Goal: Task Accomplishment & Management: Complete application form

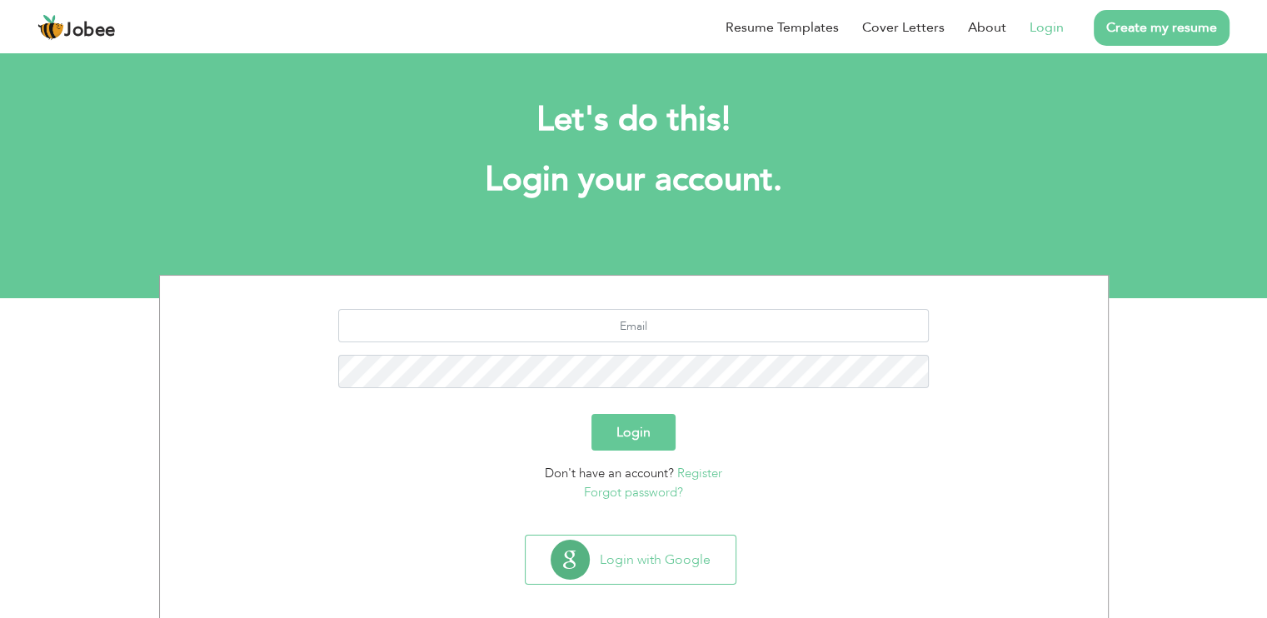
click at [1039, 27] on link "Login" at bounding box center [1046, 27] width 34 height 20
click at [1044, 31] on link "Login" at bounding box center [1046, 27] width 34 height 20
click at [649, 326] on input "text" at bounding box center [633, 325] width 590 height 33
type input "aroojomani@gmail.com"
click at [613, 433] on button "Login" at bounding box center [633, 432] width 84 height 37
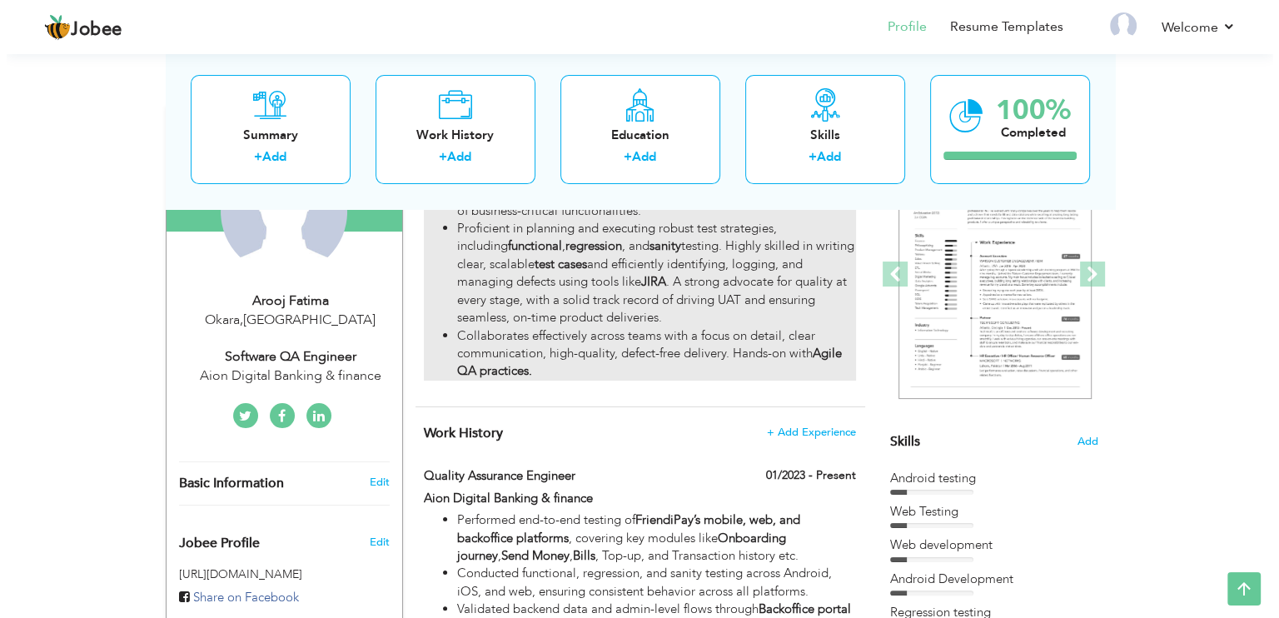
scroll to position [207, 0]
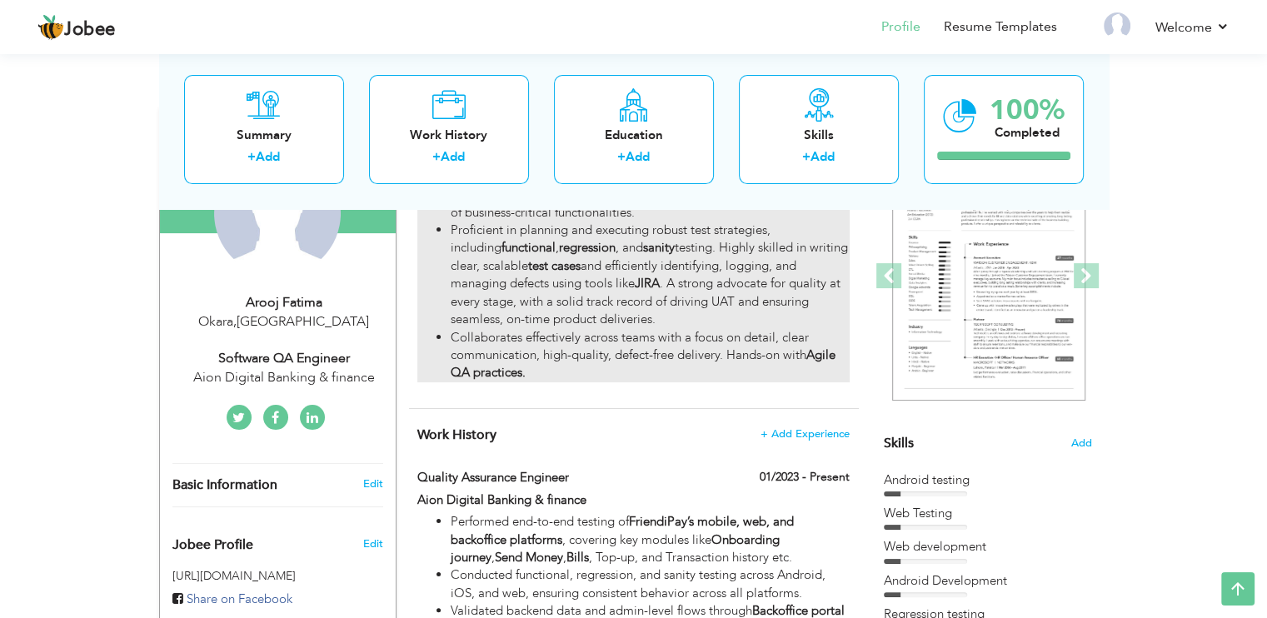
click at [720, 371] on li "Collaborates effectively across teams with a focus on detail, clear communicati…" at bounding box center [650, 355] width 398 height 53
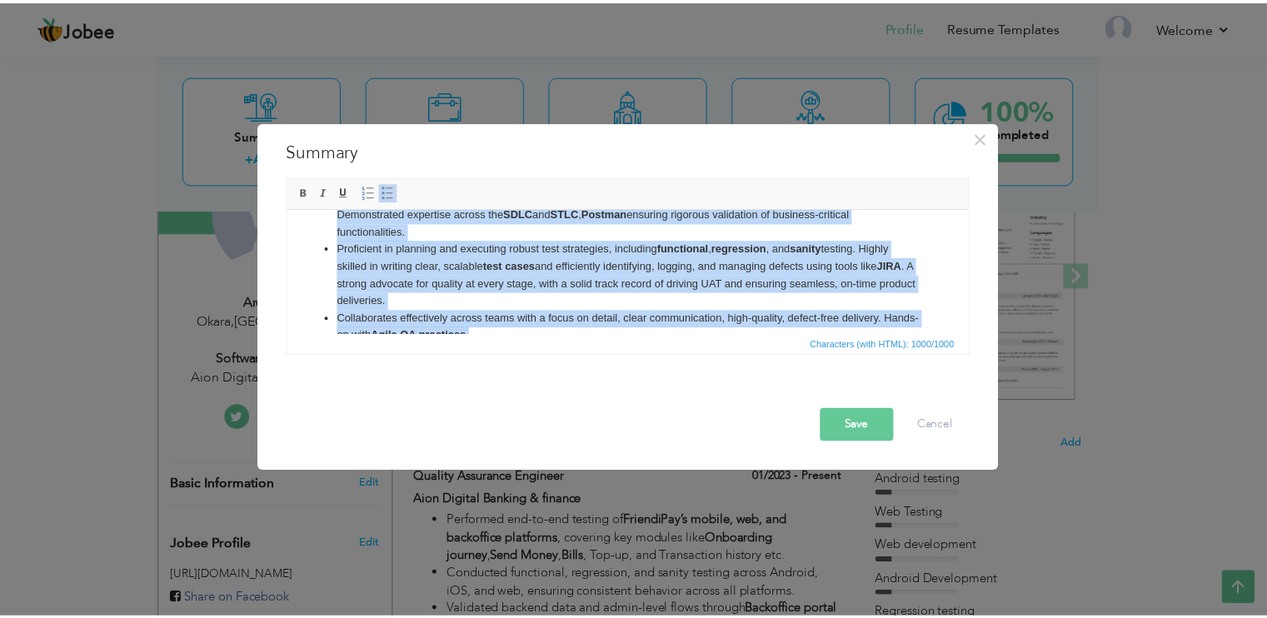
scroll to position [0, 0]
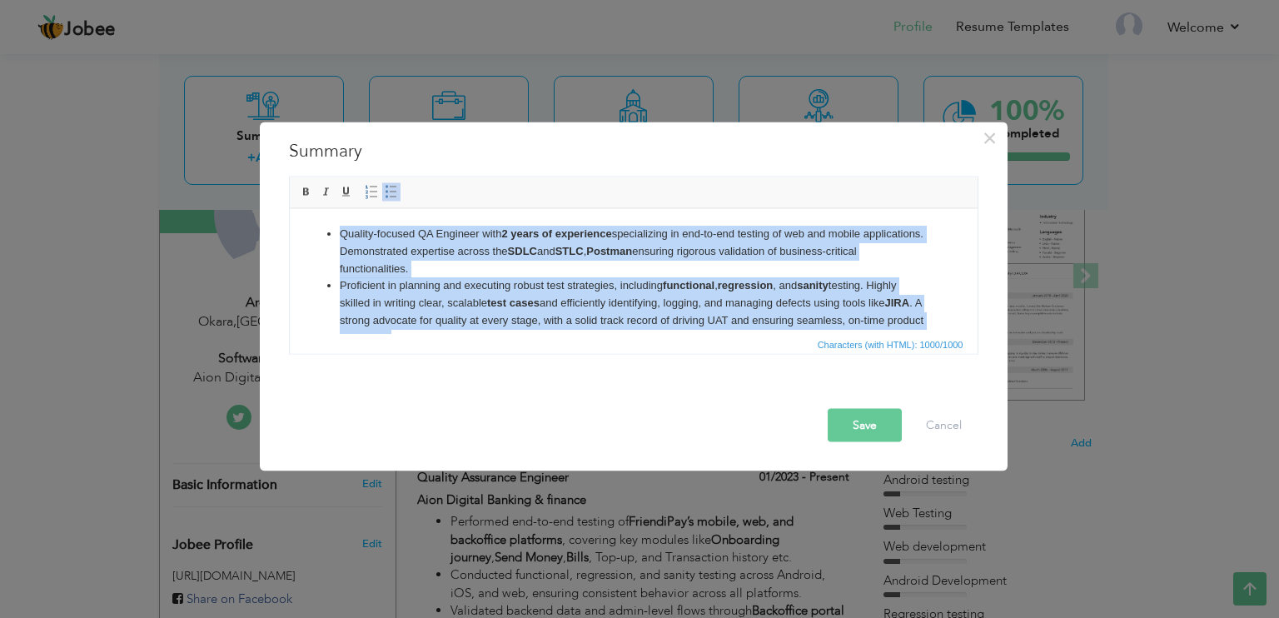
drag, startPoint x: 549, startPoint y: 311, endPoint x: 288, endPoint y: 194, distance: 285.6
click at [289, 208] on html "Quality-focused QA Engineer with 2 years of experience specializing in end-to-e…" at bounding box center [633, 302] width 688 height 189
copy ul "Quality-focused QA Engineer with 2 years of experience specializing in end-to-e…"
click at [657, 247] on li "Quality-focused QA Engineer with 2 years of experience specializing in end-to-e…" at bounding box center [633, 251] width 588 height 52
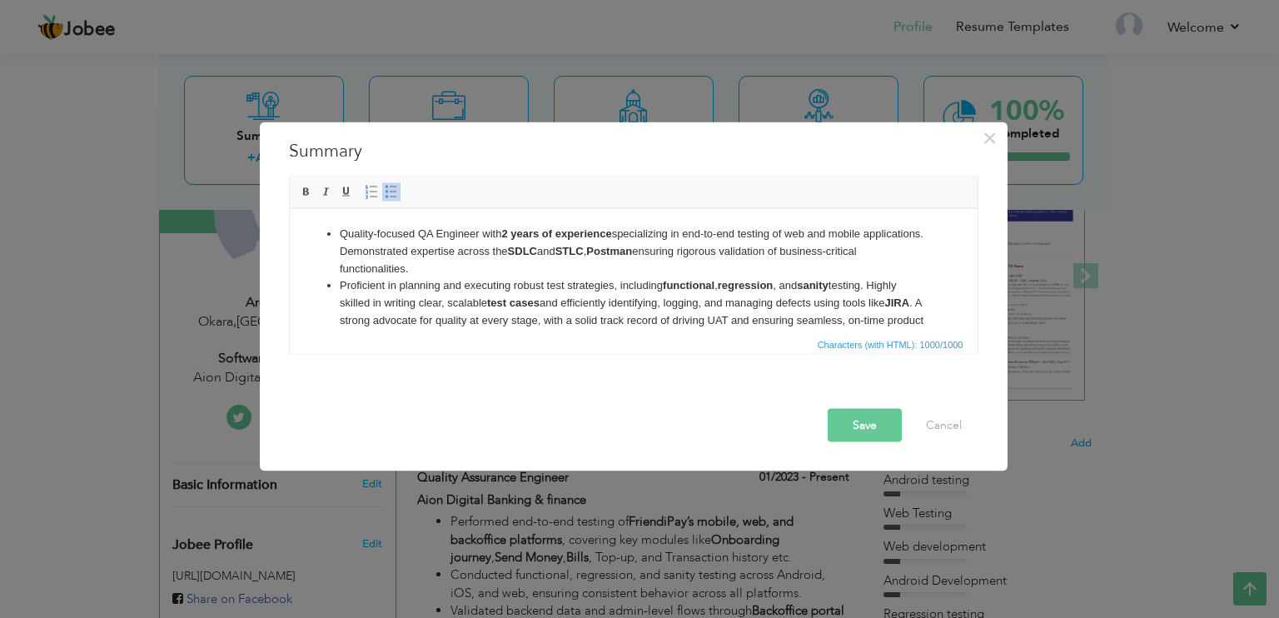
drag, startPoint x: 657, startPoint y: 247, endPoint x: 663, endPoint y: 269, distance: 22.4
click at [663, 269] on li "Quality-focused QA Engineer with 2 years of experience specializing in end-to-e…" at bounding box center [633, 251] width 588 height 52
click at [708, 249] on li "Quality-focused QA Engineer with 2 years of experience specializing in end-to-e…" at bounding box center [633, 251] width 588 height 52
drag, startPoint x: 708, startPoint y: 249, endPoint x: 718, endPoint y: 268, distance: 21.6
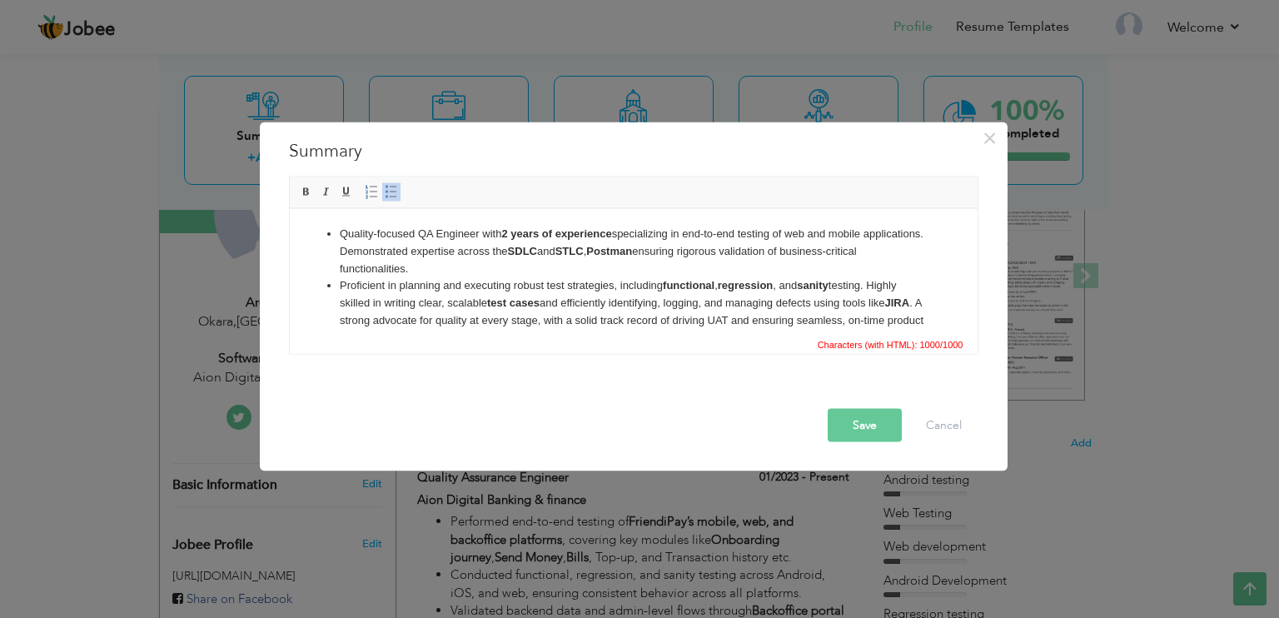
click at [718, 268] on li "Quality-focused QA Engineer with 2 years of experience specializing in end-to-e…" at bounding box center [633, 251] width 588 height 52
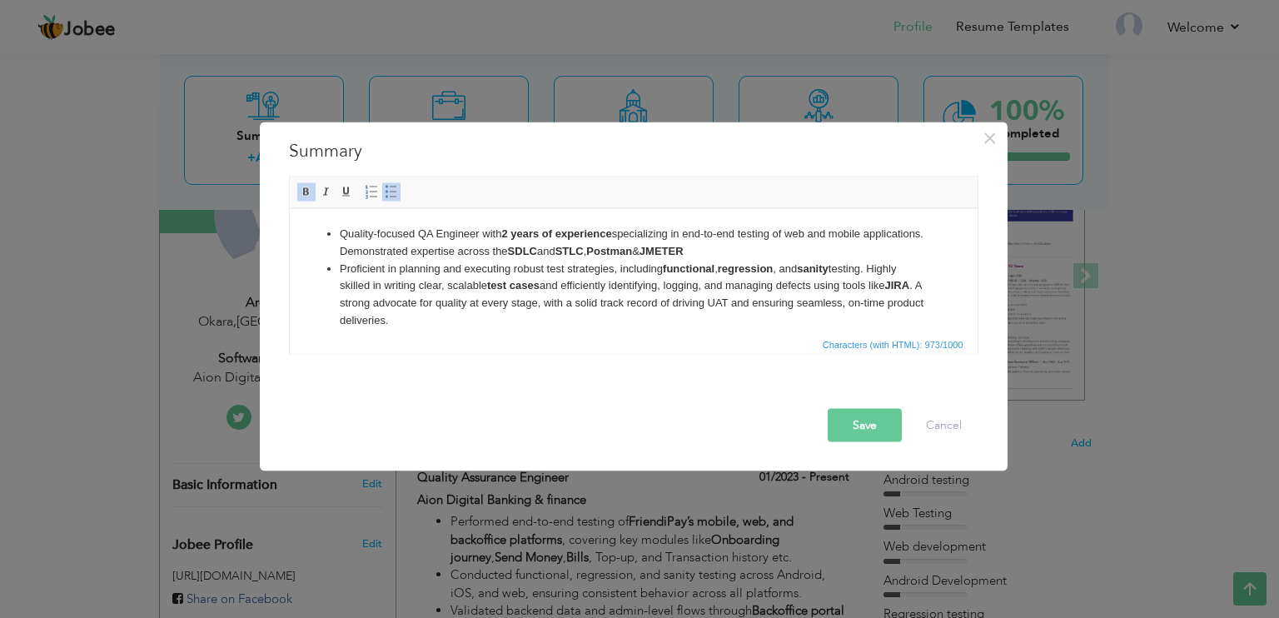
click at [752, 272] on strong "regression" at bounding box center [744, 268] width 55 height 12
click at [787, 256] on li "Quality-focused QA Engineer with 2 years of experience specializing in end-to-e…" at bounding box center [633, 242] width 588 height 35
click at [856, 432] on button "Save" at bounding box center [865, 425] width 74 height 33
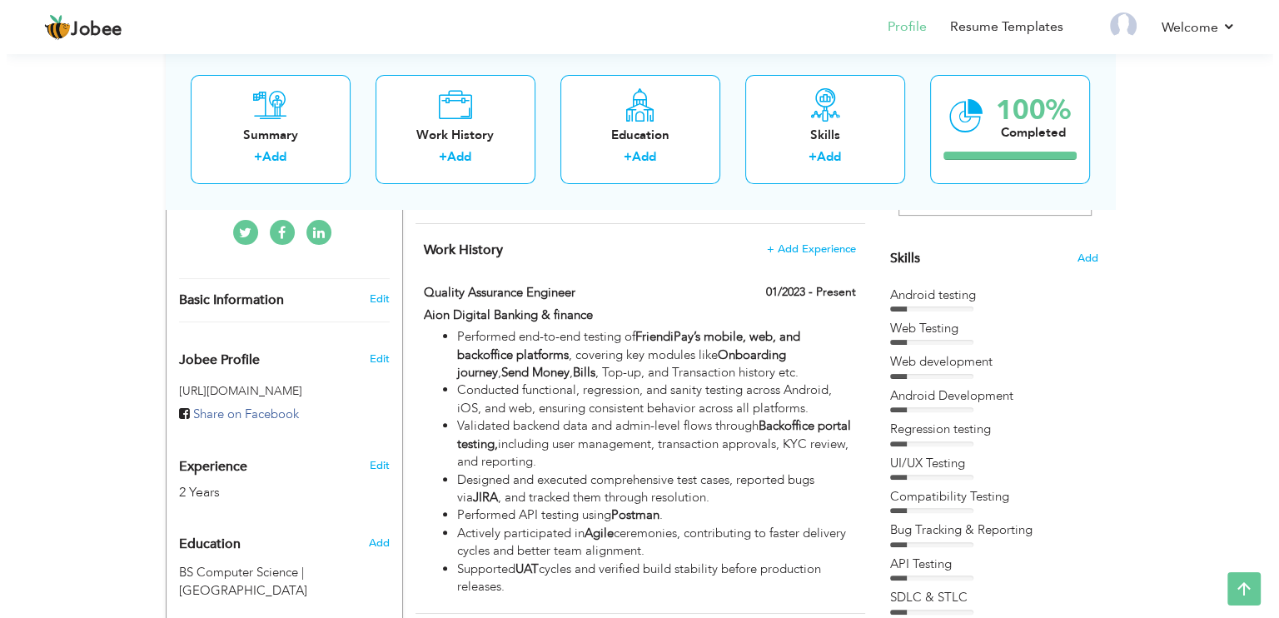
scroll to position [392, 0]
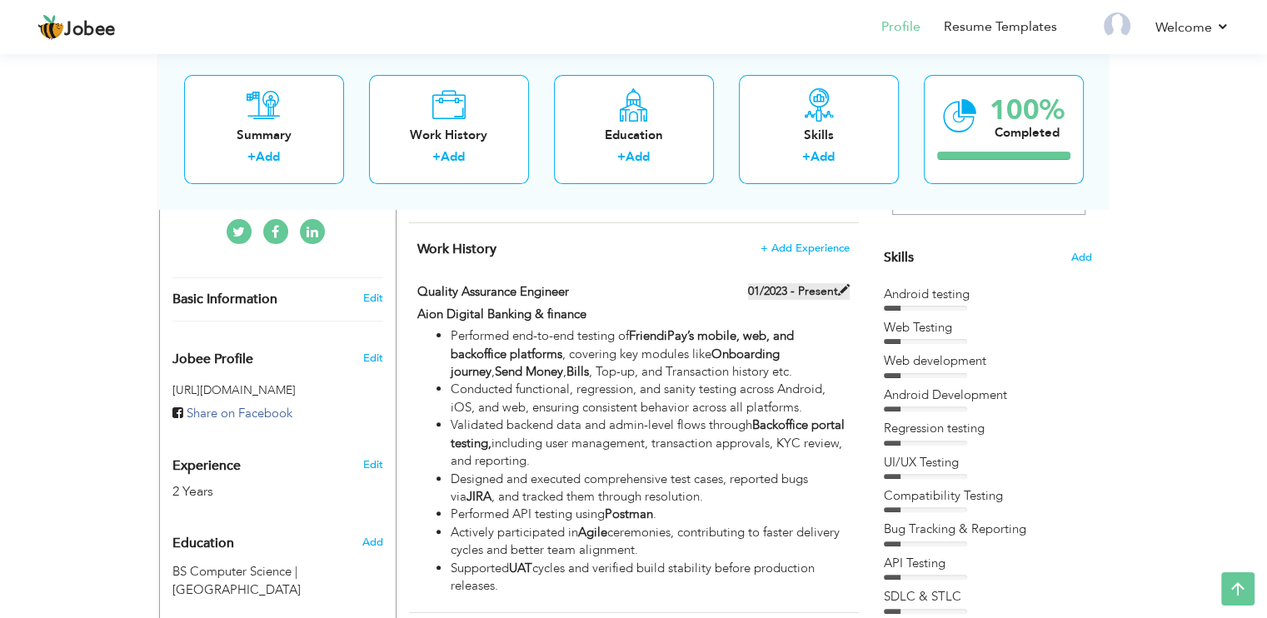
click at [823, 289] on label "01/2023 - Present" at bounding box center [799, 291] width 102 height 17
type input "Quality Assurance Engineer"
type input "Aion Digital Banking & finance"
type input "01/2023"
checkbox input "true"
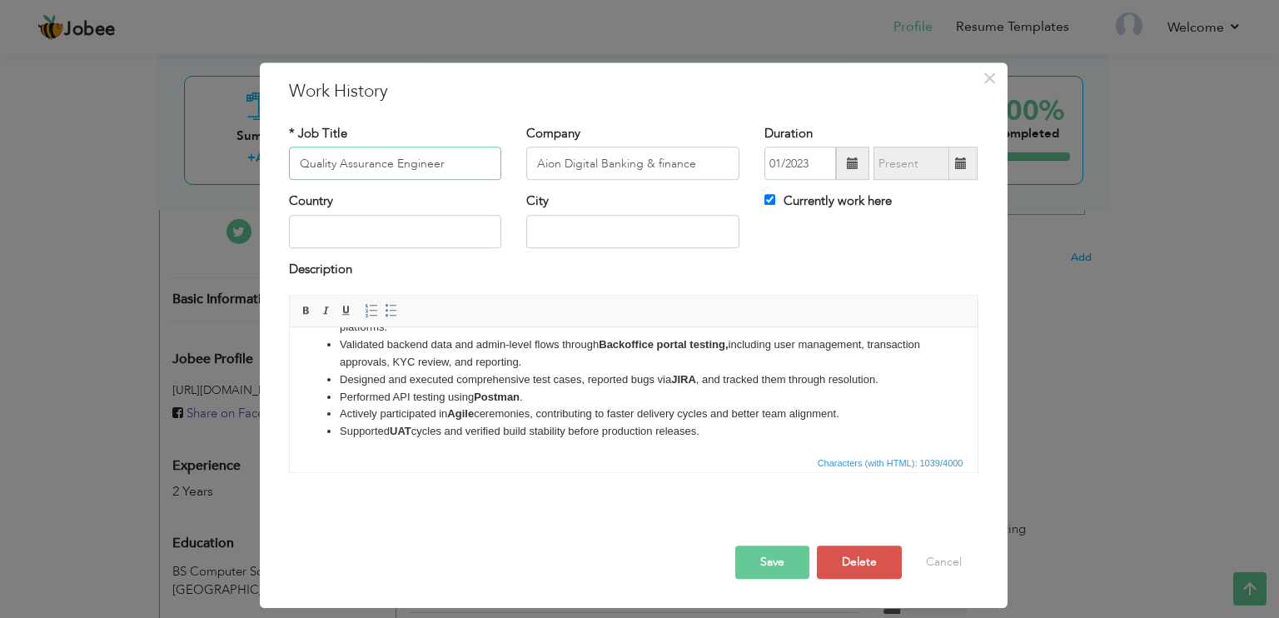
scroll to position [81, 0]
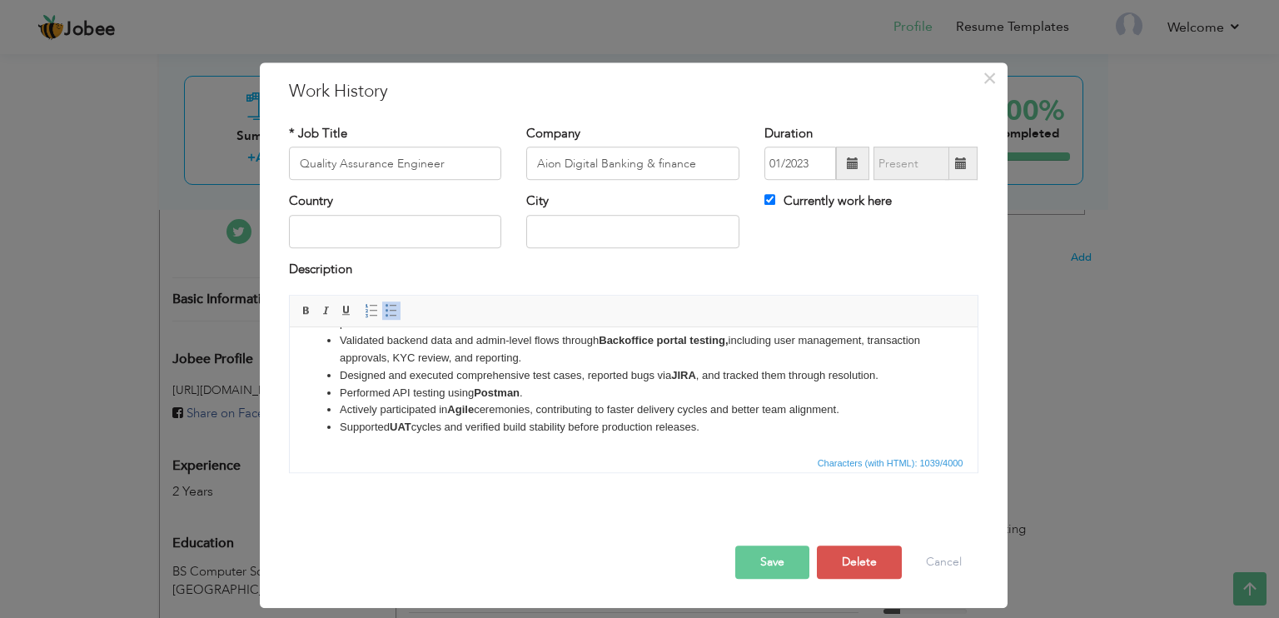
click at [526, 392] on li "Performed API testing using Postman ." at bounding box center [633, 393] width 588 height 17
drag, startPoint x: 336, startPoint y: 349, endPoint x: 763, endPoint y: 433, distance: 435.5
click at [763, 433] on ul "Performed end-to-end testing of FriendiPay’s mobile, web, and backoffice platfo…" at bounding box center [633, 349] width 655 height 173
copy ul "Performed end-to-end testing of FriendiPay’s mobile, web, and backoffice platfo…"
click at [633, 393] on li "Performed API testing using Postman ." at bounding box center [633, 393] width 588 height 17
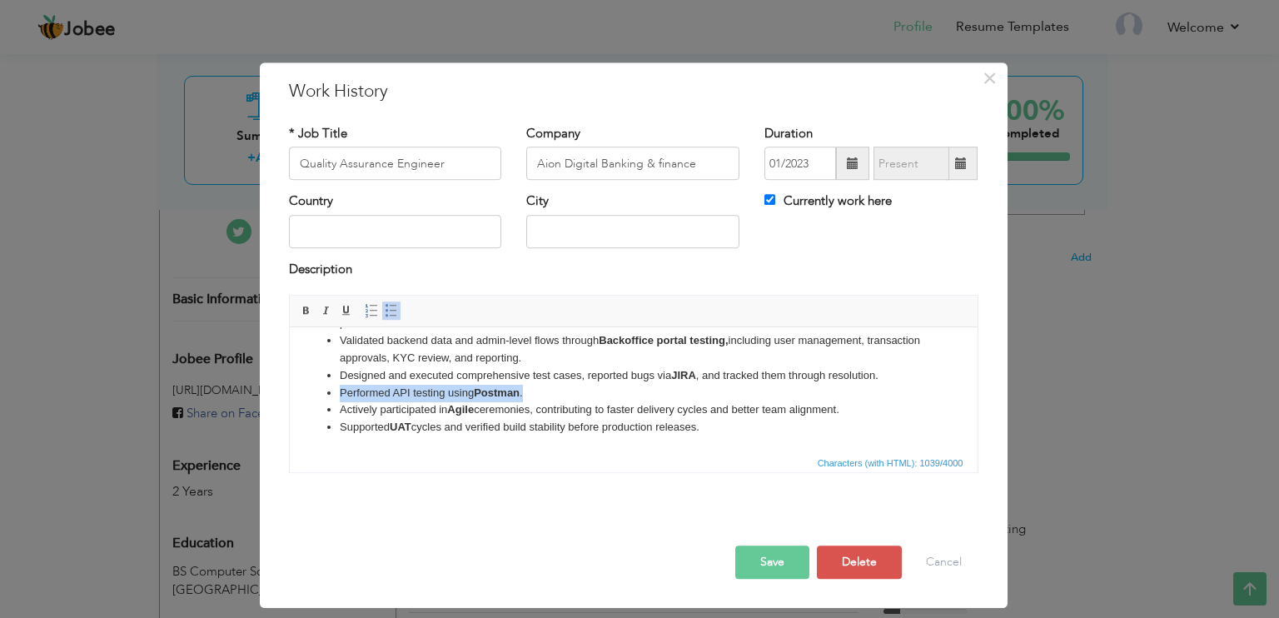
drag, startPoint x: 535, startPoint y: 392, endPoint x: 334, endPoint y: 388, distance: 200.8
click at [334, 388] on ul "Performed end-to-end testing of FriendiPay’s mobile, web, and backoffice platfo…" at bounding box center [633, 349] width 655 height 173
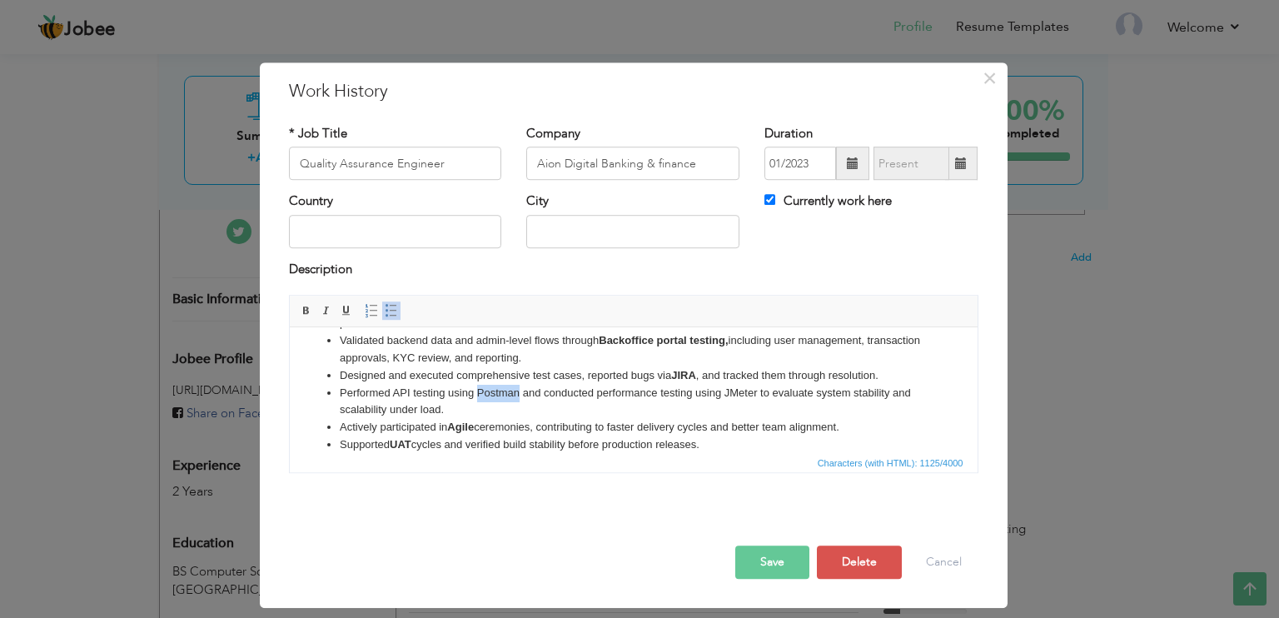
drag, startPoint x: 476, startPoint y: 391, endPoint x: 516, endPoint y: 396, distance: 41.1
click at [516, 396] on li "Performed API testing using Postman and conducted performance testing using JMe…" at bounding box center [633, 402] width 588 height 35
drag, startPoint x: 725, startPoint y: 397, endPoint x: 754, endPoint y: 392, distance: 28.8
click at [754, 392] on li "Performed API testing using Postman and conducted performance testing using JMe…" at bounding box center [633, 402] width 588 height 35
click at [601, 391] on li "Performed API testing using Postman and conducted performance testing using JMe…" at bounding box center [633, 402] width 588 height 35
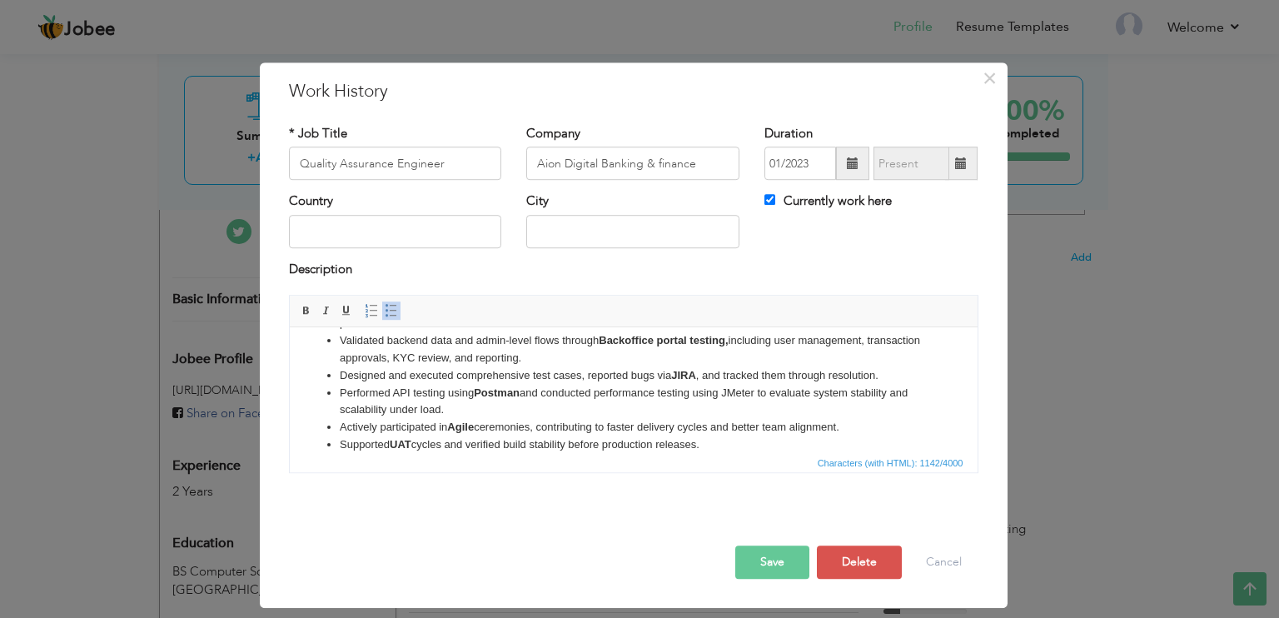
click at [396, 388] on li "Performed API testing using Postman and conducted performance testing using JMe…" at bounding box center [633, 402] width 588 height 35
drag, startPoint x: 725, startPoint y: 387, endPoint x: 761, endPoint y: 391, distance: 36.0
click at [761, 391] on li "Performed API testing using Postman and conducted performance testing using JMe…" at bounding box center [633, 402] width 588 height 35
click at [689, 409] on li "Performed API testing using Postman and conducted performance testing using JMe…" at bounding box center [633, 402] width 588 height 35
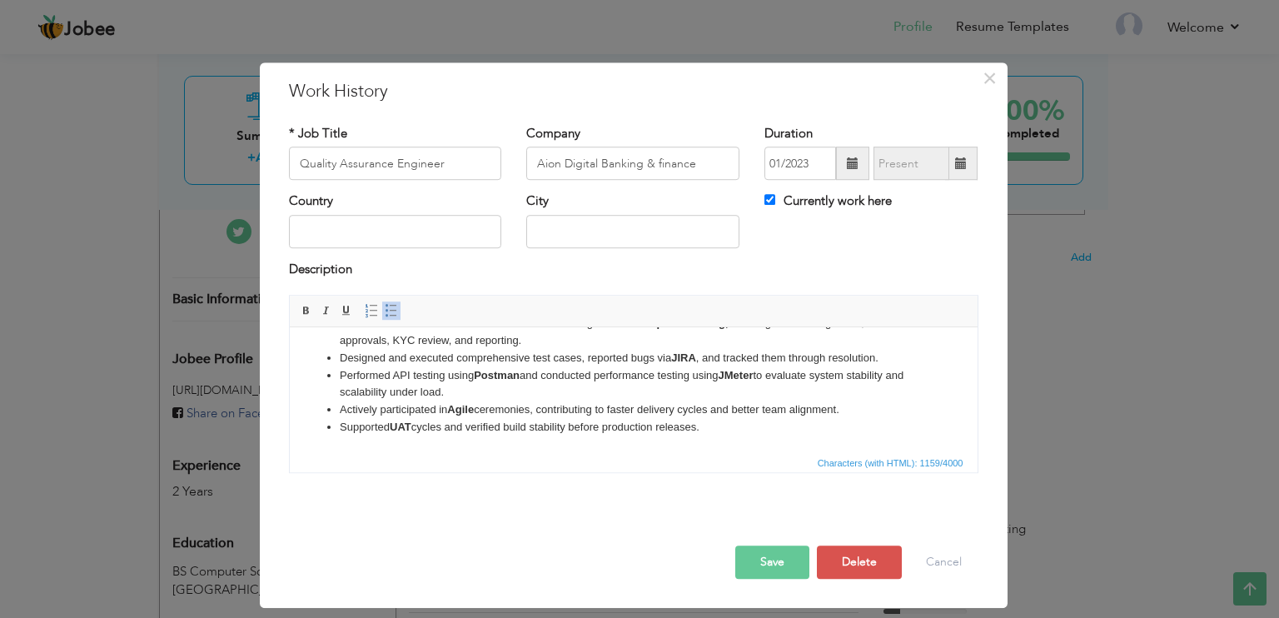
click at [785, 561] on button "Save" at bounding box center [772, 562] width 74 height 33
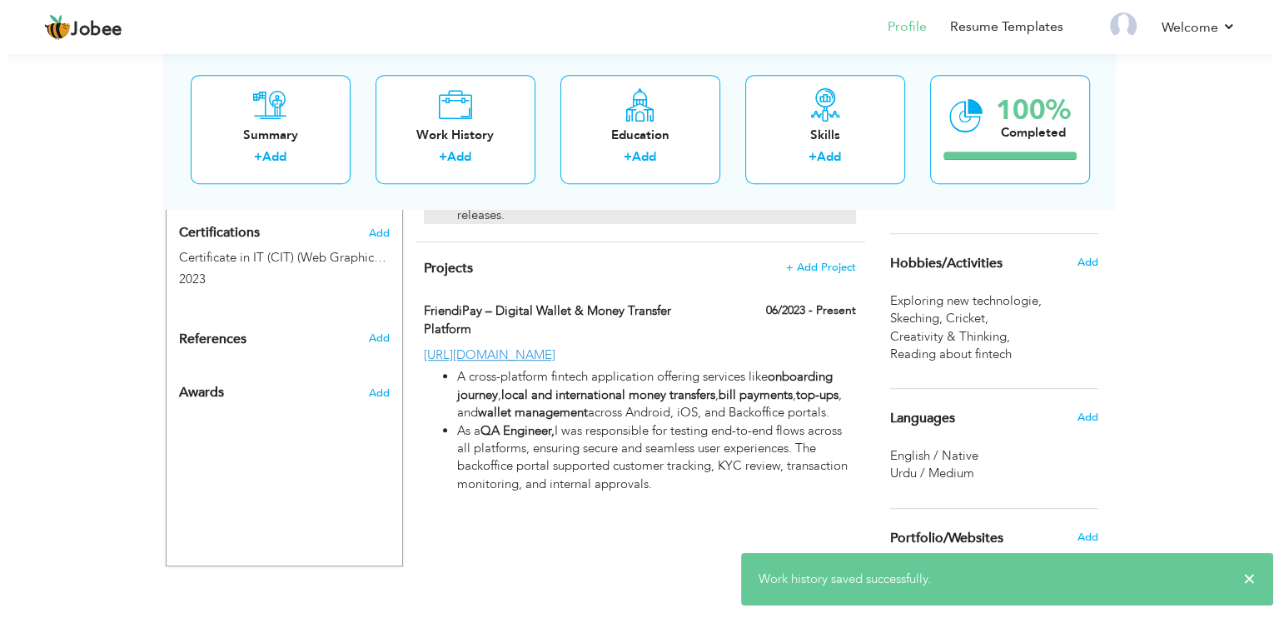
scroll to position [798, 0]
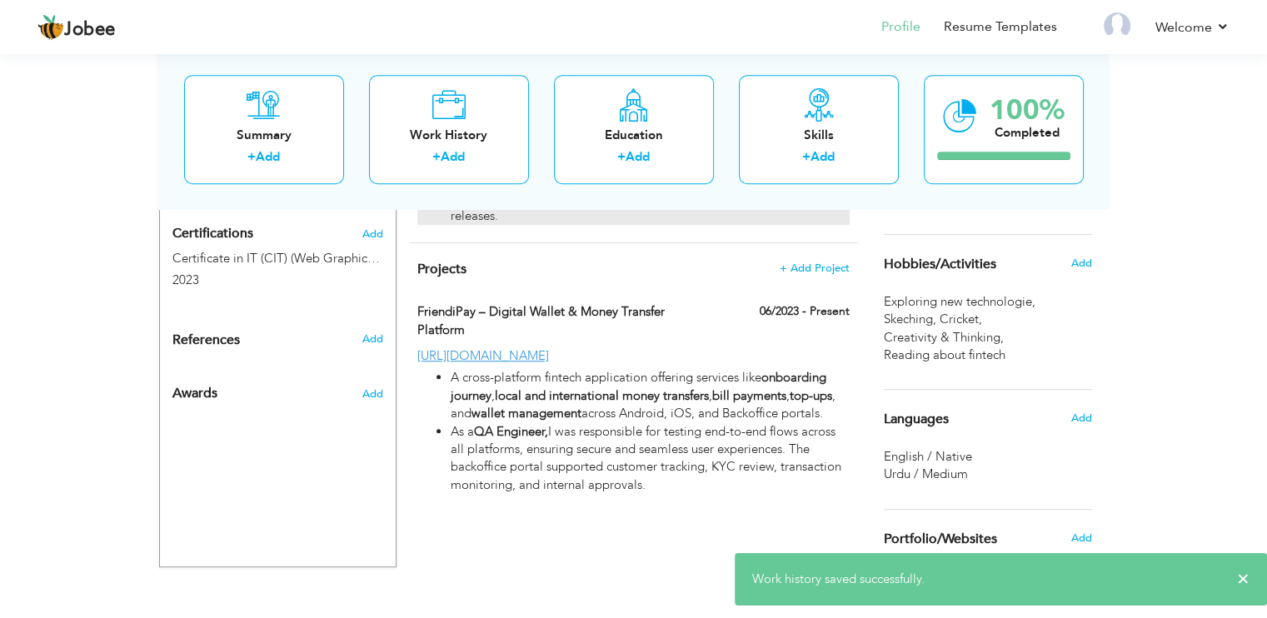
click at [723, 416] on li "A cross-platform fintech application offering services like onboarding journey …" at bounding box center [650, 395] width 398 height 53
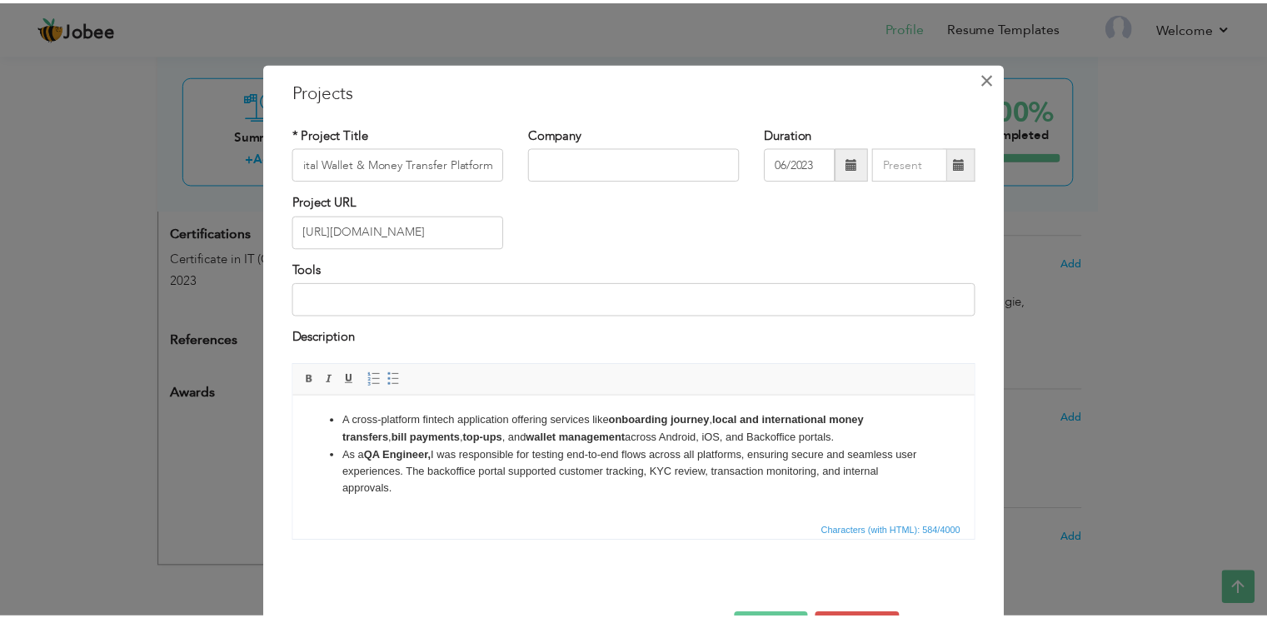
scroll to position [0, 0]
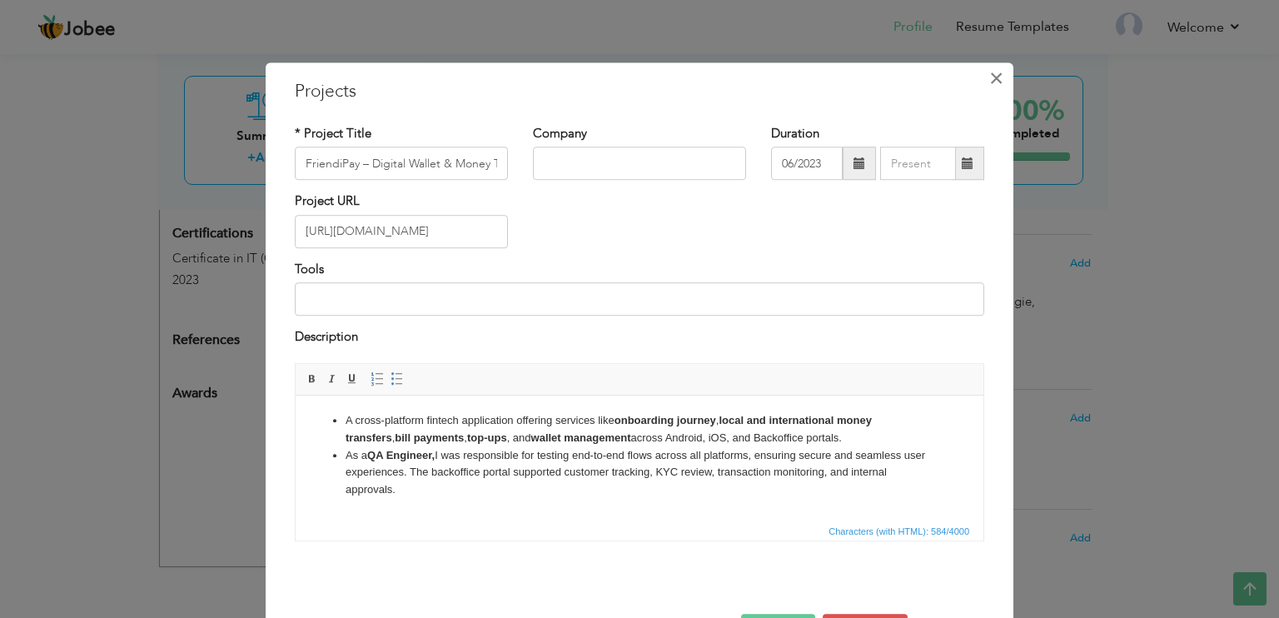
click at [989, 76] on span "×" at bounding box center [996, 78] width 14 height 30
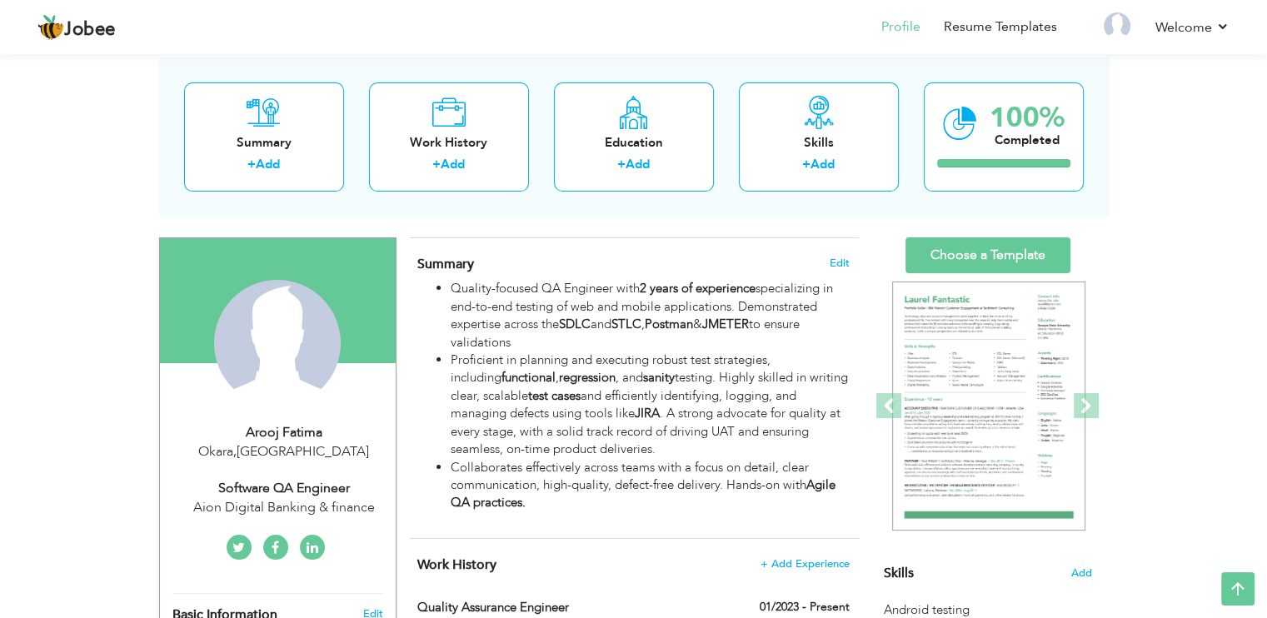
scroll to position [37, 0]
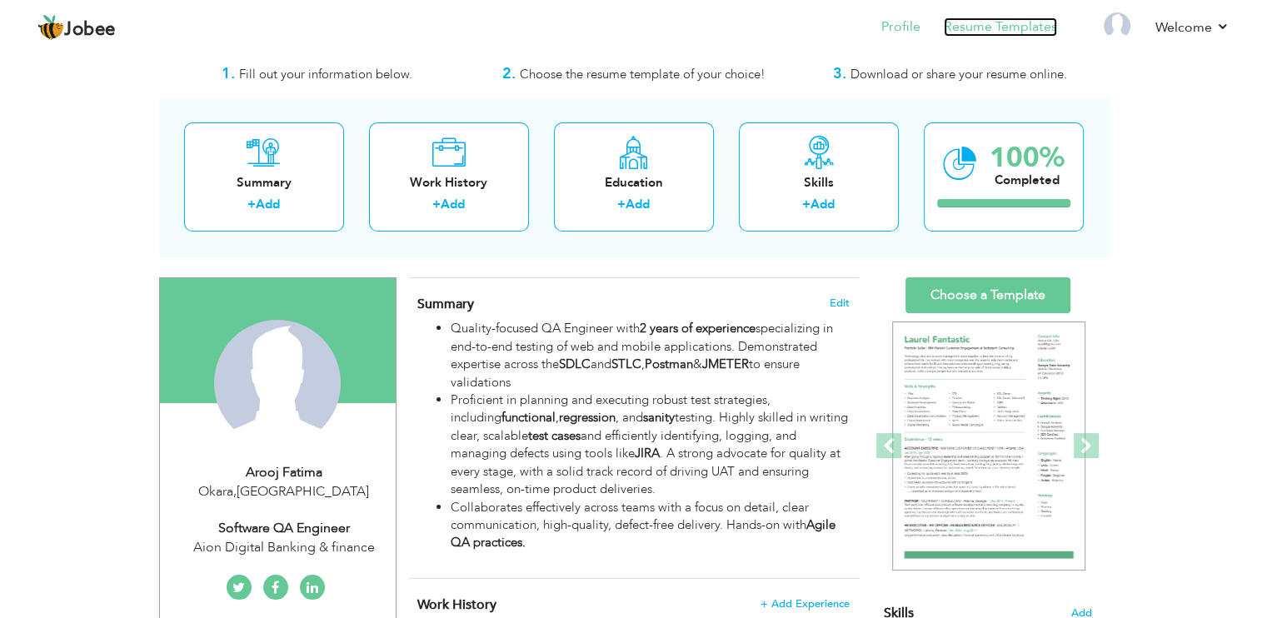
click at [996, 29] on link "Resume Templates" at bounding box center [1000, 26] width 113 height 19
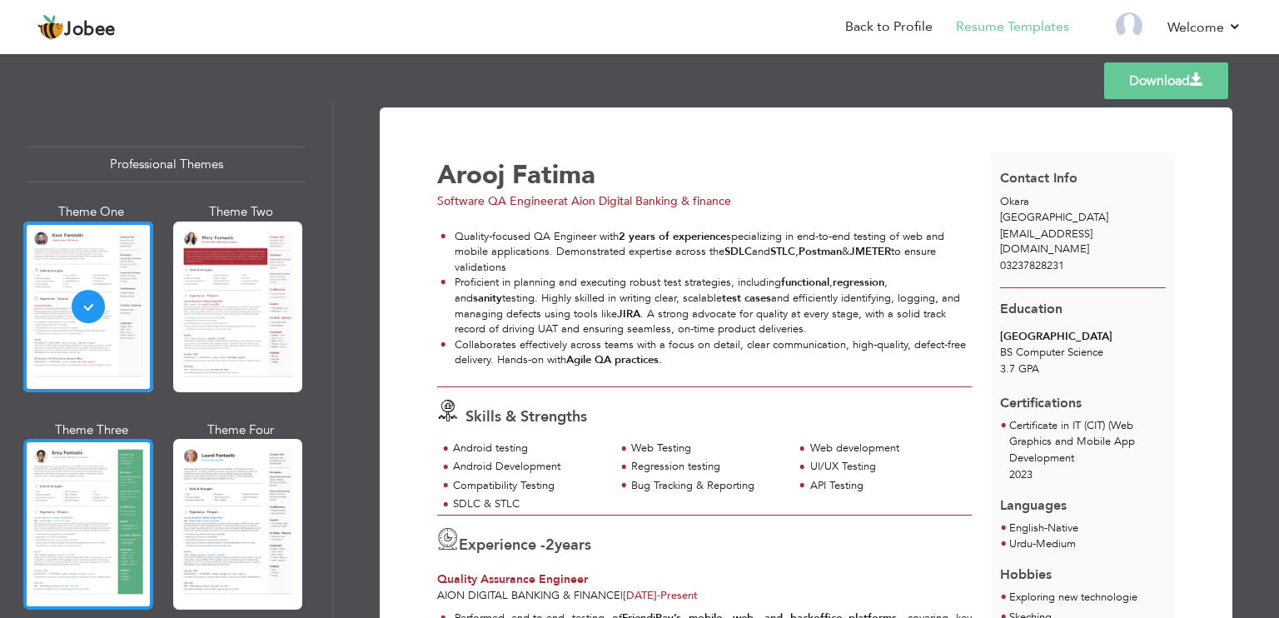
click at [140, 481] on div at bounding box center [88, 524] width 130 height 171
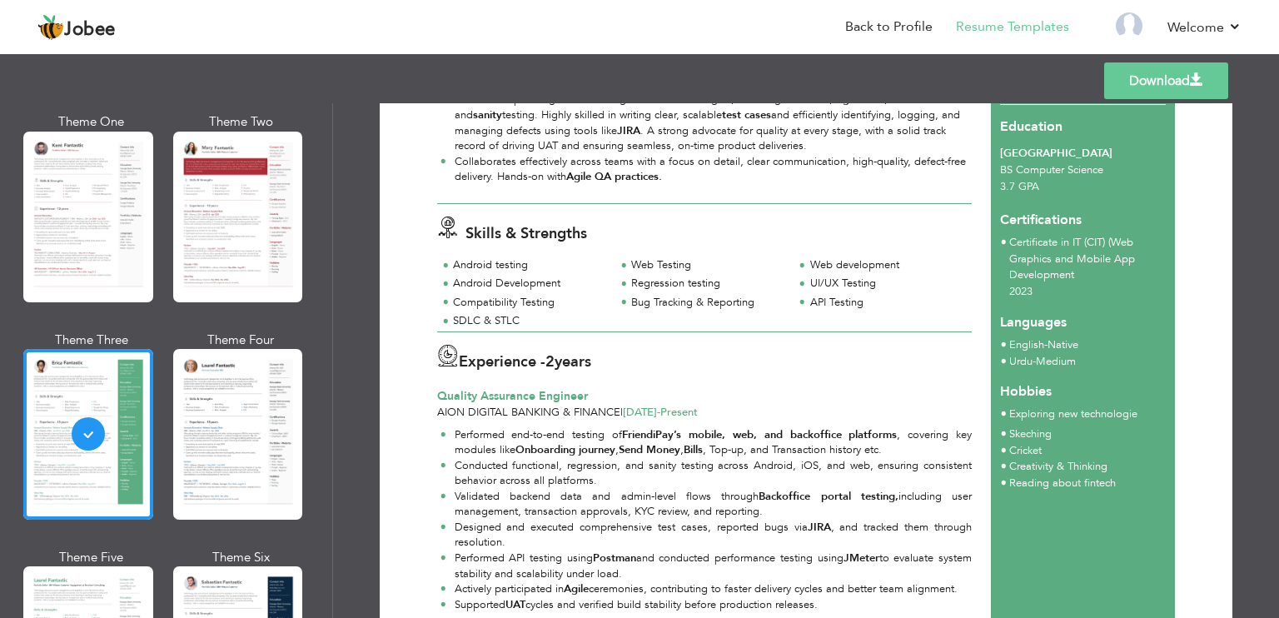
scroll to position [92, 0]
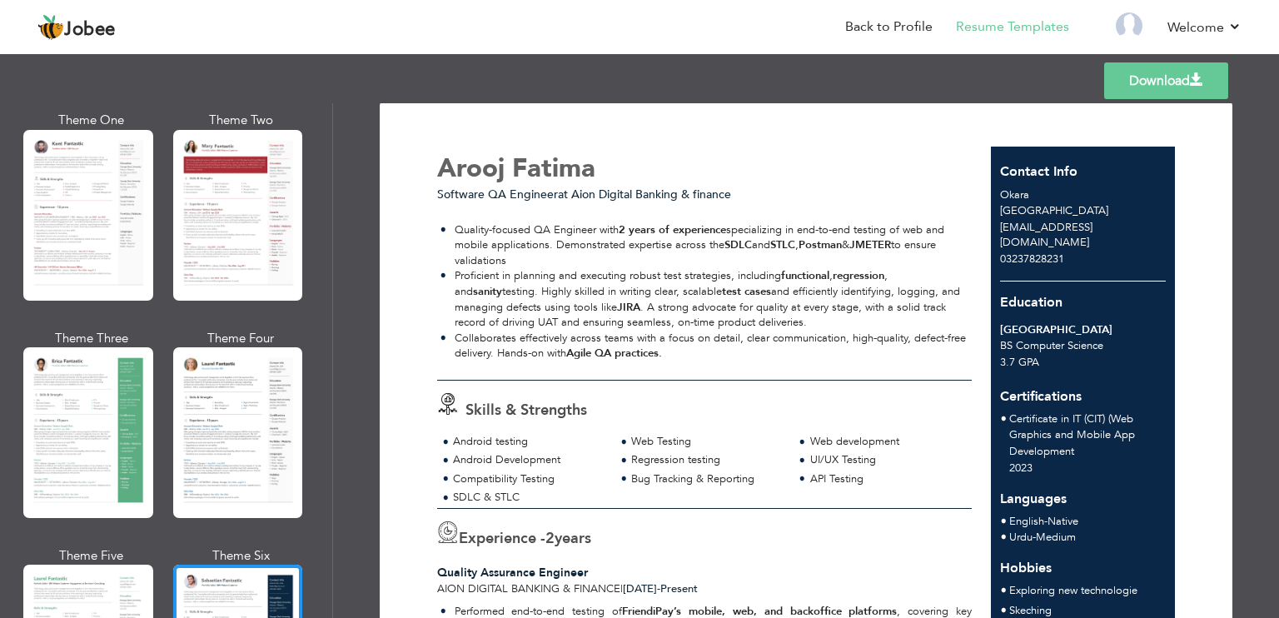
scroll to position [10, 0]
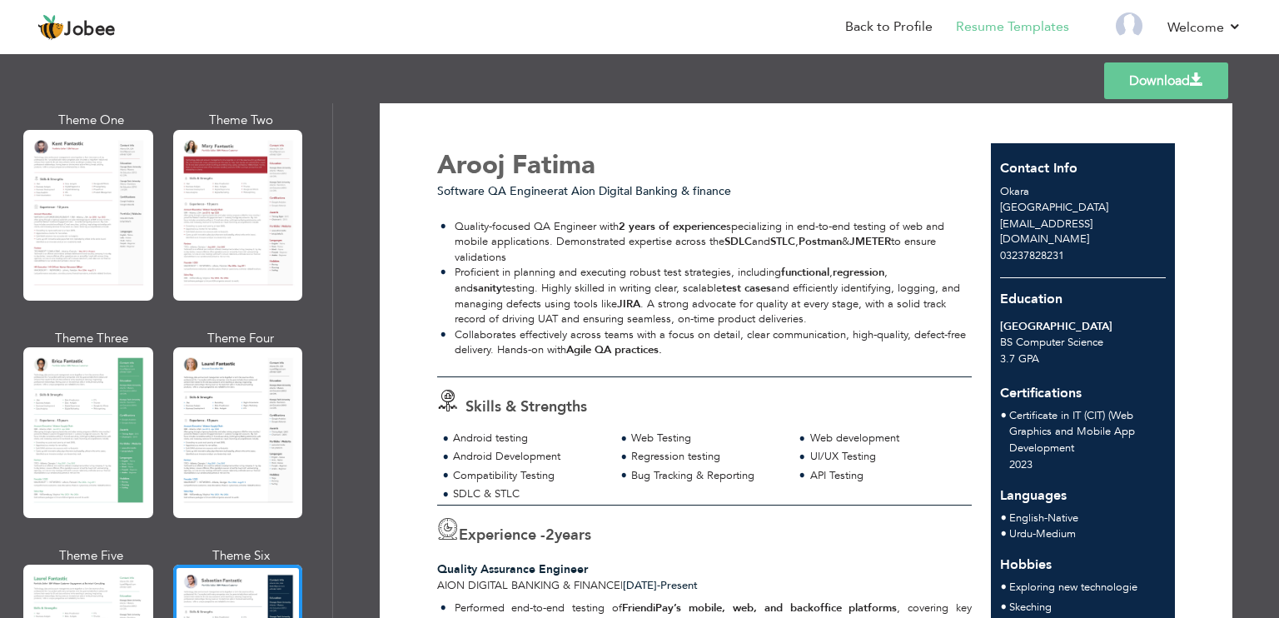
click at [1040, 222] on span "aroojomani@gmail.com" at bounding box center [1046, 232] width 92 height 31
drag, startPoint x: 1107, startPoint y: 224, endPoint x: 996, endPoint y: 227, distance: 110.8
click at [996, 227] on div "[EMAIL_ADDRESS][DOMAIN_NAME]" at bounding box center [1083, 232] width 185 height 31
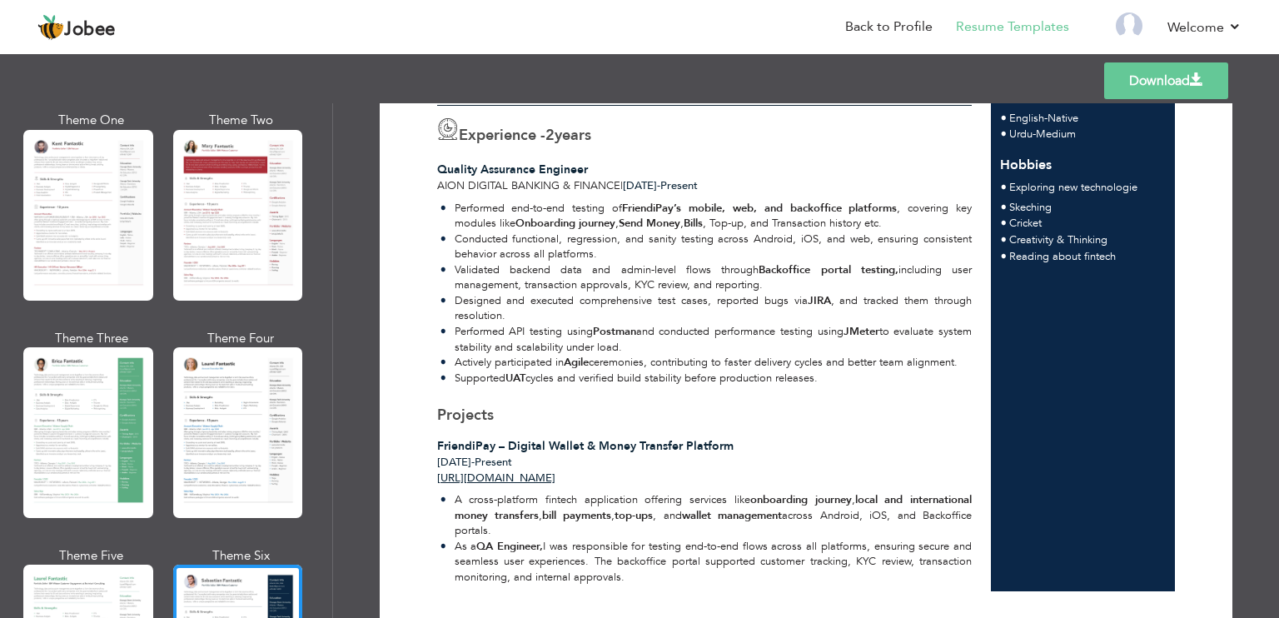
scroll to position [353, 0]
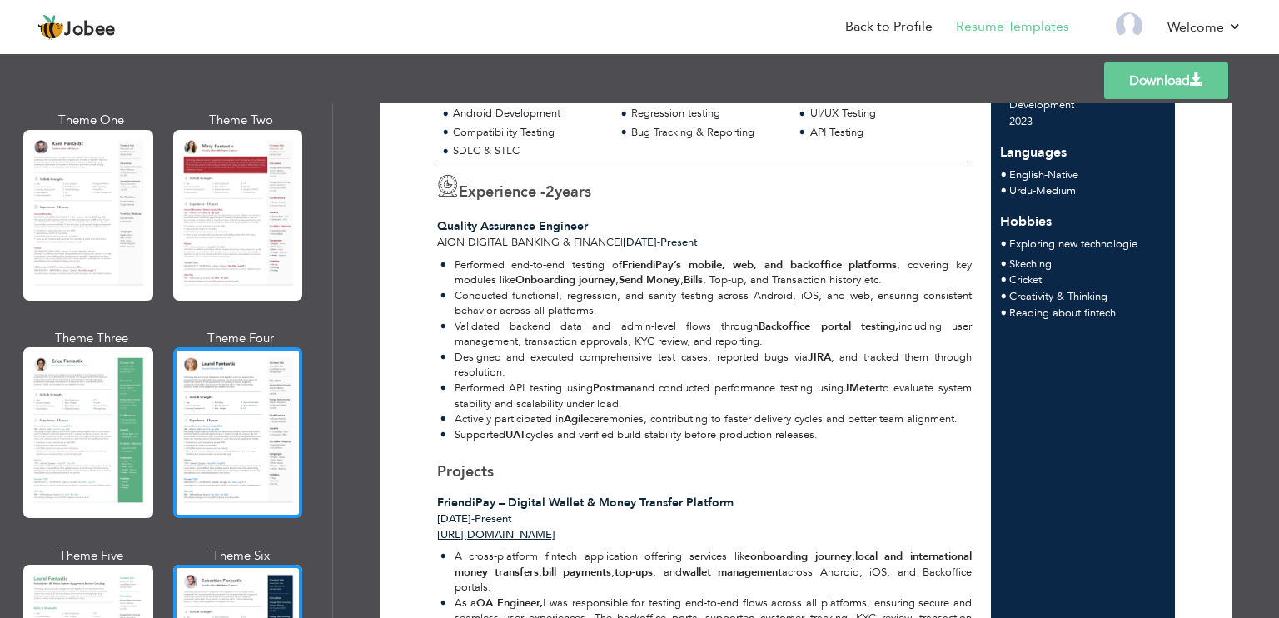
click at [242, 416] on div at bounding box center [238, 432] width 130 height 171
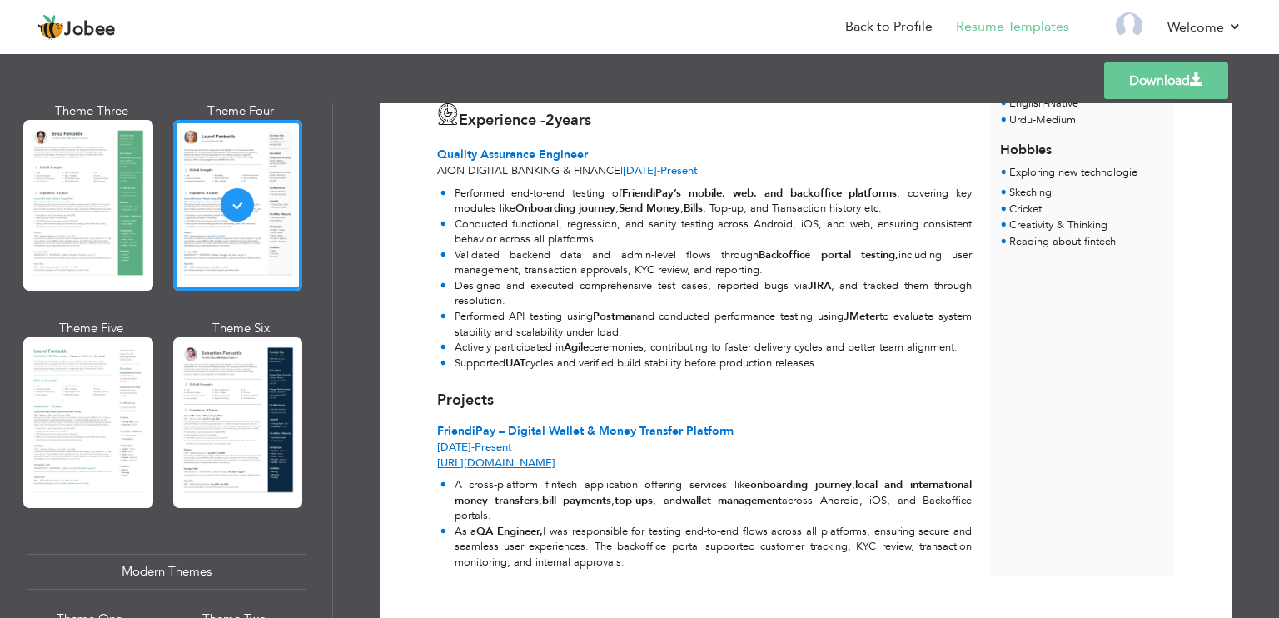
scroll to position [461, 0]
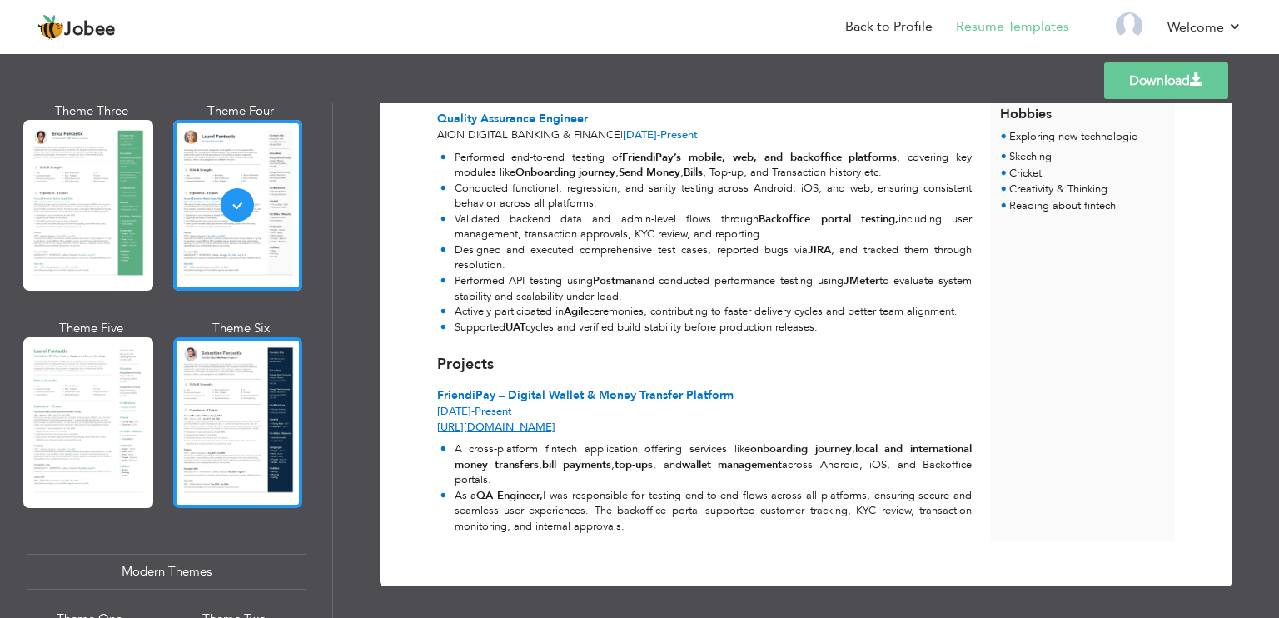
click at [210, 420] on div at bounding box center [238, 422] width 130 height 171
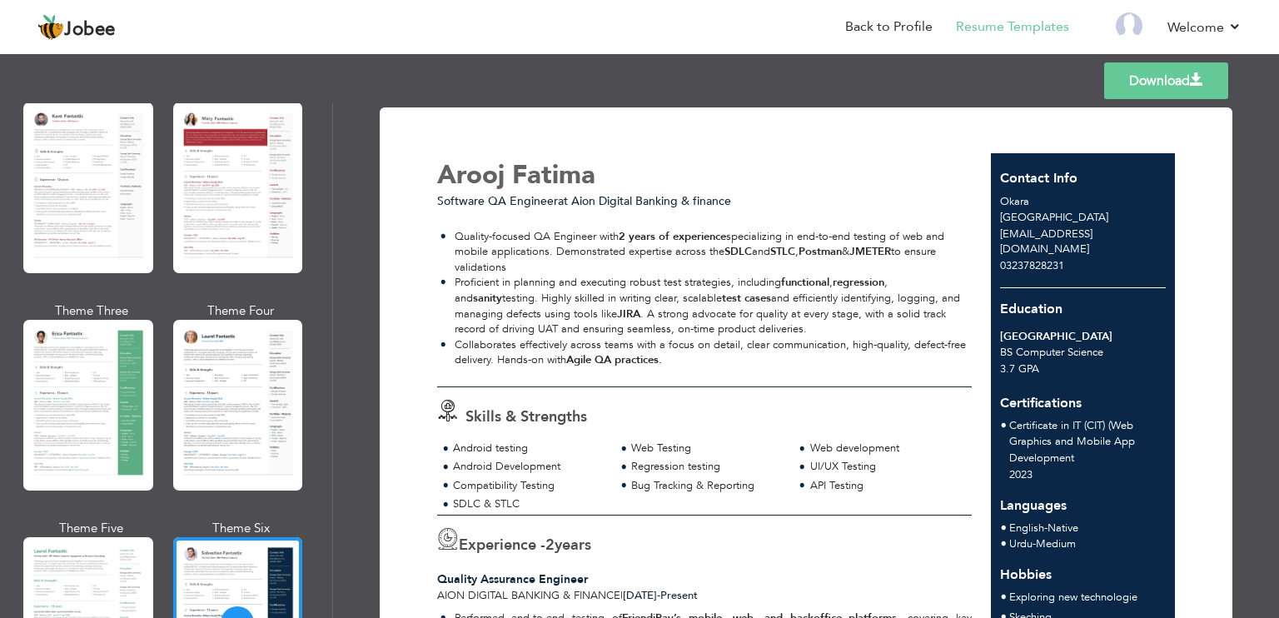
scroll to position [120, 0]
click at [256, 558] on div at bounding box center [238, 621] width 130 height 171
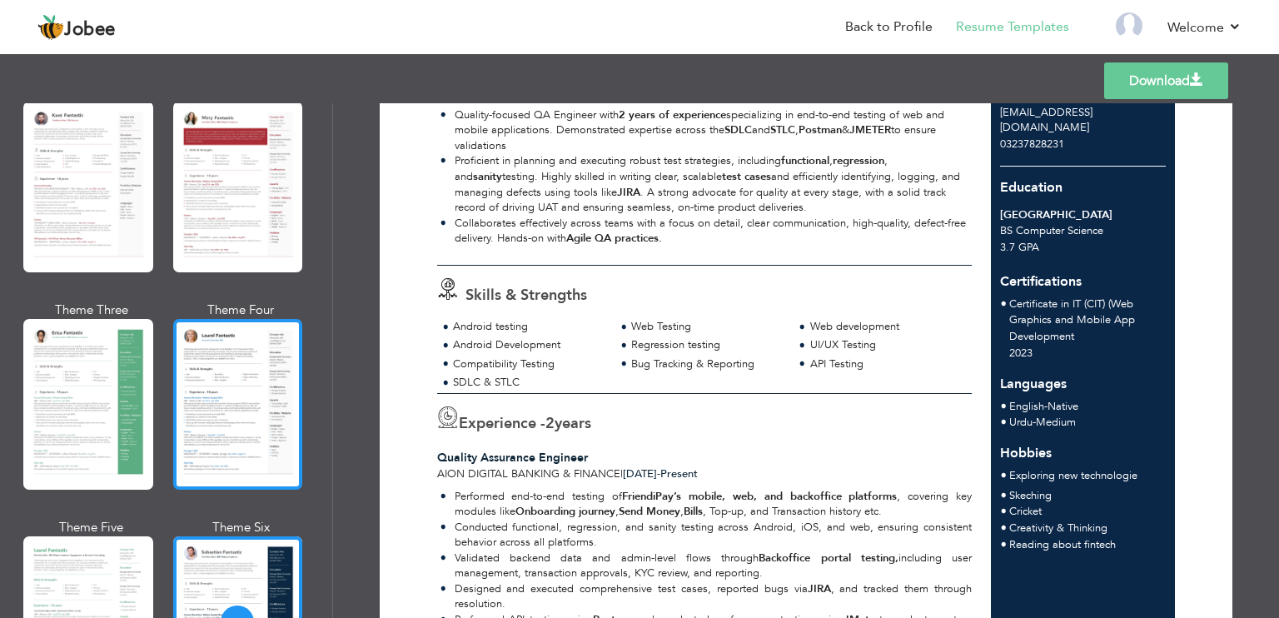
scroll to position [121, 0]
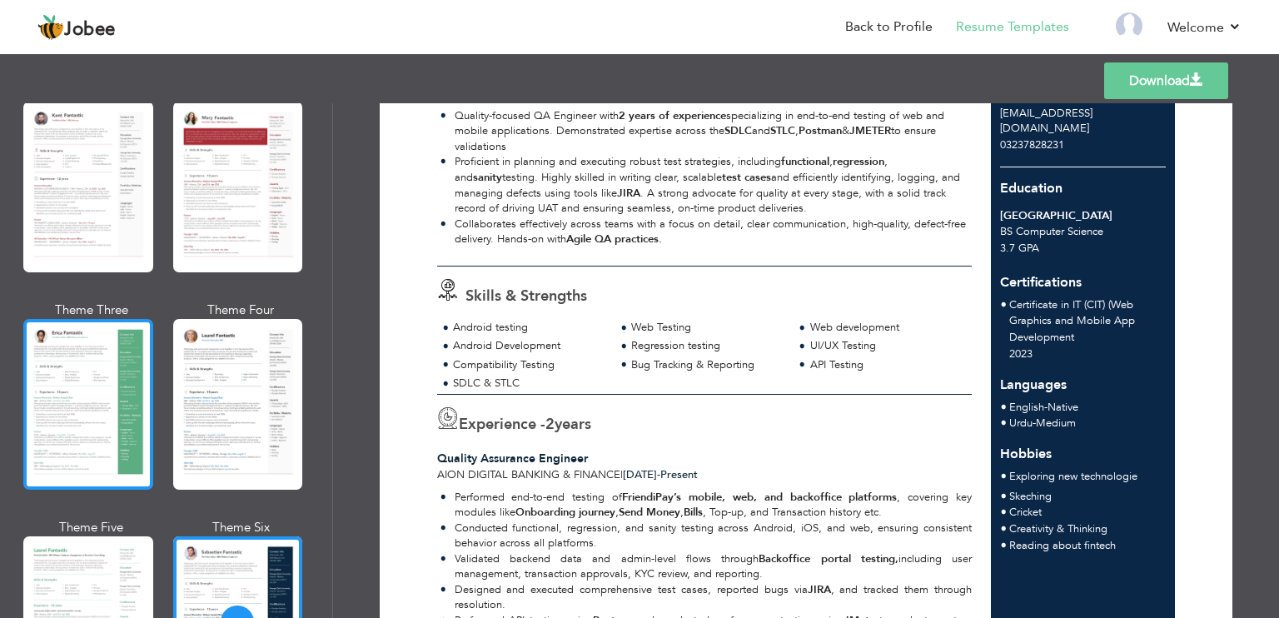
click at [103, 401] on div at bounding box center [88, 404] width 130 height 171
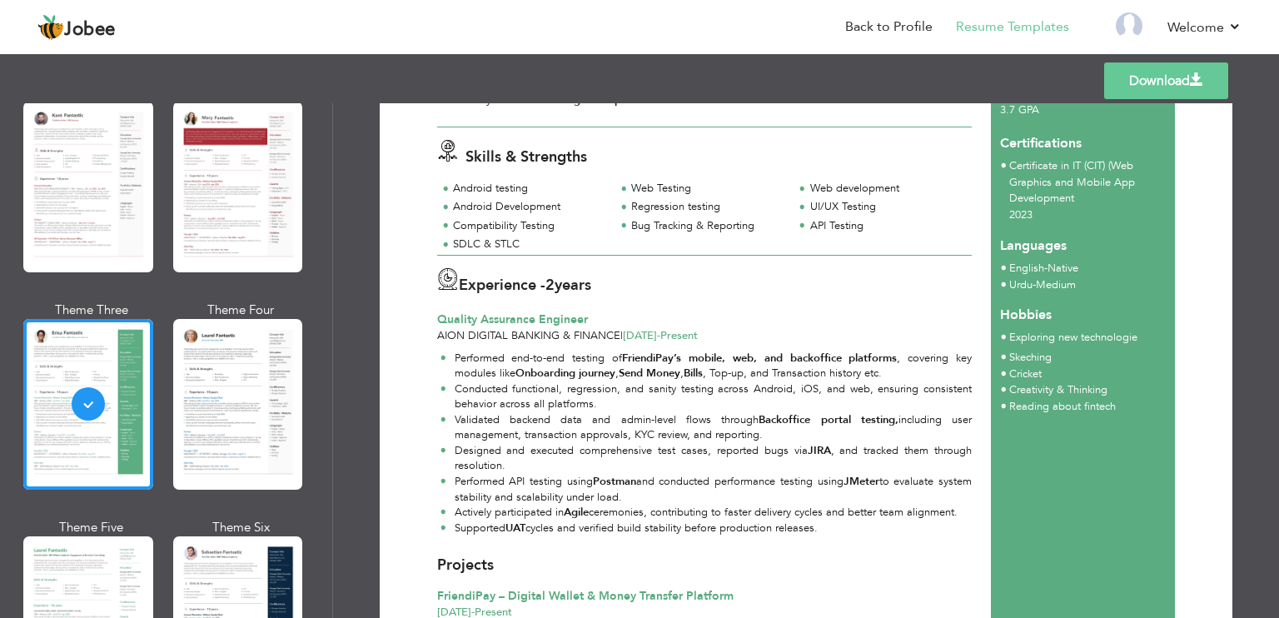
scroll to position [260, 0]
click at [869, 36] on link "Back to Profile" at bounding box center [888, 26] width 87 height 19
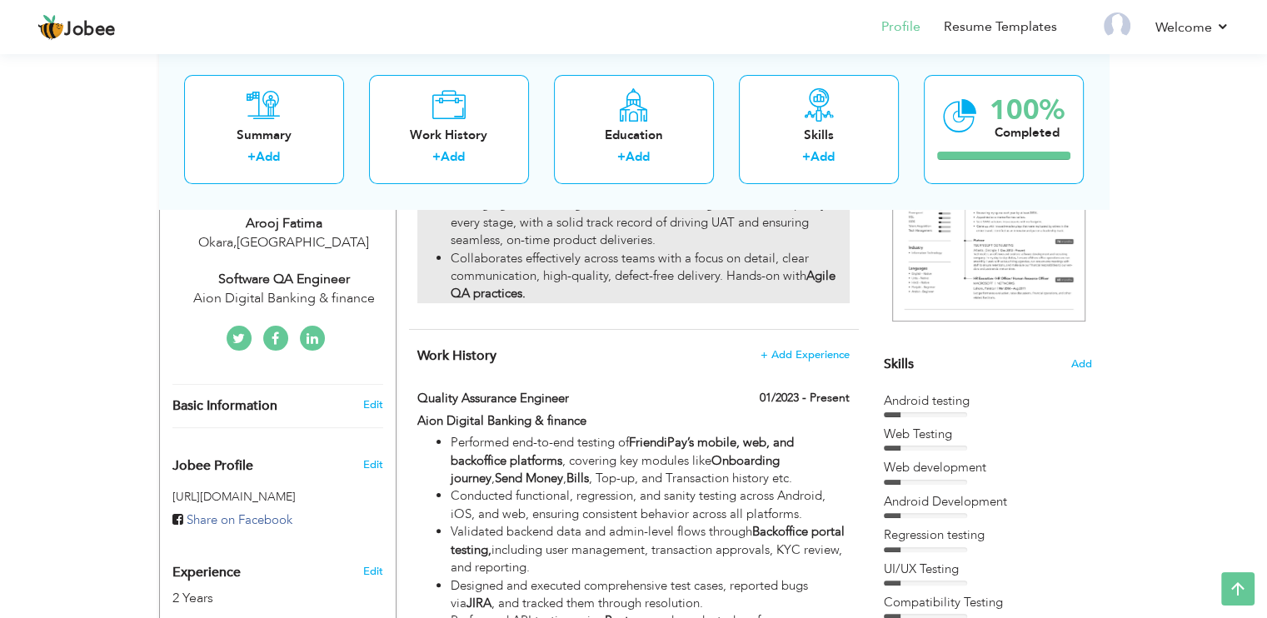
scroll to position [296, 0]
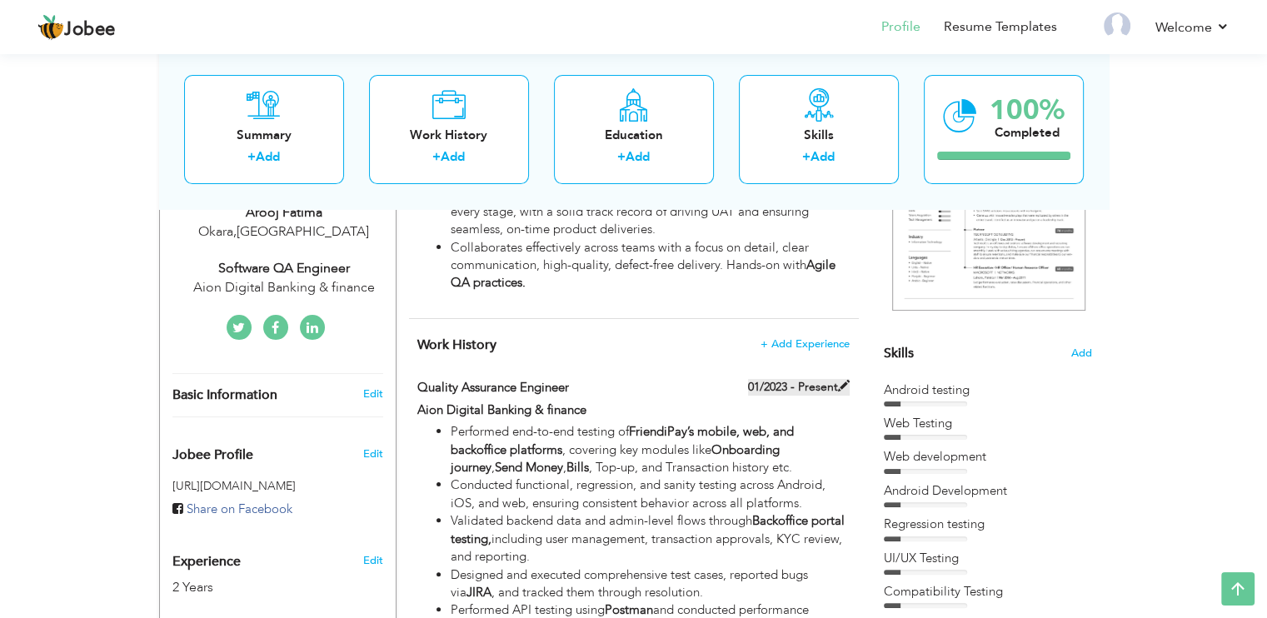
click at [806, 386] on label "01/2023 - Present" at bounding box center [799, 387] width 102 height 17
type input "Quality Assurance Engineer"
type input "Aion Digital Banking & finance"
type input "01/2023"
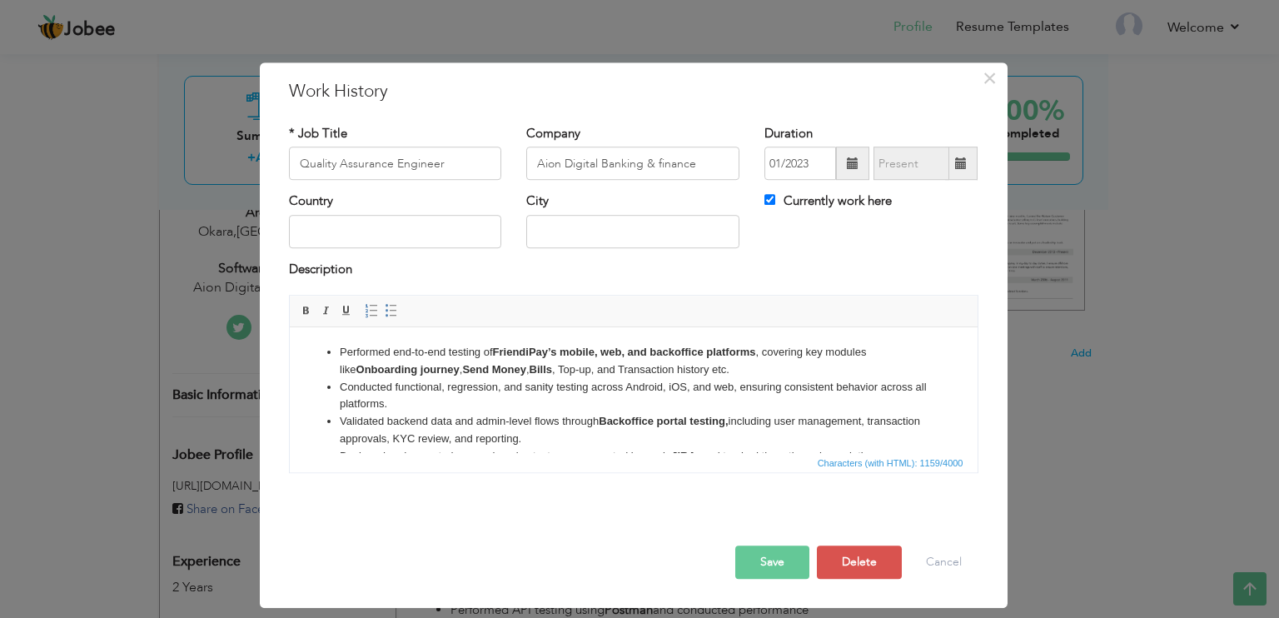
click at [816, 206] on label "Currently work here" at bounding box center [828, 201] width 127 height 17
click at [775, 206] on input "Currently work here" at bounding box center [770, 200] width 11 height 11
click at [780, 559] on button "Save" at bounding box center [772, 562] width 74 height 33
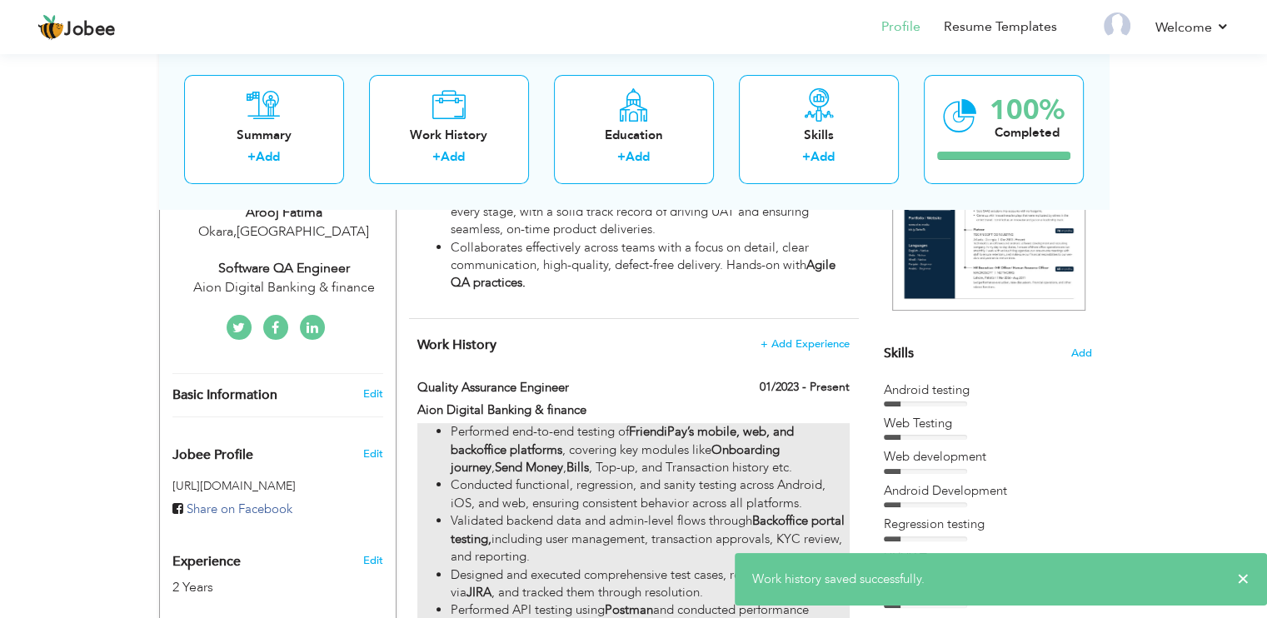
scroll to position [323, 0]
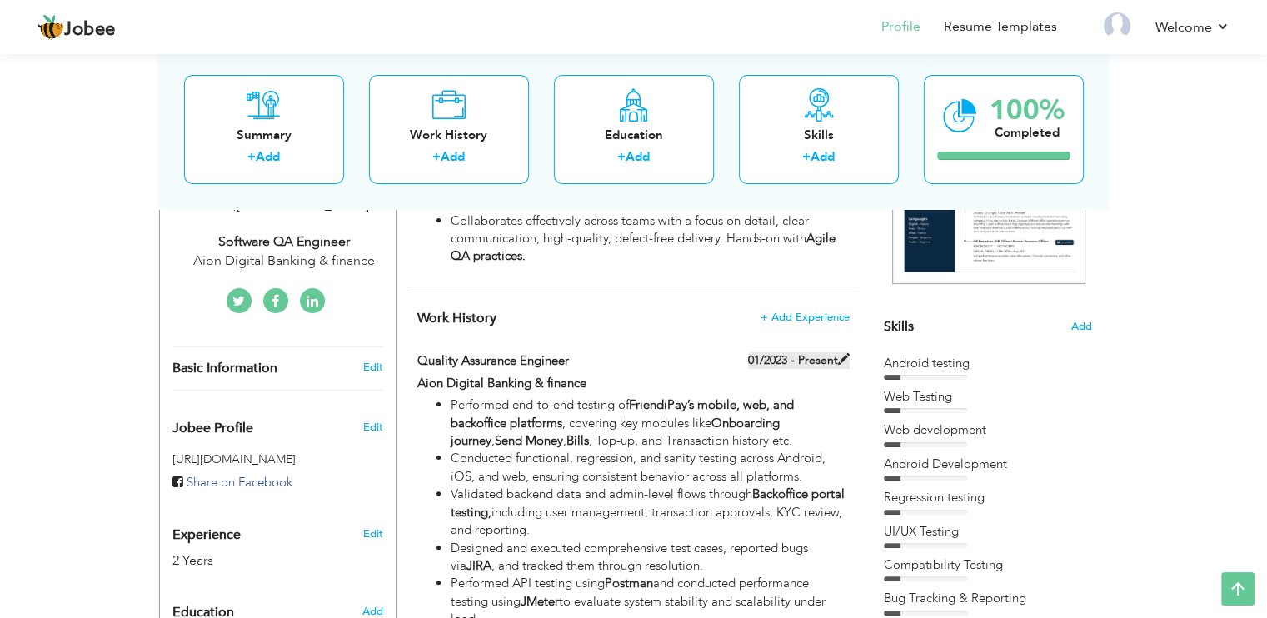
click at [826, 364] on label "01/2023 - Present" at bounding box center [799, 360] width 102 height 17
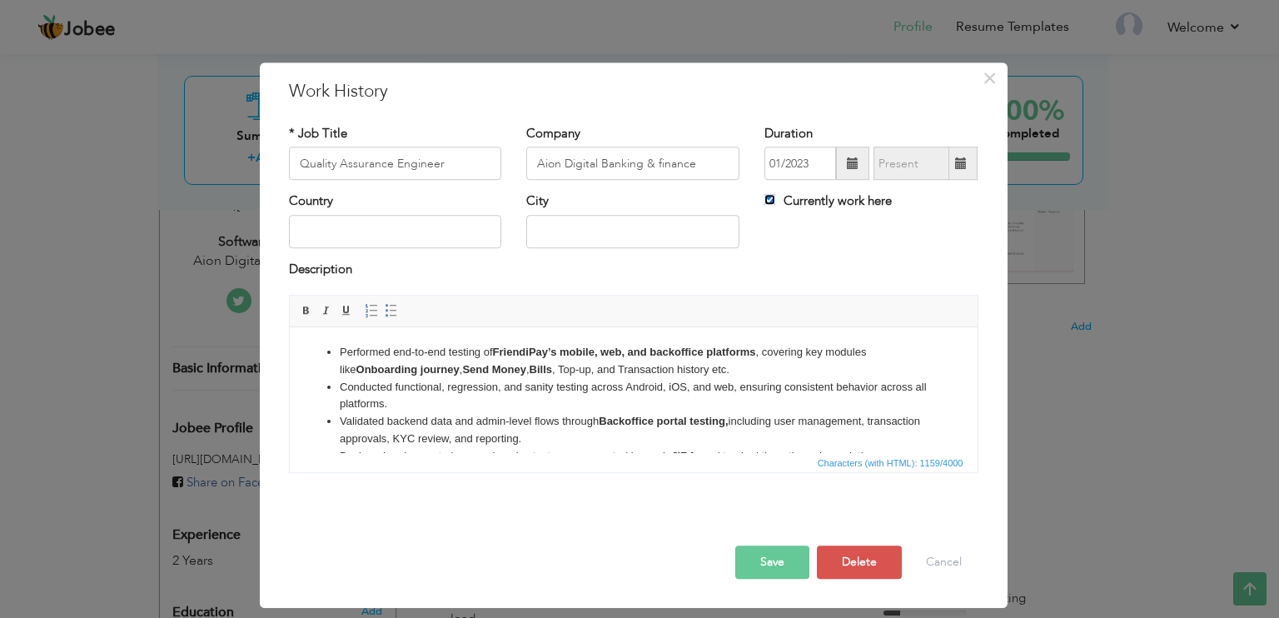
click at [773, 202] on input "Currently work here" at bounding box center [770, 200] width 11 height 11
click at [768, 559] on button "Save" at bounding box center [772, 562] width 74 height 33
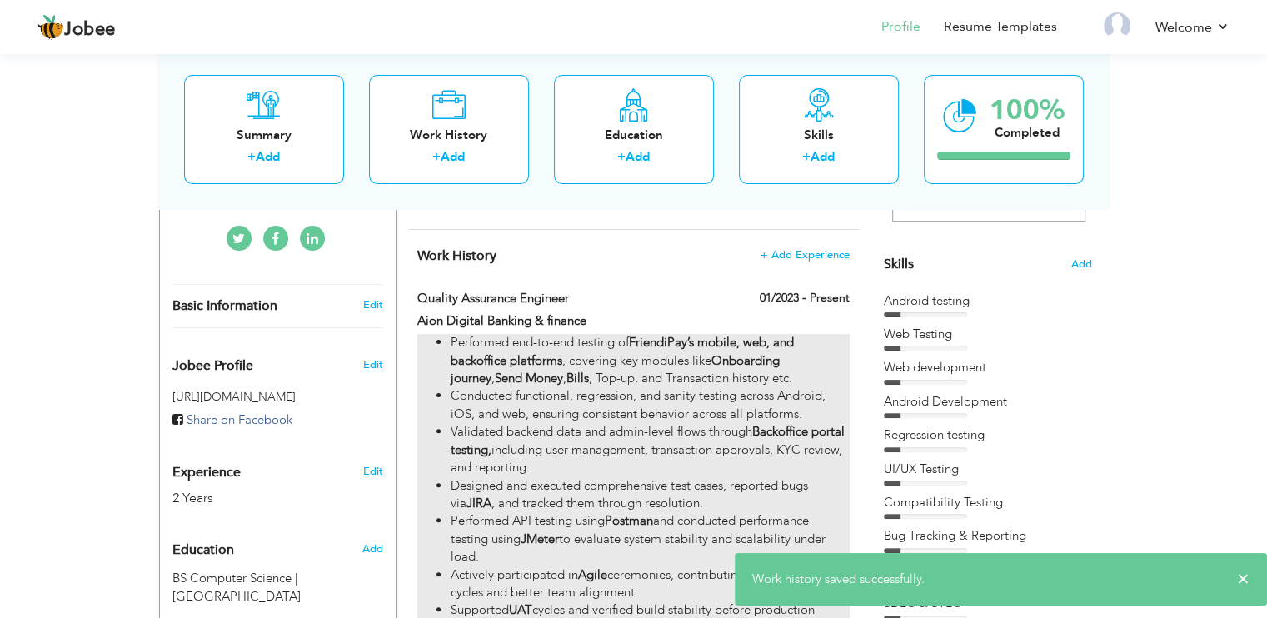
scroll to position [396, 0]
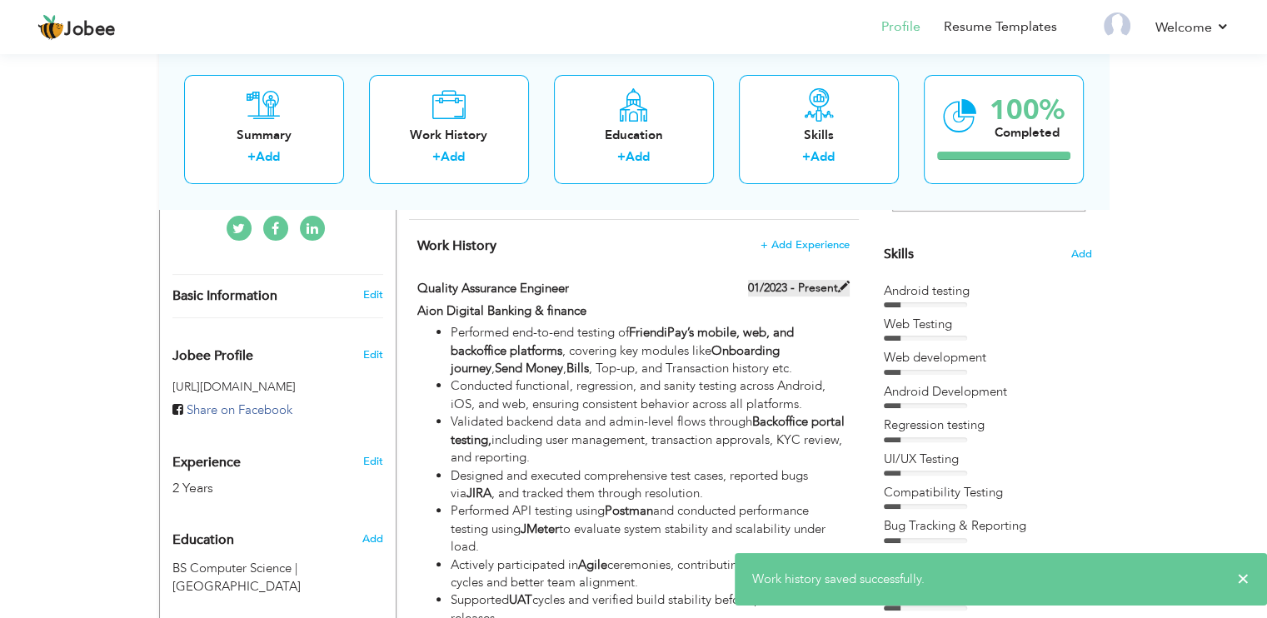
click at [757, 293] on label "01/2023 - Present" at bounding box center [799, 288] width 102 height 17
checkbox input "true"
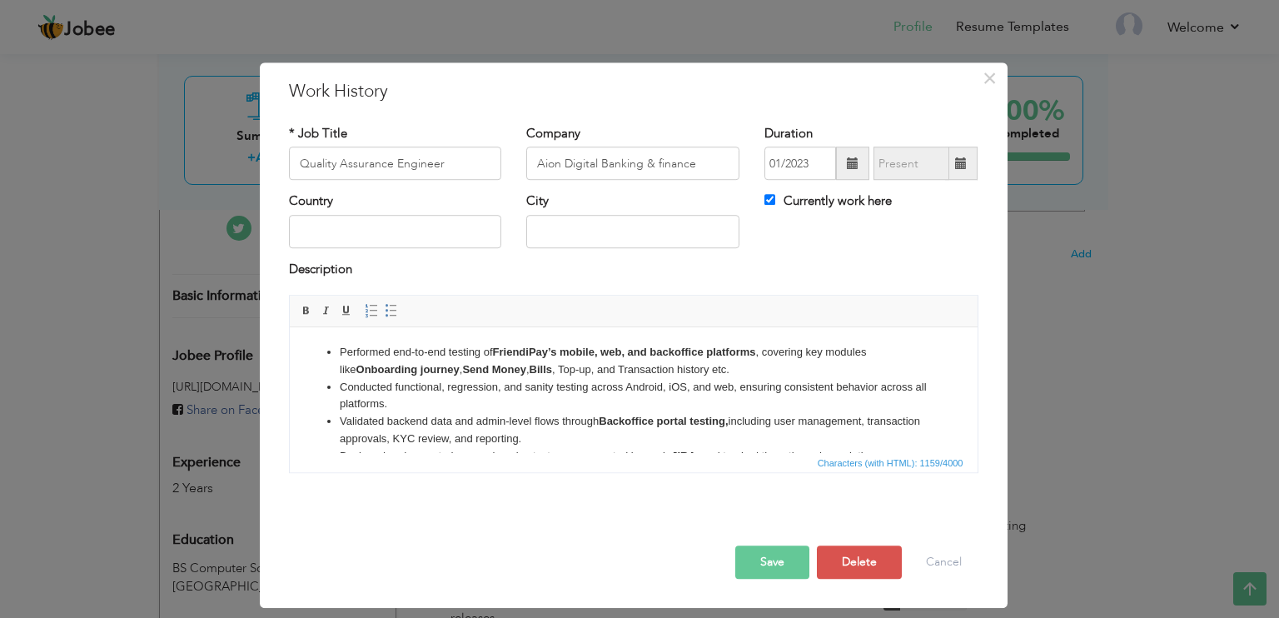
click at [957, 162] on span at bounding box center [961, 163] width 12 height 12
click at [856, 168] on span at bounding box center [853, 163] width 12 height 12
click at [855, 172] on span at bounding box center [852, 163] width 33 height 33
click at [725, 122] on div "* Job Title Quality Assurance Engineer Company Aion Digital Banking & finance D…" at bounding box center [634, 305] width 715 height 386
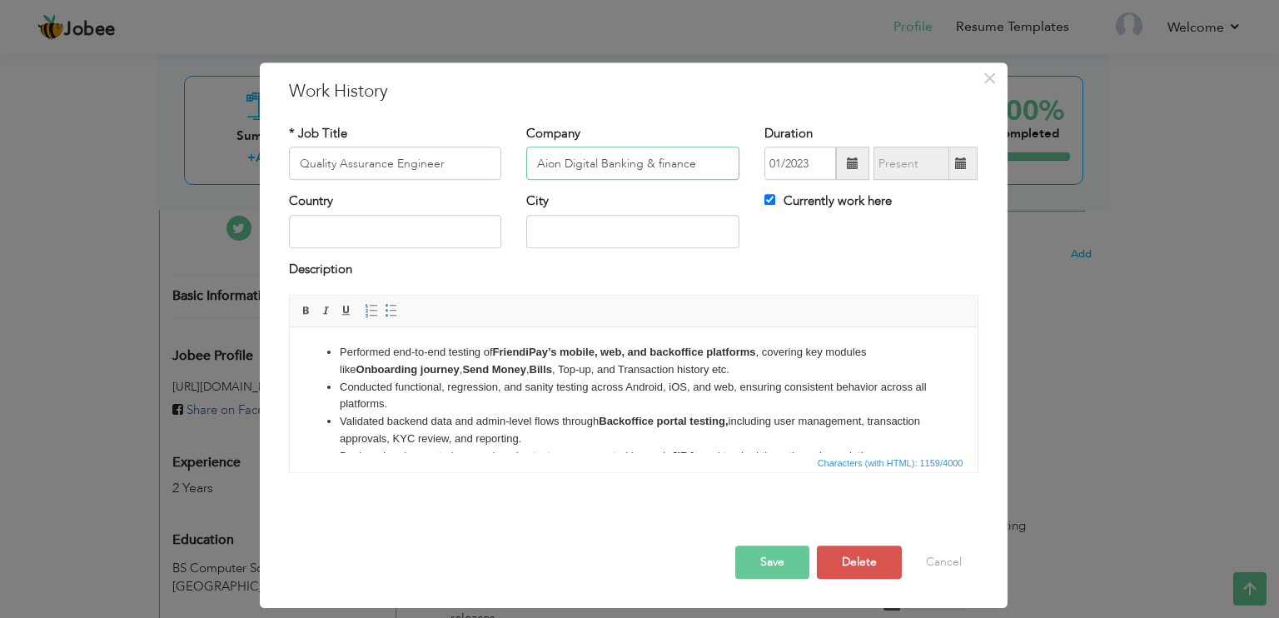
drag, startPoint x: 712, startPoint y: 169, endPoint x: 496, endPoint y: 163, distance: 215.8
click at [496, 163] on div "* Job Title Quality Assurance Engineer Company Aion Digital Banking & finance D…" at bounding box center [634, 158] width 715 height 67
click at [770, 193] on label "Currently work here" at bounding box center [828, 201] width 127 height 17
click at [770, 195] on input "Currently work here" at bounding box center [770, 200] width 11 height 11
checkbox input "false"
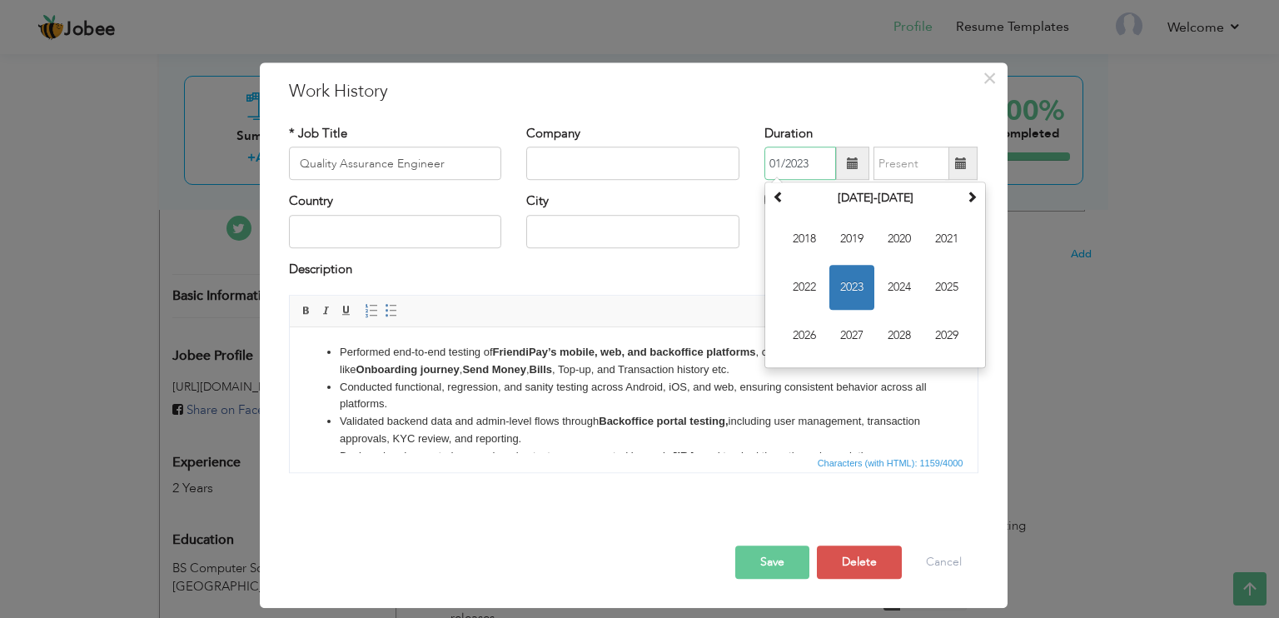
drag, startPoint x: 823, startPoint y: 163, endPoint x: 760, endPoint y: 159, distance: 62.6
click at [760, 159] on div "Duration 01/2023 January 2023 Su Mo Tu We Th Fr Sa 1 2 3 4 5 6 7 8 9 10 11 12 1…" at bounding box center [871, 158] width 238 height 67
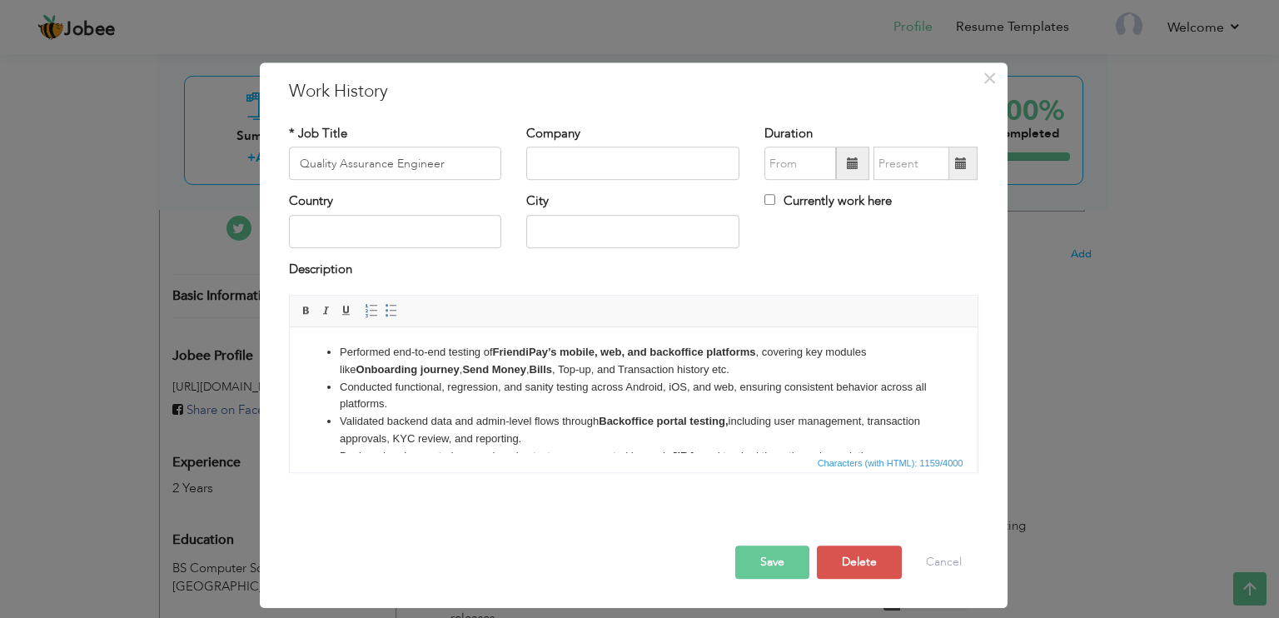
click at [730, 130] on div "Company" at bounding box center [632, 152] width 213 height 55
click at [795, 564] on button "Save" at bounding box center [772, 562] width 74 height 33
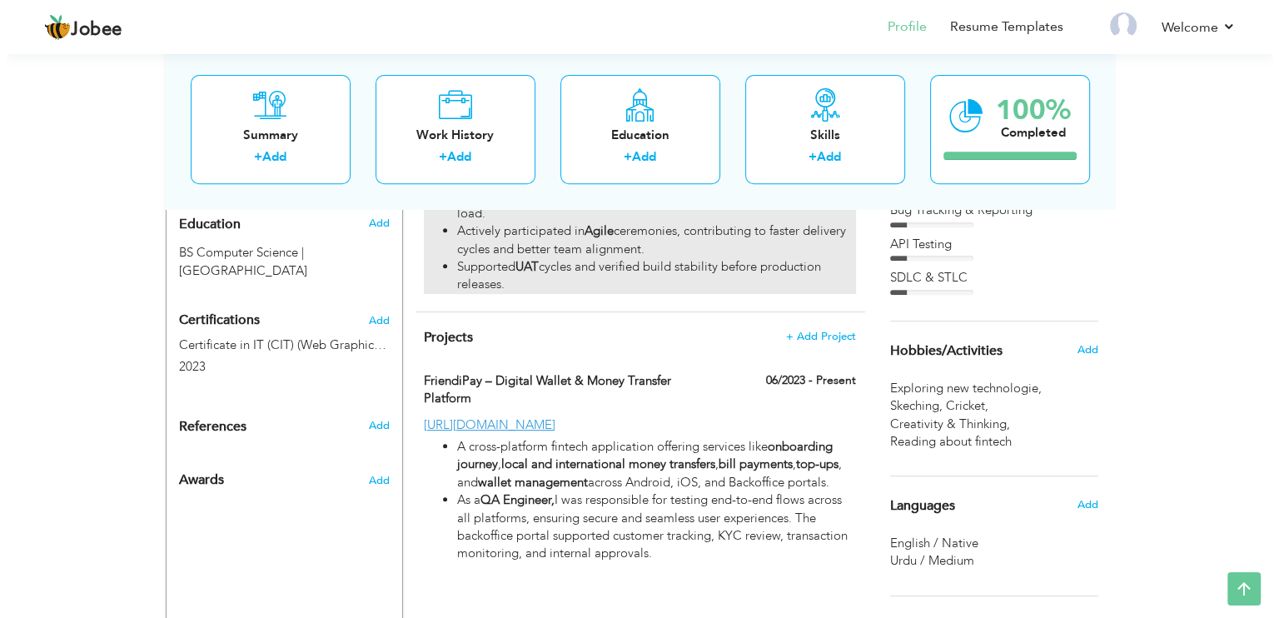
scroll to position [716, 0]
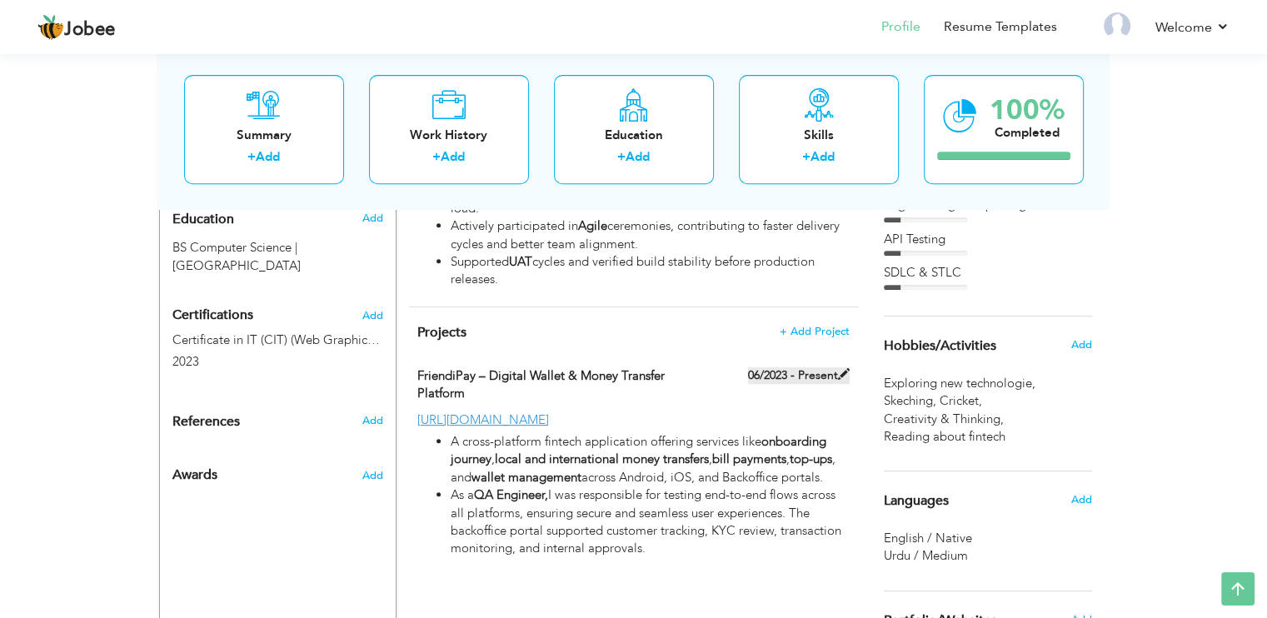
click at [816, 374] on label "06/2023 - Present" at bounding box center [799, 375] width 102 height 17
type input "FriendiPay – Digital Wallet & Money Transfer Platform"
type input "06/2023"
type input "[URL][DOMAIN_NAME]"
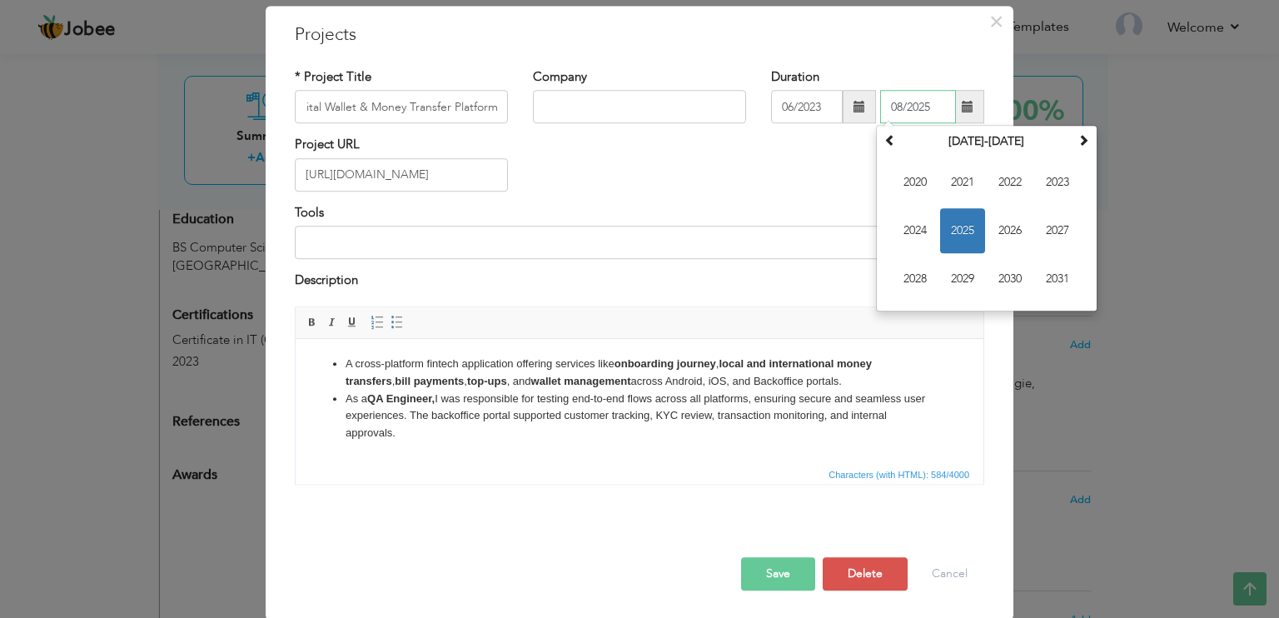
scroll to position [0, 0]
click at [918, 109] on input "08/2025" at bounding box center [918, 107] width 76 height 33
click at [960, 236] on span "2025" at bounding box center [962, 231] width 45 height 45
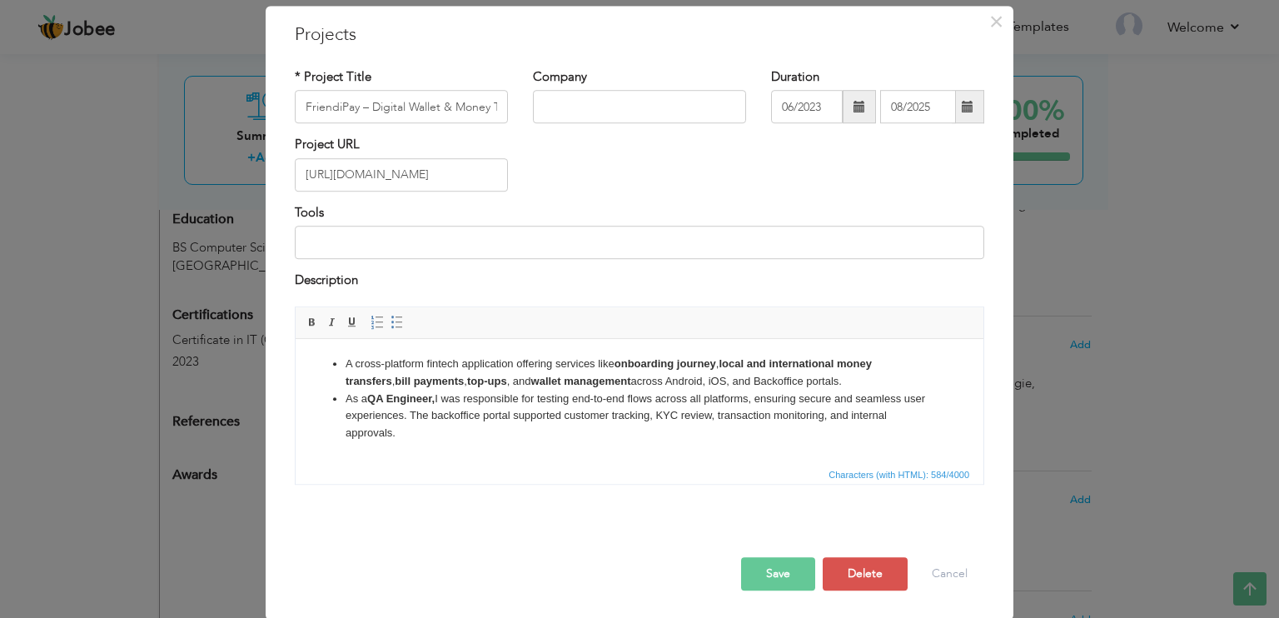
click at [780, 572] on button "Save" at bounding box center [778, 573] width 74 height 33
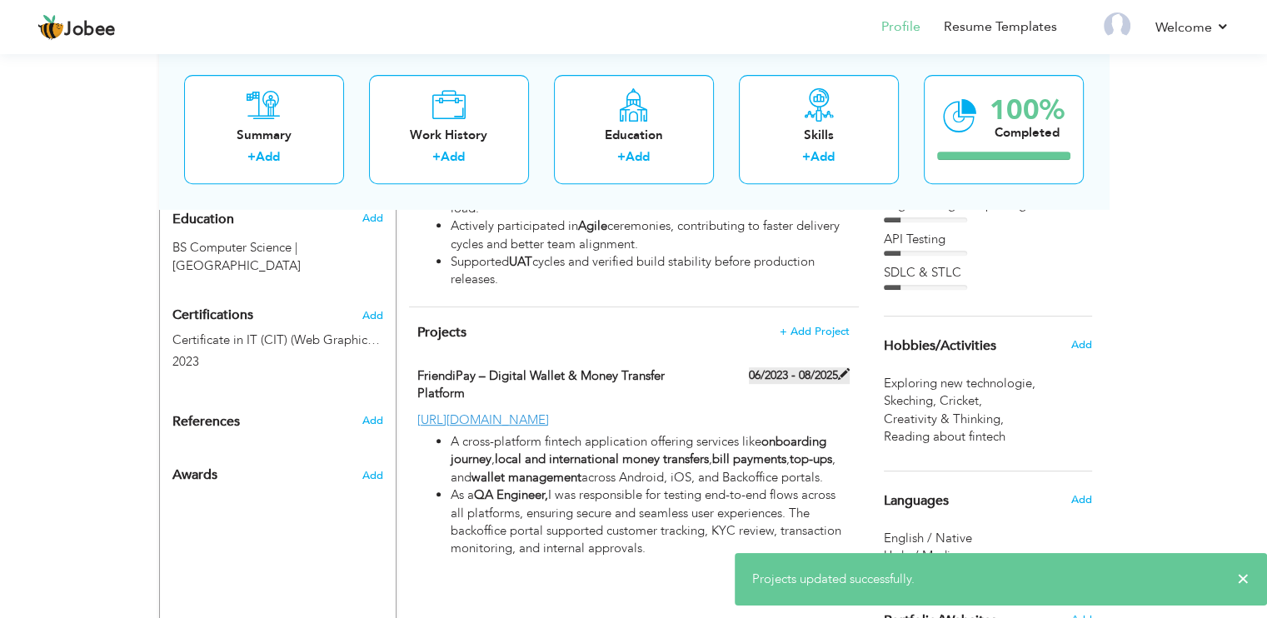
click at [806, 377] on label "06/2023 - 08/2025" at bounding box center [799, 375] width 101 height 17
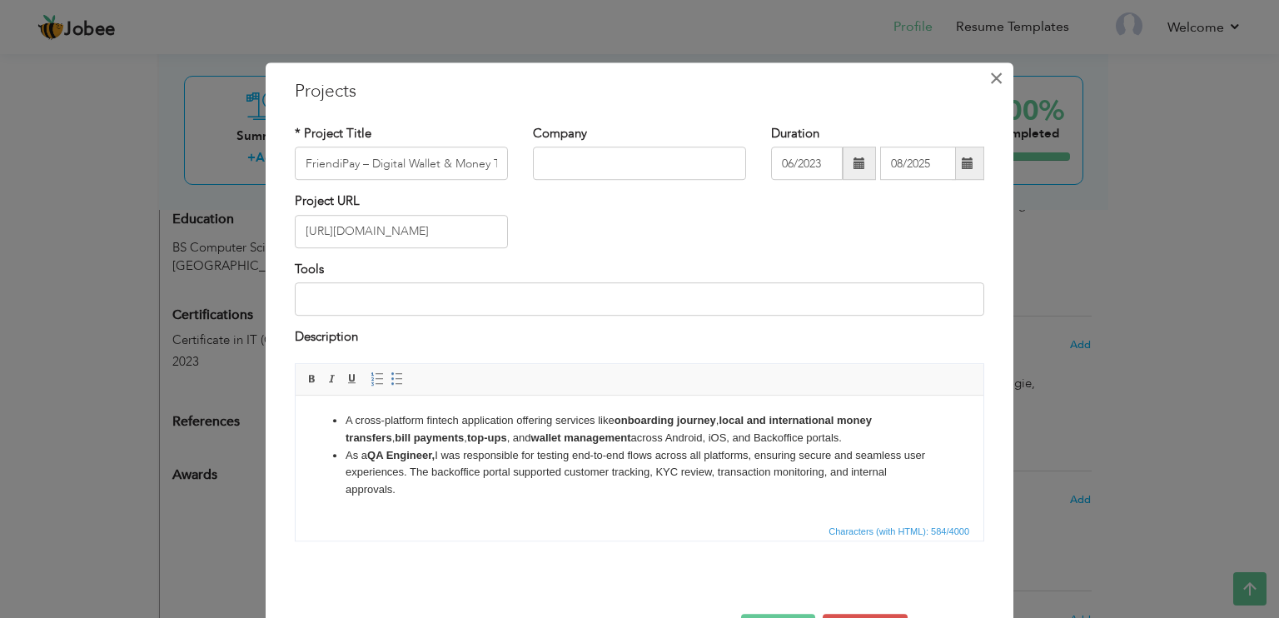
click at [989, 79] on span "×" at bounding box center [996, 78] width 14 height 30
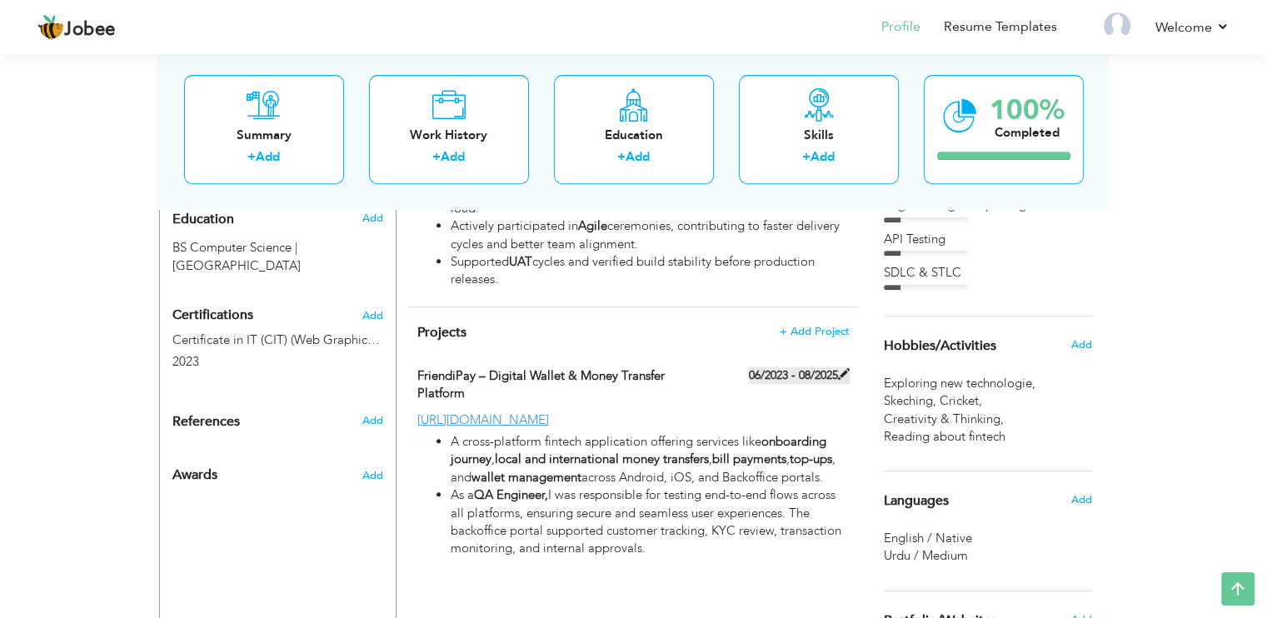
click at [823, 376] on label "06/2023 - 08/2025" at bounding box center [799, 375] width 101 height 17
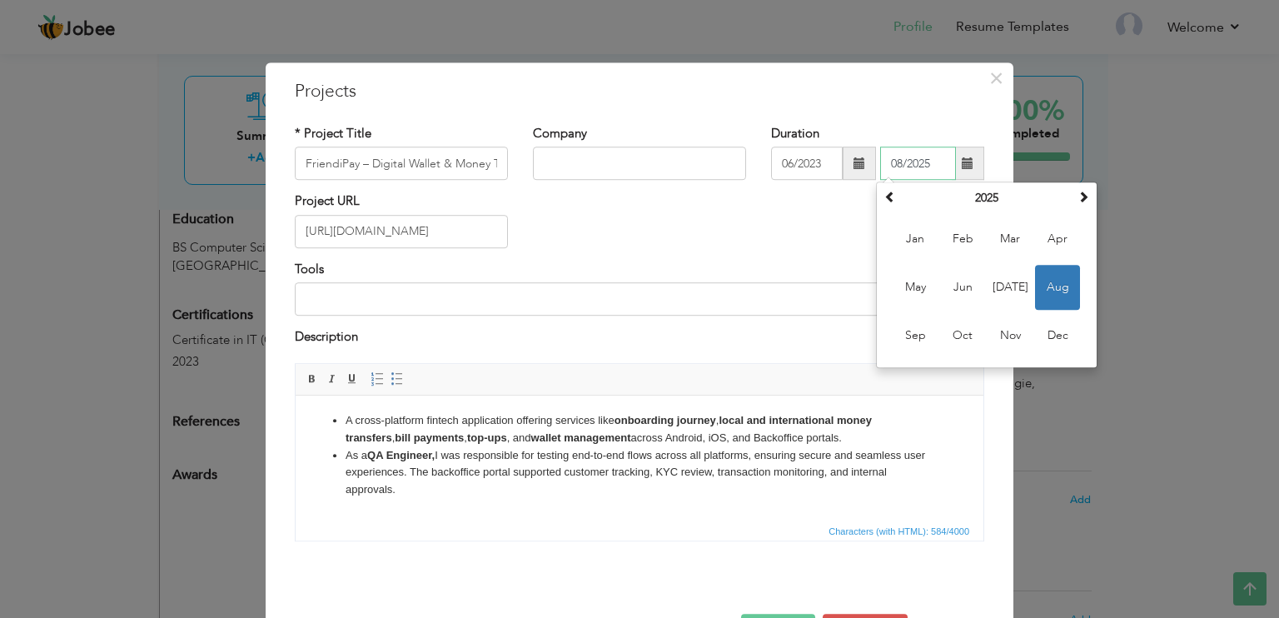
drag, startPoint x: 929, startPoint y: 167, endPoint x: 889, endPoint y: 169, distance: 40.0
click at [889, 169] on input "08/2025" at bounding box center [918, 163] width 76 height 33
type input "0"
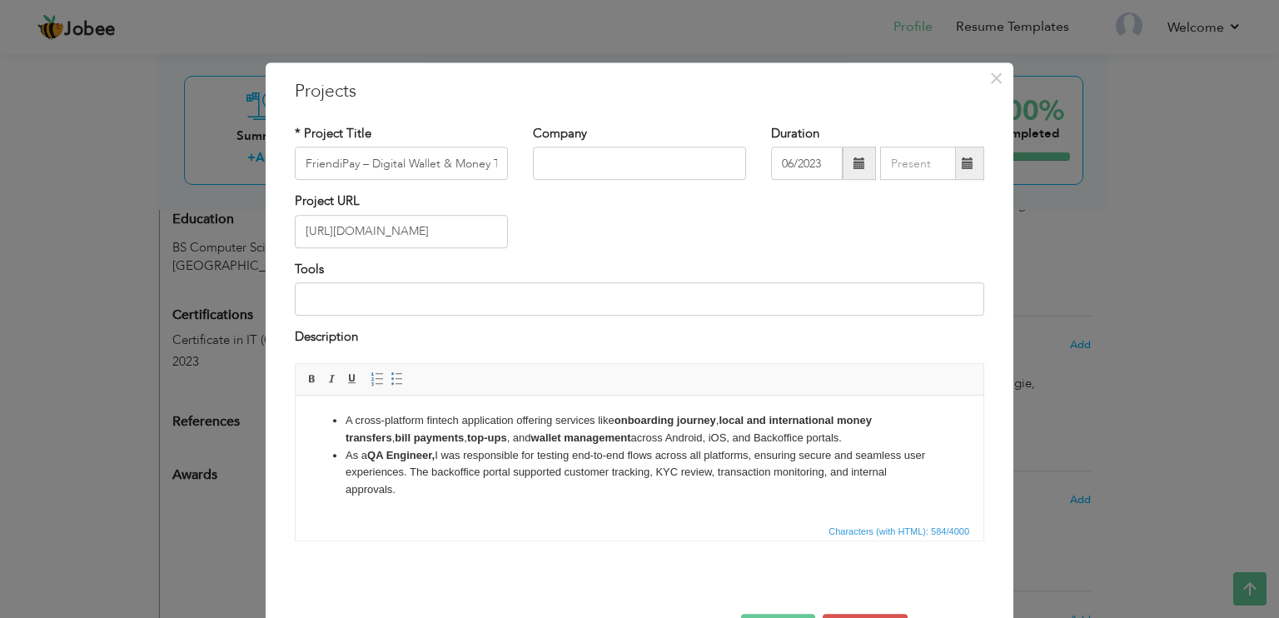
click at [797, 224] on div "Project URL https://fpo.go.link/kap9L" at bounding box center [639, 226] width 715 height 67
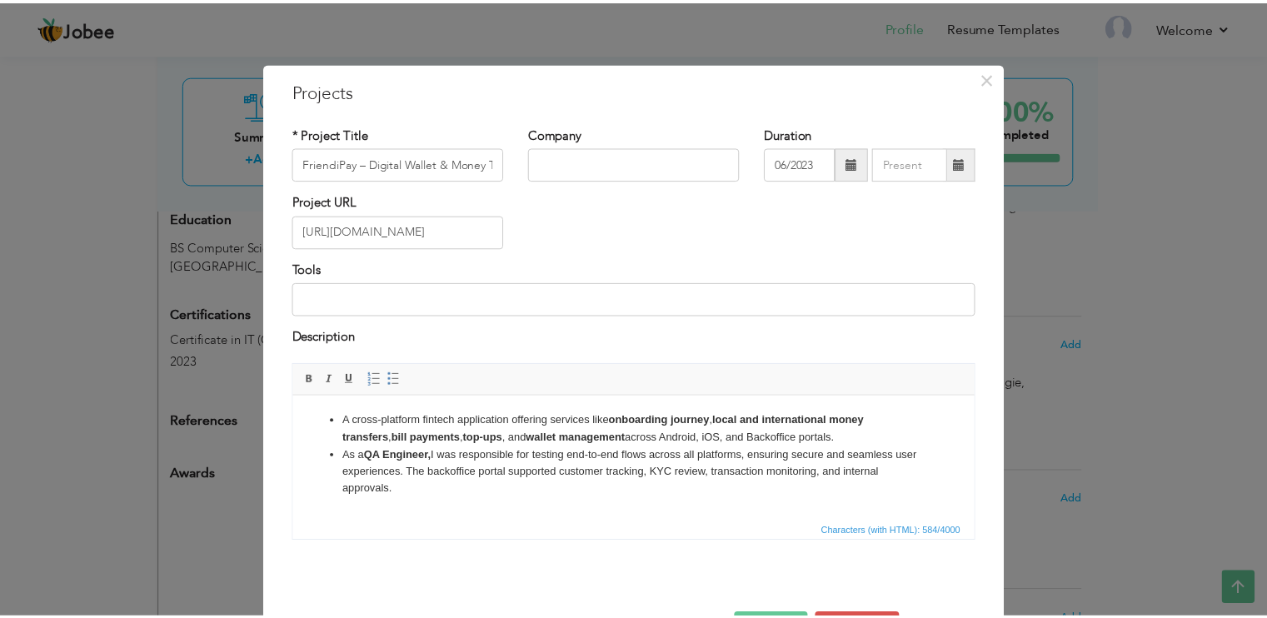
scroll to position [57, 0]
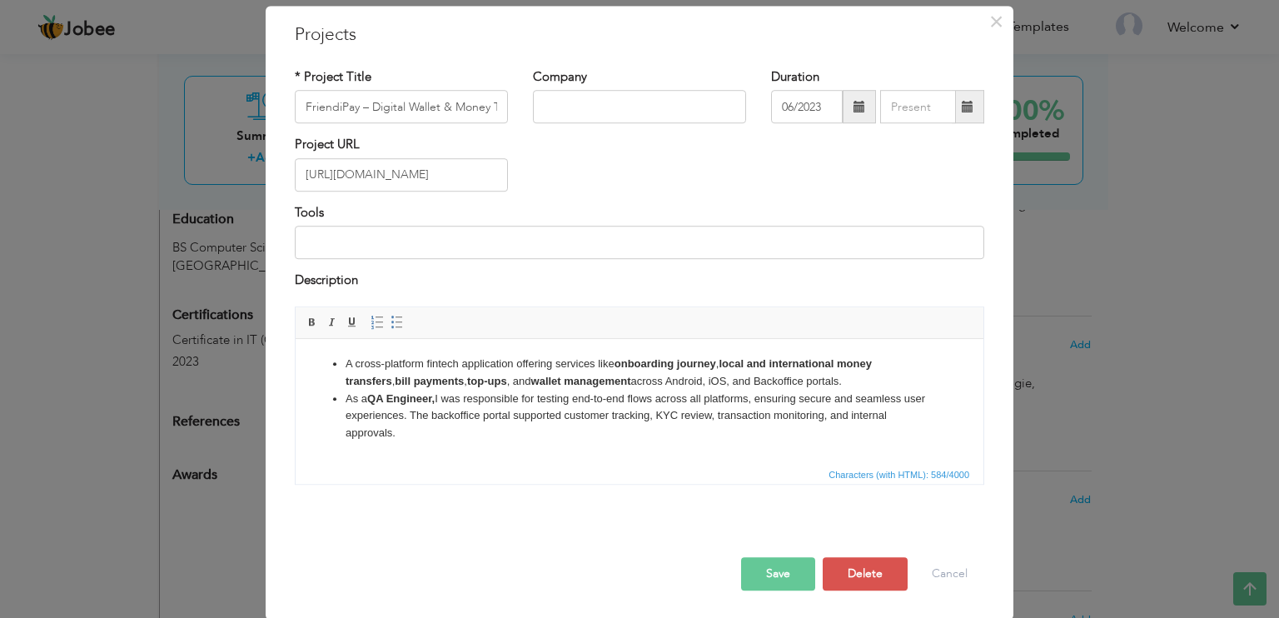
click at [770, 562] on button "Save" at bounding box center [778, 573] width 74 height 33
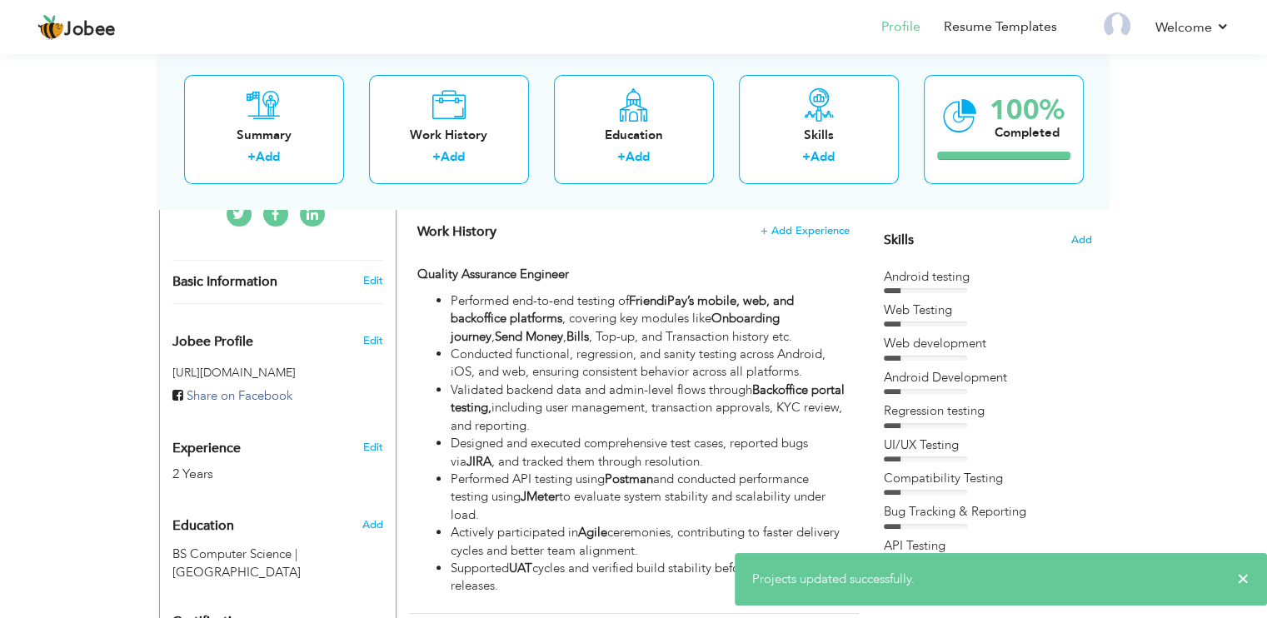
scroll to position [395, 0]
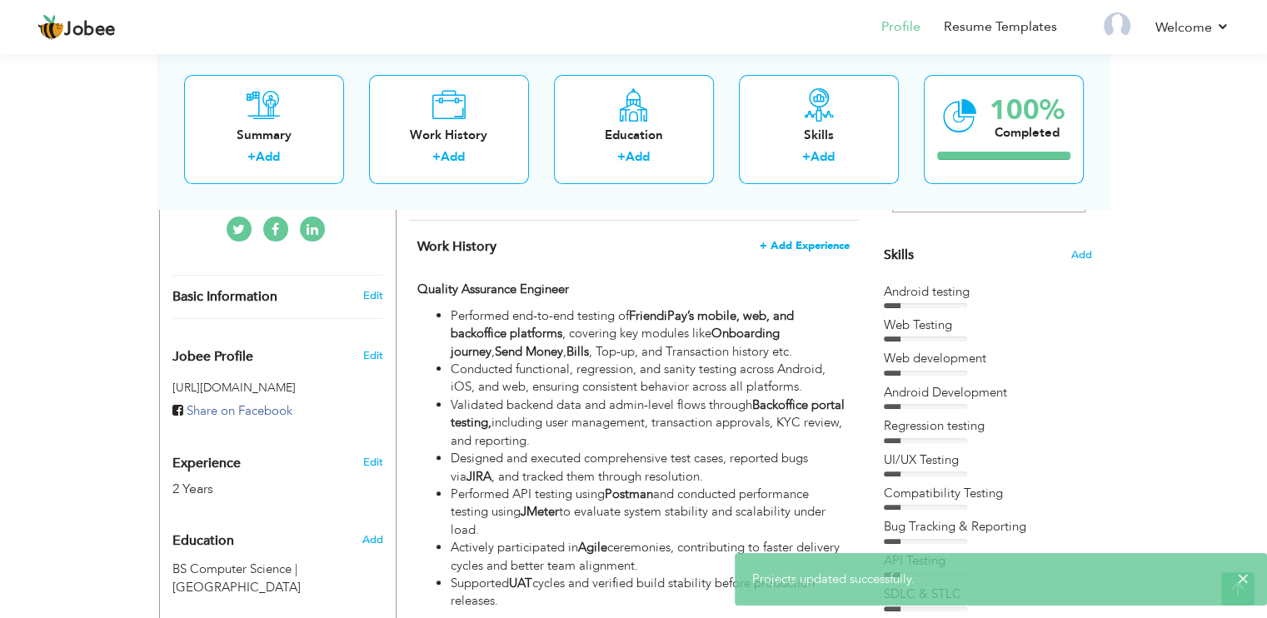
click at [815, 246] on span "+ Add Experience" at bounding box center [805, 246] width 90 height 12
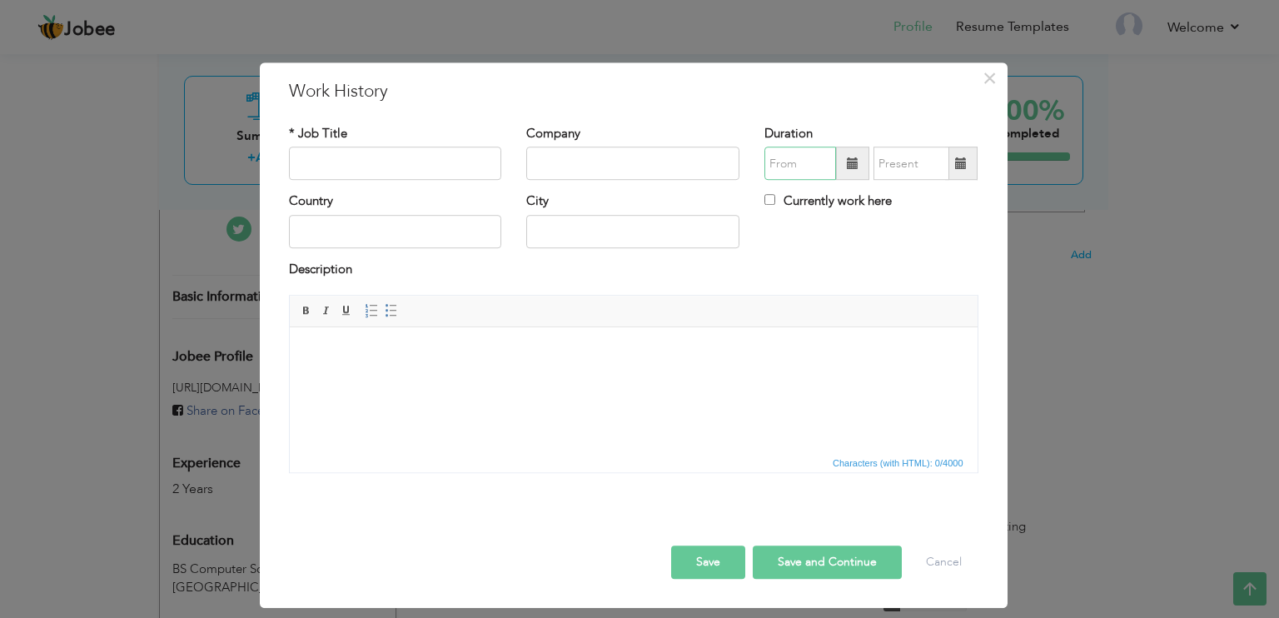
type input "08/2025"
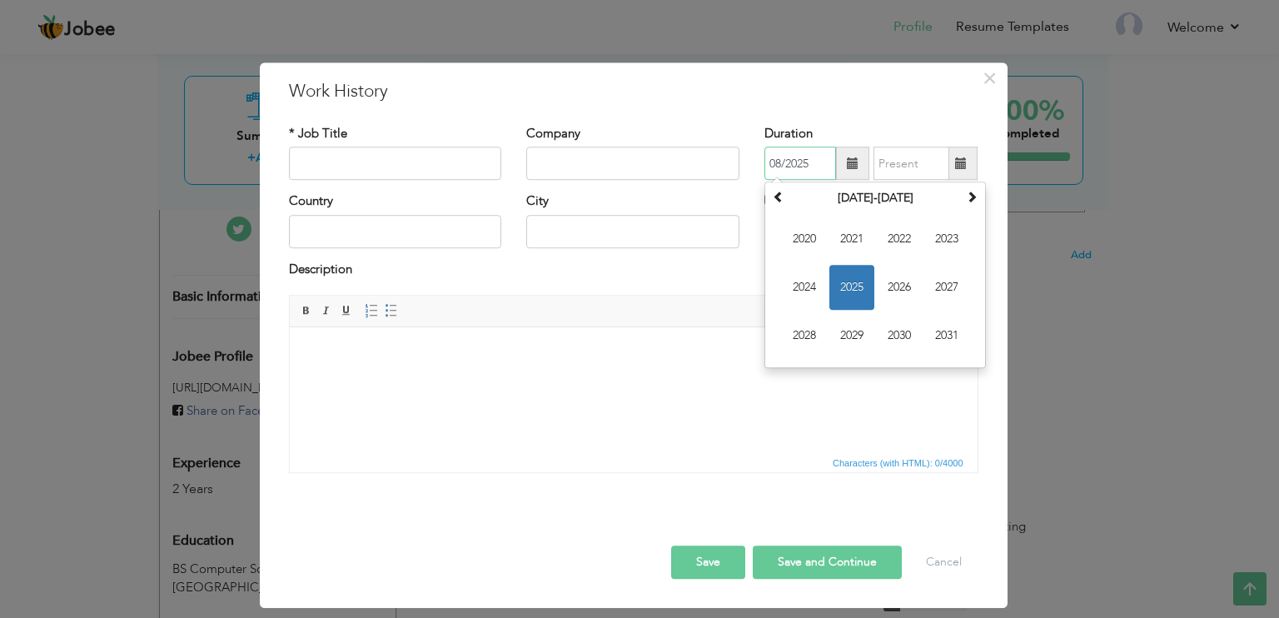
click at [800, 166] on input "08/2025" at bounding box center [801, 163] width 72 height 33
click at [851, 279] on span "2025" at bounding box center [852, 288] width 45 height 45
type input "08/2025"
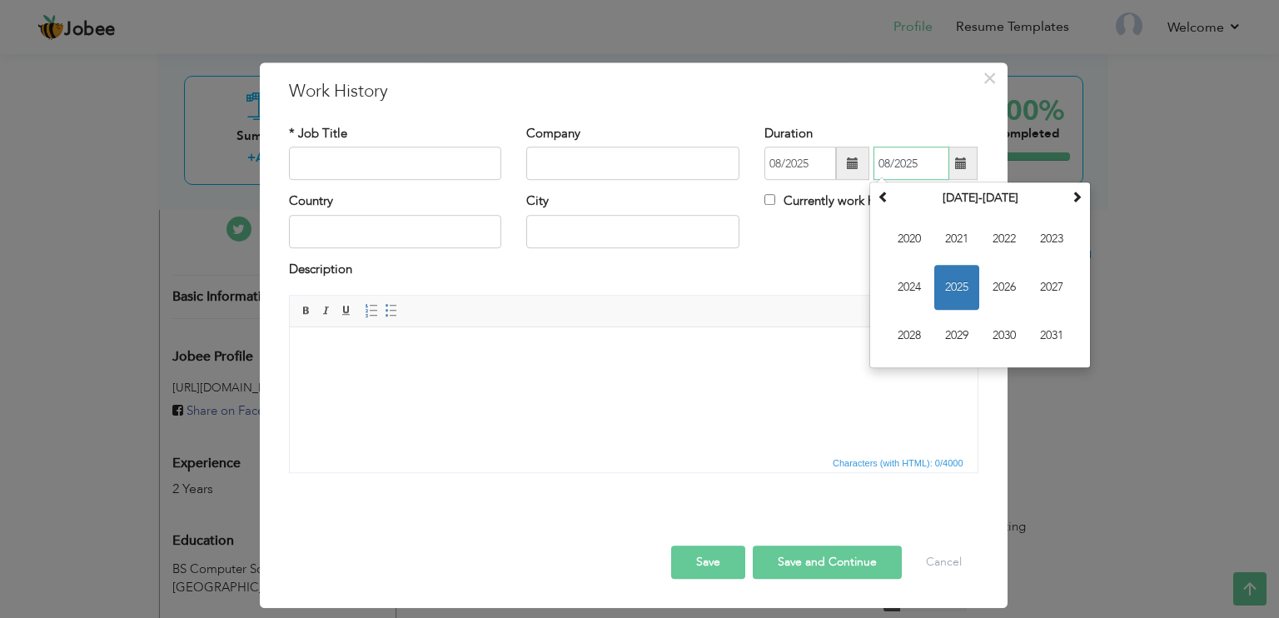
click at [906, 166] on input "08/2025" at bounding box center [912, 163] width 76 height 33
click at [957, 286] on span "2025" at bounding box center [956, 288] width 45 height 45
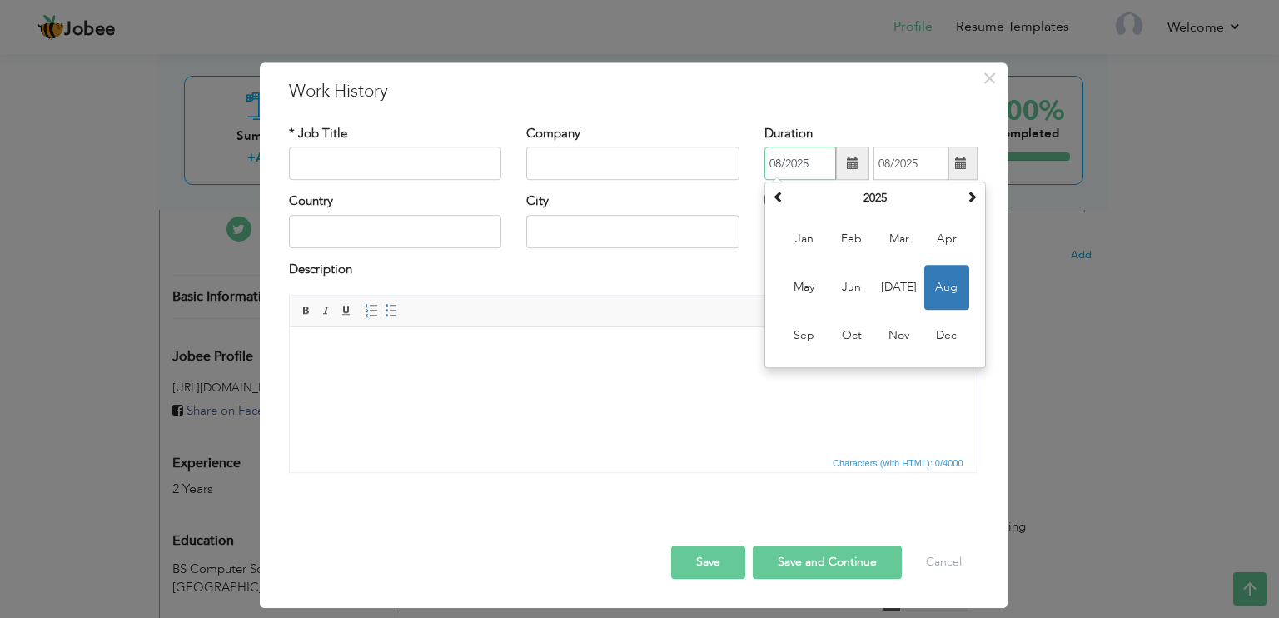
click at [813, 162] on input "08/2025" at bounding box center [801, 163] width 72 height 33
drag, startPoint x: 813, startPoint y: 162, endPoint x: 755, endPoint y: 164, distance: 57.5
click at [755, 164] on div "Duration 08/2025 August 2025 Su Mo Tu We Th Fr Sa 27 28 29 30 31 1 2 3 4 5 6 7 …" at bounding box center [871, 158] width 238 height 67
click at [780, 193] on span at bounding box center [779, 198] width 12 height 12
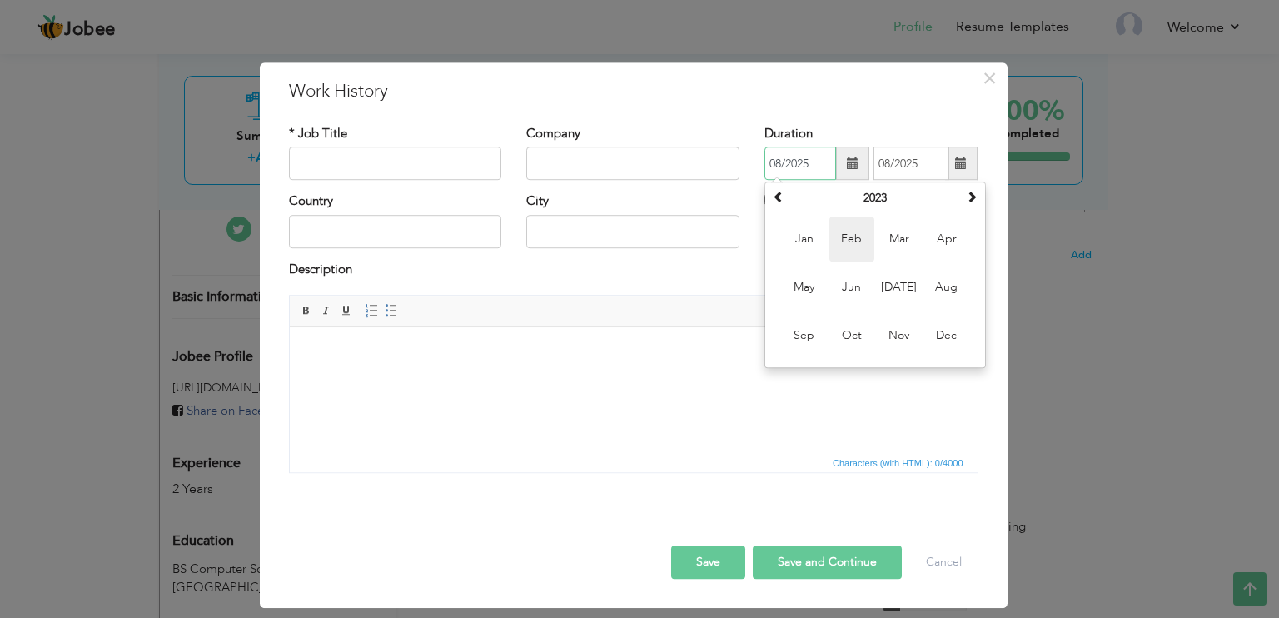
click at [855, 241] on span "Feb" at bounding box center [852, 239] width 45 height 45
drag, startPoint x: 780, startPoint y: 159, endPoint x: 770, endPoint y: 162, distance: 11.3
click at [770, 162] on input "02/2023" at bounding box center [801, 163] width 72 height 33
type input "12/2023"
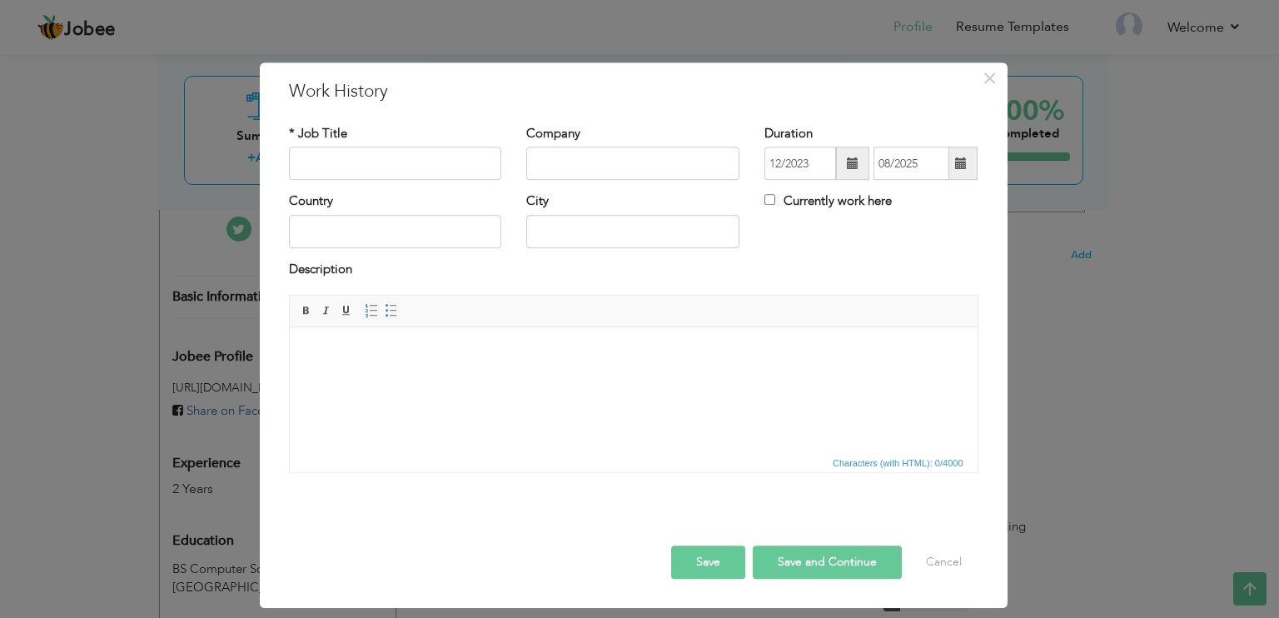
click at [677, 306] on span "Editor toolbars Basic Styles Bold Italic Underline Paragraph Insert/Remove Numb…" at bounding box center [634, 312] width 688 height 32
click at [796, 560] on button "Save and Continue" at bounding box center [827, 562] width 149 height 33
click at [352, 170] on input "text" at bounding box center [395, 163] width 213 height 33
click at [966, 566] on button "Cancel" at bounding box center [943, 562] width 69 height 33
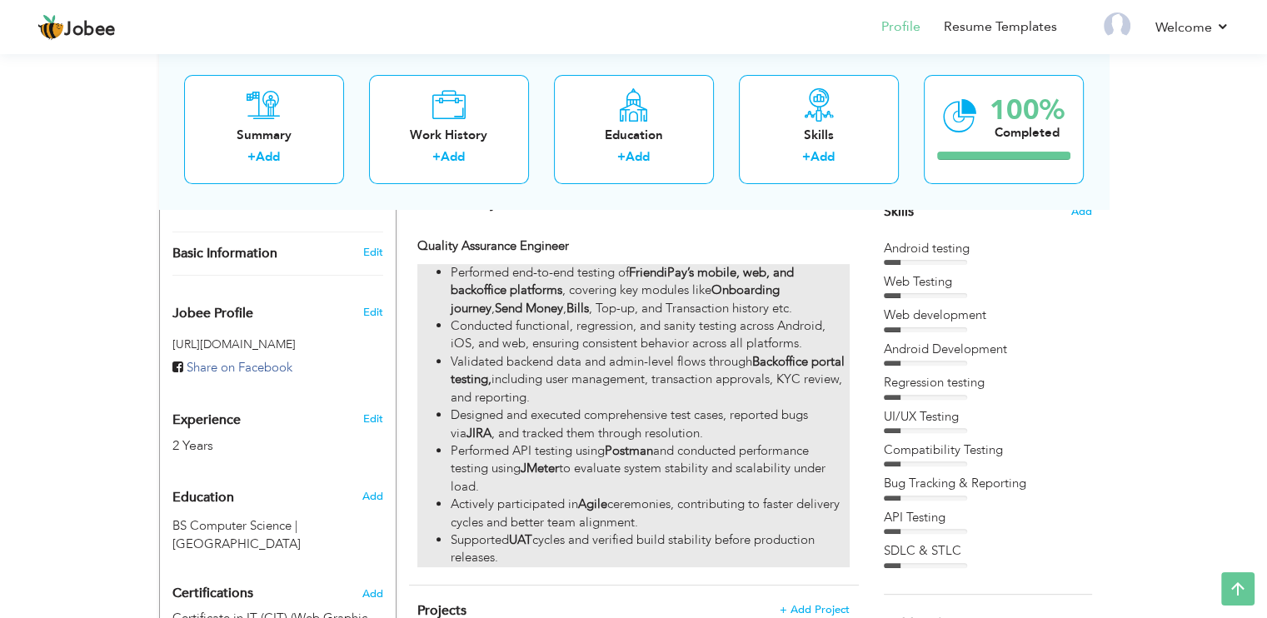
scroll to position [411, 0]
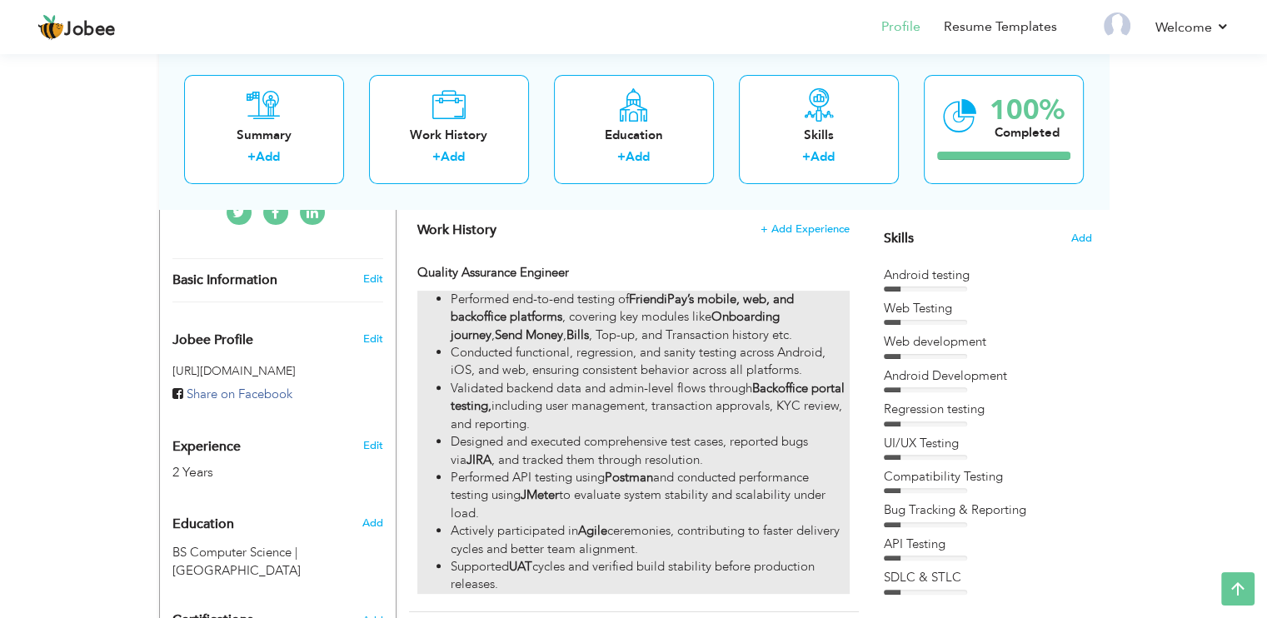
click at [733, 421] on li "Validated backend data and admin-level flows through Backoffice portal testing,…" at bounding box center [650, 406] width 398 height 53
type input "Quality Assurance Engineer"
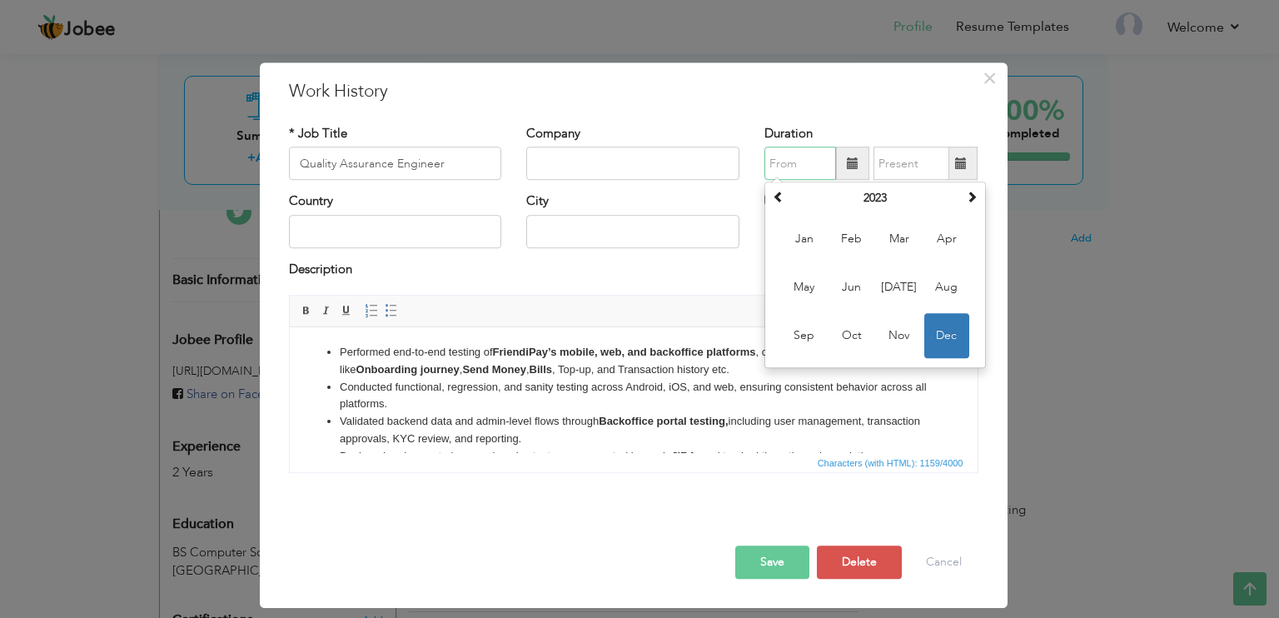
click at [782, 166] on input "text" at bounding box center [801, 163] width 72 height 33
type input "01/2023"
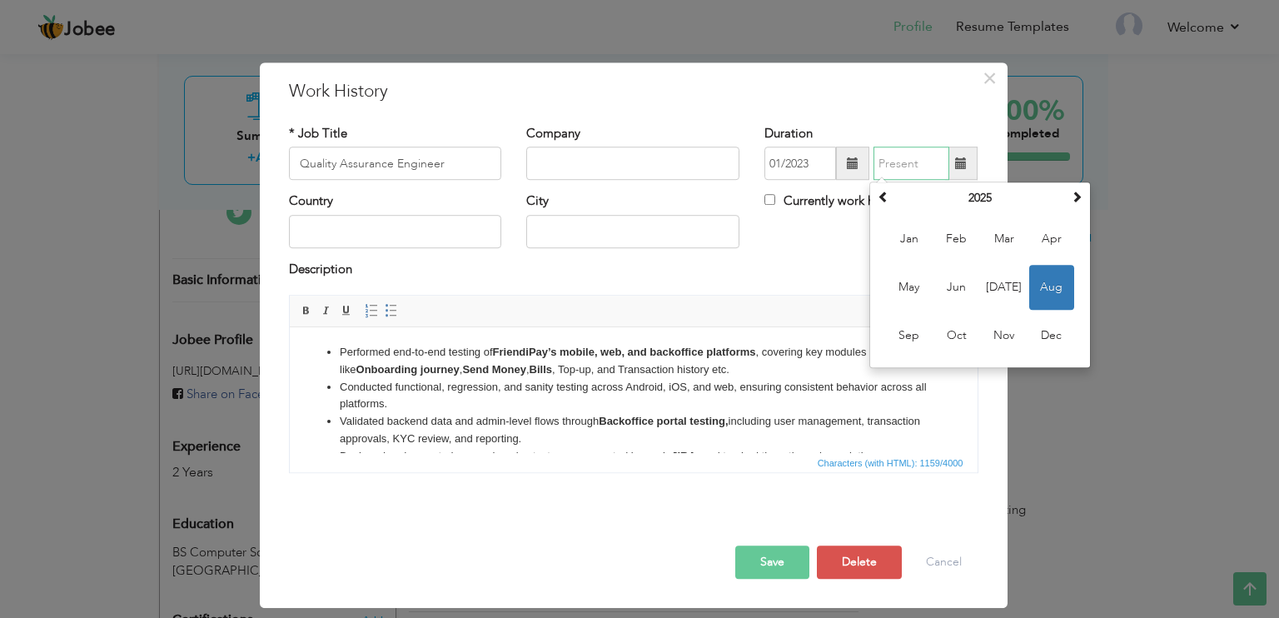
click at [883, 169] on input "text" at bounding box center [912, 163] width 76 height 33
click at [1049, 284] on span "Aug" at bounding box center [1051, 288] width 45 height 45
type input "08/2025"
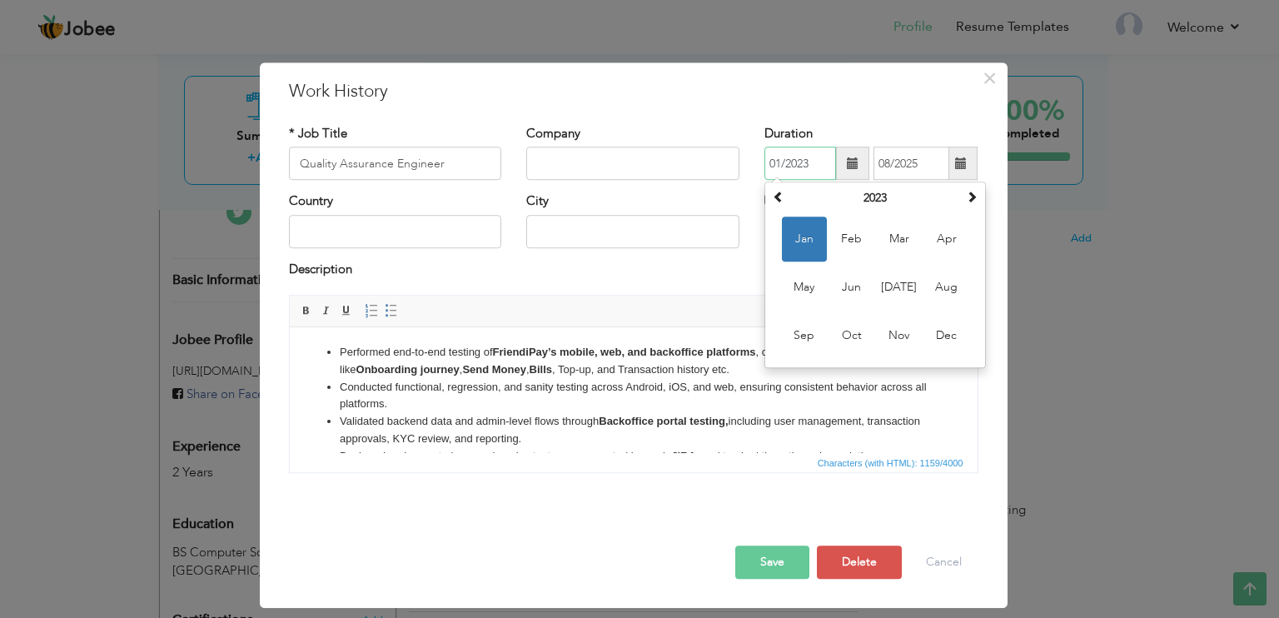
drag, startPoint x: 781, startPoint y: 162, endPoint x: 768, endPoint y: 162, distance: 13.4
click at [768, 162] on input "01/2023" at bounding box center [801, 163] width 72 height 33
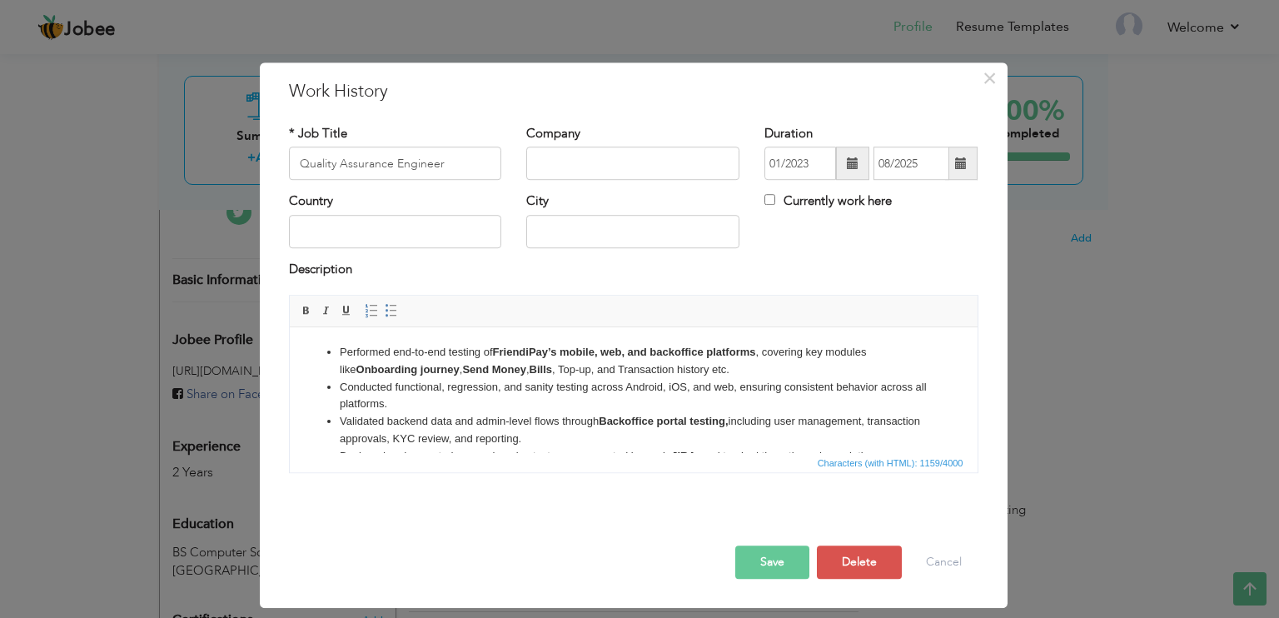
click at [890, 122] on div "* Job Title Quality Assurance Engineer Company Duration 01/2023 08/2025 Current…" at bounding box center [634, 305] width 715 height 386
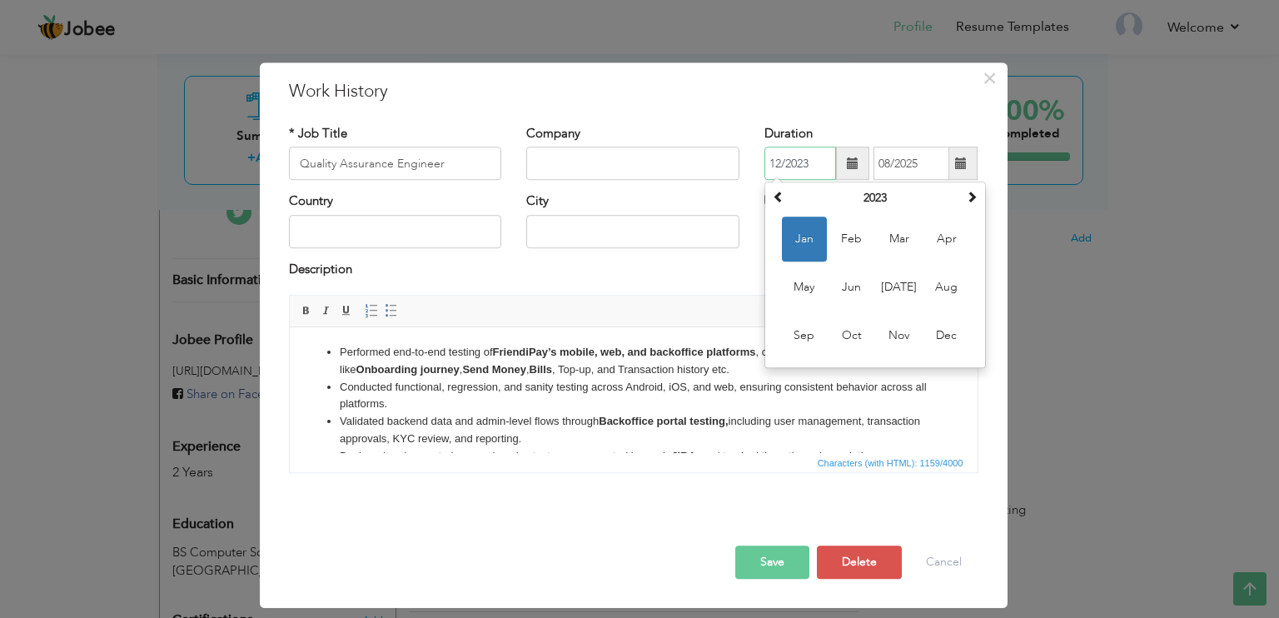
type input "12/2023"
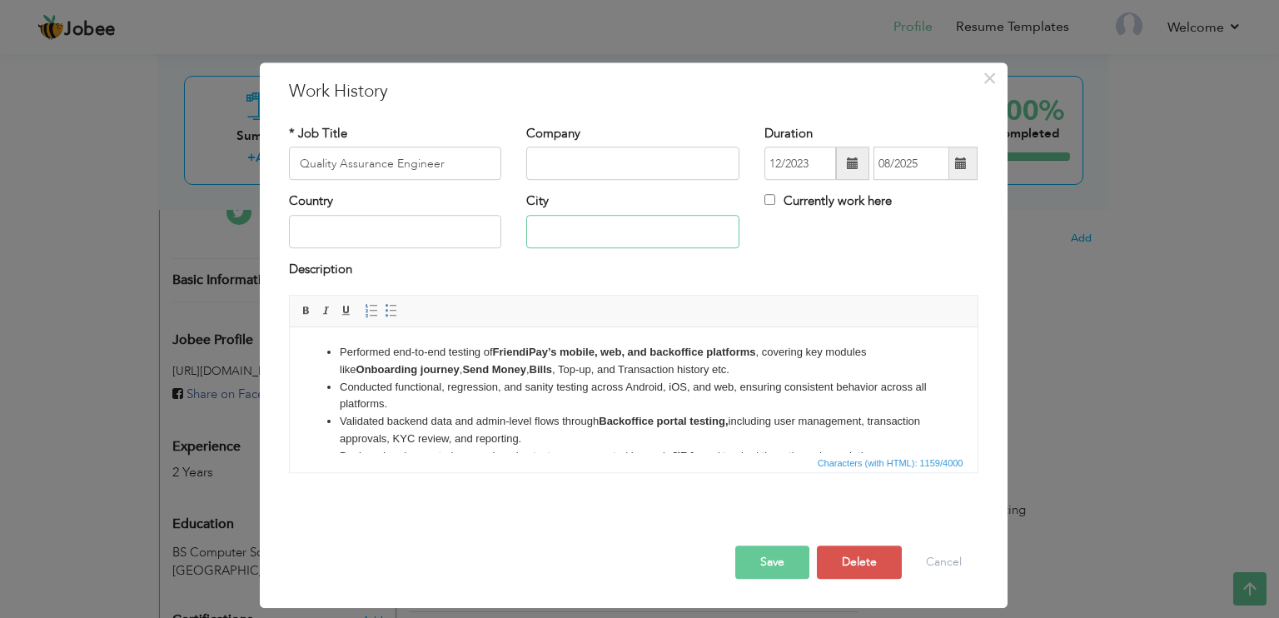
click at [735, 239] on input "text" at bounding box center [632, 231] width 213 height 33
click at [516, 272] on div "Description" at bounding box center [634, 272] width 690 height 22
click at [297, 167] on input "Quality Assurance Engineer" at bounding box center [395, 163] width 213 height 33
type input "Software Quality Assurance Engineer"
click at [790, 553] on button "Save" at bounding box center [772, 562] width 74 height 33
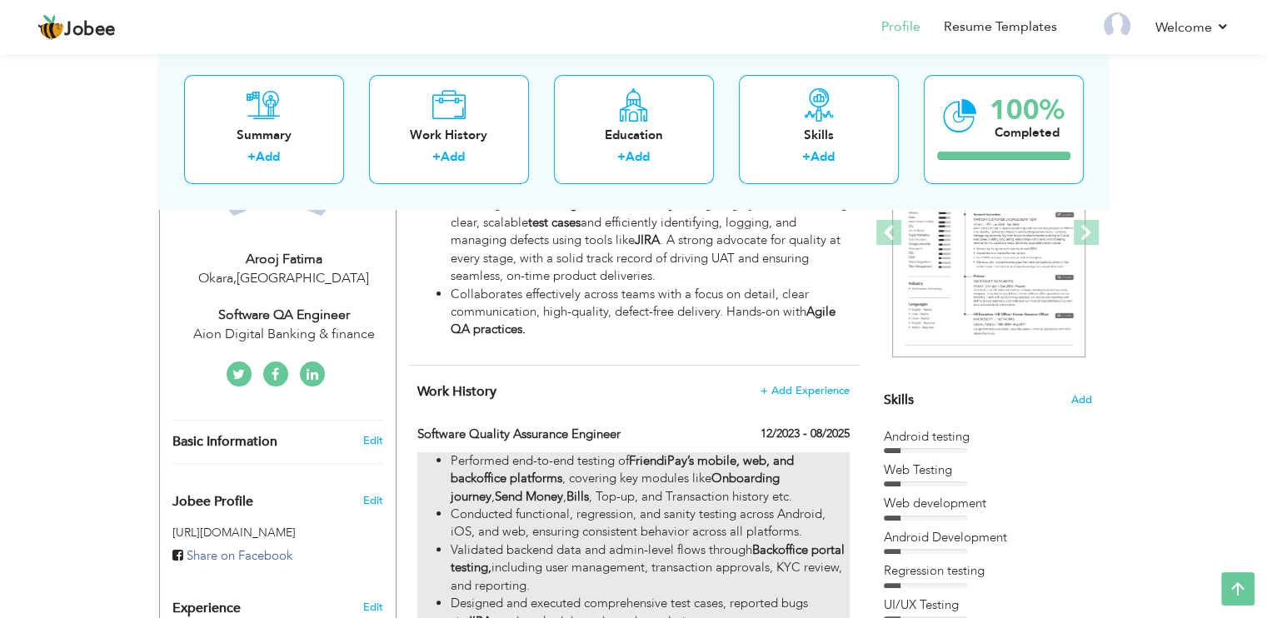
scroll to position [255, 0]
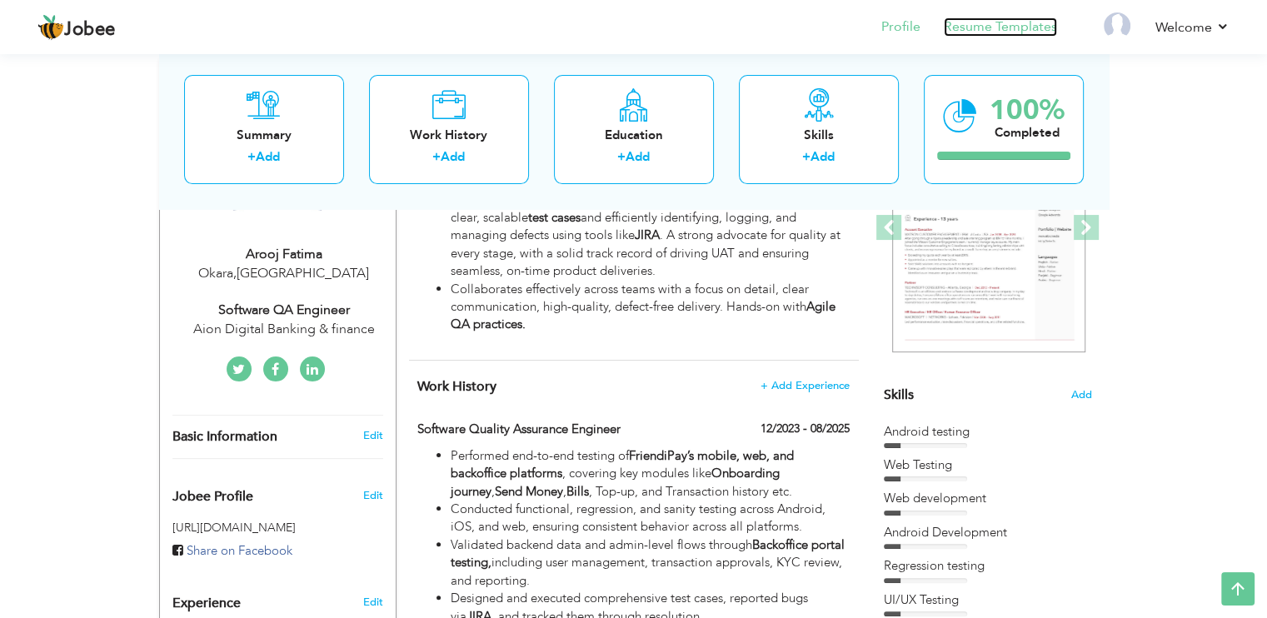
click at [988, 19] on link "Resume Templates" at bounding box center [1000, 26] width 113 height 19
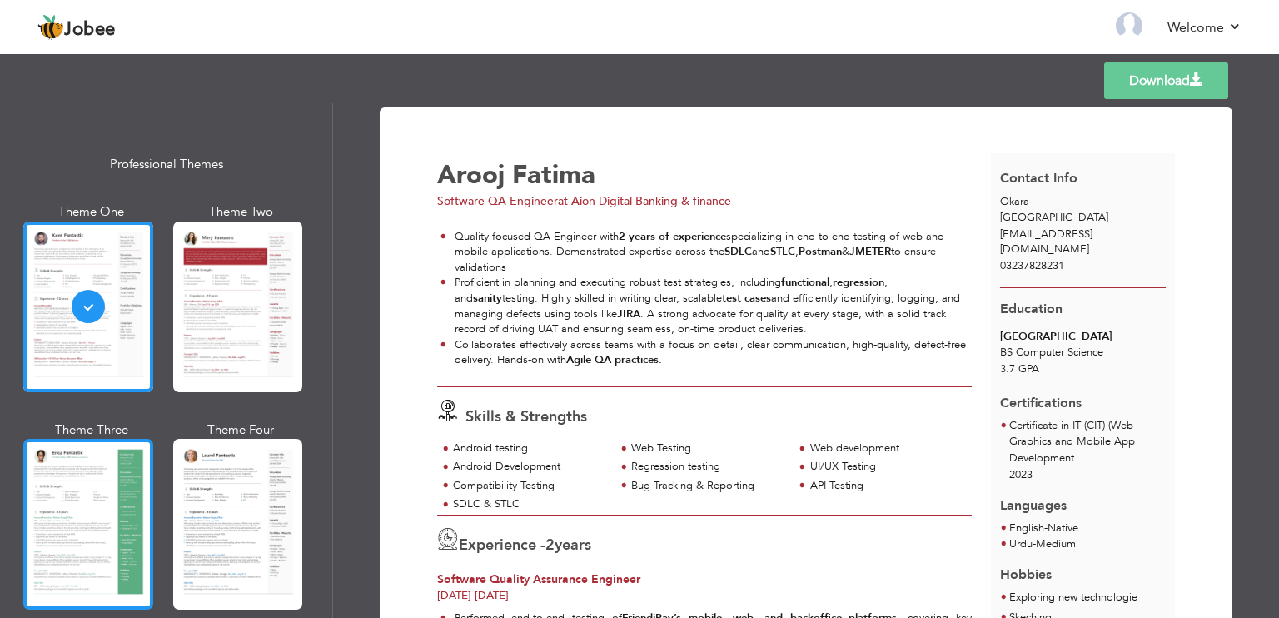
click at [123, 482] on div at bounding box center [88, 524] width 130 height 171
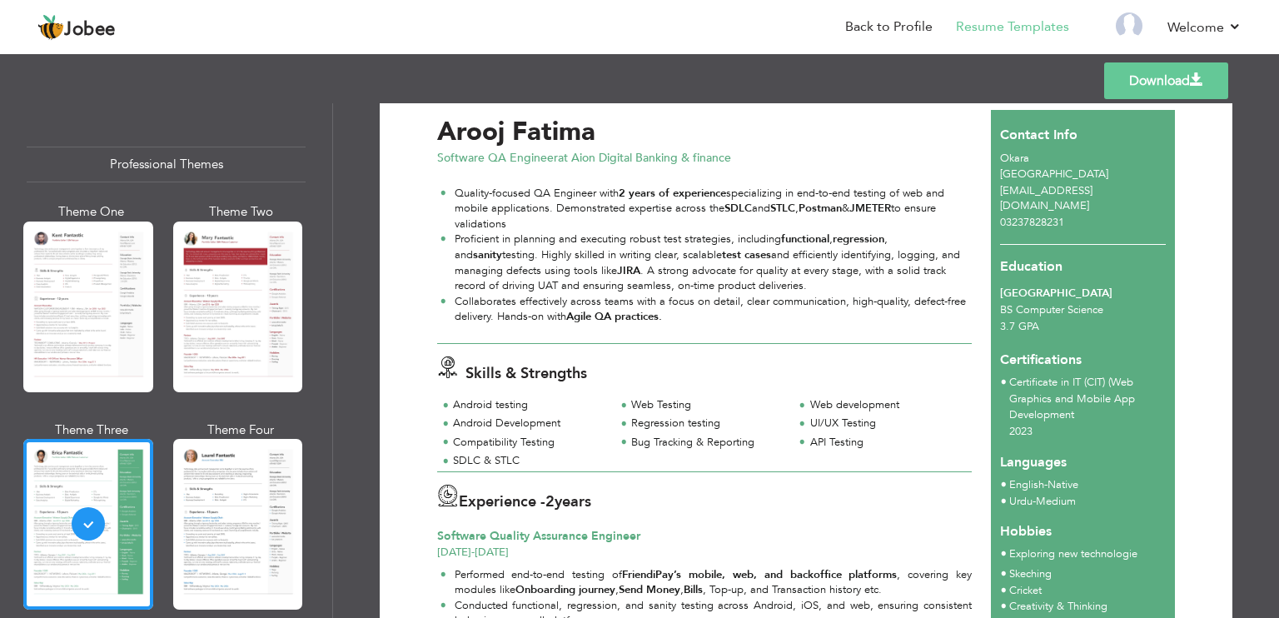
scroll to position [27, 0]
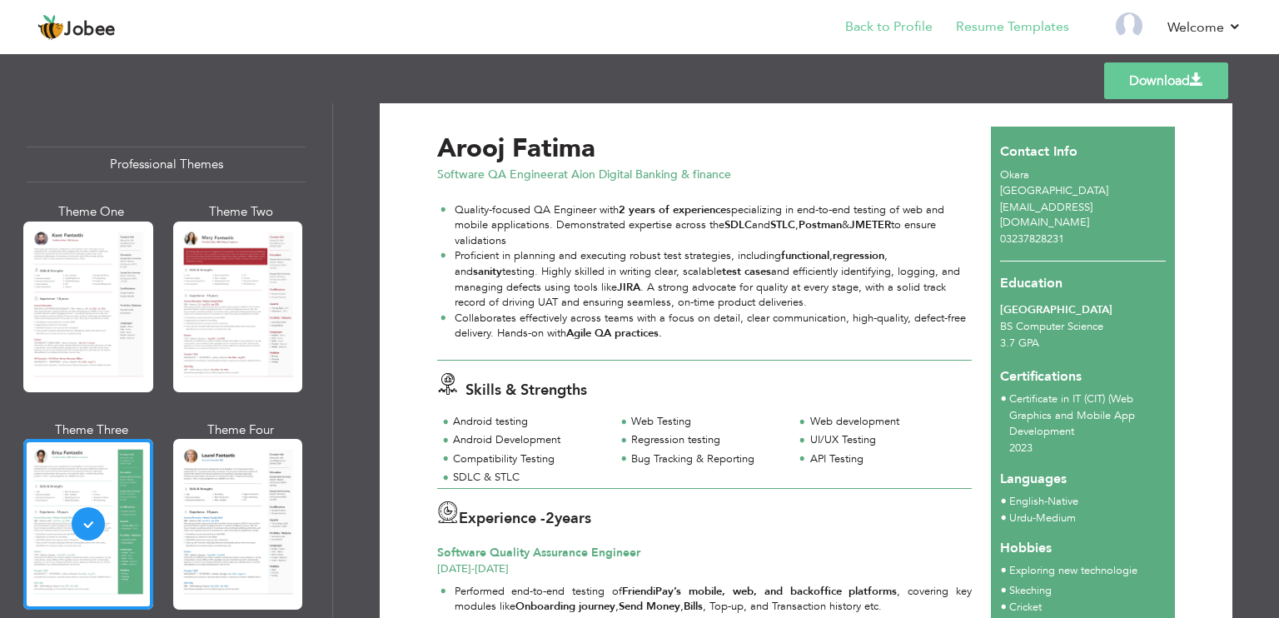
click at [885, 39] on li "Back to Profile" at bounding box center [877, 28] width 111 height 45
click at [877, 26] on link "Back to Profile" at bounding box center [888, 26] width 87 height 19
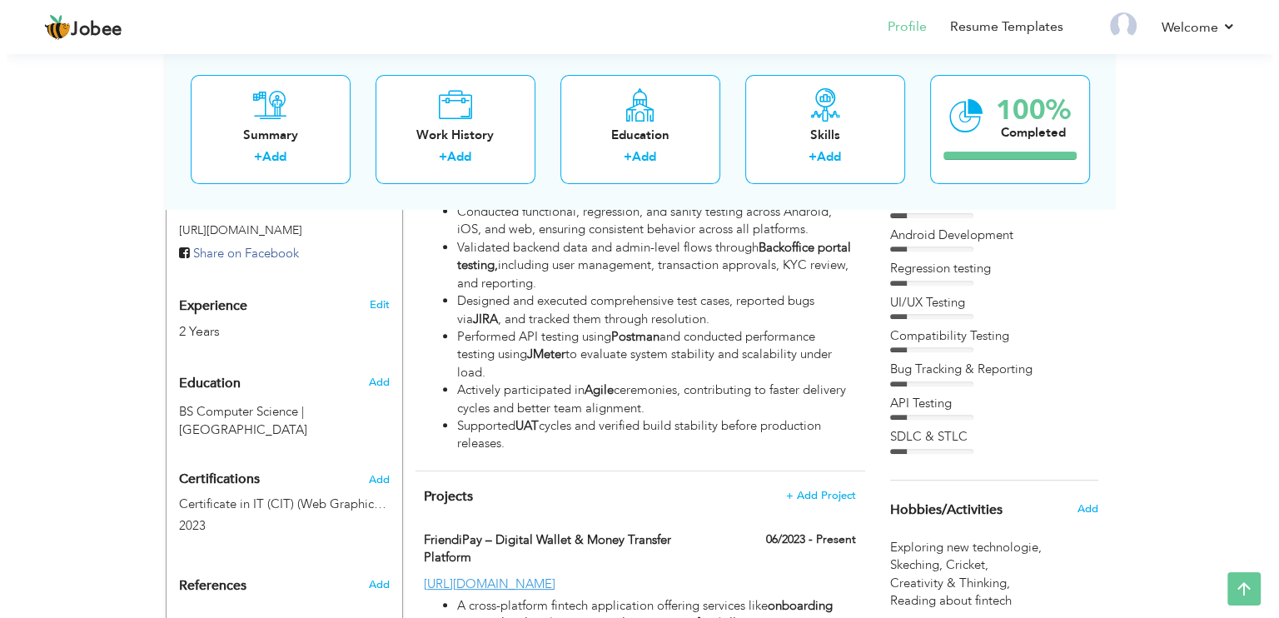
scroll to position [816, 0]
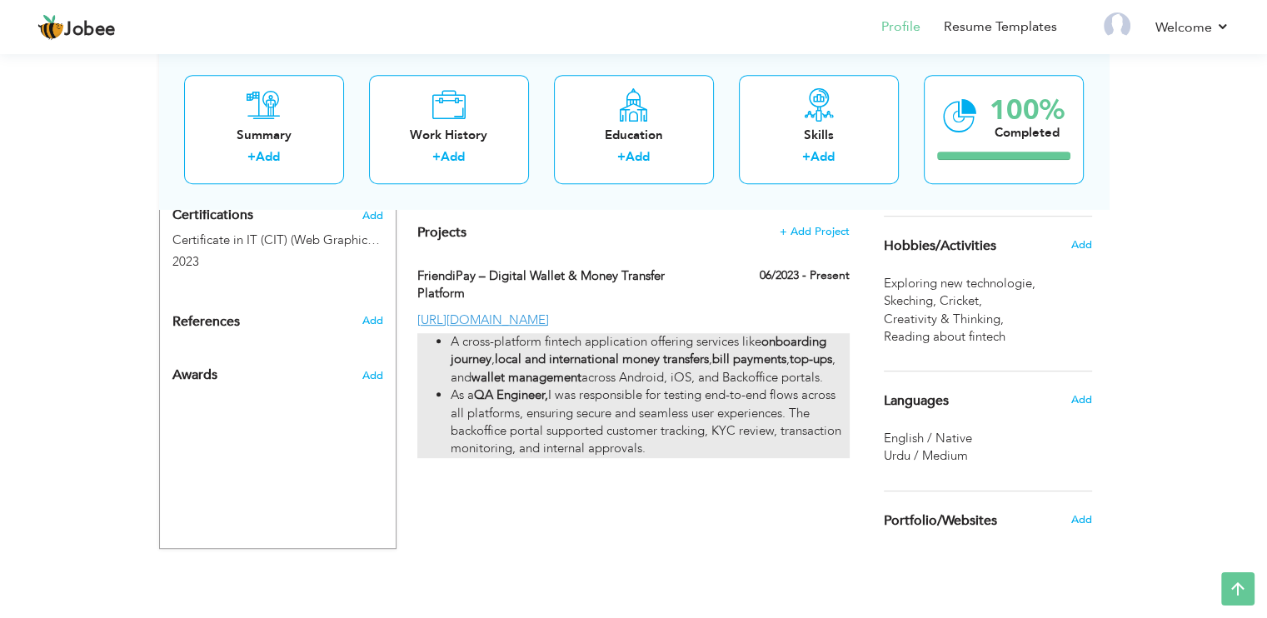
click at [705, 440] on li "As a QA Engineer, I was responsible for testing end-to-end flows across all pla…" at bounding box center [650, 422] width 398 height 72
type input "FriendiPay – Digital Wallet & Money Transfer Platform"
type input "06/2023"
type input "[URL][DOMAIN_NAME]"
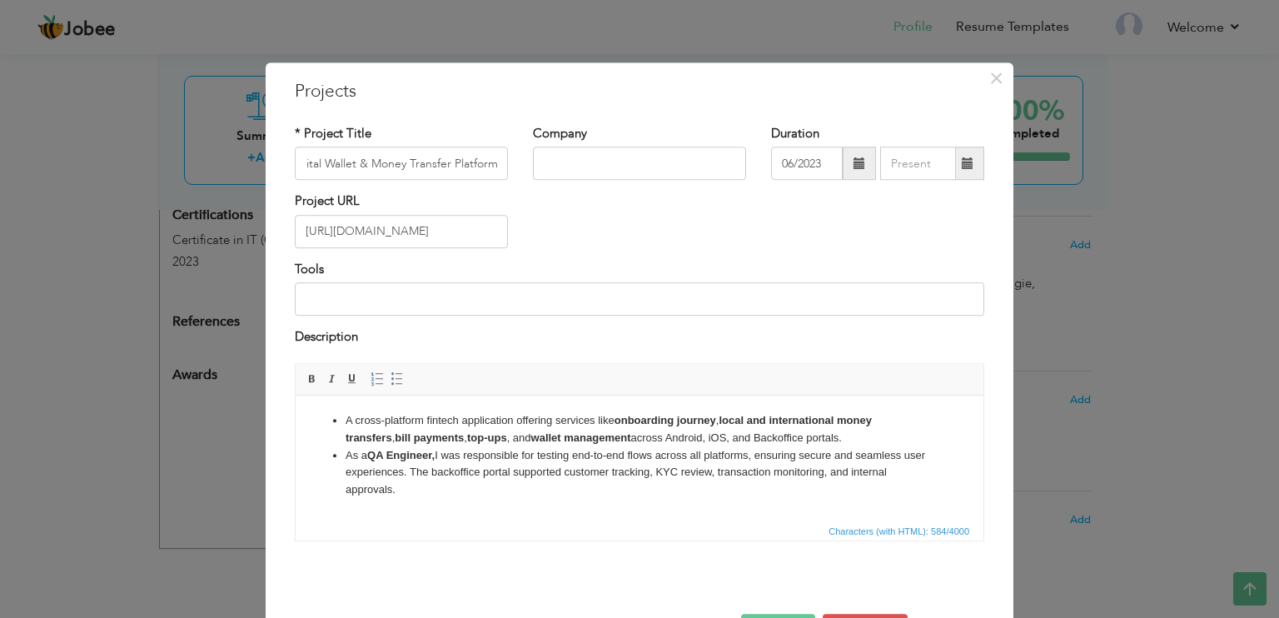
scroll to position [0, 0]
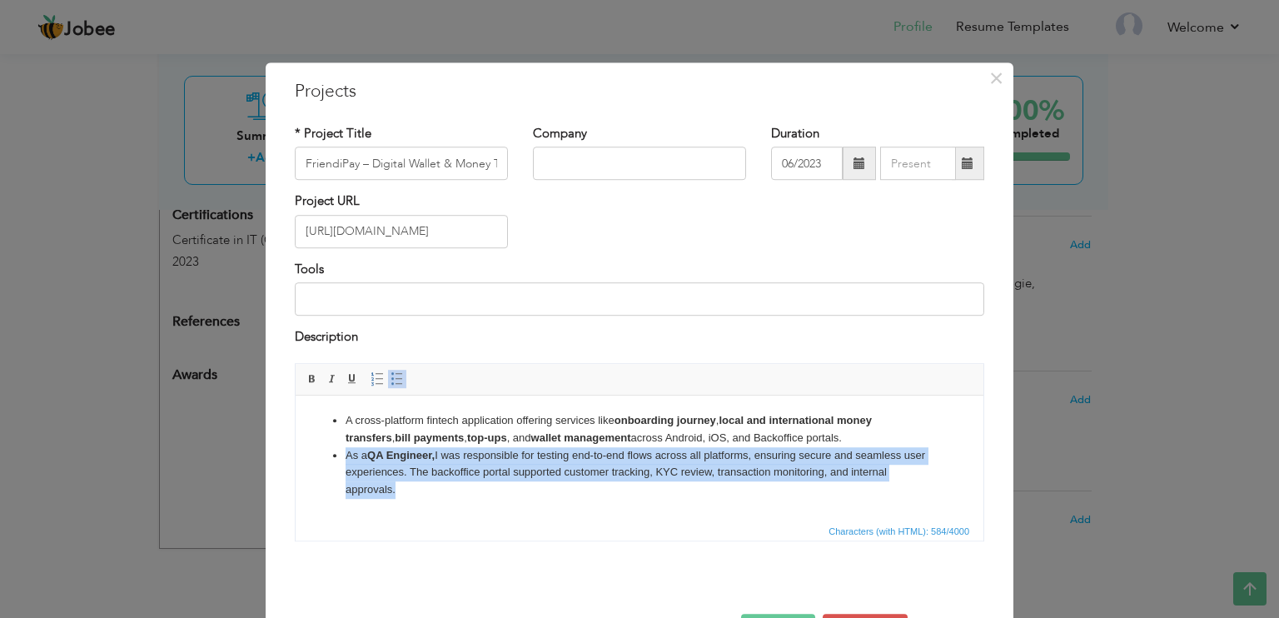
drag, startPoint x: 405, startPoint y: 495, endPoint x: 333, endPoint y: 459, distance: 80.1
click at [346, 459] on li "As a QA Engineer, I was responsible for testing end-to-end flows across all pla…" at bounding box center [640, 472] width 588 height 52
click at [406, 476] on li "As a QA Engineer, I was responsible for testing end-to-end flows across all pla…" at bounding box center [640, 472] width 588 height 52
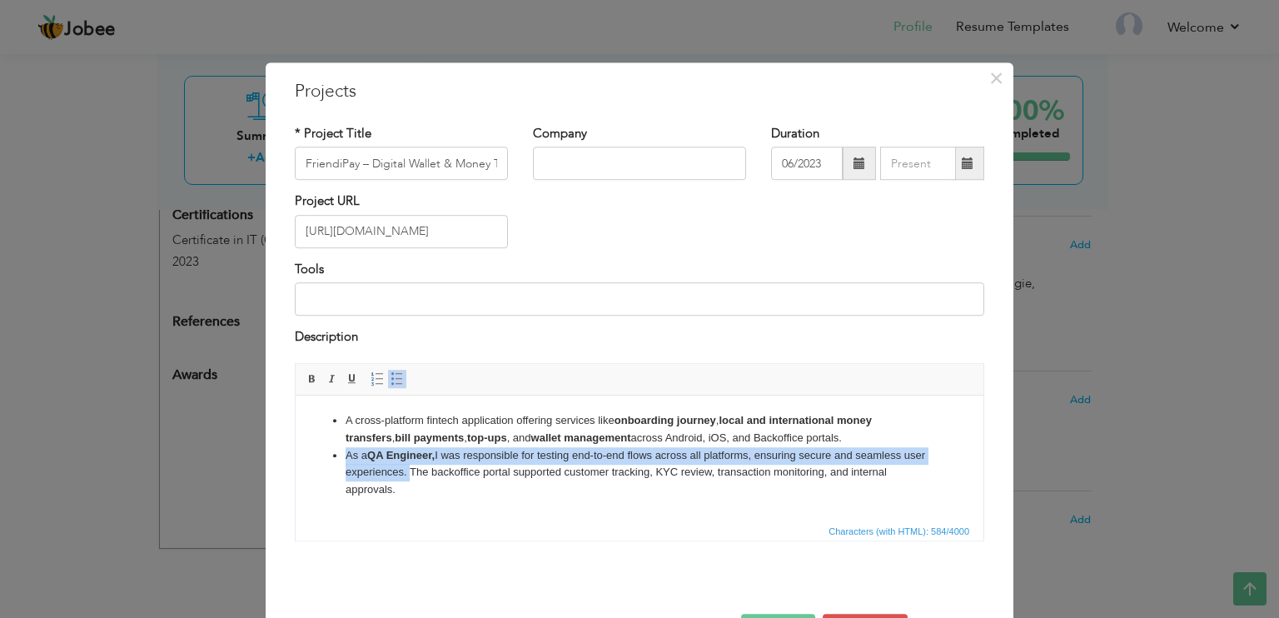
drag, startPoint x: 406, startPoint y: 476, endPoint x: 346, endPoint y: 462, distance: 61.4
click at [346, 462] on li "As a QA Engineer, I was responsible for testing end-to-end flows across all pla…" at bounding box center [640, 472] width 588 height 52
copy li "As a QA Engineer, I was responsible for testing end-to-end flows across all pla…"
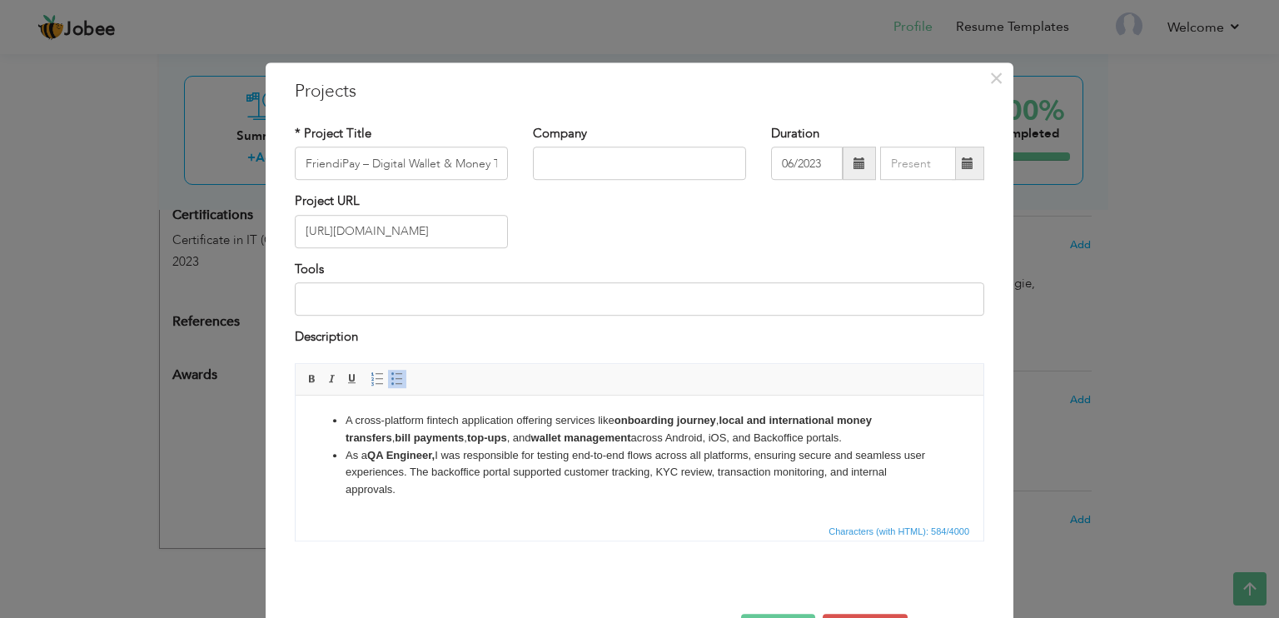
click at [397, 491] on li "As a QA Engineer, I was responsible for testing end-to-end flows across all pla…" at bounding box center [640, 472] width 588 height 52
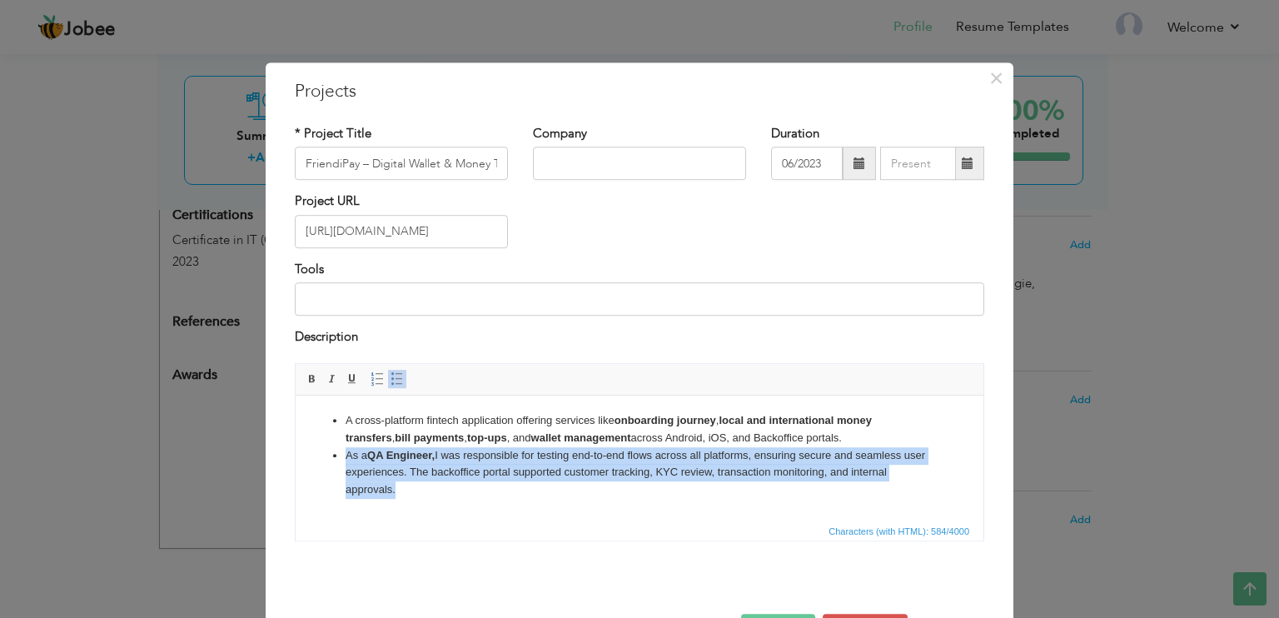
drag, startPoint x: 397, startPoint y: 491, endPoint x: 340, endPoint y: 451, distance: 70.0
click at [340, 451] on ul "A cross-platform fintech application offering services like onboarding journey …" at bounding box center [639, 454] width 655 height 87
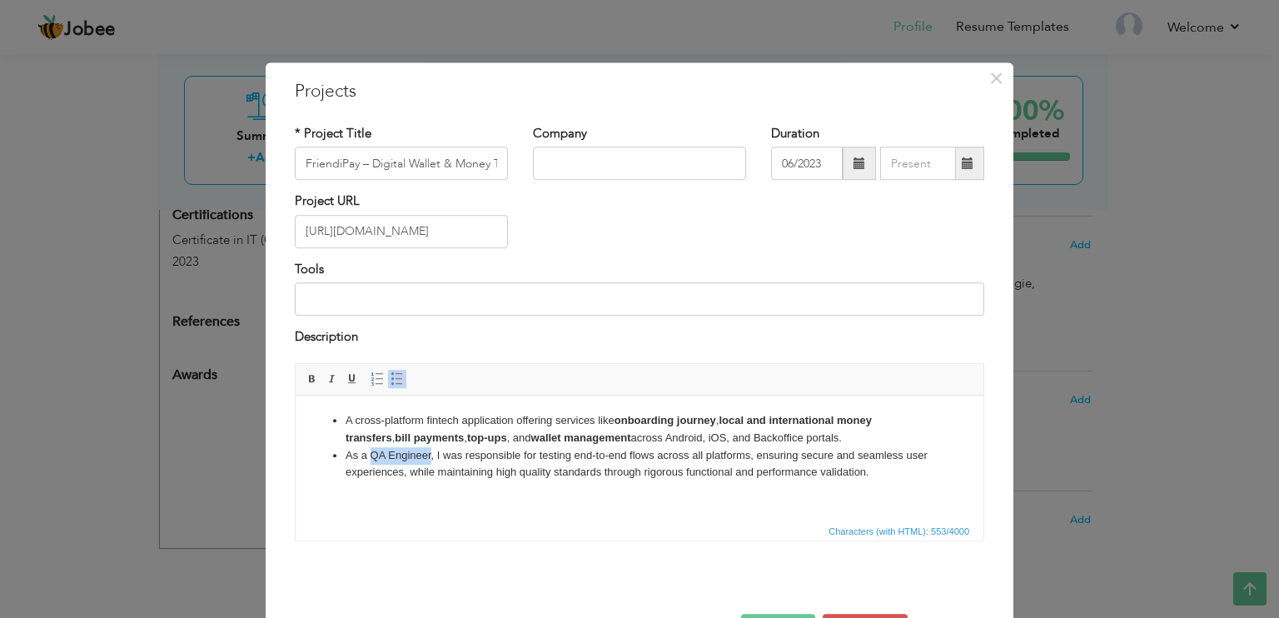
drag, startPoint x: 370, startPoint y: 454, endPoint x: 431, endPoint y: 457, distance: 61.7
click at [431, 457] on li "As a QA Engineer, I was responsible for testing end-to-end flows across all pla…" at bounding box center [640, 463] width 588 height 35
click at [490, 461] on li "As a QA Engineer , I was responsible for testing end-to-end flows across all pl…" at bounding box center [640, 463] width 588 height 35
drag, startPoint x: 799, startPoint y: 436, endPoint x: 782, endPoint y: 432, distance: 17.2
click at [782, 432] on li "A cross-platform fintech application offering services like onboarding journey …" at bounding box center [640, 428] width 588 height 35
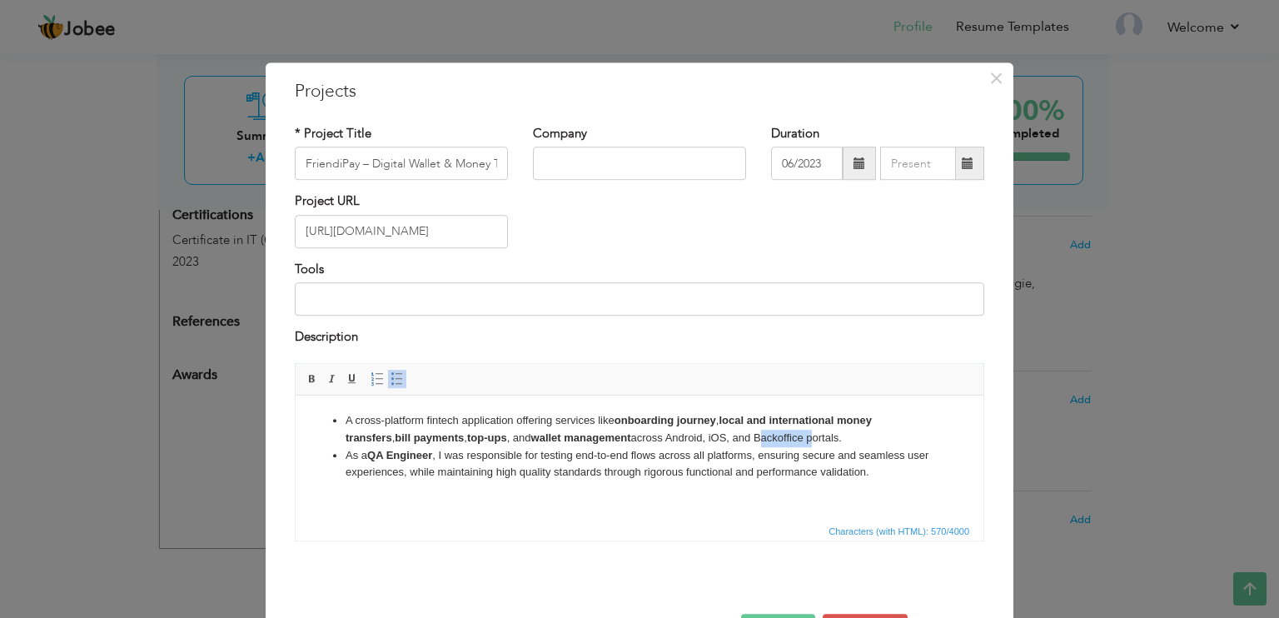
drag, startPoint x: 766, startPoint y: 432, endPoint x: 714, endPoint y: 432, distance: 52.5
click at [714, 432] on li "A cross-platform fintech application offering services like onboarding journey …" at bounding box center [640, 428] width 588 height 35
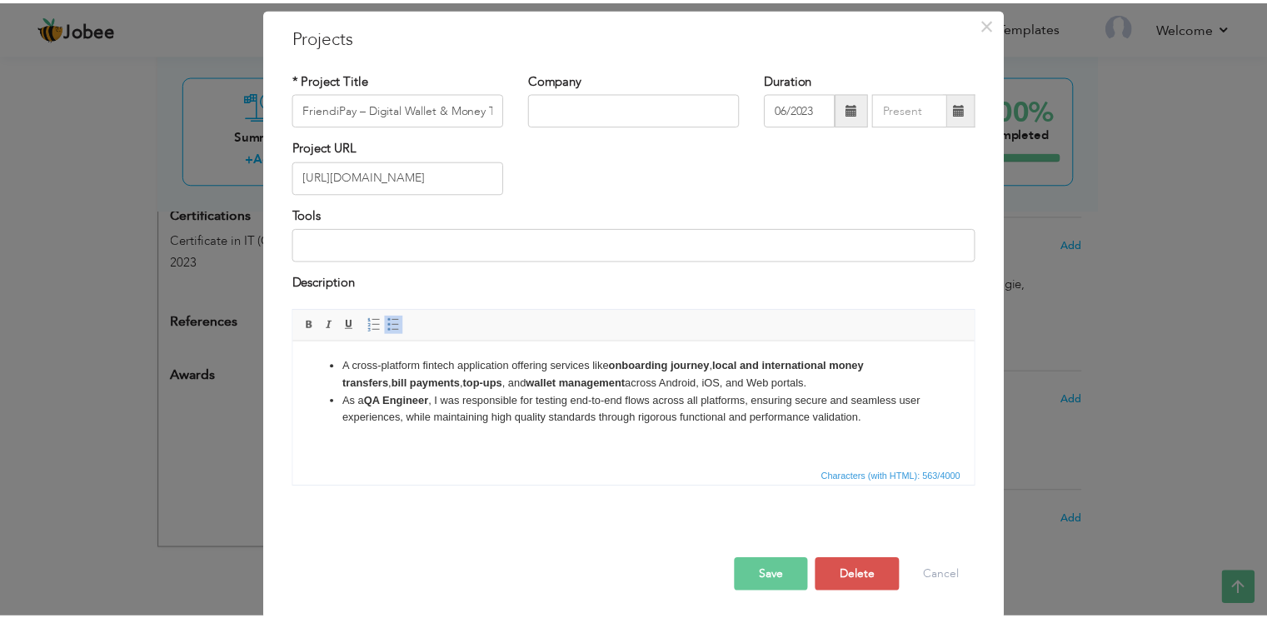
scroll to position [57, 0]
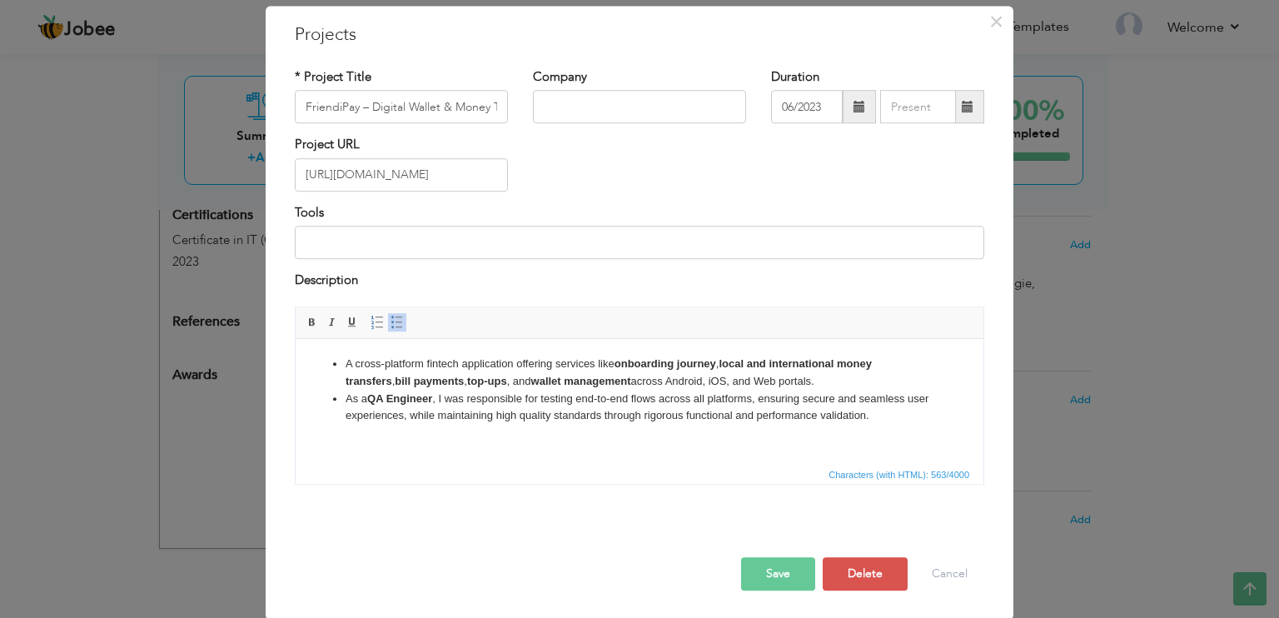
click at [750, 572] on button "Save" at bounding box center [778, 573] width 74 height 33
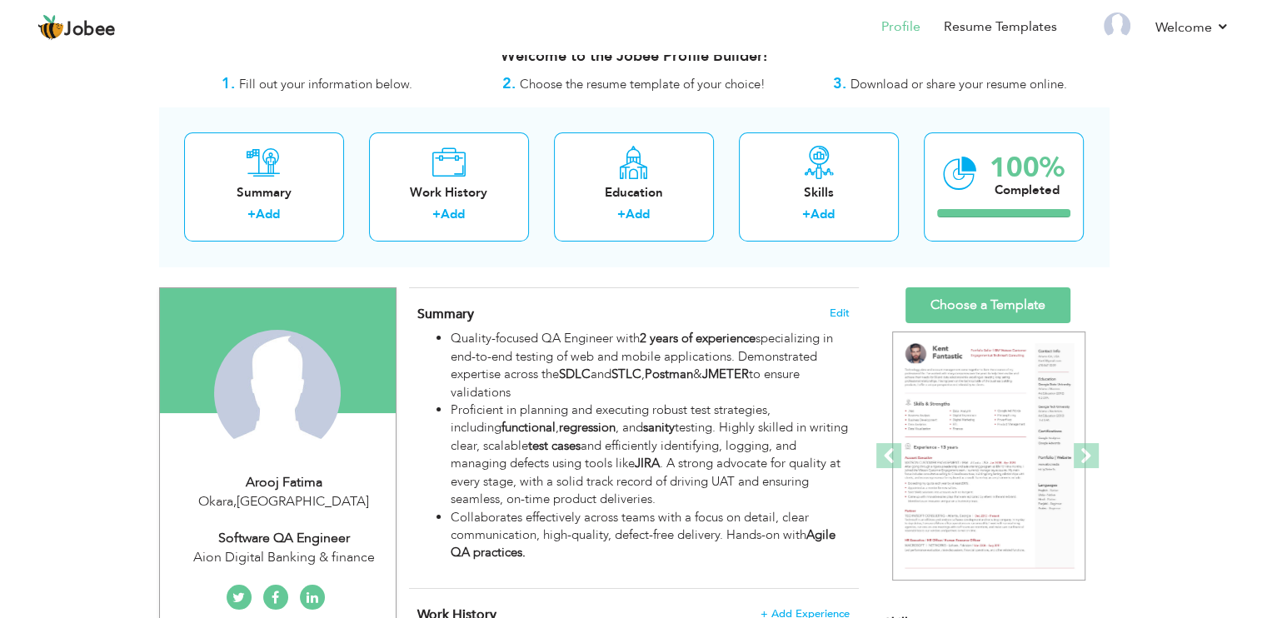
scroll to position [0, 0]
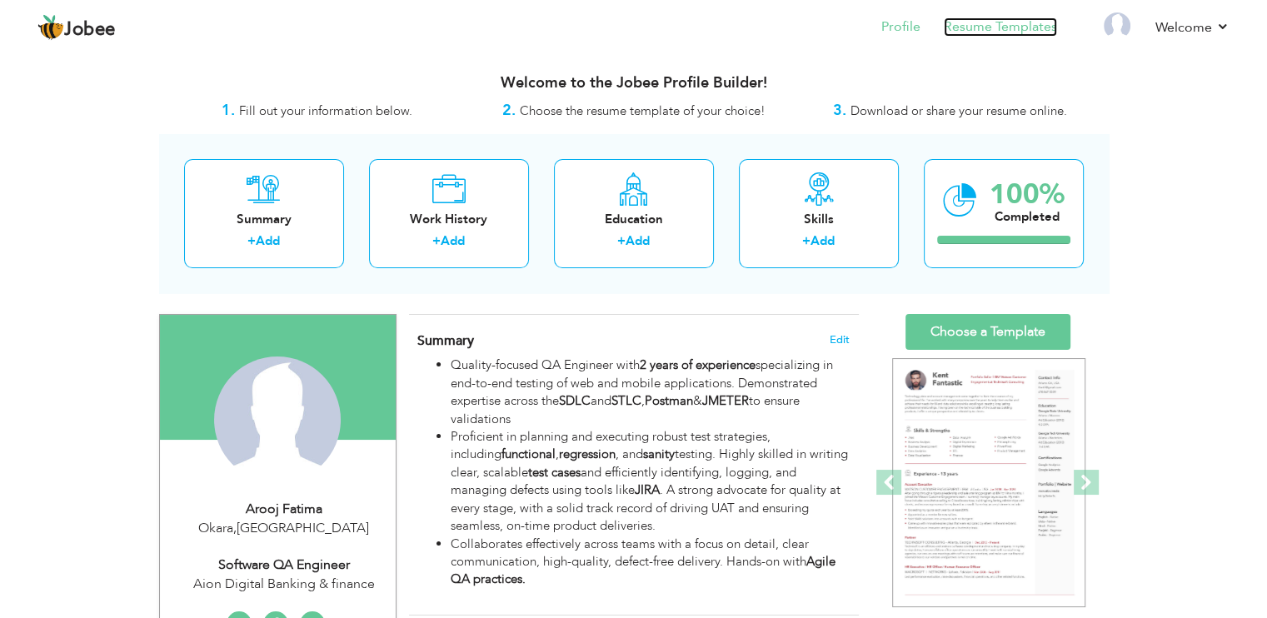
click at [981, 24] on link "Resume Templates" at bounding box center [1000, 26] width 113 height 19
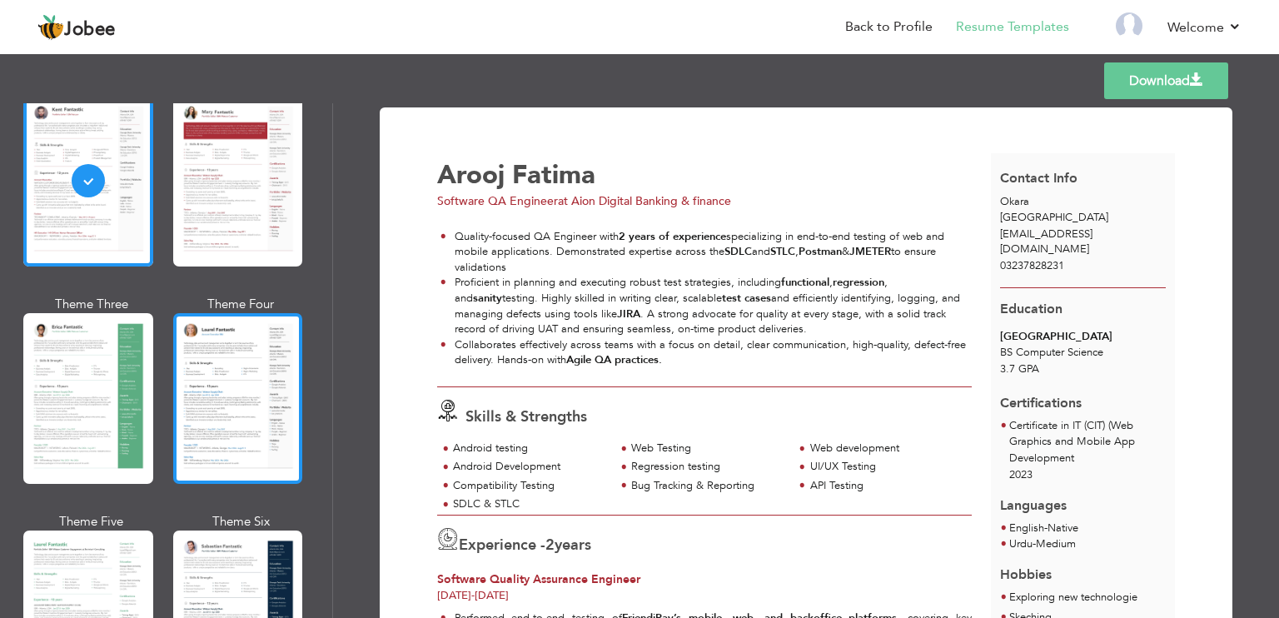
scroll to position [127, 0]
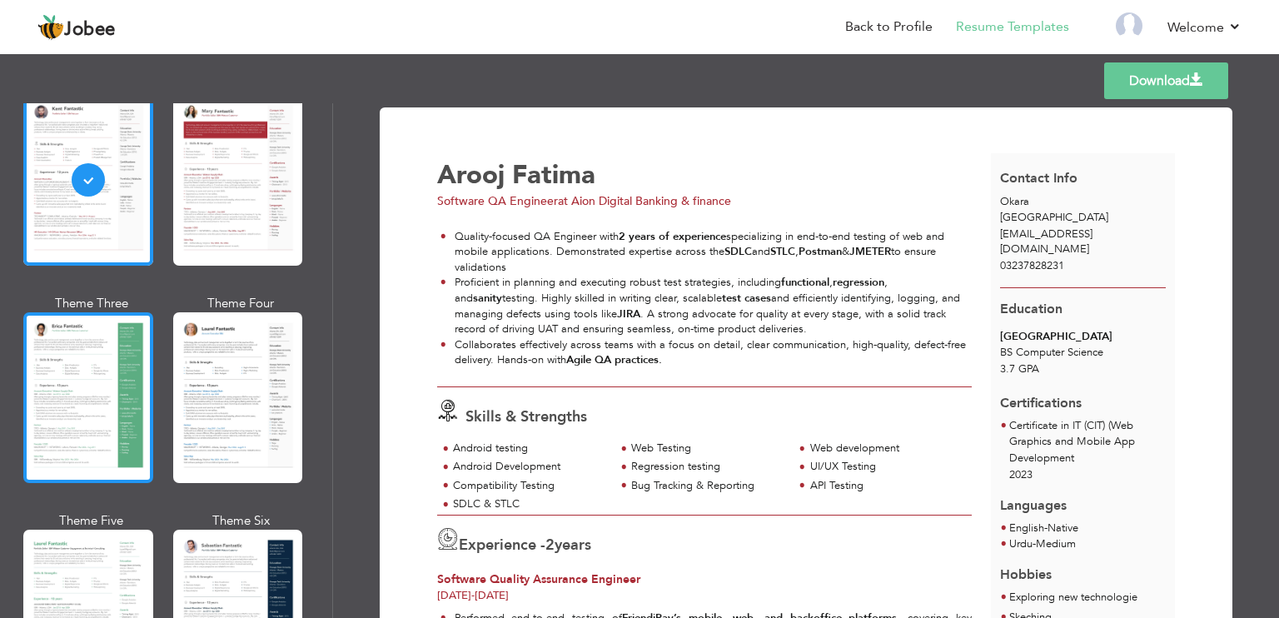
click at [124, 356] on div at bounding box center [88, 397] width 130 height 171
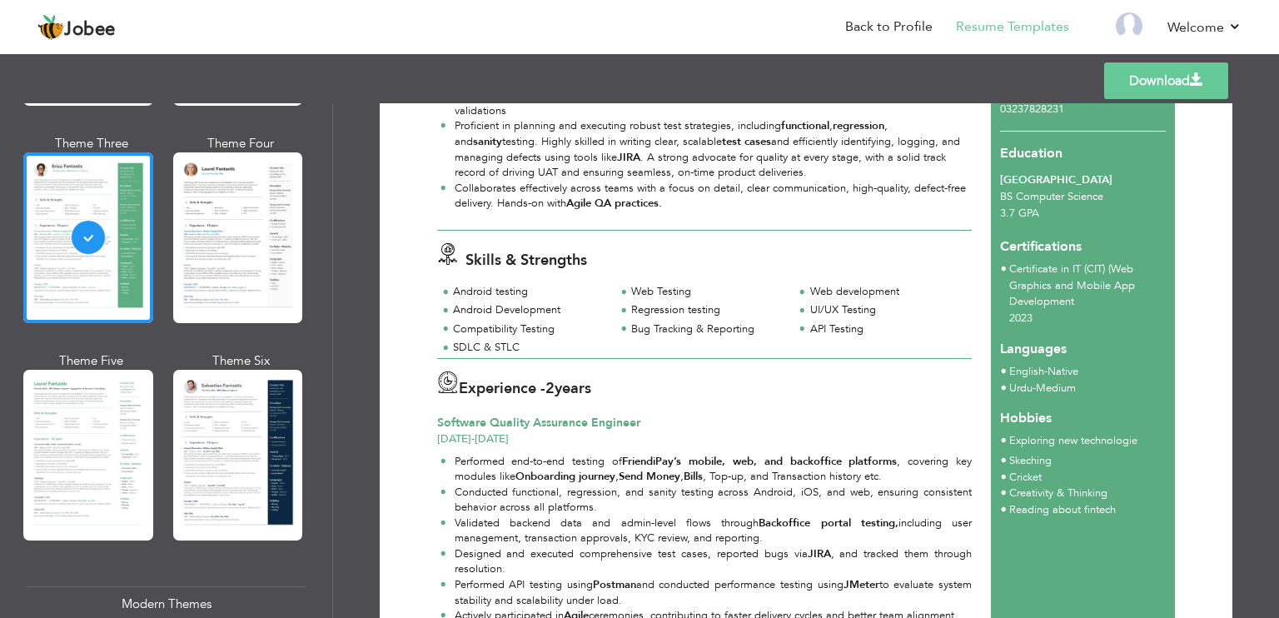
scroll to position [0, 0]
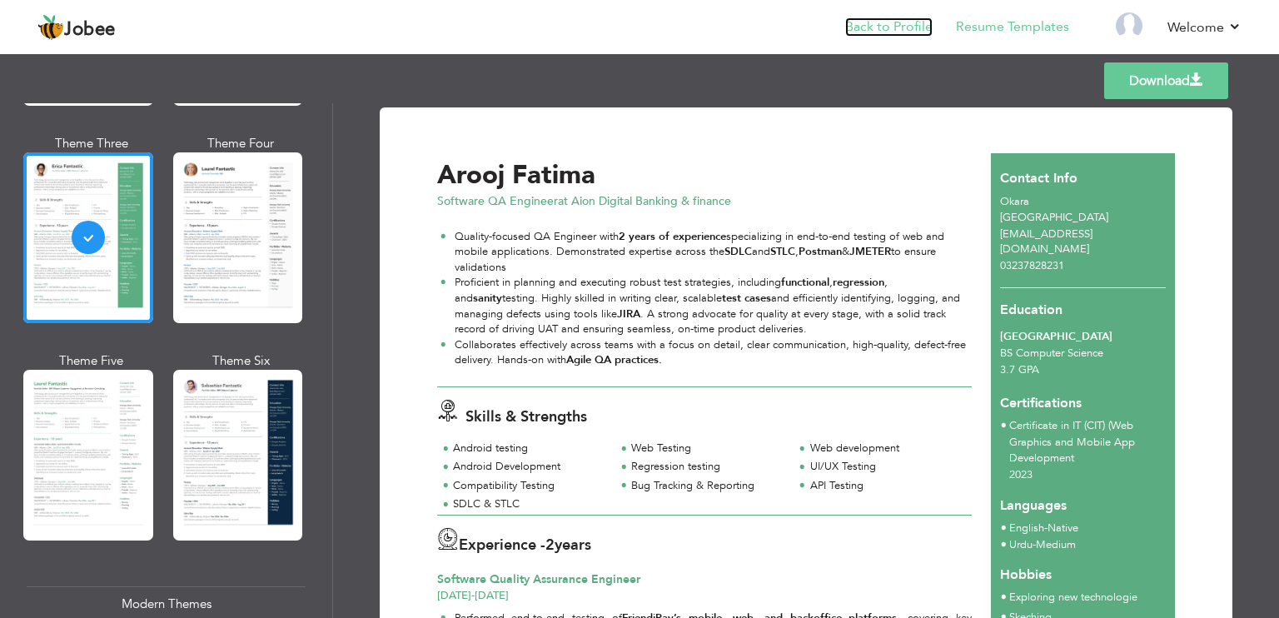
click at [909, 24] on link "Back to Profile" at bounding box center [888, 26] width 87 height 19
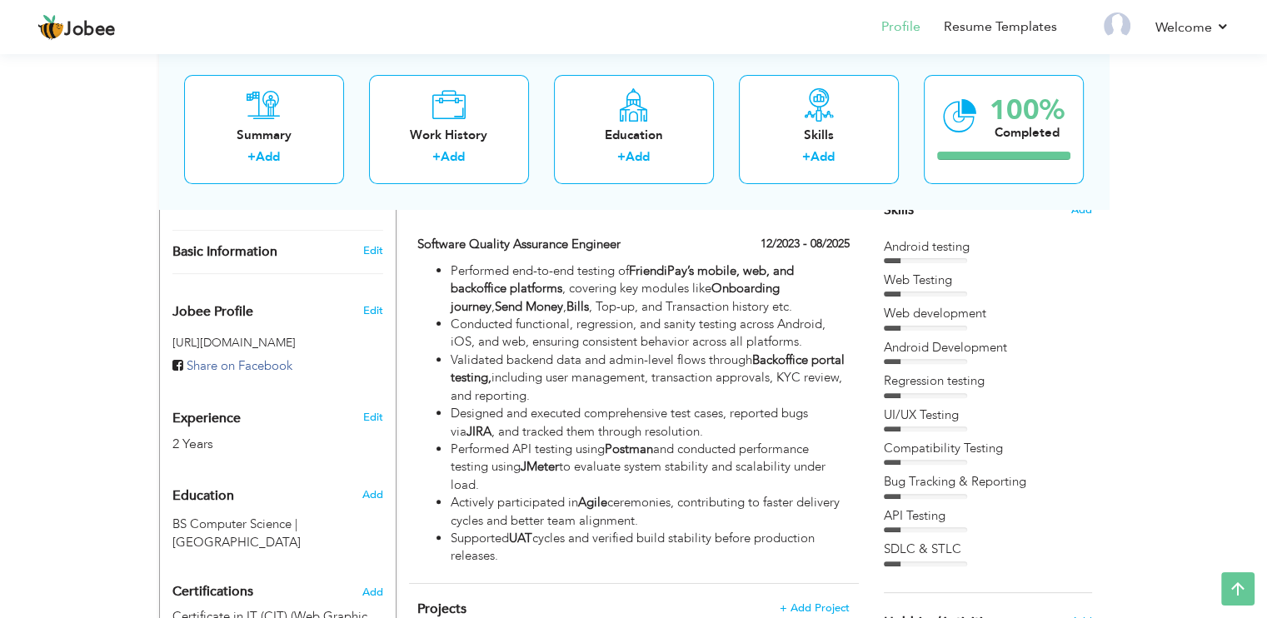
scroll to position [420, 0]
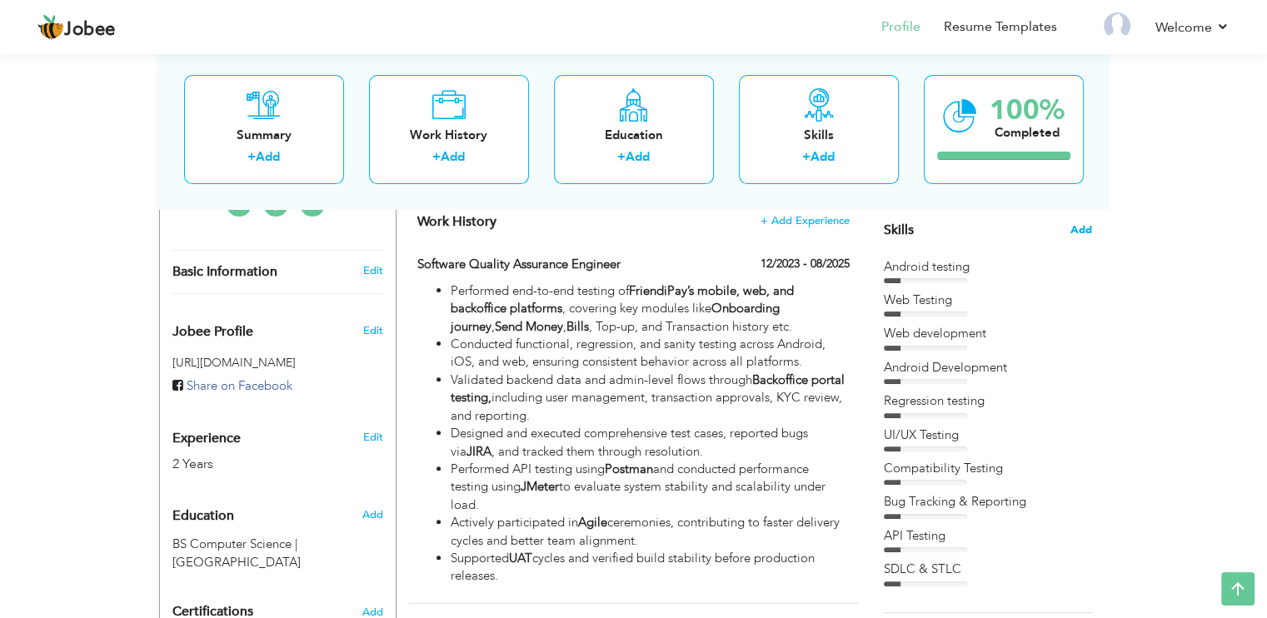
click at [1074, 229] on span "Add" at bounding box center [1081, 230] width 22 height 16
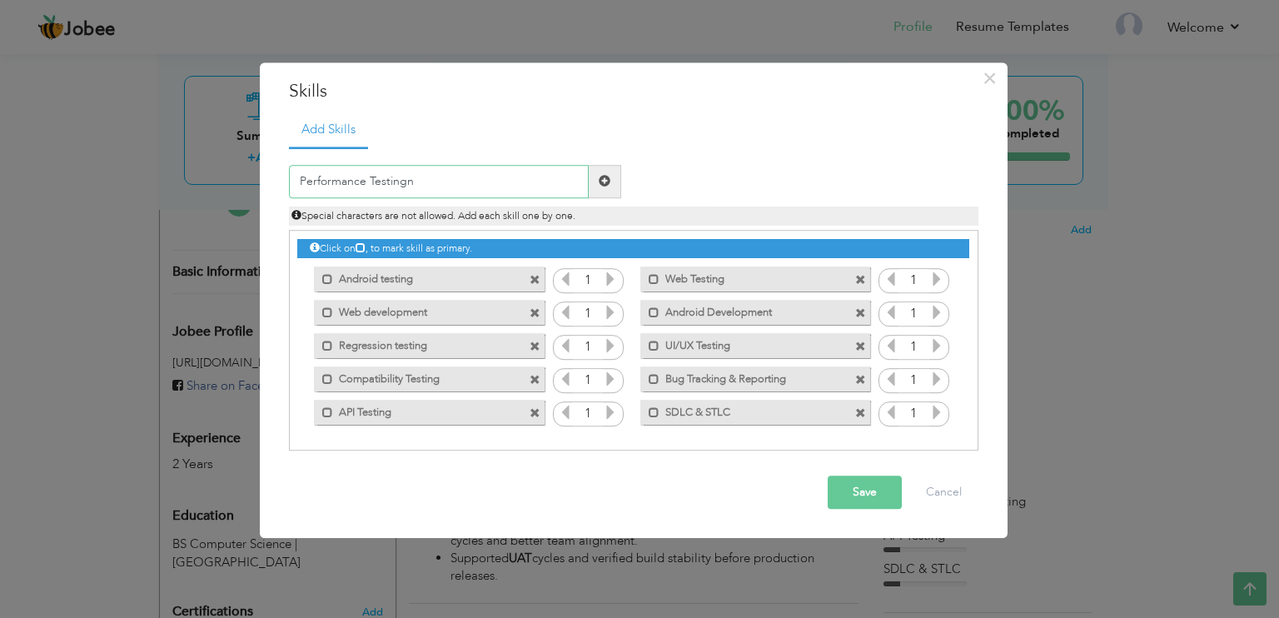
type input "Performance Testing"
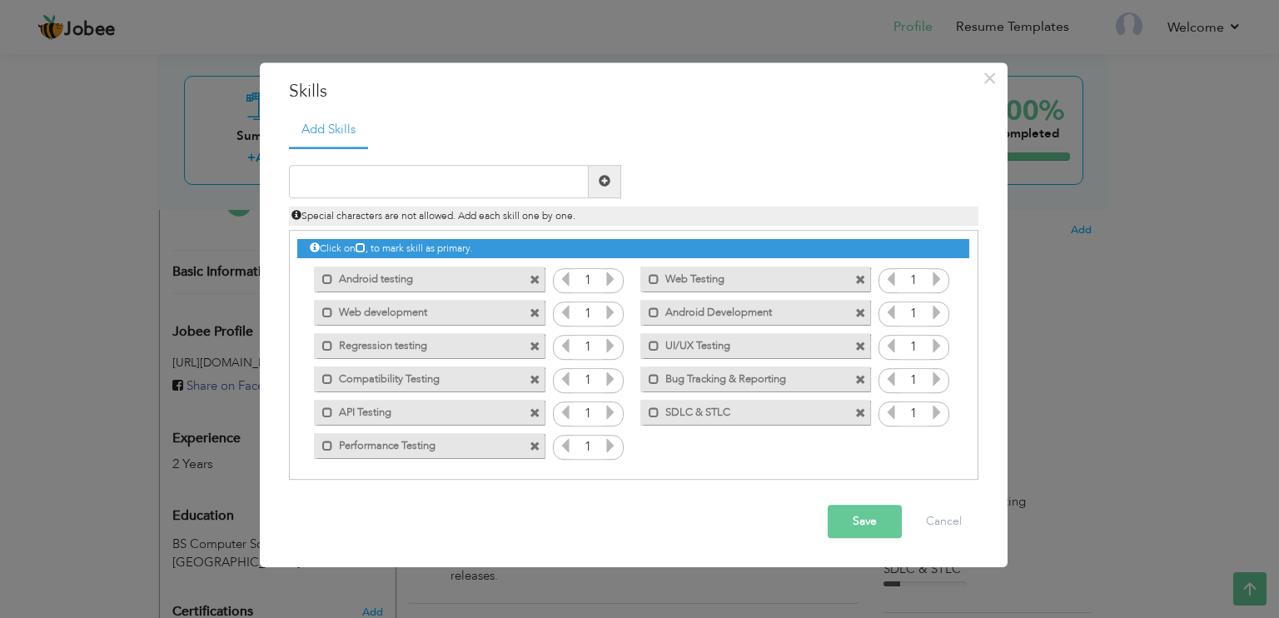
click at [866, 512] on button "Save" at bounding box center [865, 521] width 74 height 33
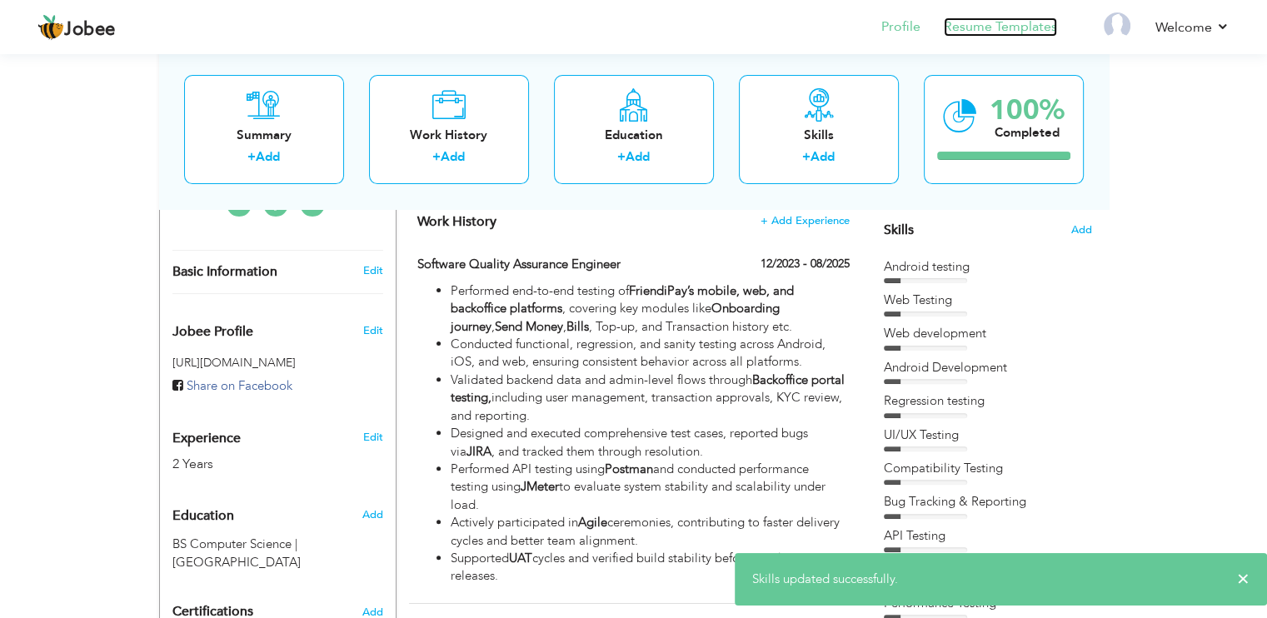
click at [1018, 20] on link "Resume Templates" at bounding box center [1000, 26] width 113 height 19
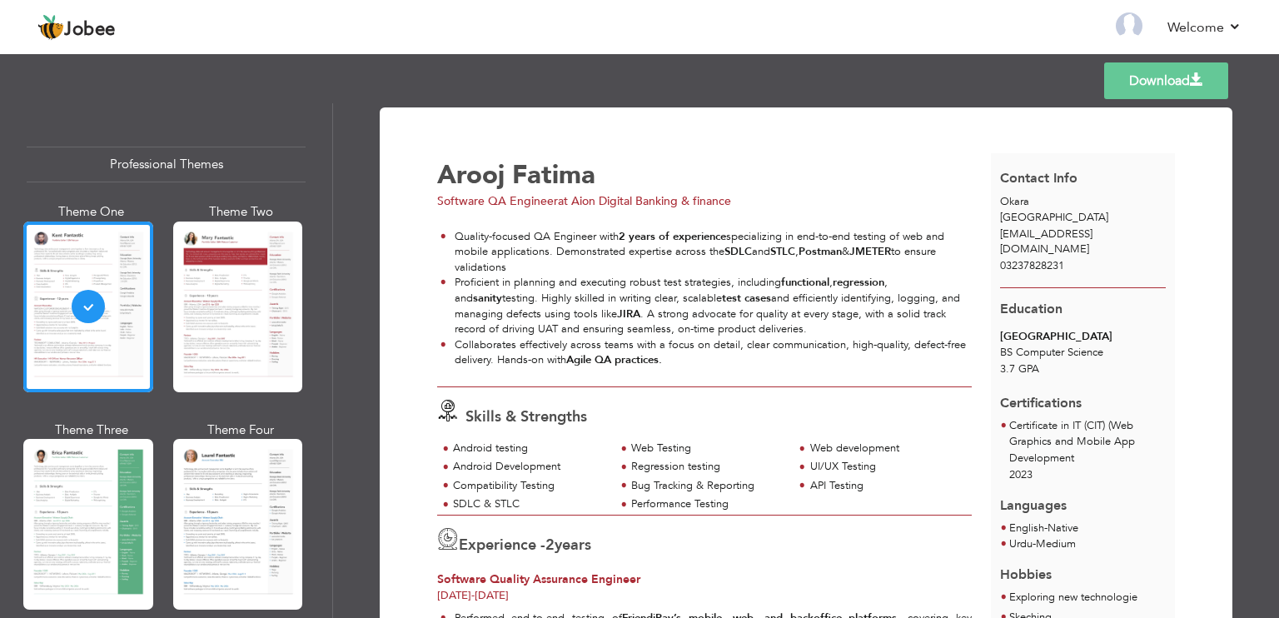
click at [156, 503] on div "Theme One Theme Two Theme Three Theme Four" at bounding box center [166, 529] width 279 height 652
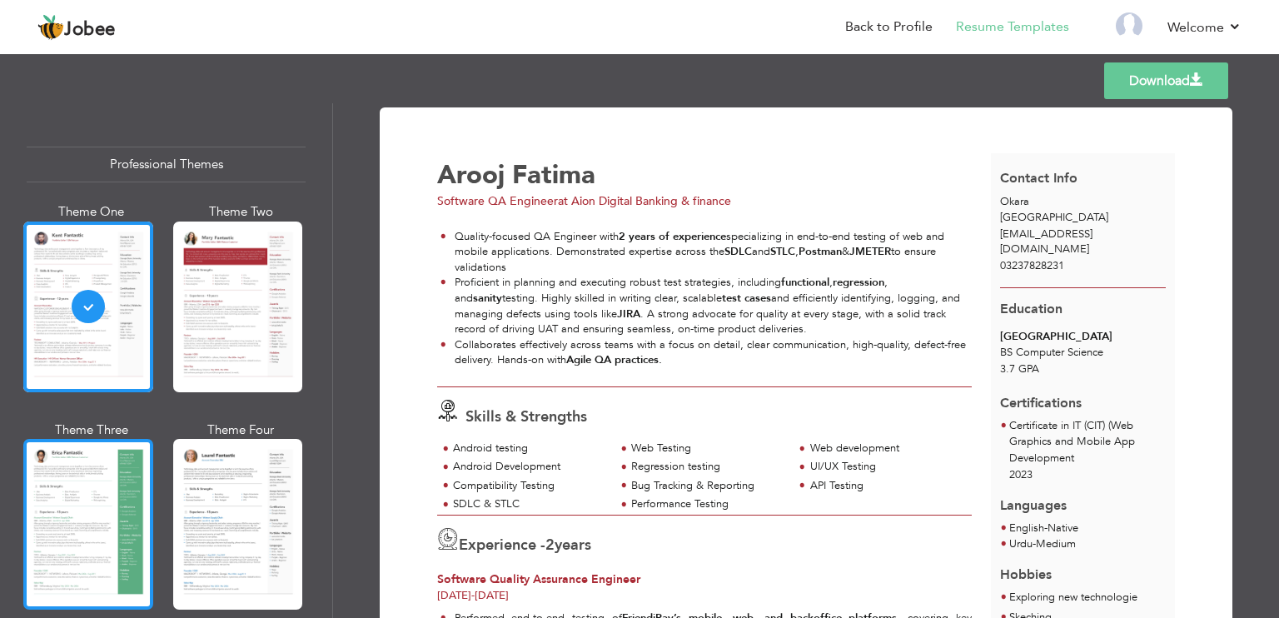
click at [132, 496] on div at bounding box center [88, 524] width 130 height 171
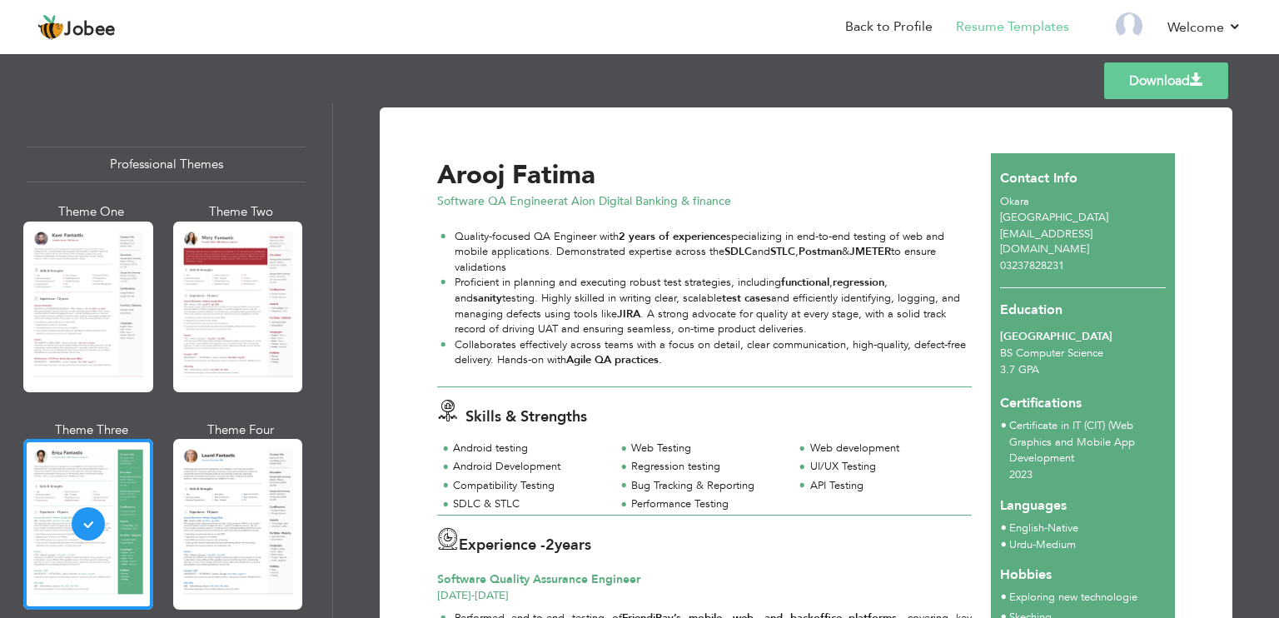
click at [1156, 76] on link "Download" at bounding box center [1166, 80] width 124 height 37
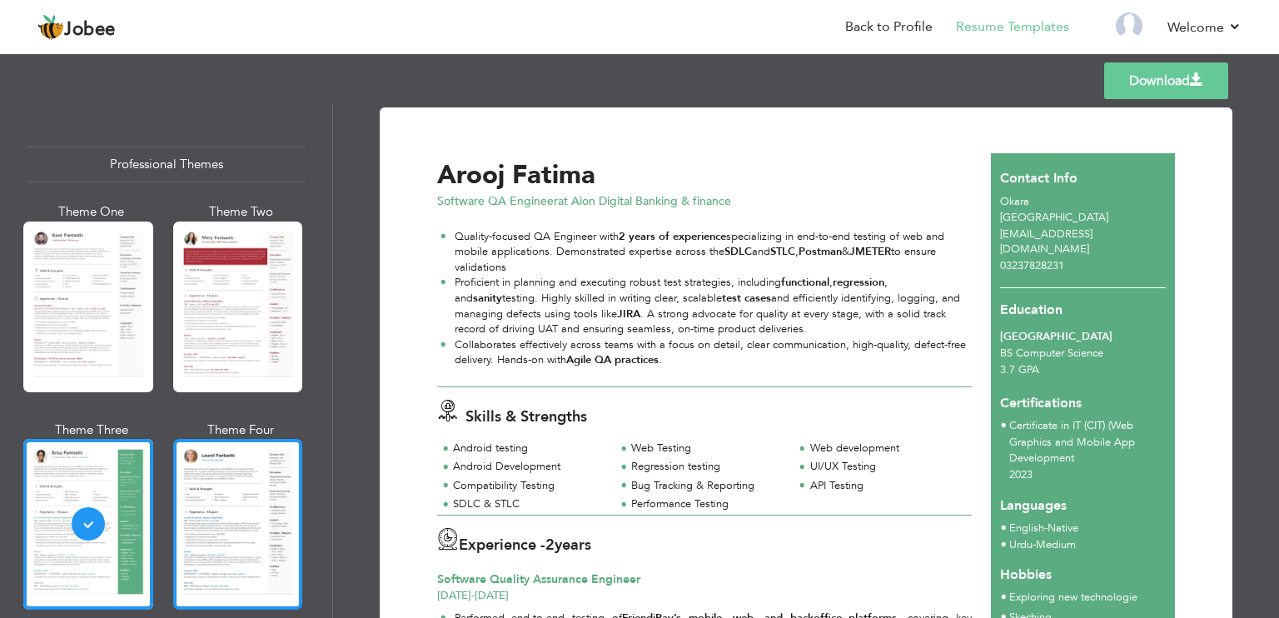
click at [250, 516] on div at bounding box center [238, 524] width 130 height 171
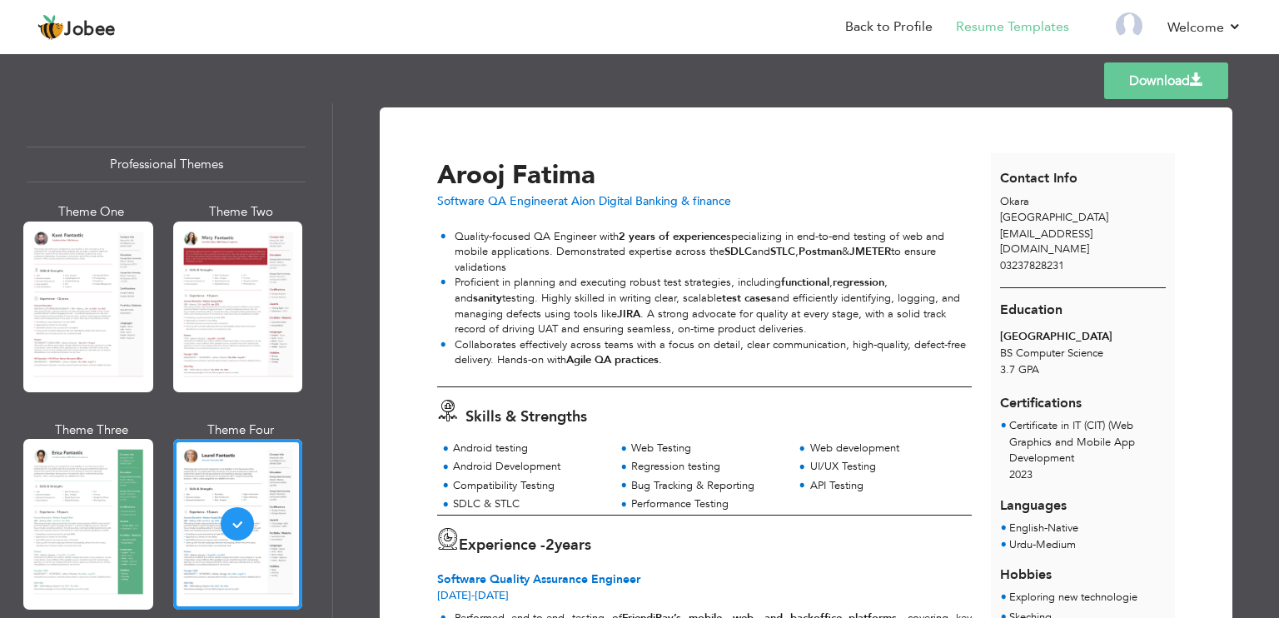
scroll to position [445, 0]
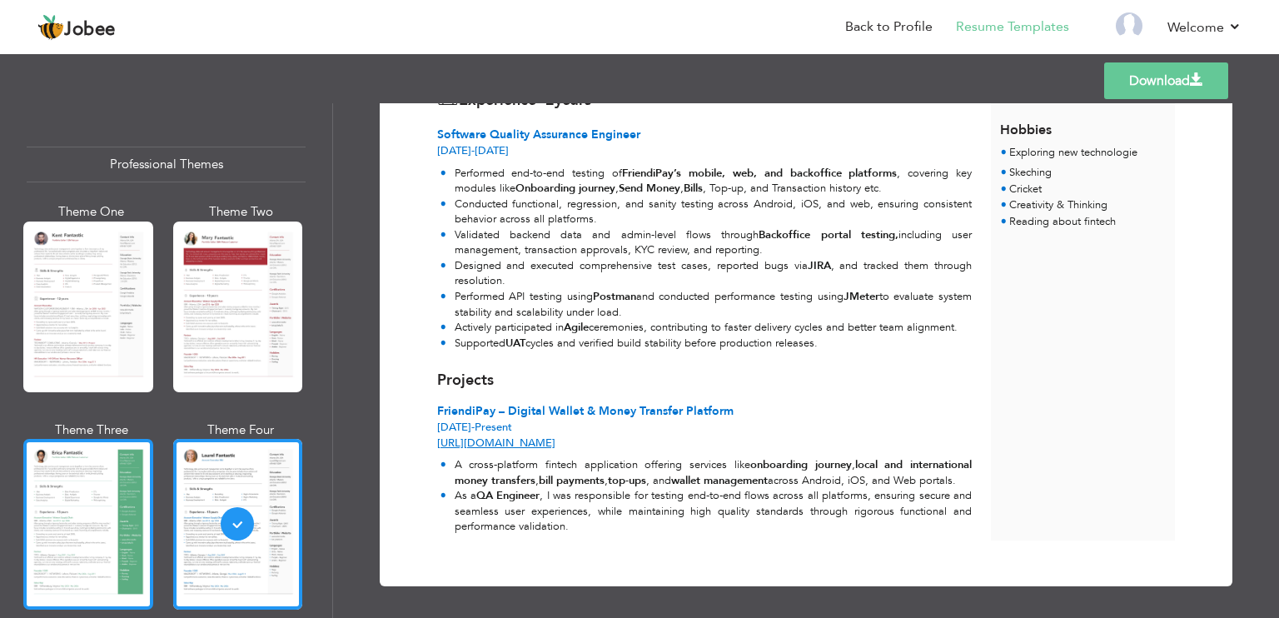
click at [72, 523] on div at bounding box center [88, 524] width 130 height 171
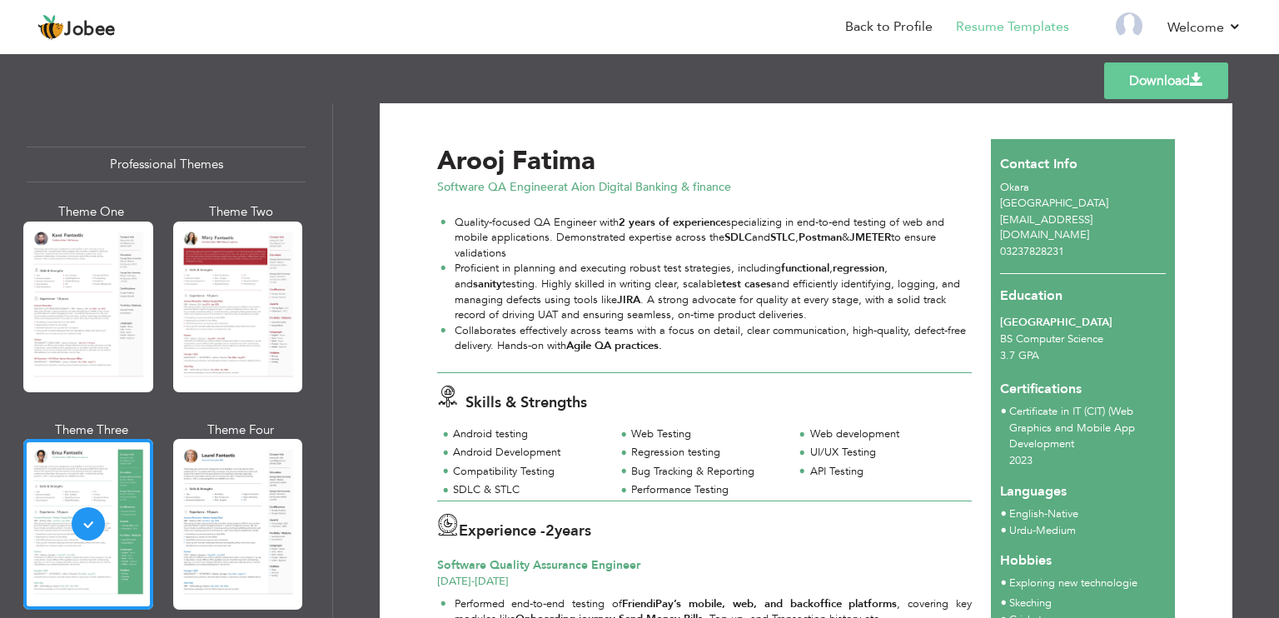
scroll to position [0, 0]
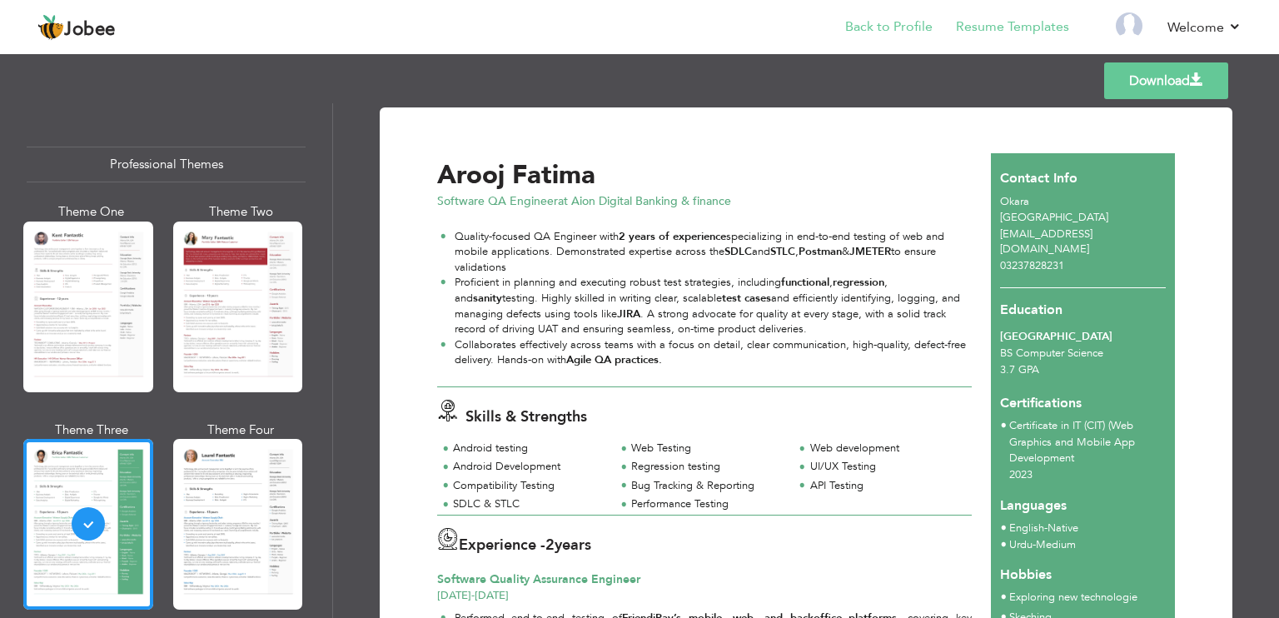
click at [866, 38] on li "Back to Profile" at bounding box center [877, 28] width 111 height 45
click at [879, 29] on link "Back to Profile" at bounding box center [888, 26] width 87 height 19
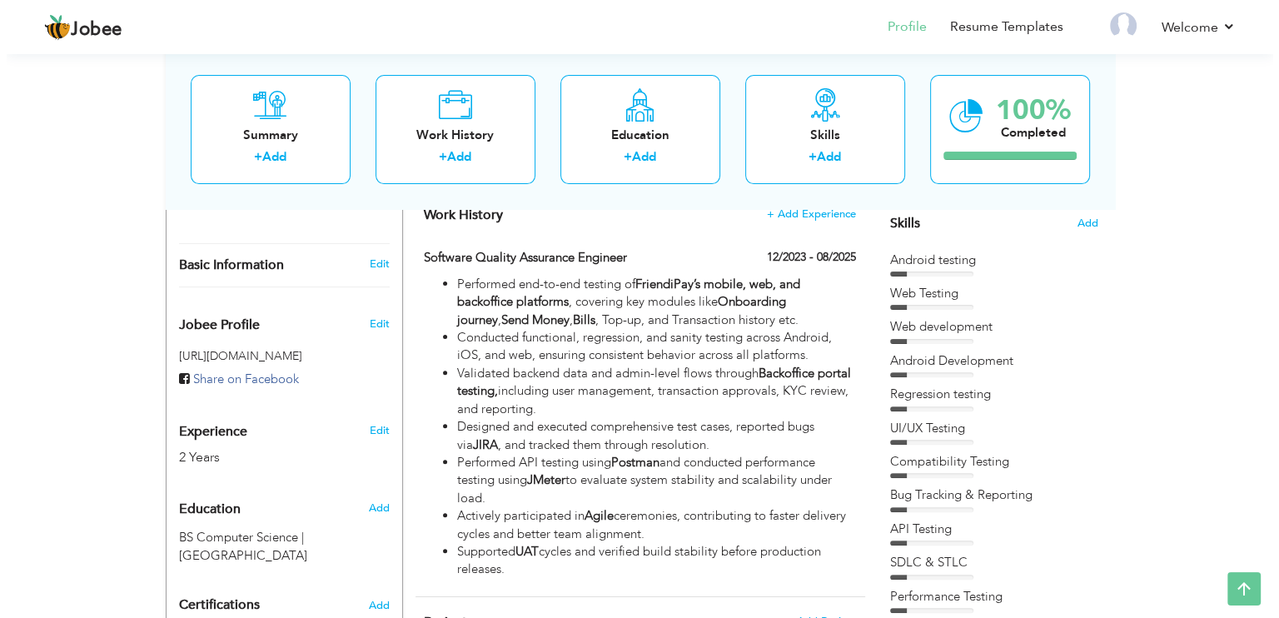
scroll to position [491, 0]
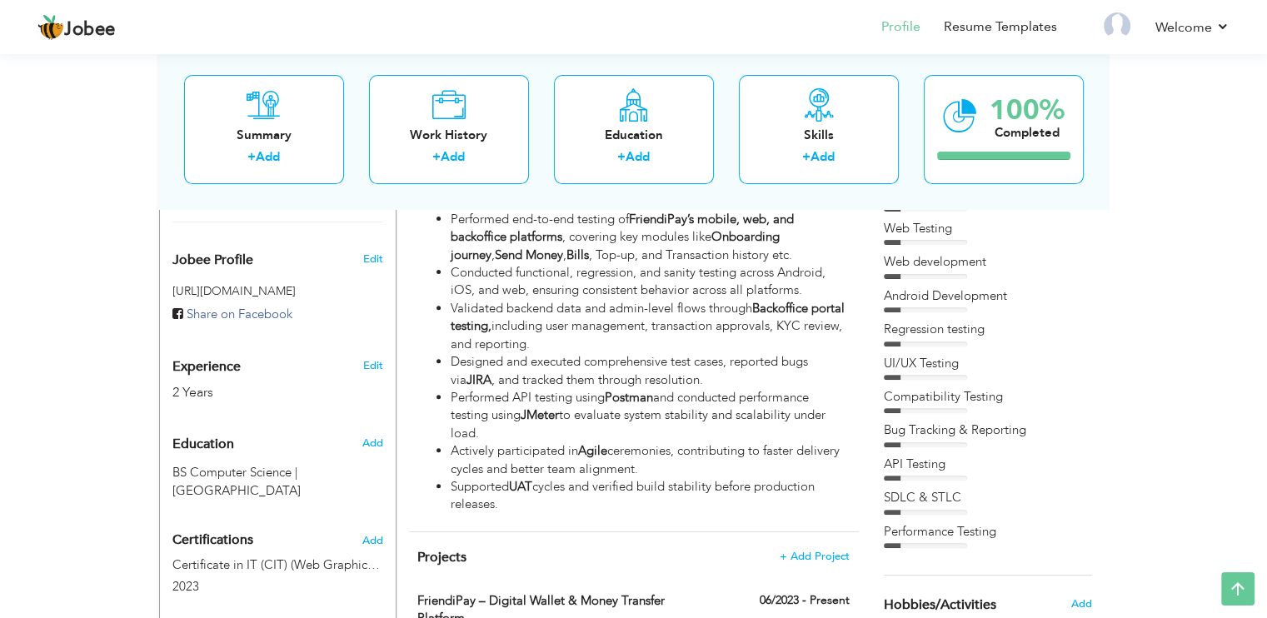
click at [733, 407] on li "Performed API testing using Postman and conducted performance testing using JMe…" at bounding box center [650, 415] width 398 height 53
type input "Software Quality Assurance Engineer"
type input "12/2023"
type input "08/2025"
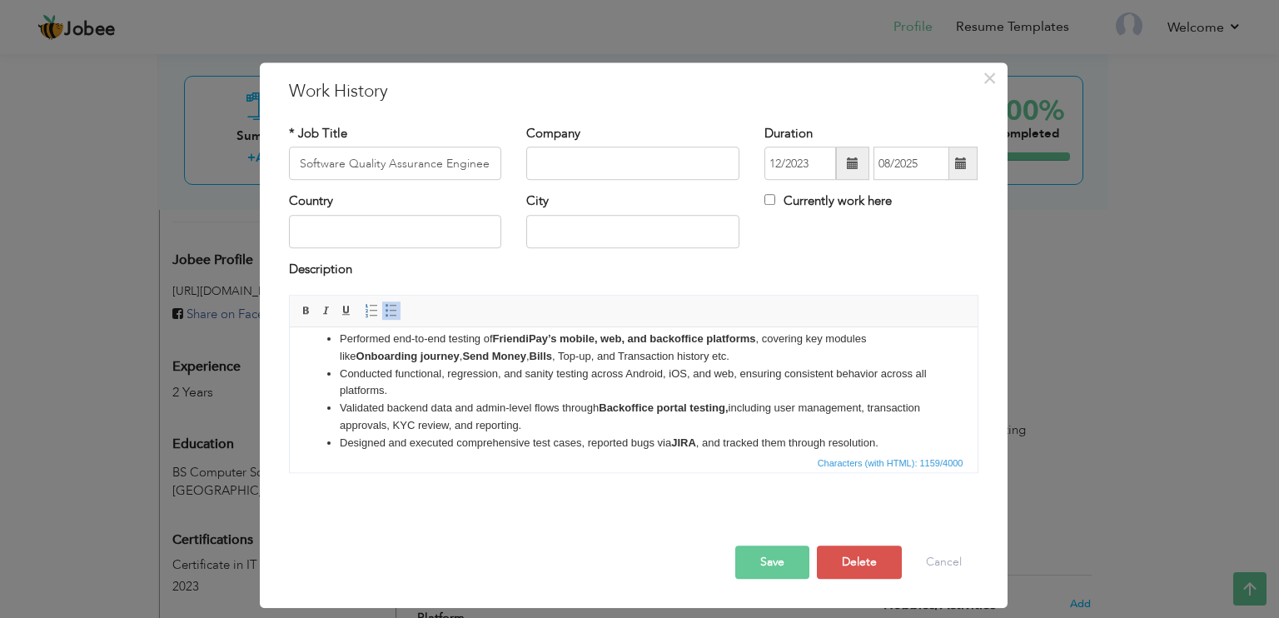
scroll to position [15, 0]
drag, startPoint x: 595, startPoint y: 440, endPoint x: 326, endPoint y: 371, distance: 278.6
click at [326, 371] on ul "Performed end-to-end testing of FriendiPay’s mobile, web, and backoffice platfo…" at bounding box center [633, 424] width 655 height 191
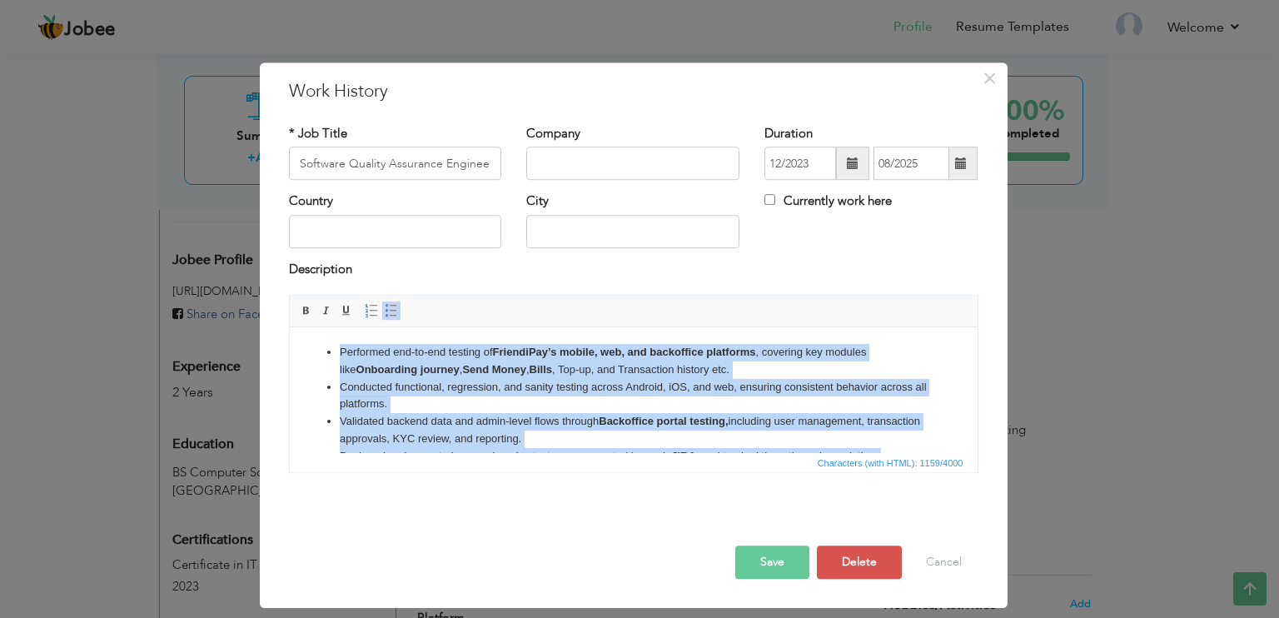
scroll to position [98, 0]
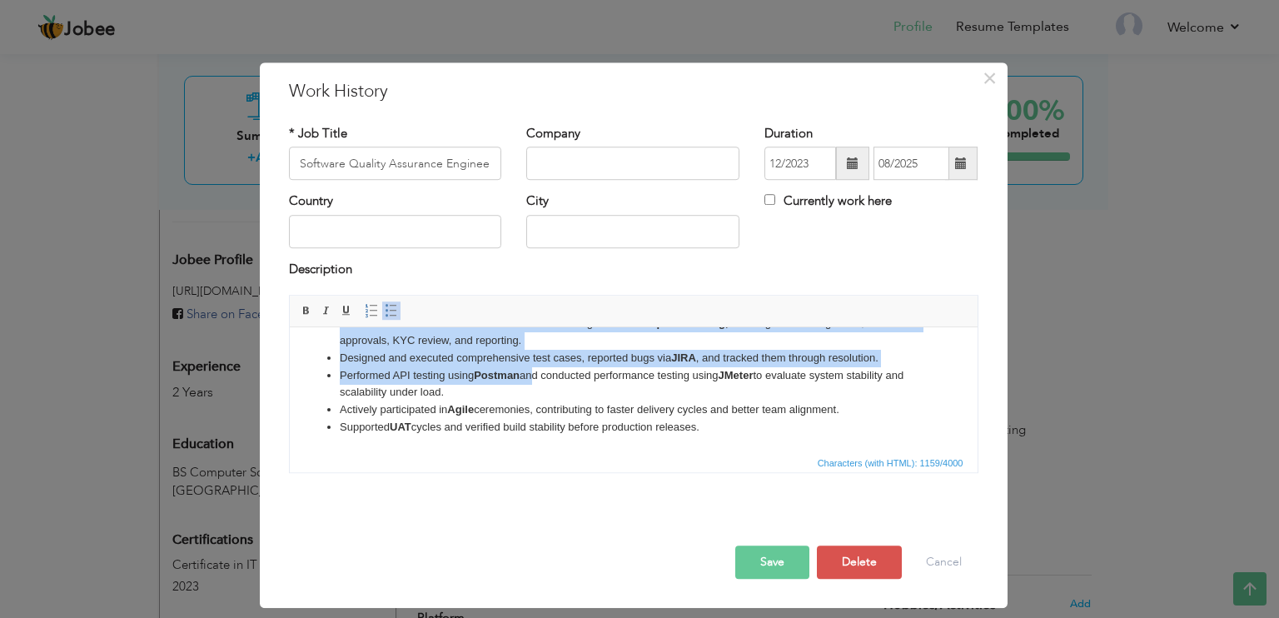
drag, startPoint x: 336, startPoint y: 351, endPoint x: 722, endPoint y: 476, distance: 405.3
click at [722, 453] on html "Performed end-to-end testing of FriendiPay’s mobile, web, and backoffice platfo…" at bounding box center [633, 341] width 688 height 224
click at [739, 428] on li "Supported UAT cycles and verified build stability before production releases." at bounding box center [633, 427] width 588 height 17
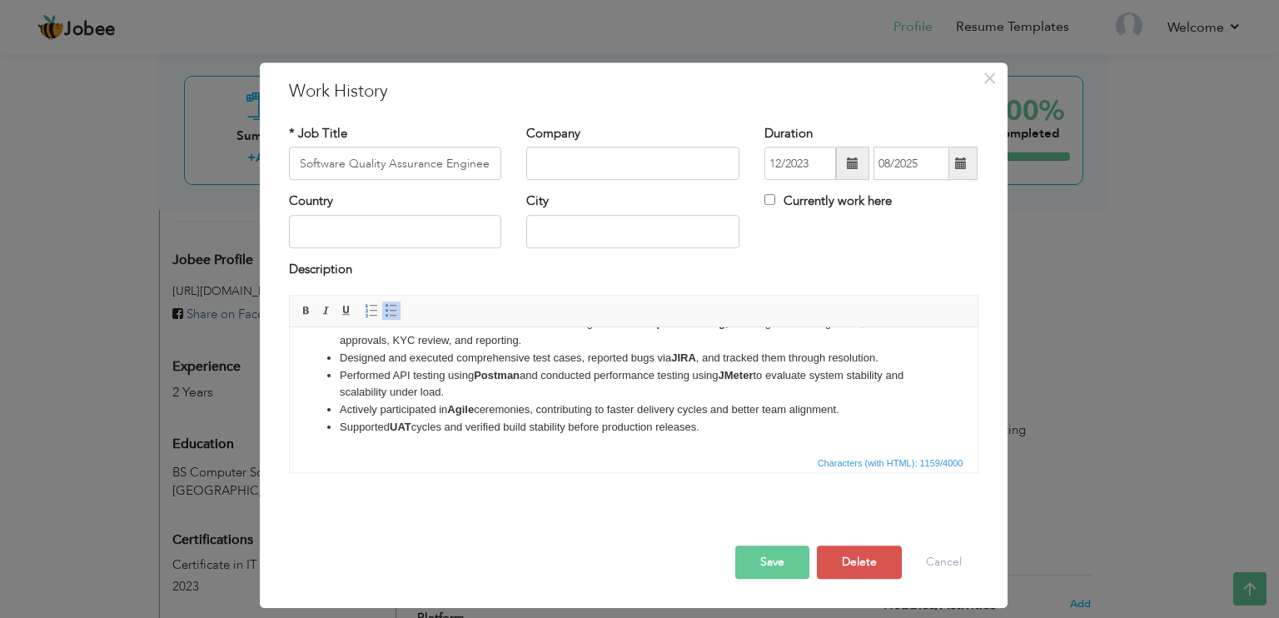
drag, startPoint x: 715, startPoint y: 429, endPoint x: 298, endPoint y: 444, distance: 417.5
click at [298, 444] on html "Performed end-to-end testing of FriendiPay’s mobile, web, and backoffice platfo…" at bounding box center [633, 341] width 688 height 224
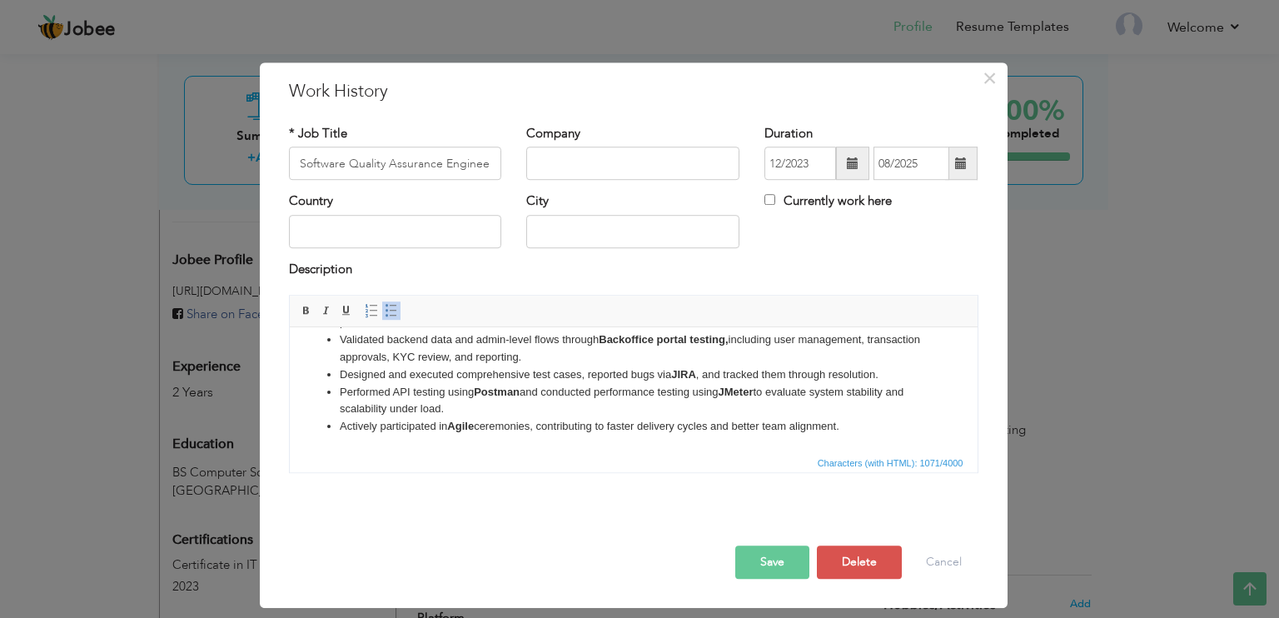
scroll to position [81, 0]
click at [765, 562] on button "Save" at bounding box center [772, 562] width 74 height 33
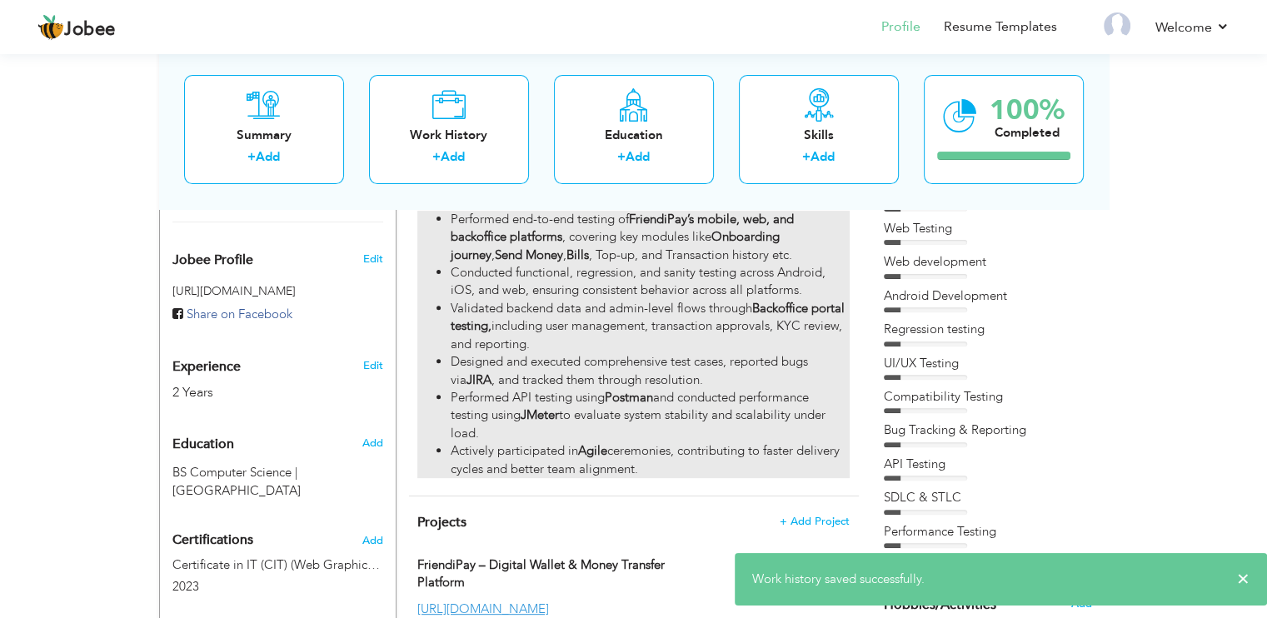
scroll to position [850, 0]
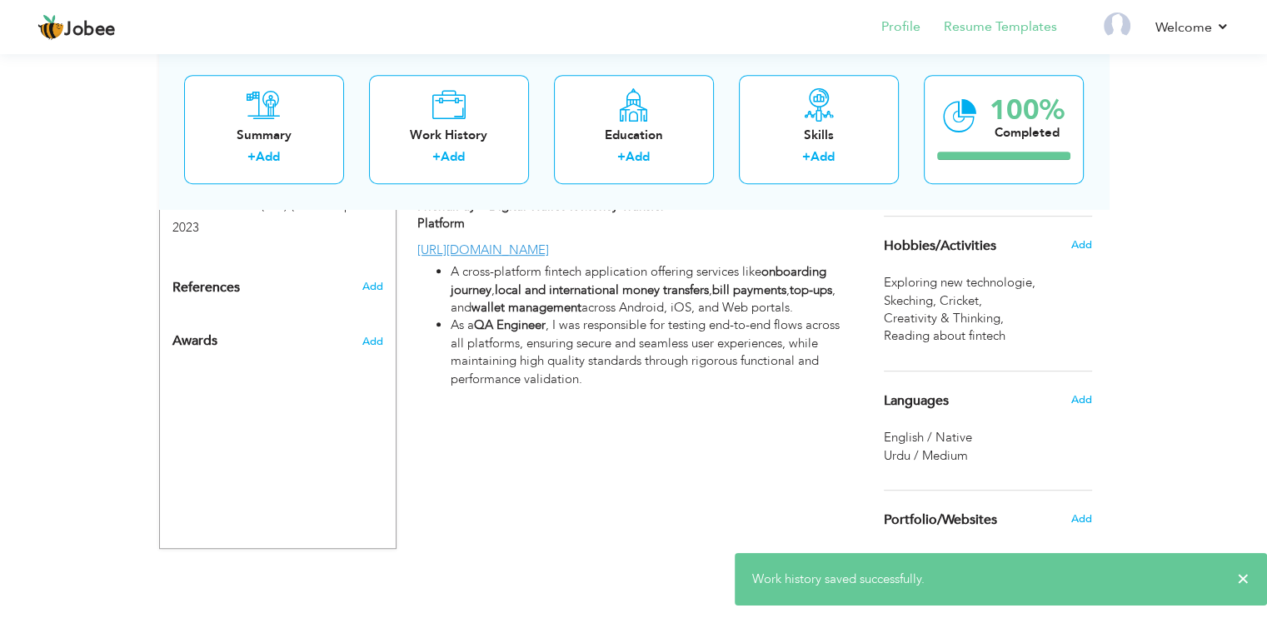
click at [1004, 40] on li "Resume Templates" at bounding box center [988, 28] width 137 height 45
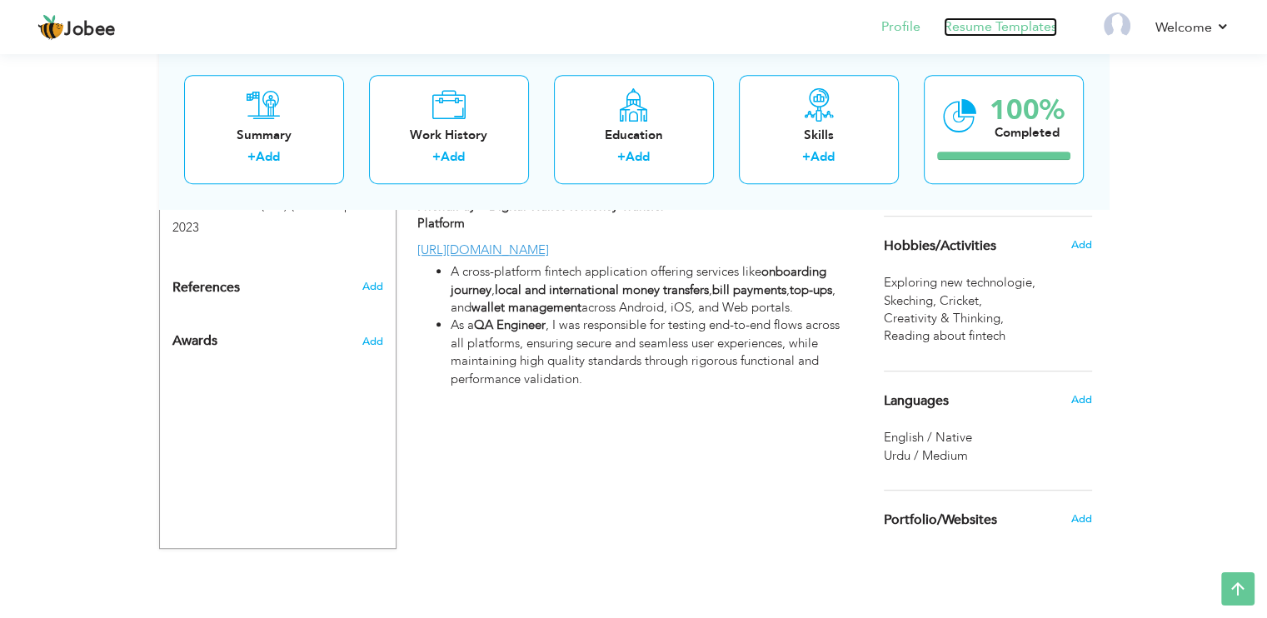
click at [994, 25] on link "Resume Templates" at bounding box center [1000, 26] width 113 height 19
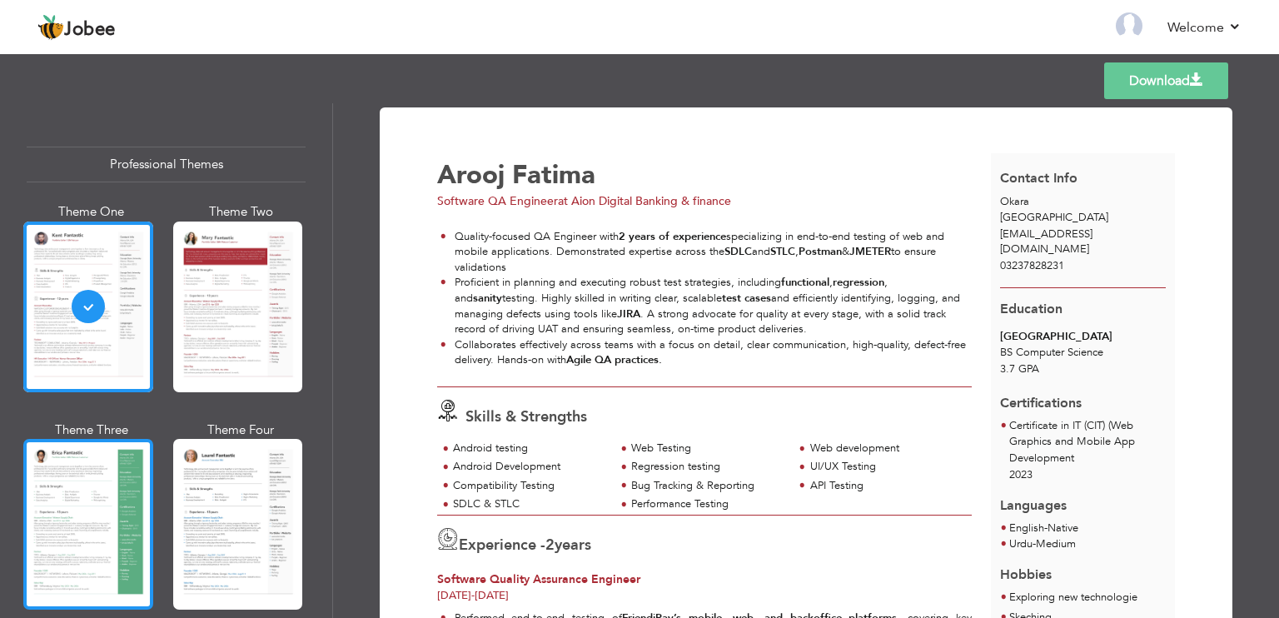
click at [78, 491] on div at bounding box center [88, 524] width 130 height 171
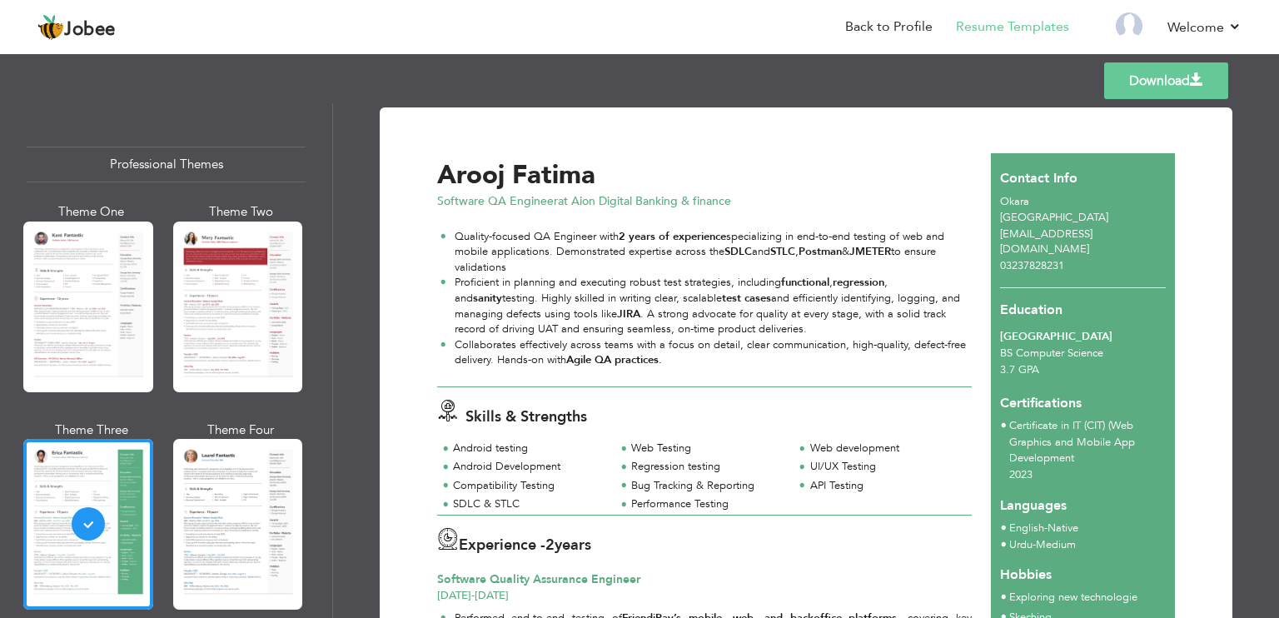
click at [1159, 79] on link "Download" at bounding box center [1166, 80] width 124 height 37
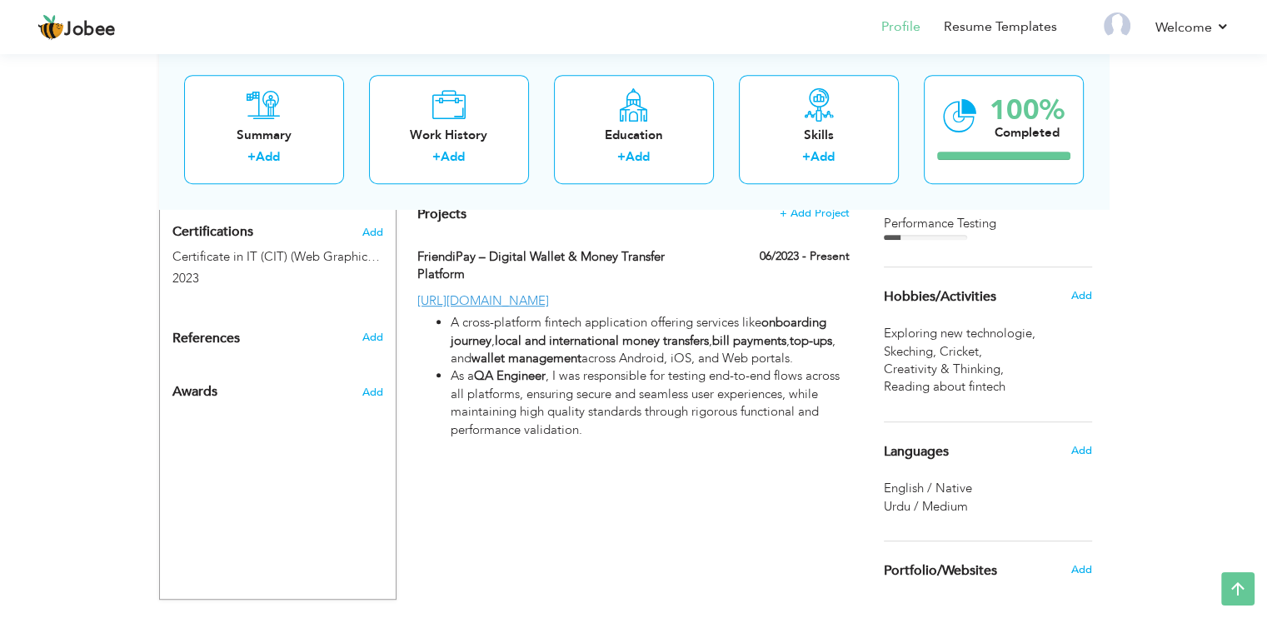
scroll to position [850, 0]
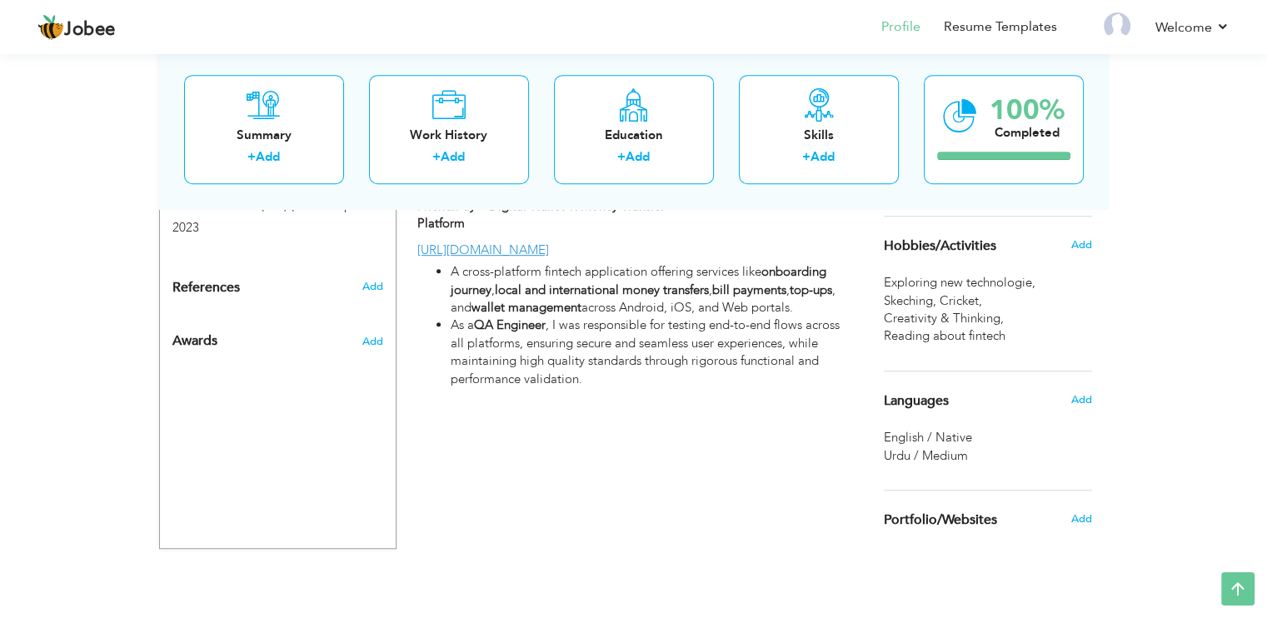
click at [973, 431] on div "English / Native" at bounding box center [988, 437] width 208 height 17
click at [1085, 392] on span "Add" at bounding box center [1080, 399] width 22 height 15
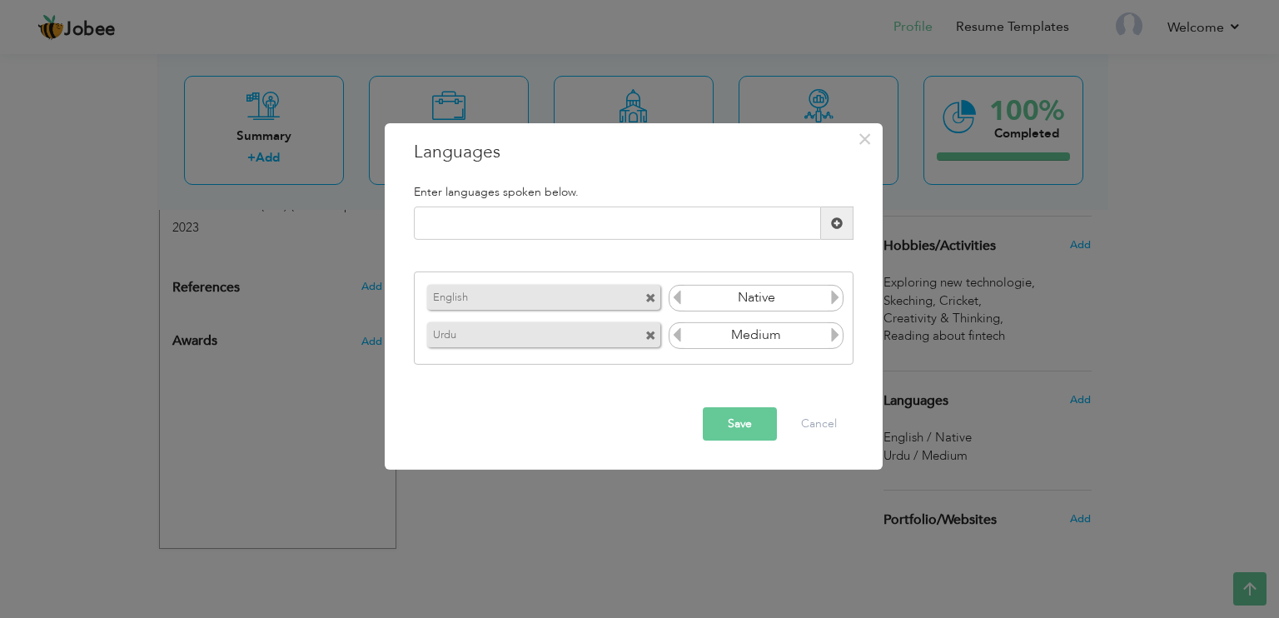
click at [836, 297] on icon at bounding box center [835, 297] width 15 height 15
click at [676, 301] on icon at bounding box center [677, 297] width 15 height 15
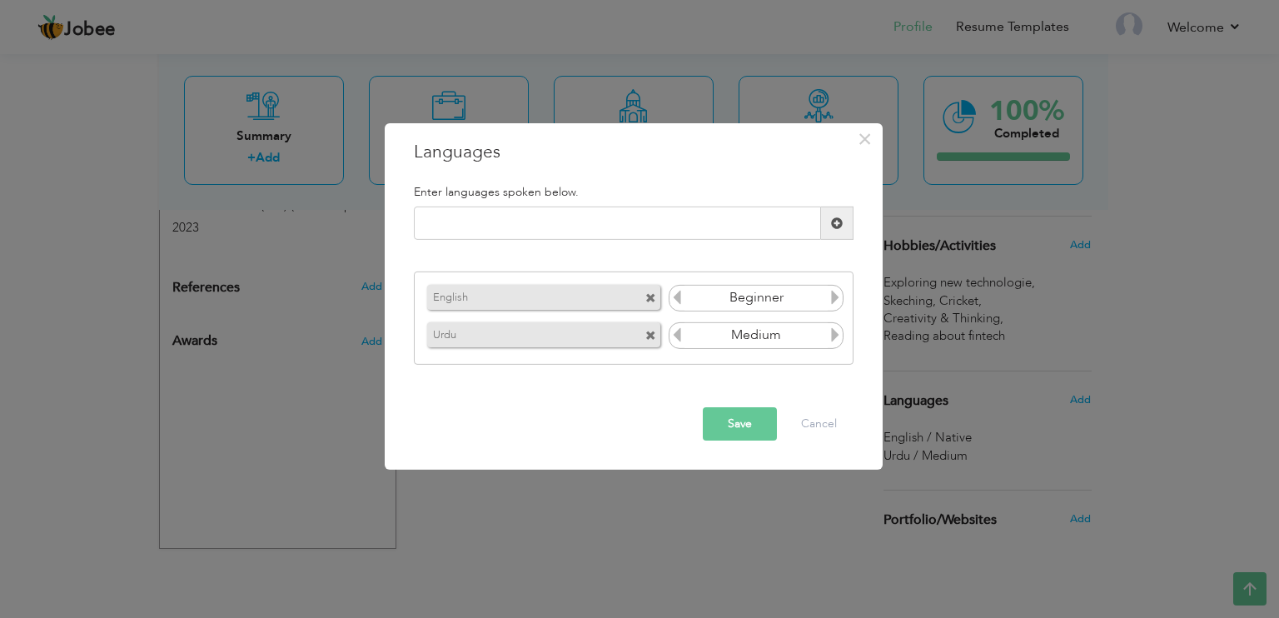
click at [834, 296] on icon at bounding box center [835, 297] width 15 height 15
click at [837, 335] on icon at bounding box center [835, 334] width 15 height 15
click at [733, 428] on button "Save" at bounding box center [740, 423] width 74 height 33
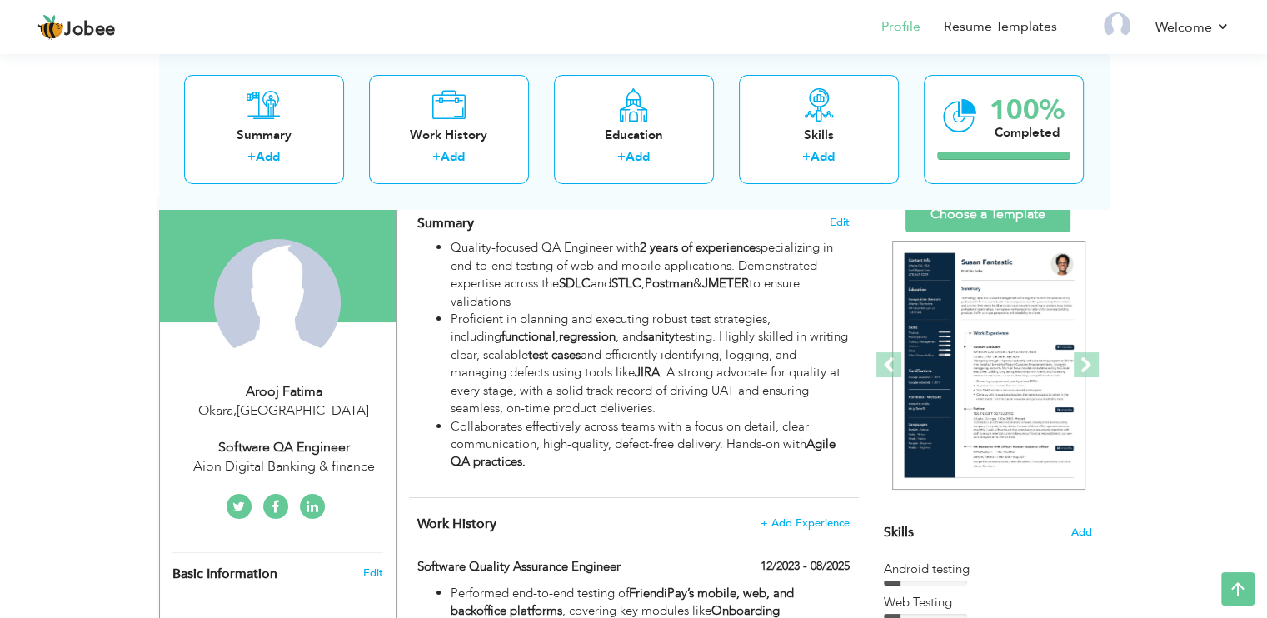
scroll to position [117, 0]
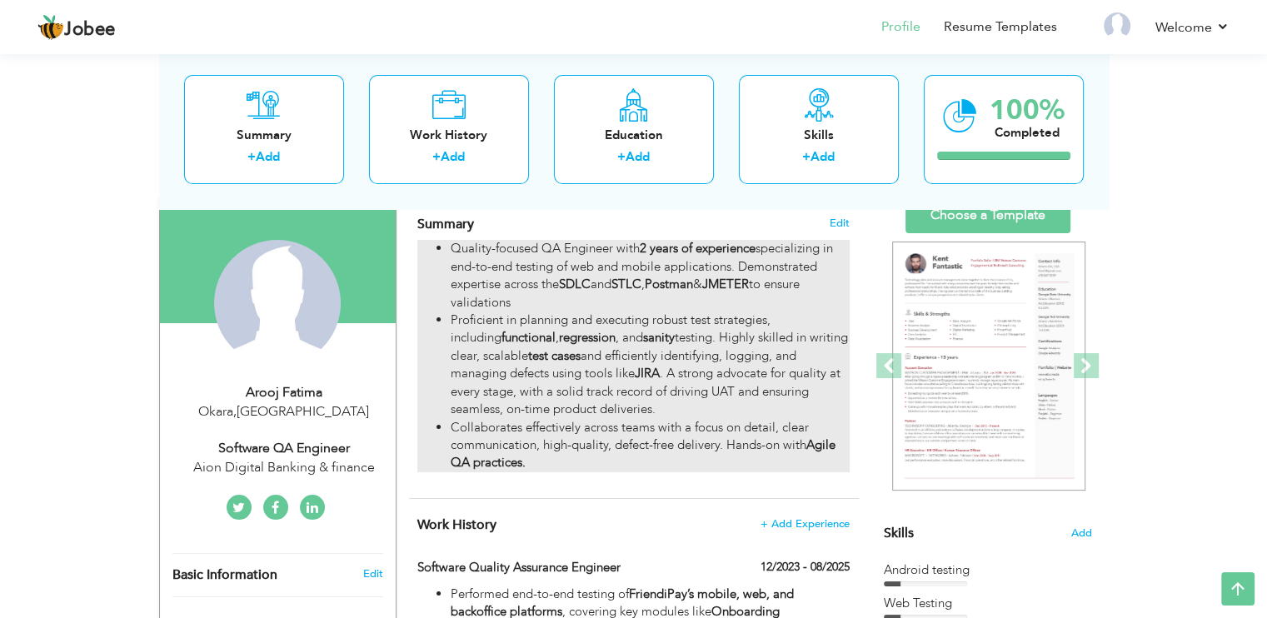
click at [676, 412] on li "Proficient in planning and executing robust test strategies, including function…" at bounding box center [650, 364] width 398 height 107
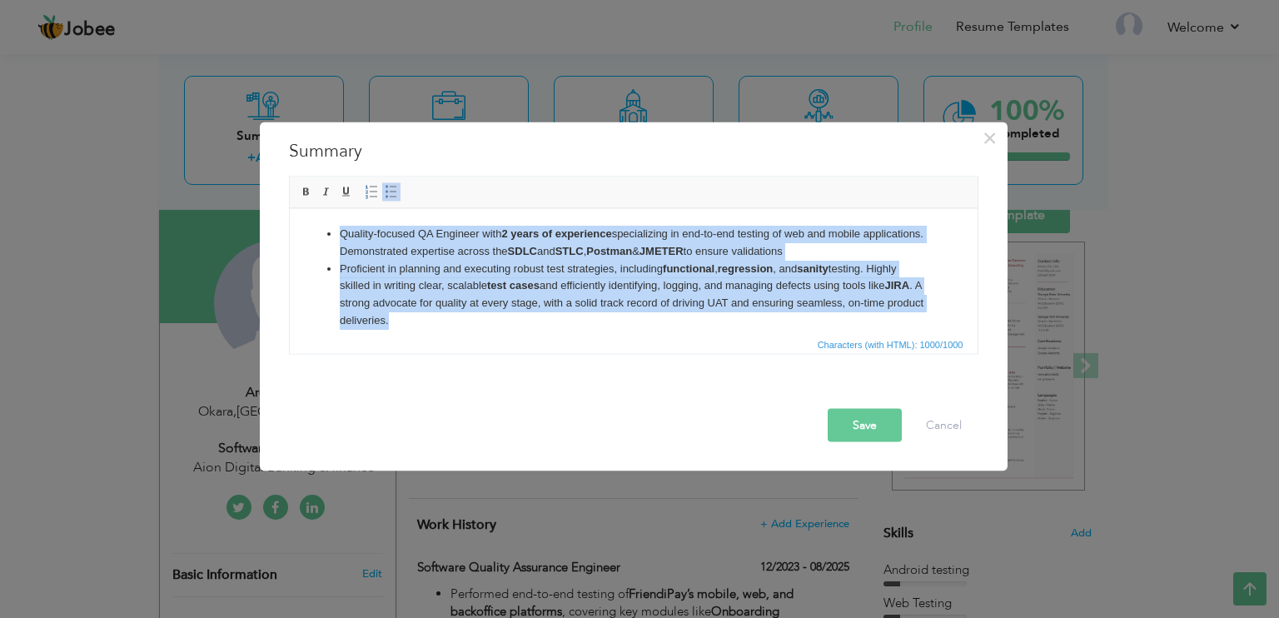
drag, startPoint x: 500, startPoint y: 325, endPoint x: 312, endPoint y: 196, distance: 227.6
click at [312, 208] on html "Quality-focused QA Engineer with 2 years of experience specializing in end-to-e…" at bounding box center [633, 294] width 688 height 172
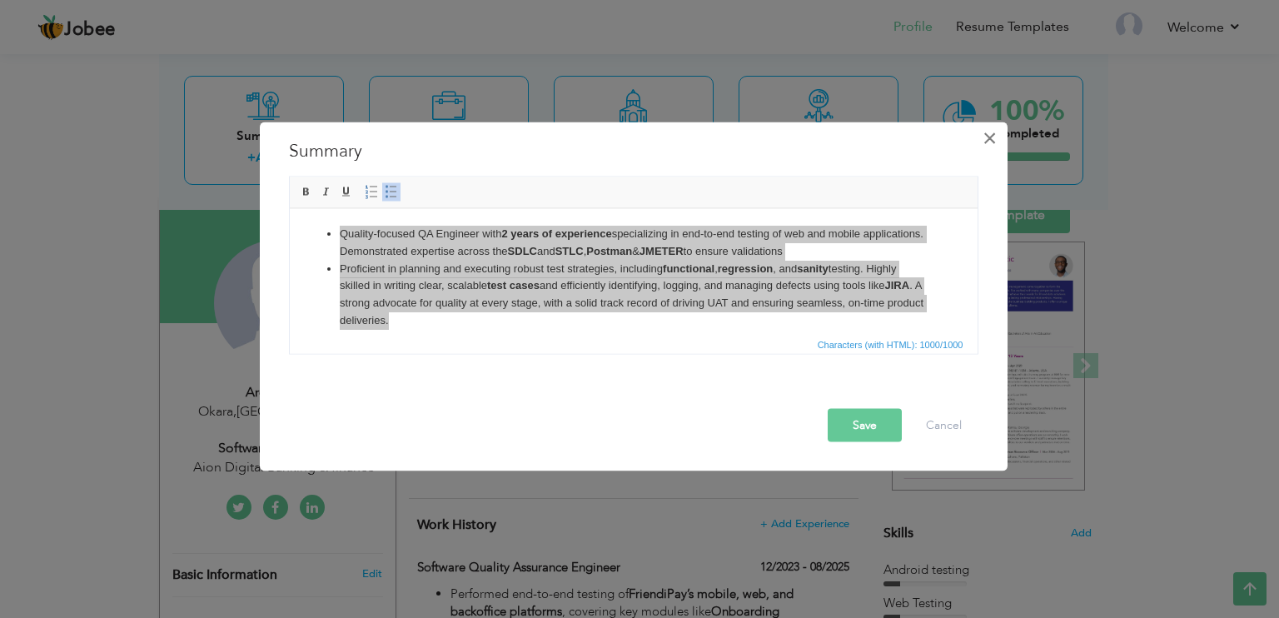
click at [988, 139] on span "×" at bounding box center [990, 138] width 14 height 30
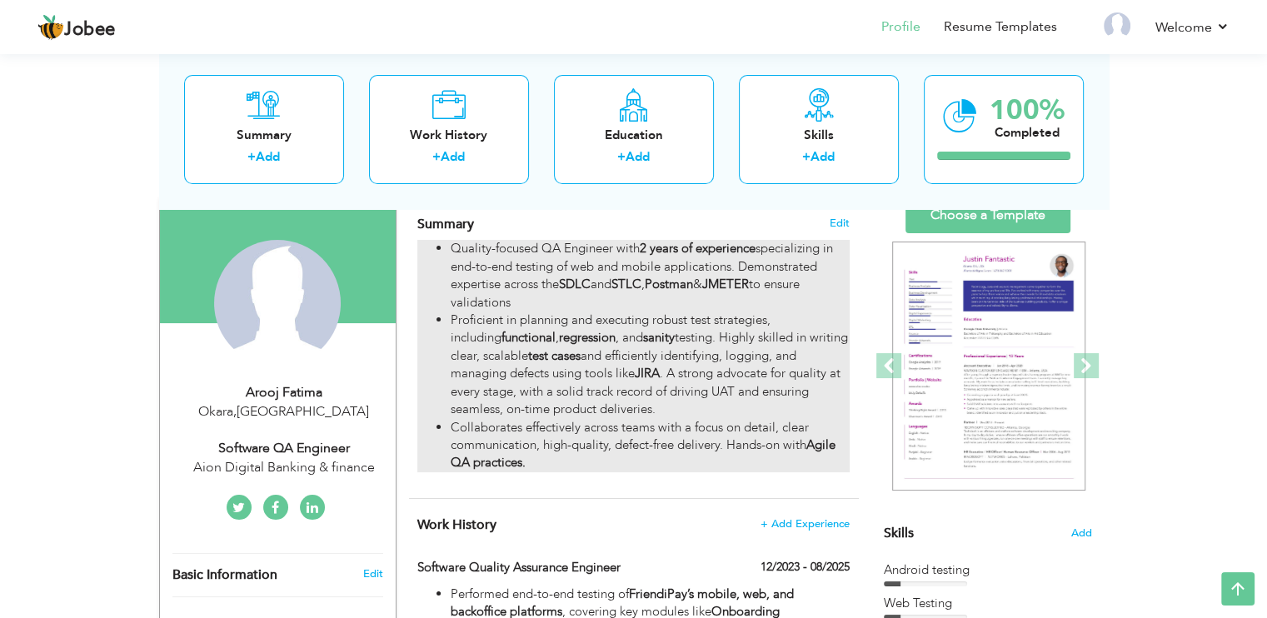
scroll to position [63, 0]
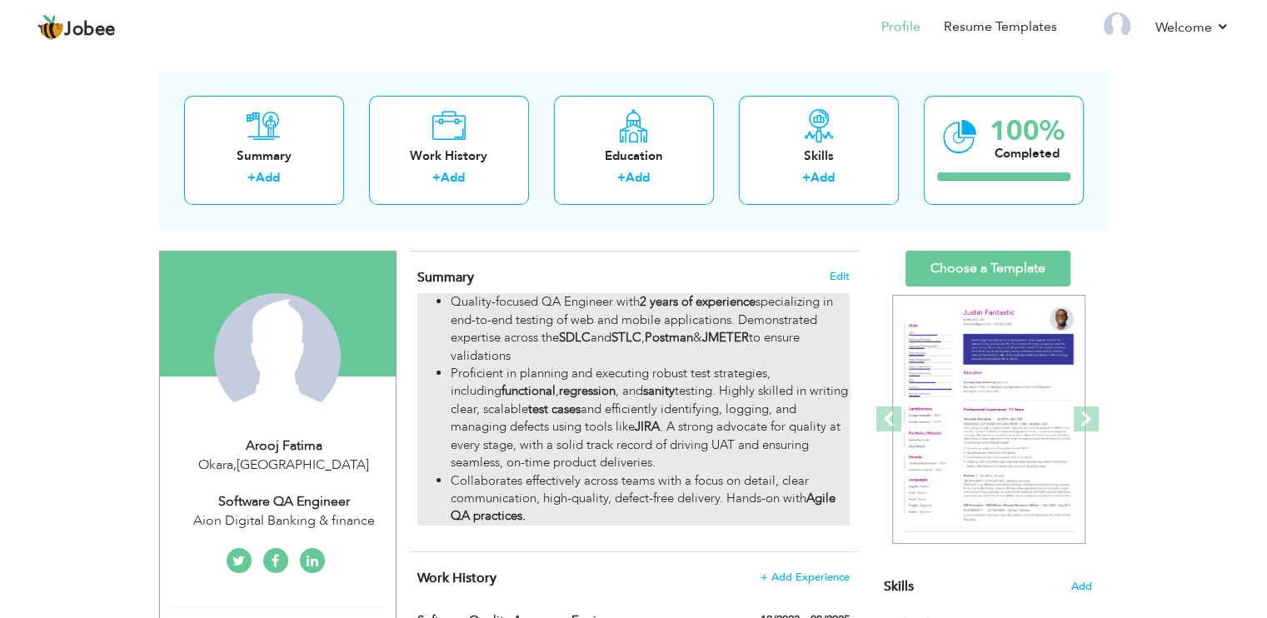
click at [643, 366] on li "Proficient in planning and executing robust test strategies, including function…" at bounding box center [650, 418] width 398 height 107
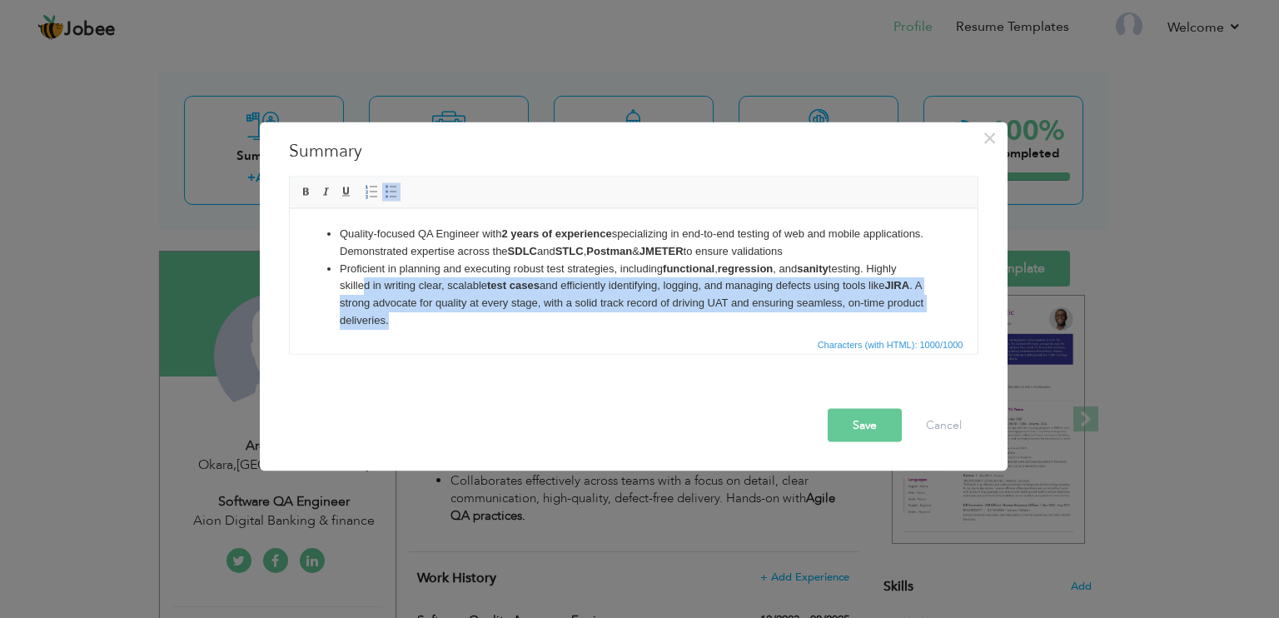
drag, startPoint x: 474, startPoint y: 325, endPoint x: 356, endPoint y: 282, distance: 125.7
click at [356, 282] on li "Proficient in planning and executing robust test strategies, including function…" at bounding box center [633, 294] width 588 height 69
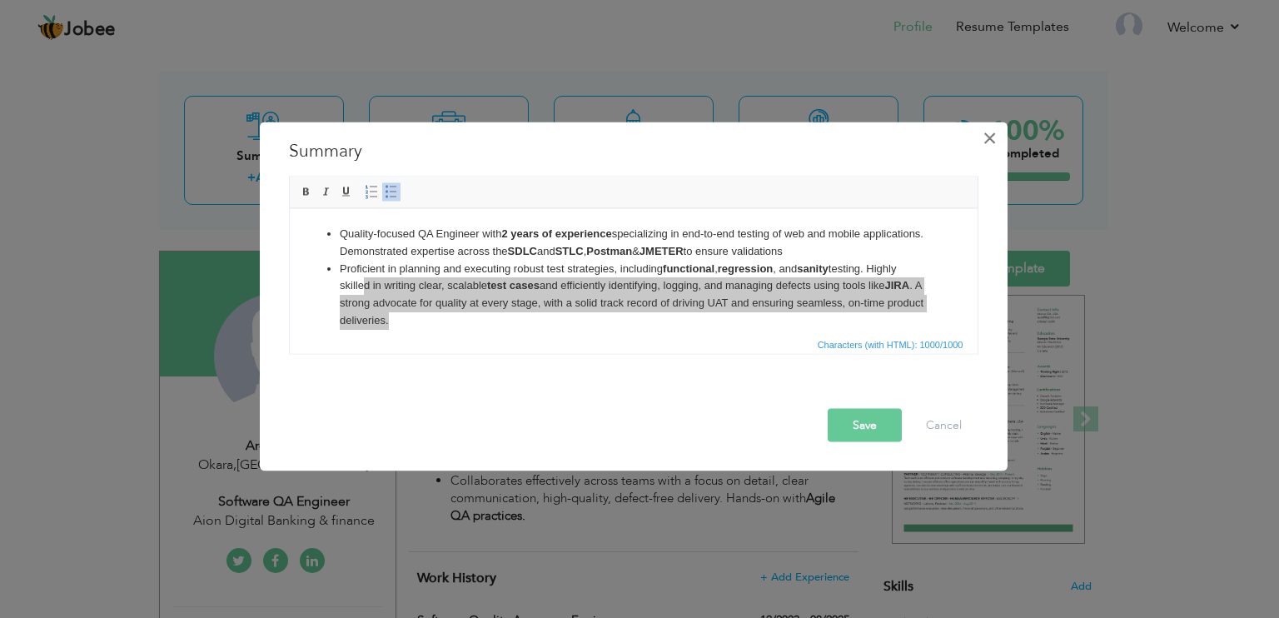
click at [986, 136] on span "×" at bounding box center [990, 138] width 14 height 30
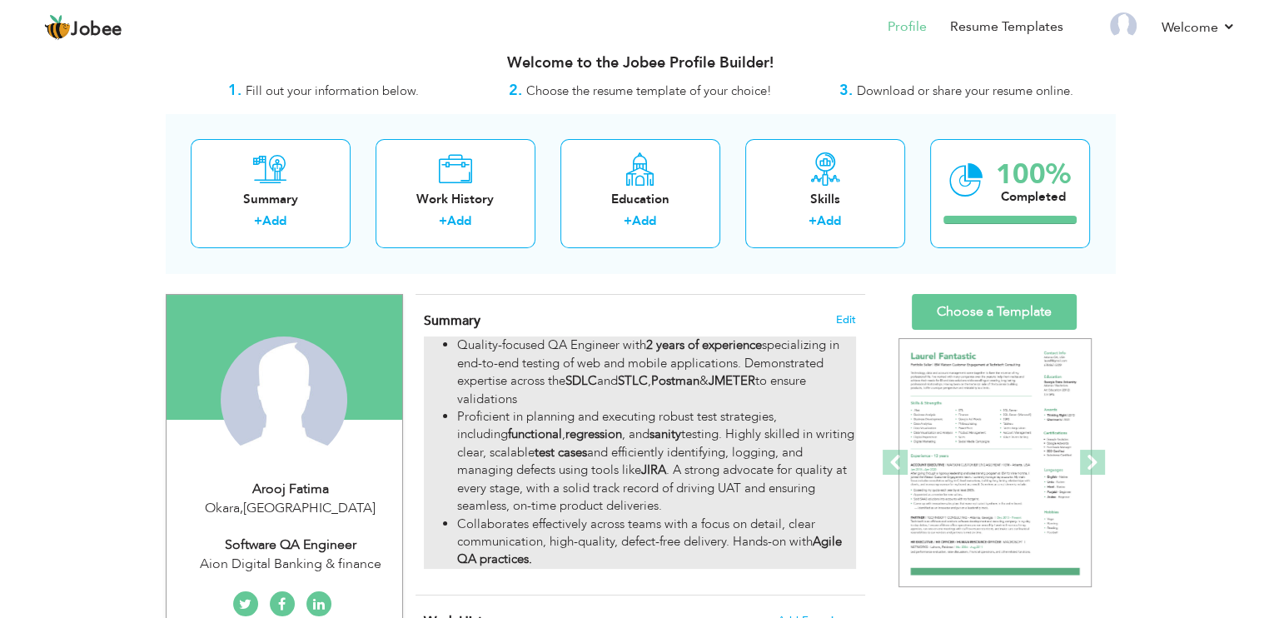
scroll to position [17, 0]
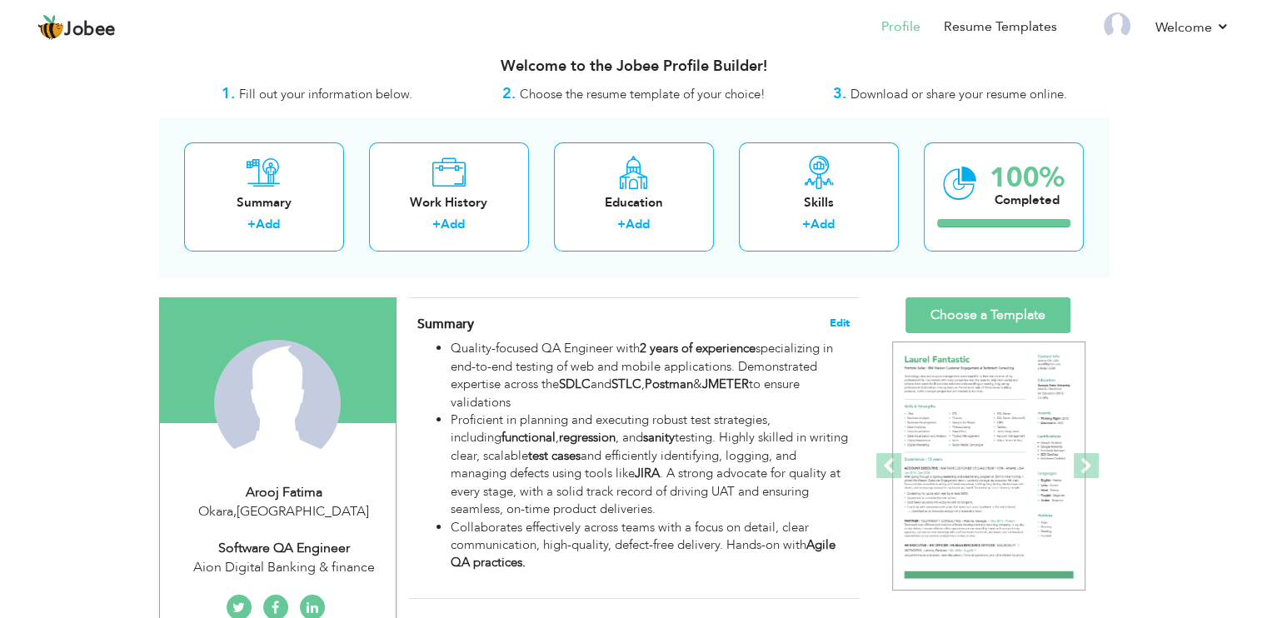
click at [846, 321] on span "Edit" at bounding box center [840, 323] width 20 height 12
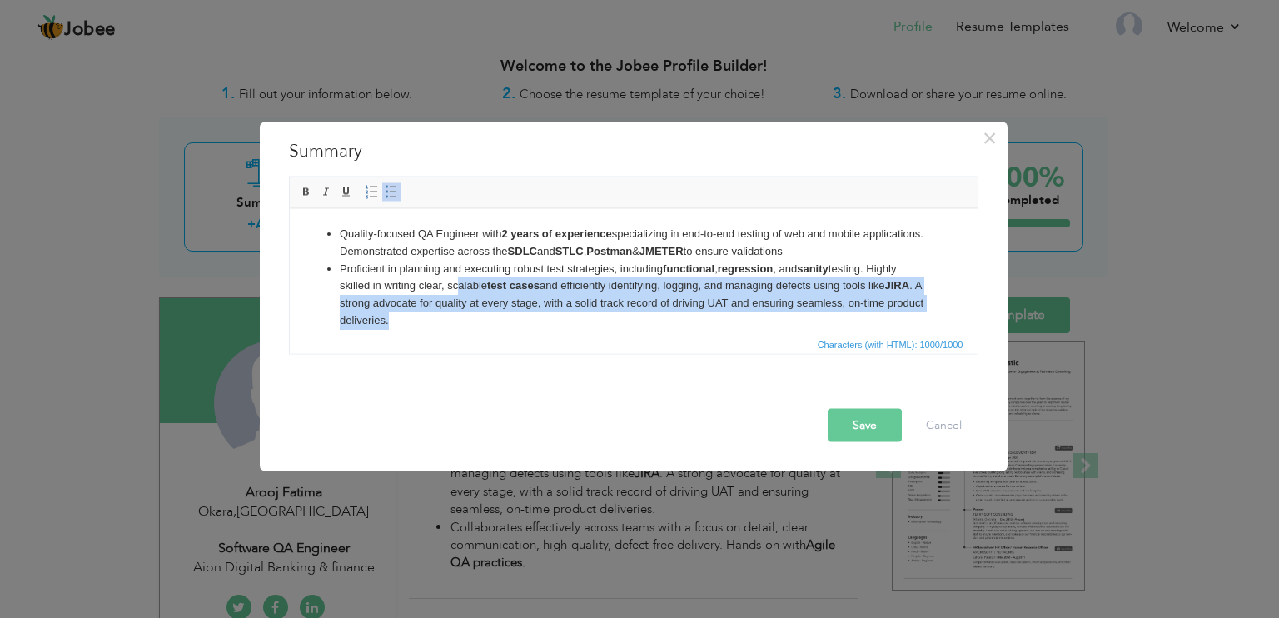
drag, startPoint x: 468, startPoint y: 323, endPoint x: 451, endPoint y: 293, distance: 34.7
click at [451, 293] on li "Proficient in planning and executing robust test strategies, including function…" at bounding box center [633, 294] width 588 height 69
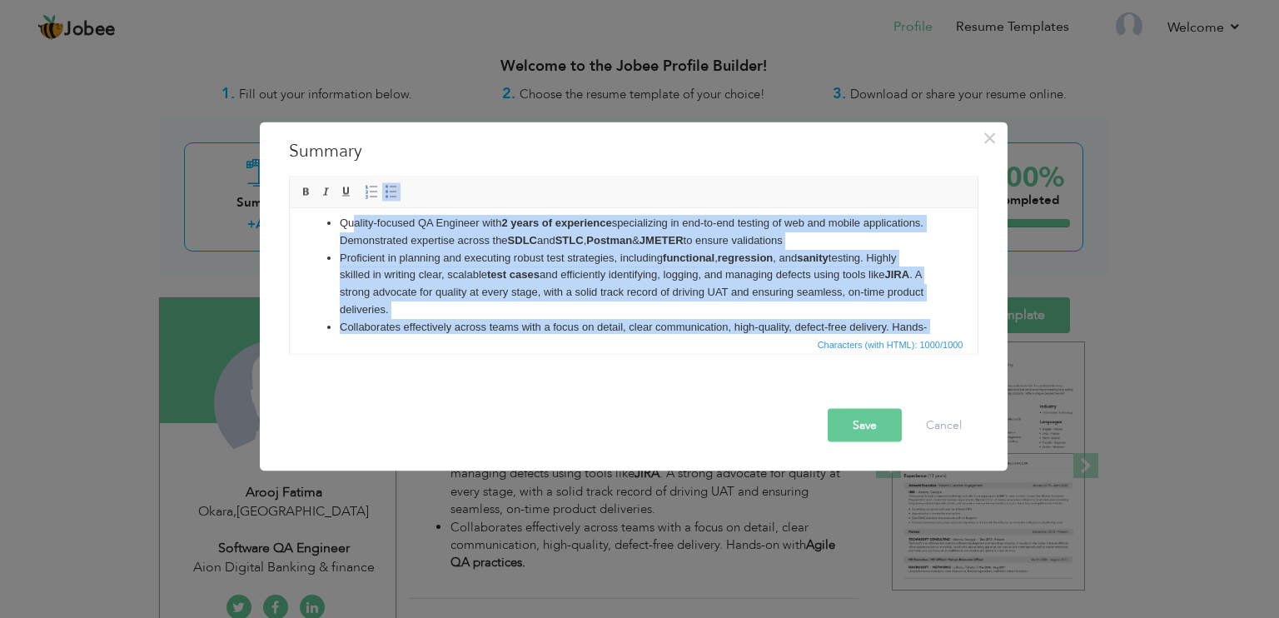
scroll to position [0, 0]
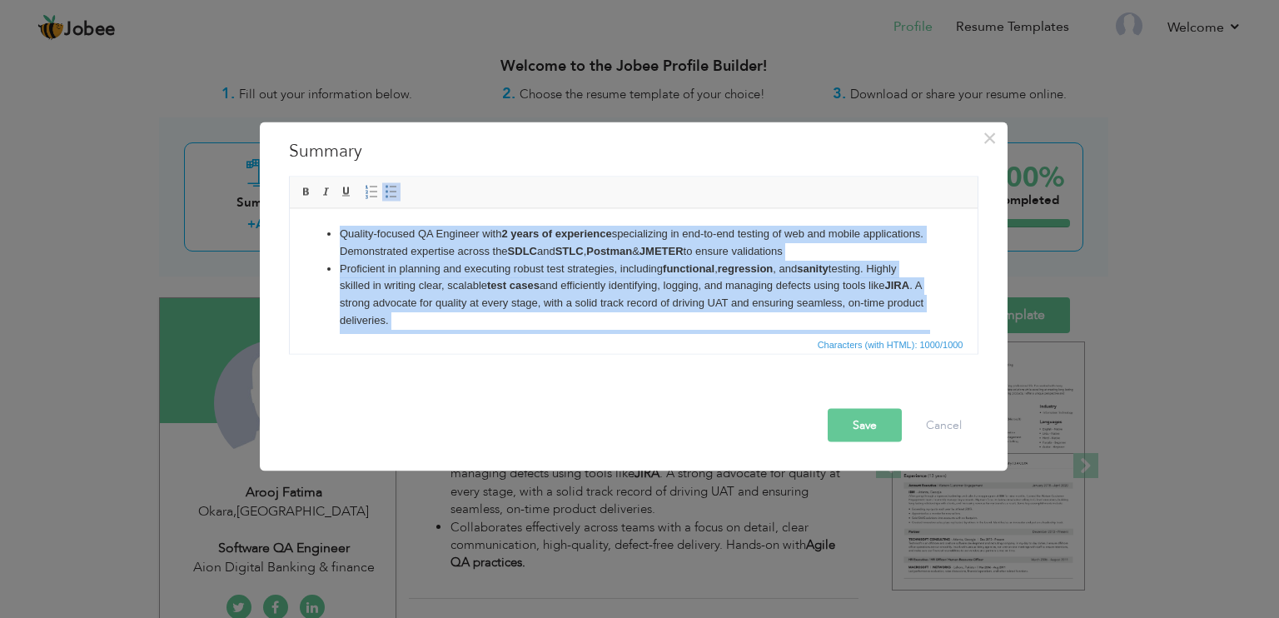
drag, startPoint x: 522, startPoint y: 312, endPoint x: 318, endPoint y: 181, distance: 242.8
click at [318, 208] on html "Quality-focused QA Engineer with 2 years of experience specializing in end-to-e…" at bounding box center [633, 294] width 688 height 172
copy ul "Quality-focused QA Engineer with 2 years of experience specializing in end-to-e…"
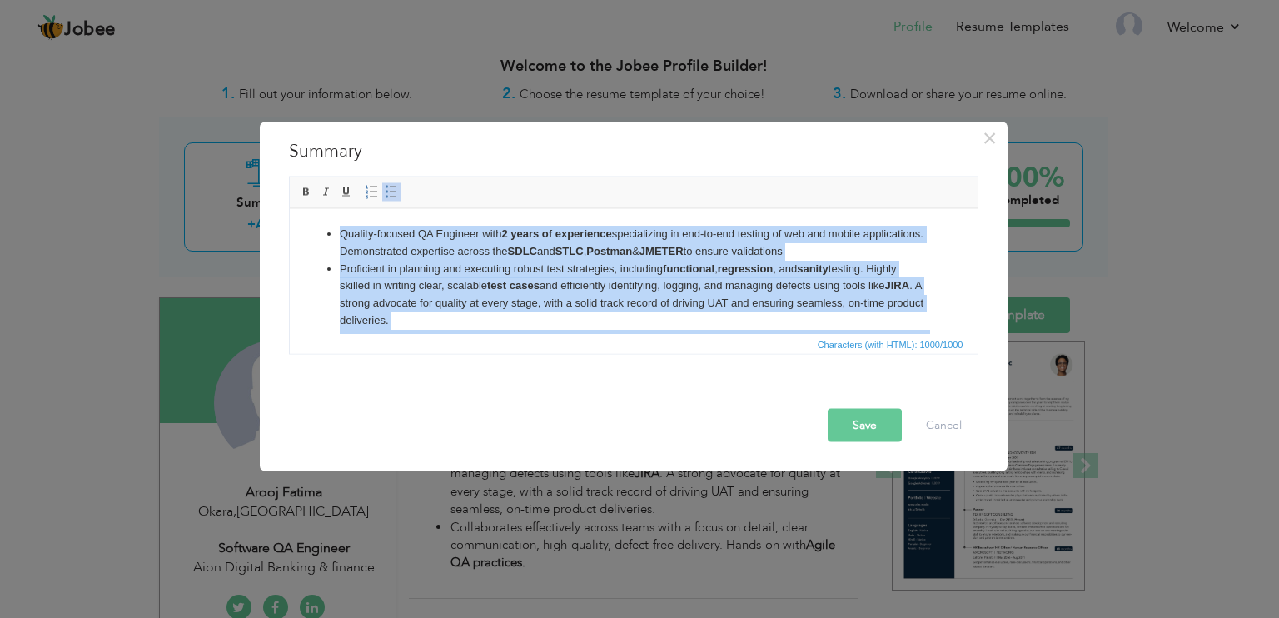
click at [528, 289] on strong "test cases" at bounding box center [512, 284] width 52 height 12
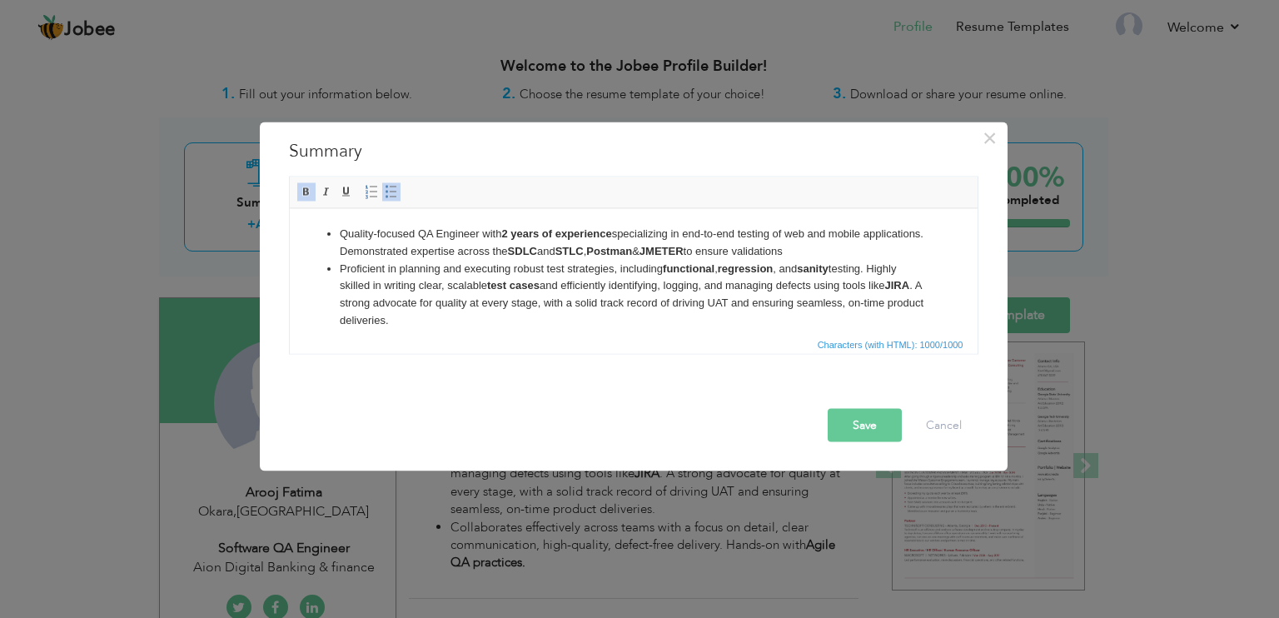
scroll to position [47, 0]
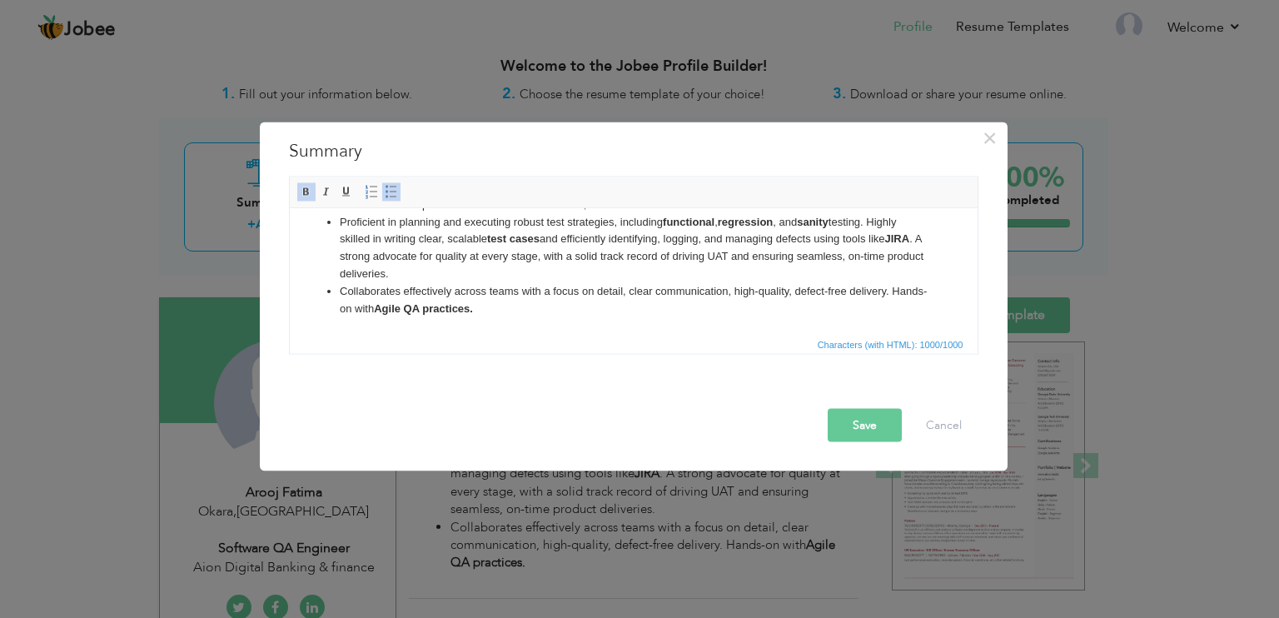
click at [556, 304] on li "Collaborates effectively across teams with a focus on detail, clear communicati…" at bounding box center [633, 299] width 588 height 35
click at [521, 310] on li "Collaborates effectively across teams with a focus on detail, clear communicati…" at bounding box center [633, 299] width 588 height 35
click at [936, 432] on button "Cancel" at bounding box center [943, 425] width 69 height 33
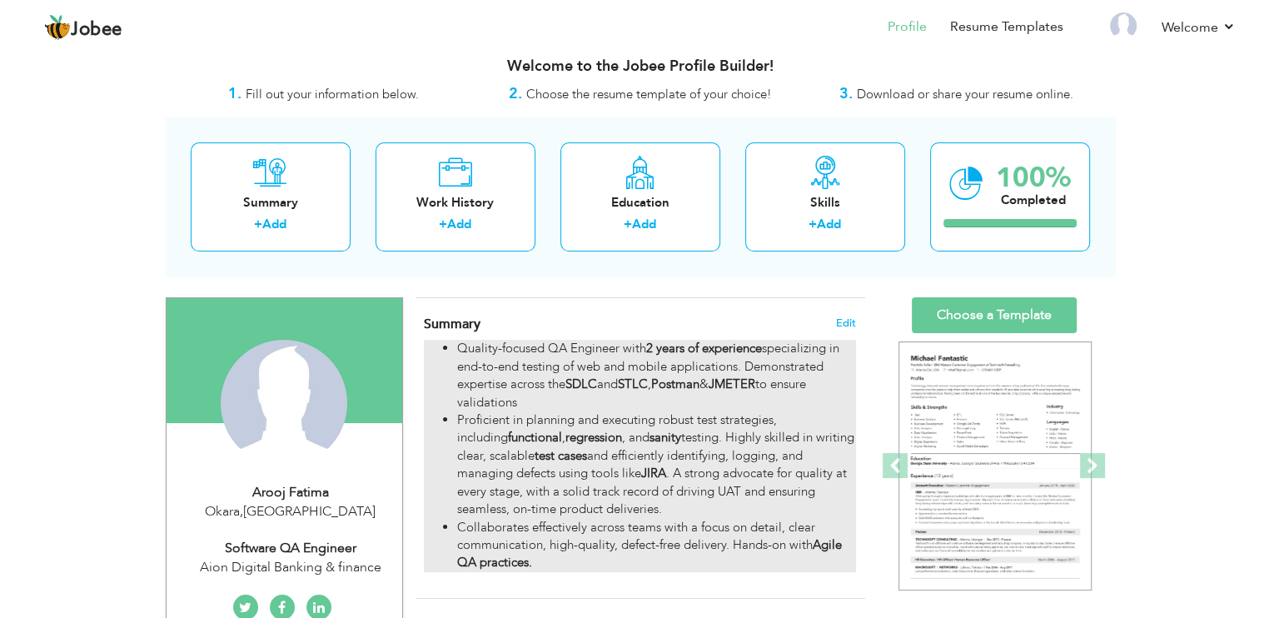
scroll to position [93, 0]
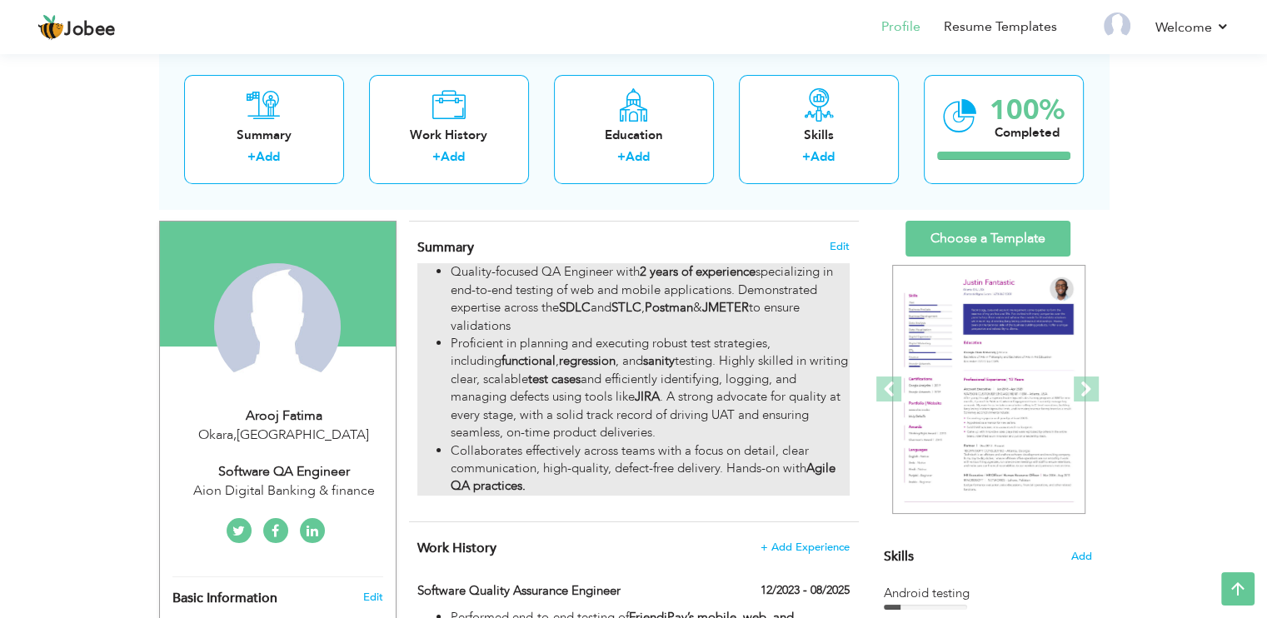
click at [716, 445] on li "Collaborates effectively across teams with a focus on detail, clear communicati…" at bounding box center [650, 468] width 398 height 53
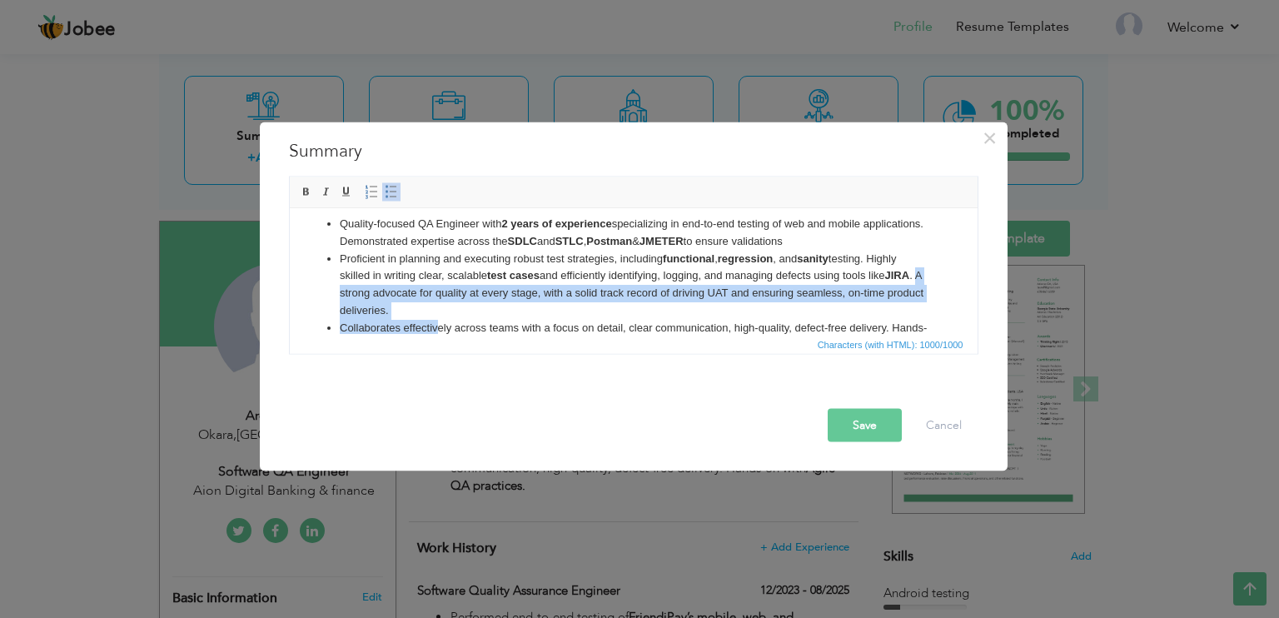
scroll to position [47, 0]
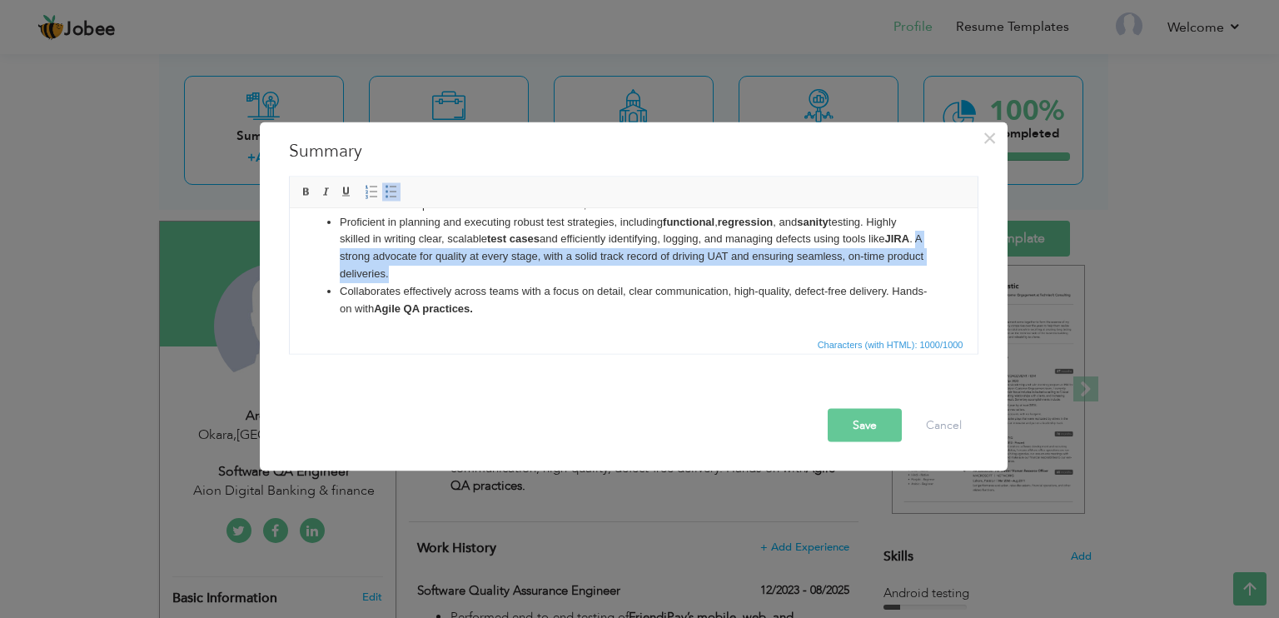
drag, startPoint x: 369, startPoint y: 301, endPoint x: 456, endPoint y: 277, distance: 89.7
click at [456, 277] on li "Proficient in planning and executing robust test strategies, including function…" at bounding box center [633, 247] width 588 height 69
paste body
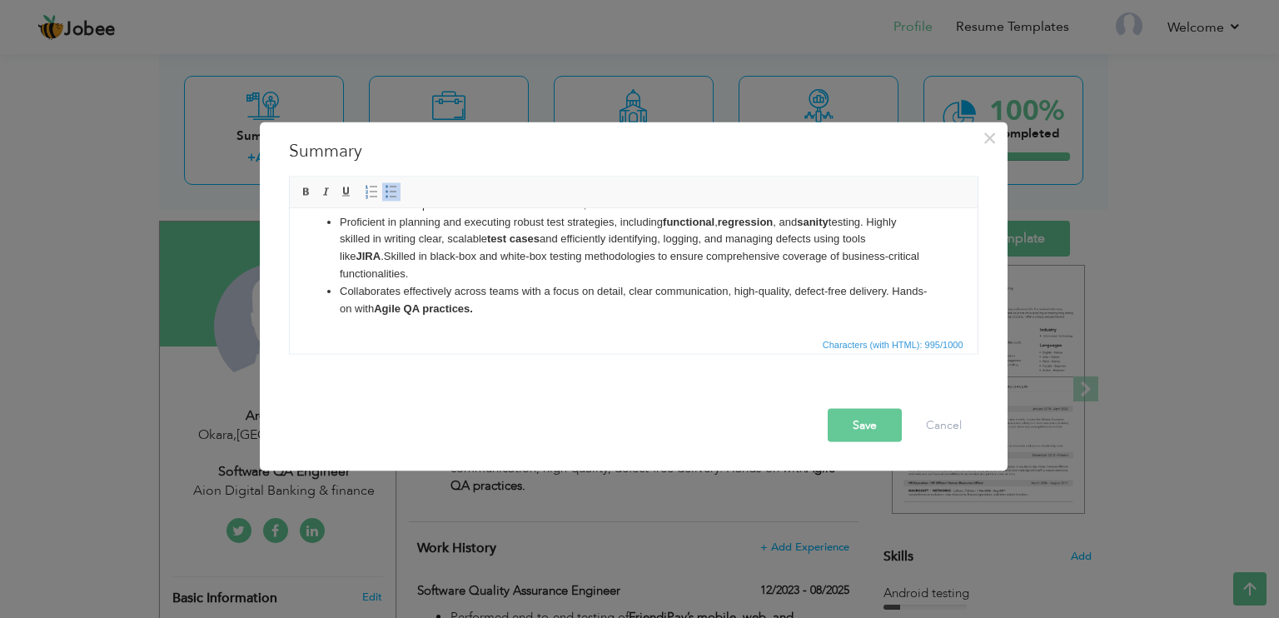
click at [370, 251] on li "Proficient in planning and executing robust test strategies, including function…" at bounding box center [633, 247] width 588 height 69
drag, startPoint x: 412, startPoint y: 253, endPoint x: 462, endPoint y: 257, distance: 50.1
click at [462, 257] on li "Proficient in planning and executing robust test strategies, including function…" at bounding box center [633, 247] width 588 height 69
drag, startPoint x: 462, startPoint y: 257, endPoint x: 419, endPoint y: 256, distance: 43.3
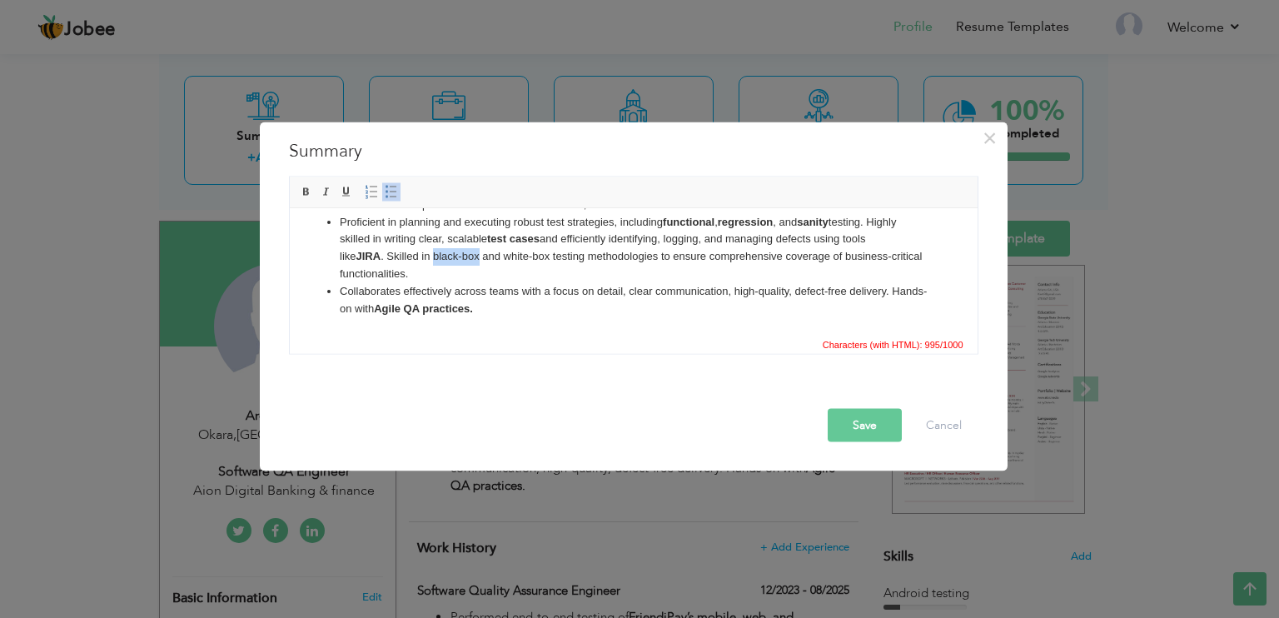
click at [419, 256] on li "Proficient in planning and executing robust test strategies, including function…" at bounding box center [633, 247] width 588 height 69
drag, startPoint x: 816, startPoint y: 256, endPoint x: 919, endPoint y: 256, distance: 103.3
click at [919, 256] on ul "Quality-focused QA Engineer with 2 years of experience specializing in end-to-e…" at bounding box center [633, 247] width 655 height 138
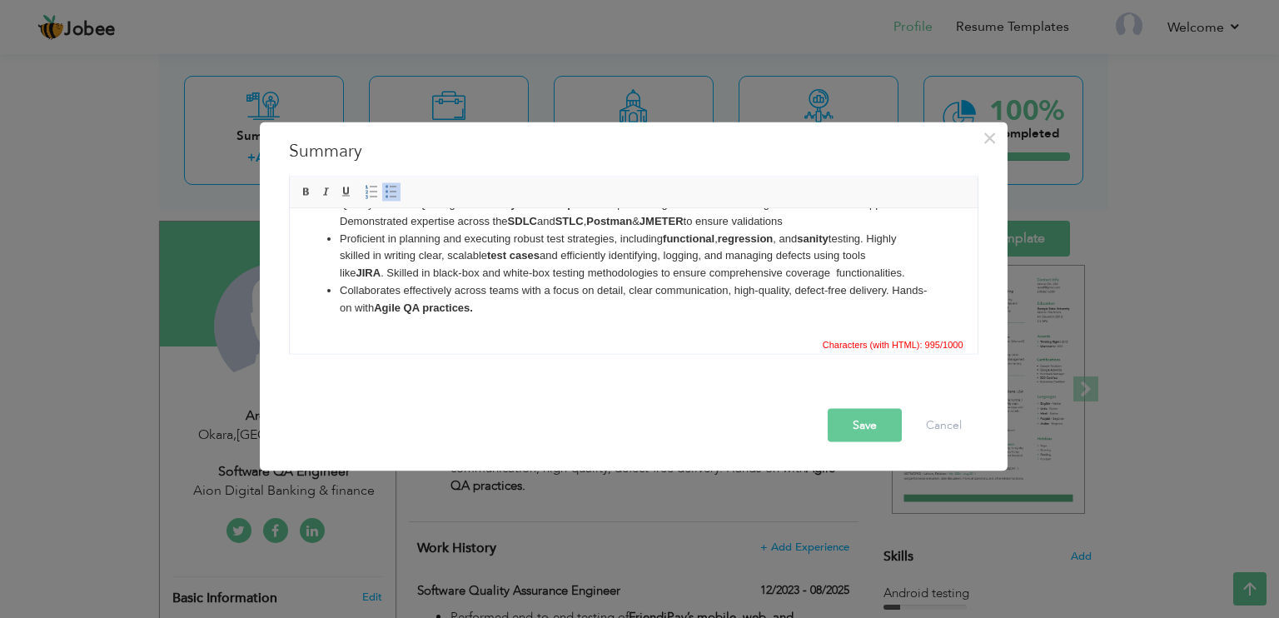
scroll to position [29, 0]
drag, startPoint x: 461, startPoint y: 274, endPoint x: 418, endPoint y: 271, distance: 43.4
click at [418, 271] on li "Proficient in planning and executing robust test strategies, including function…" at bounding box center [633, 257] width 588 height 52
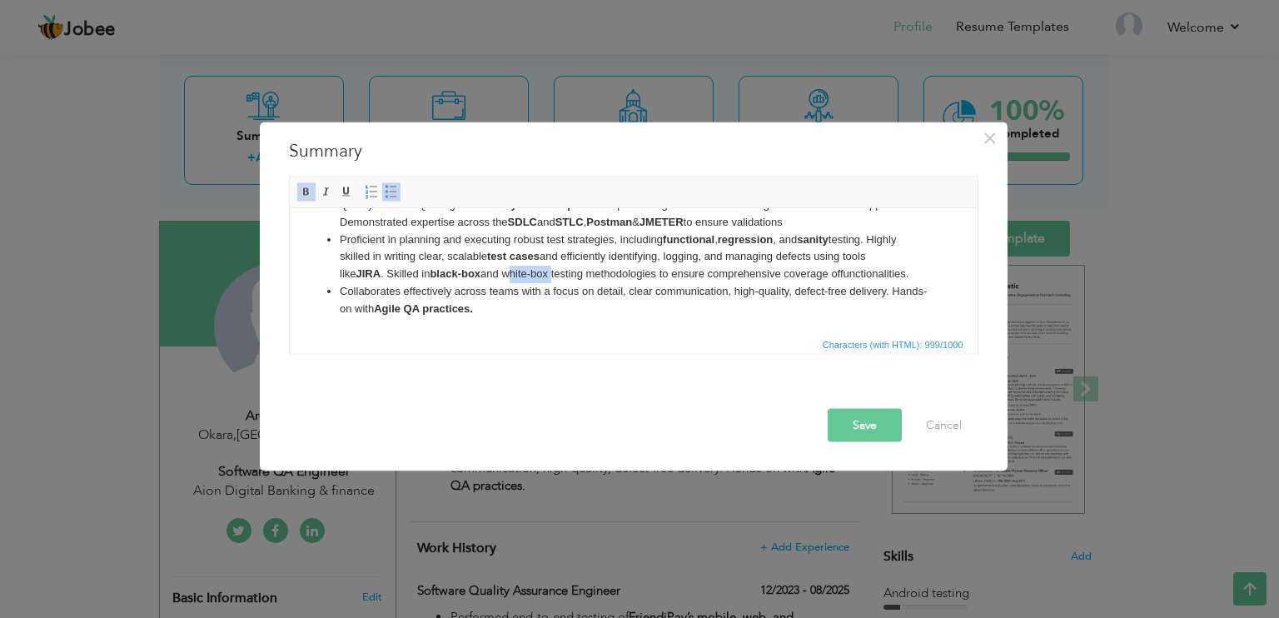
drag, startPoint x: 535, startPoint y: 273, endPoint x: 492, endPoint y: 274, distance: 42.5
click at [492, 274] on li "Proficient in planning and executing robust test strategies, including function…" at bounding box center [633, 257] width 588 height 52
drag, startPoint x: 463, startPoint y: 276, endPoint x: 417, endPoint y: 272, distance: 46.0
click at [429, 272] on strong "black-box" at bounding box center [454, 273] width 51 height 12
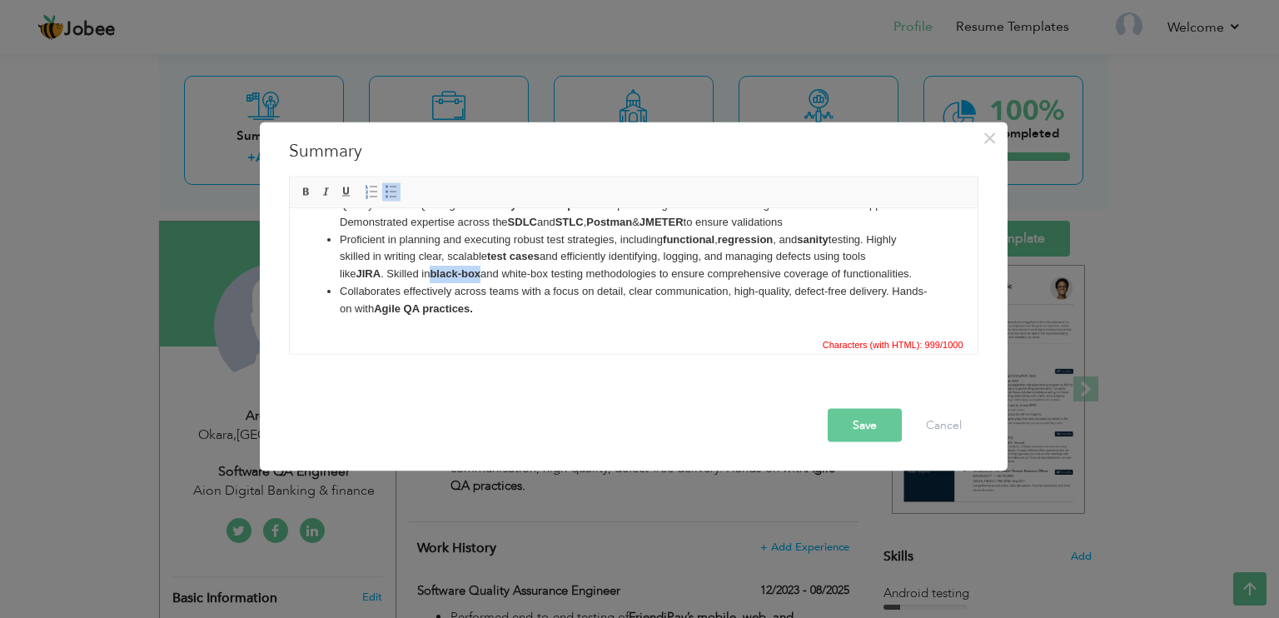
drag, startPoint x: 417, startPoint y: 272, endPoint x: 459, endPoint y: 271, distance: 41.7
click at [459, 271] on strong "black-box" at bounding box center [454, 273] width 51 height 12
click at [538, 271] on li "Proficient in planning and executing robust test strategies, including function…" at bounding box center [633, 257] width 588 height 52
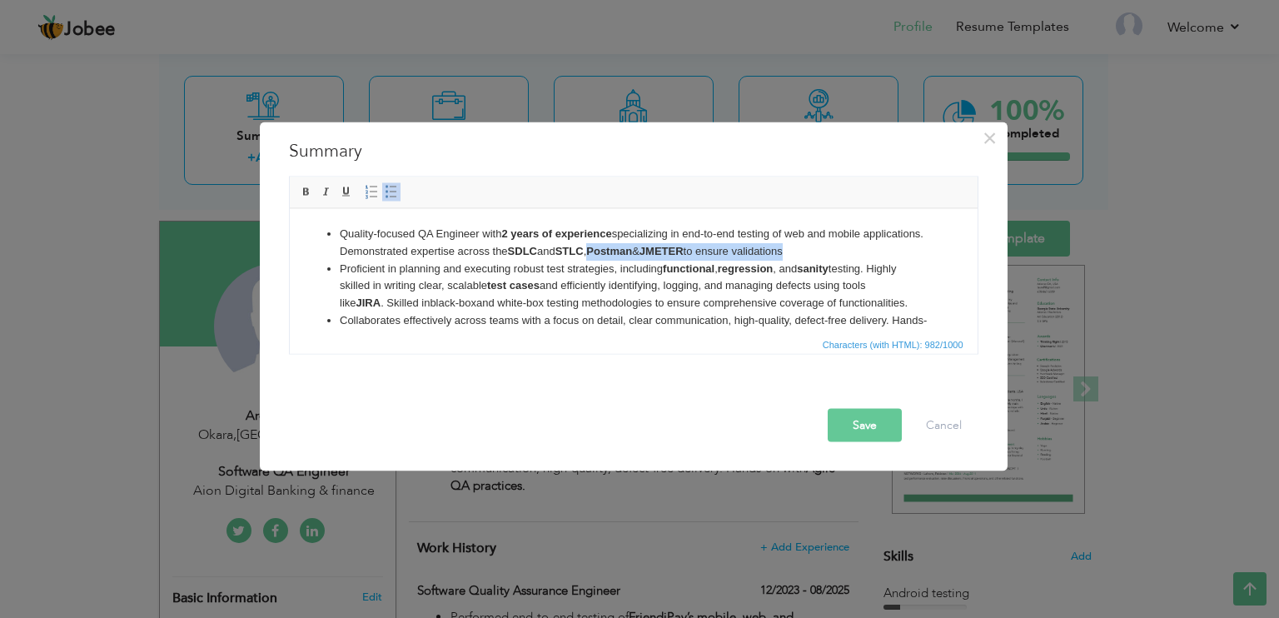
drag, startPoint x: 662, startPoint y: 248, endPoint x: 876, endPoint y: 247, distance: 214.0
click at [876, 247] on li "Quality-focused QA Engineer with 2 years of experience specializing in end-to-e…" at bounding box center [633, 242] width 588 height 35
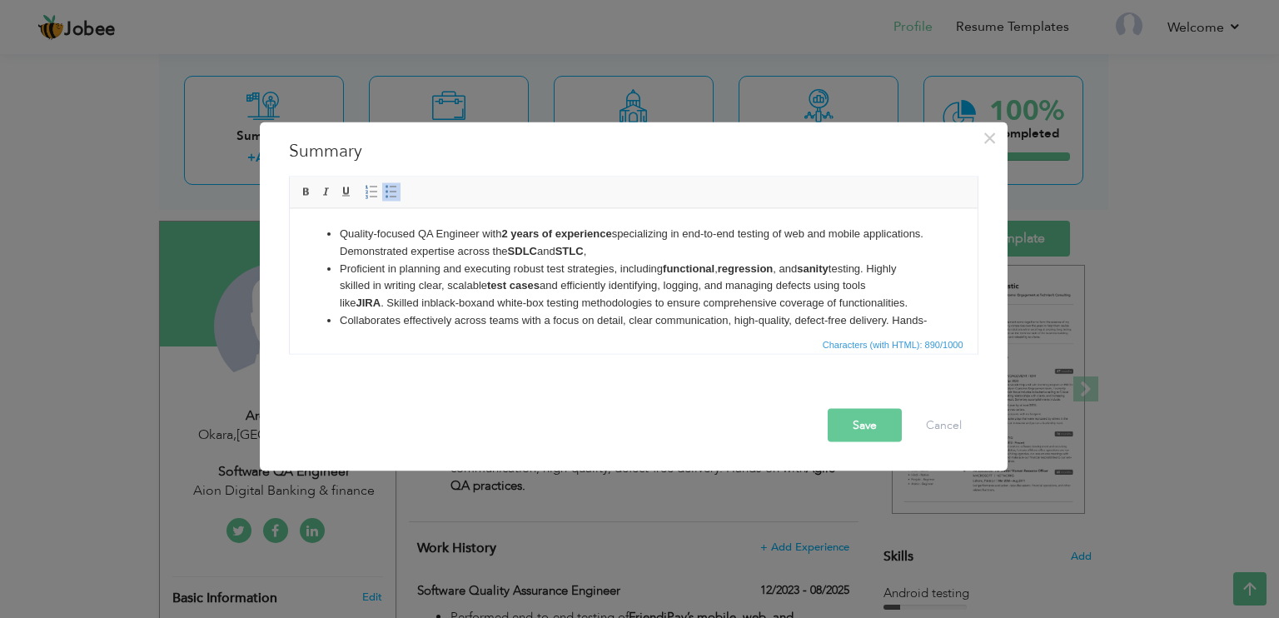
click at [899, 306] on li "Proficient in planning and executing robust test strategies, including function…" at bounding box center [633, 286] width 588 height 52
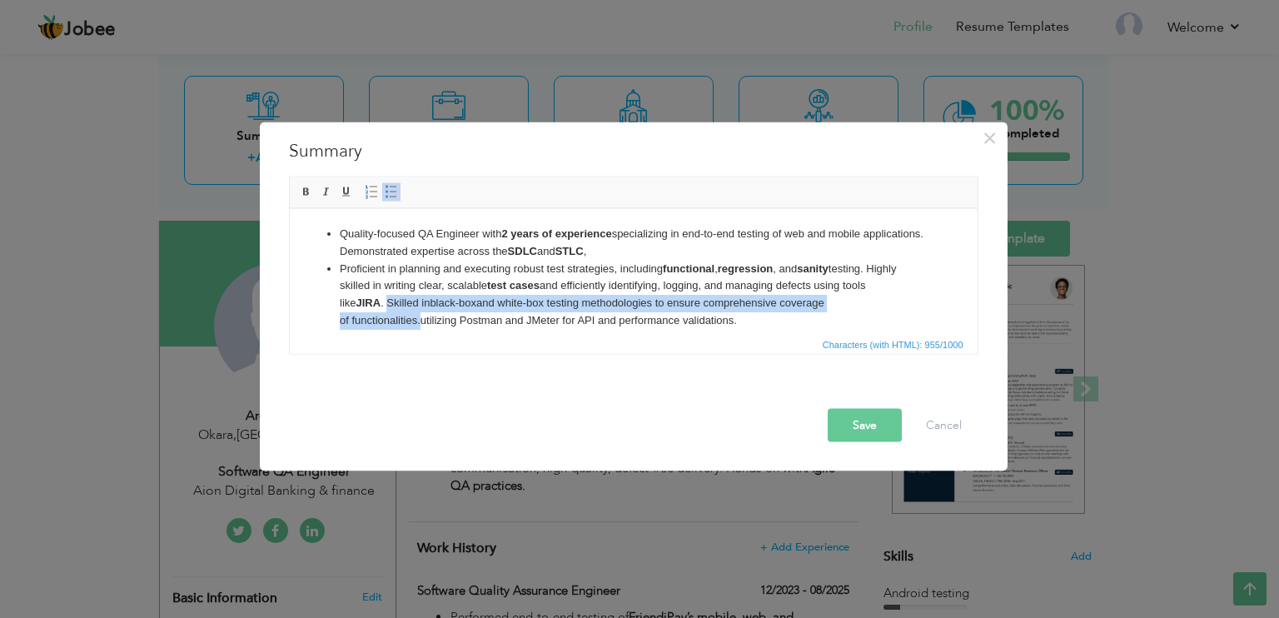
drag, startPoint x: 417, startPoint y: 320, endPoint x: 370, endPoint y: 305, distance: 49.8
click at [370, 305] on li "Proficient in planning and executing robust test strategies, including function…" at bounding box center [633, 294] width 588 height 69
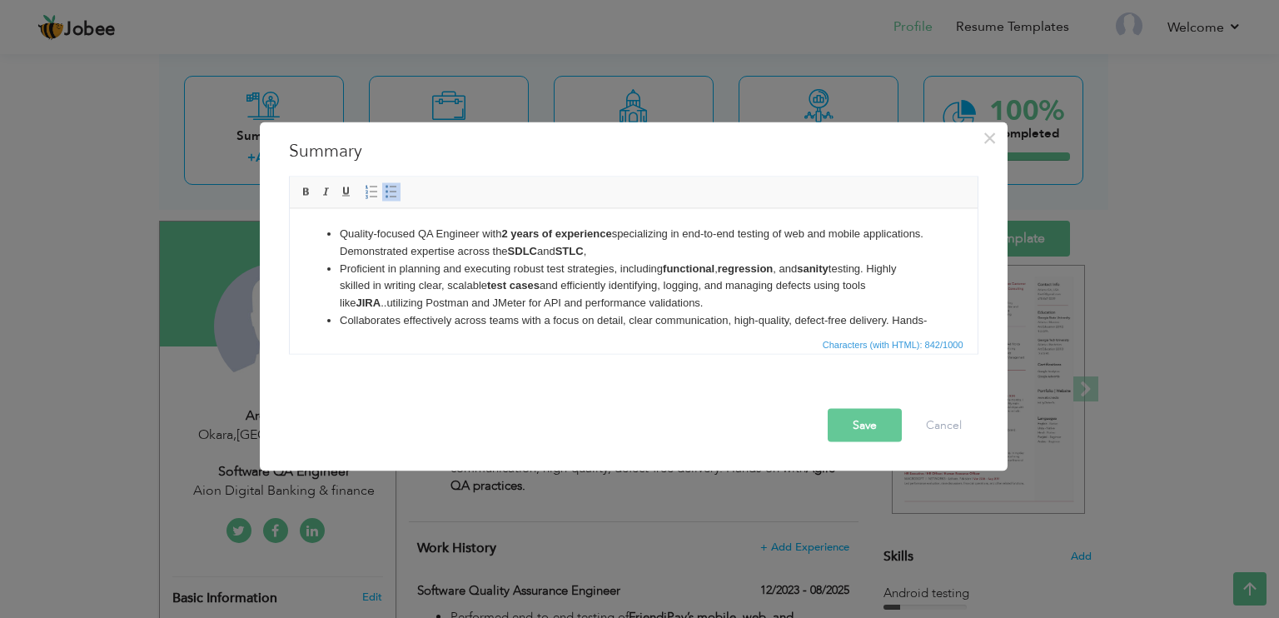
click at [671, 249] on li "Quality-focused QA Engineer with 2 years of experience specializing in end-to-e…" at bounding box center [633, 242] width 588 height 35
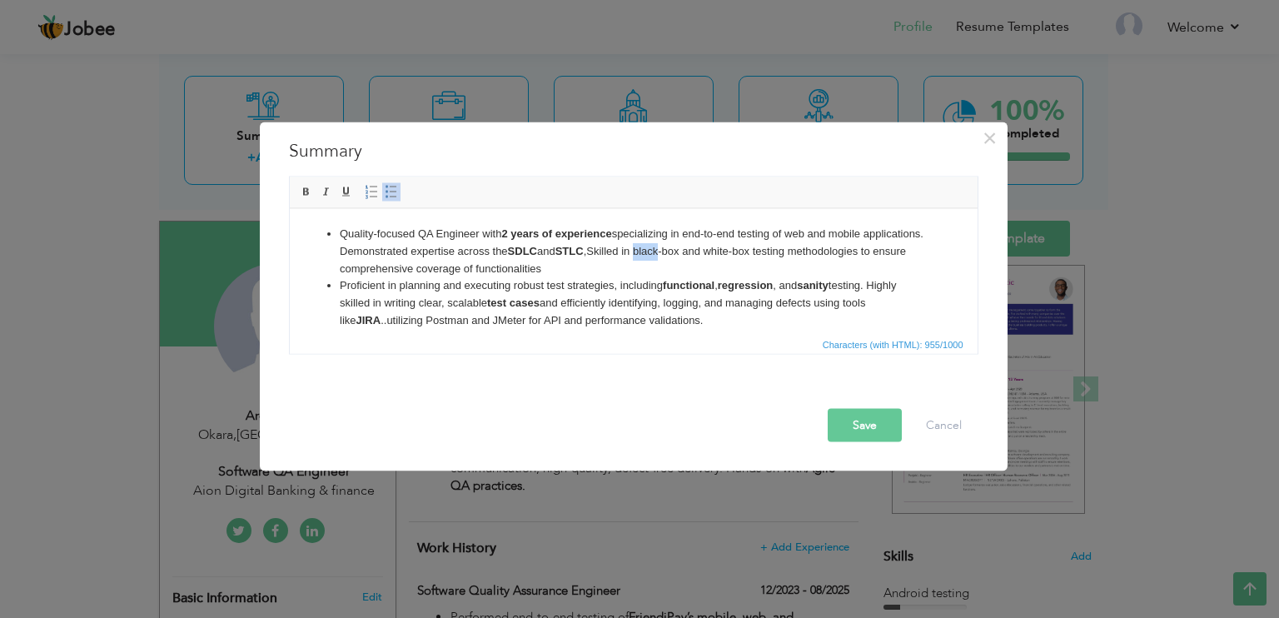
drag, startPoint x: 708, startPoint y: 252, endPoint x: 732, endPoint y: 253, distance: 24.2
click at [732, 253] on li "Quality-focused QA Engineer with 2 years of experience specializing in end-to-e…" at bounding box center [633, 251] width 588 height 52
click at [789, 261] on li "Quality-focused QA Engineer with 2 years of experience specializing in end-to-e…" at bounding box center [633, 251] width 588 height 52
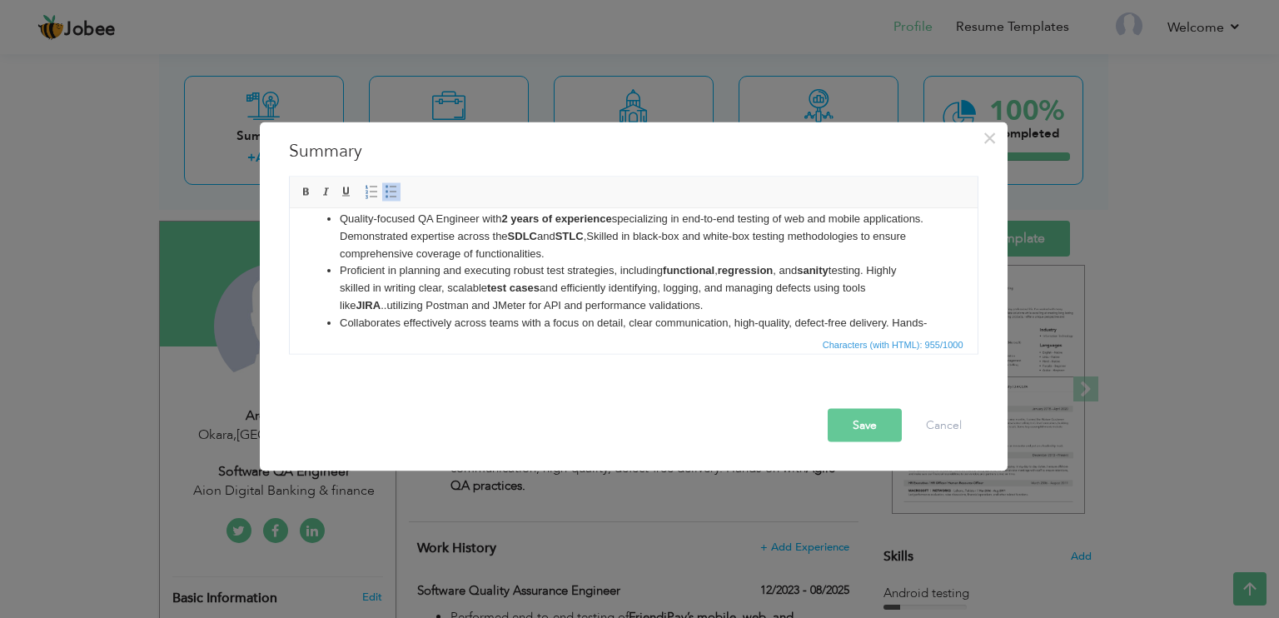
scroll to position [10, 0]
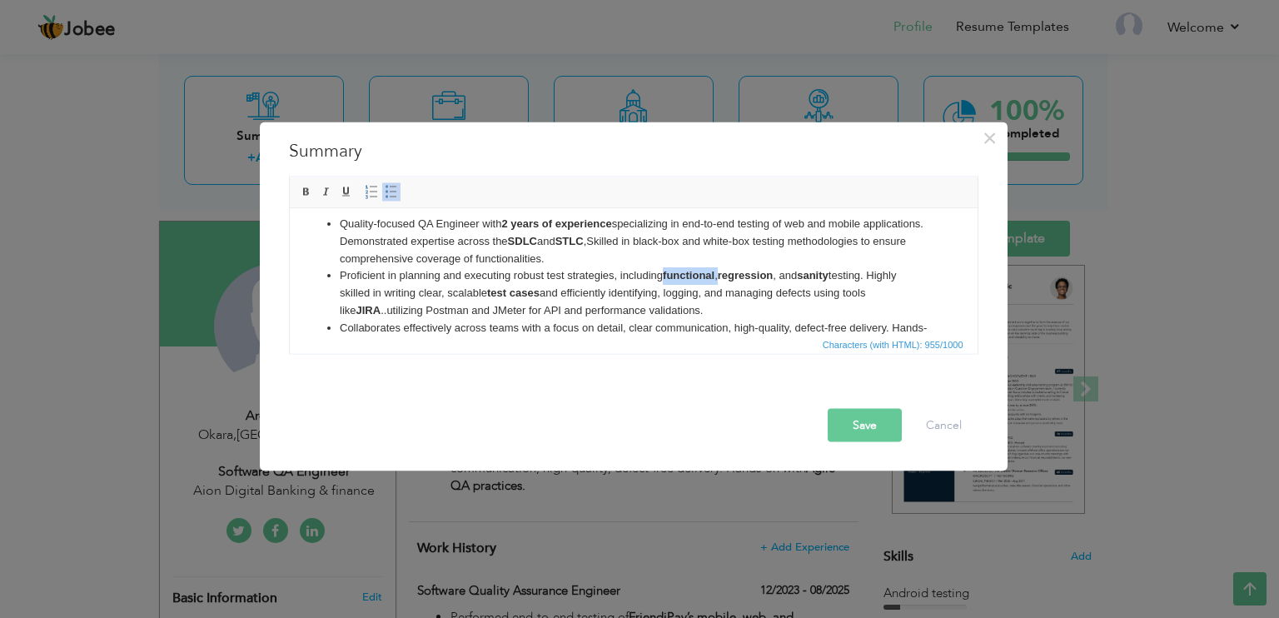
drag, startPoint x: 719, startPoint y: 271, endPoint x: 664, endPoint y: 274, distance: 55.1
click at [664, 274] on li "Proficient in planning and executing robust test strategies, including function…" at bounding box center [633, 293] width 588 height 52
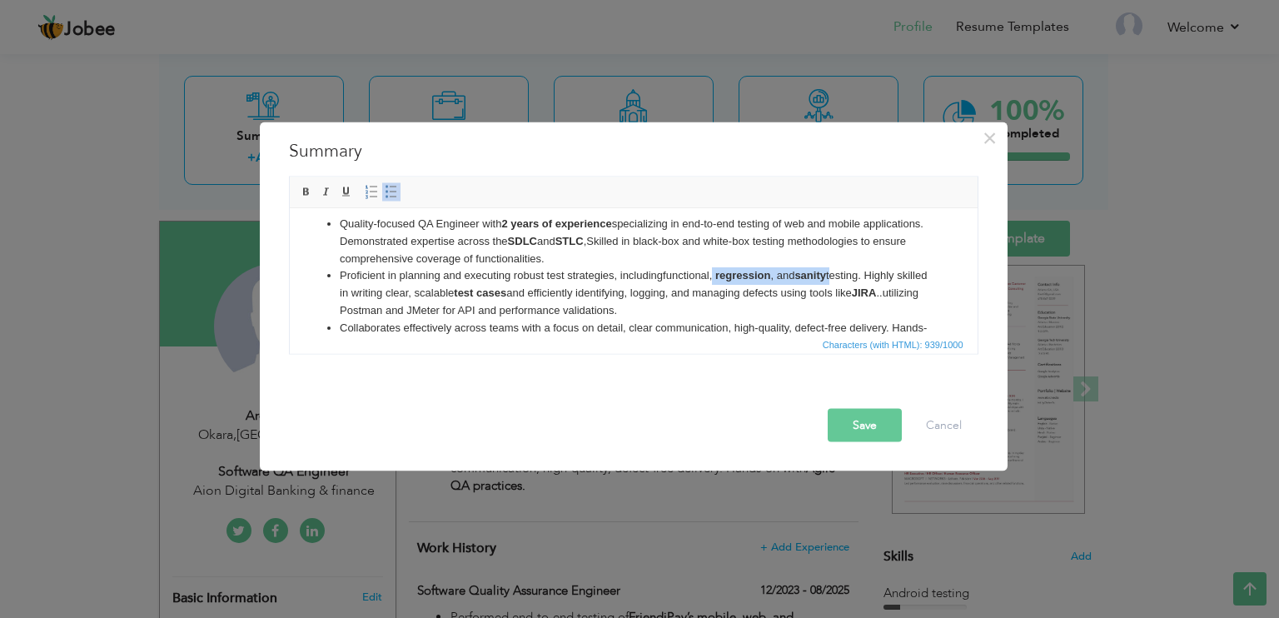
drag, startPoint x: 715, startPoint y: 274, endPoint x: 834, endPoint y: 274, distance: 119.1
click at [834, 274] on li "Proficient in planning and executing robust test strategies, including function…" at bounding box center [633, 293] width 588 height 52
click at [506, 290] on strong "test cases" at bounding box center [479, 292] width 52 height 12
drag, startPoint x: 409, startPoint y: 305, endPoint x: 450, endPoint y: 308, distance: 40.9
click at [450, 308] on li "Proficient in planning and executing robust test strategies, including function…" at bounding box center [633, 293] width 588 height 52
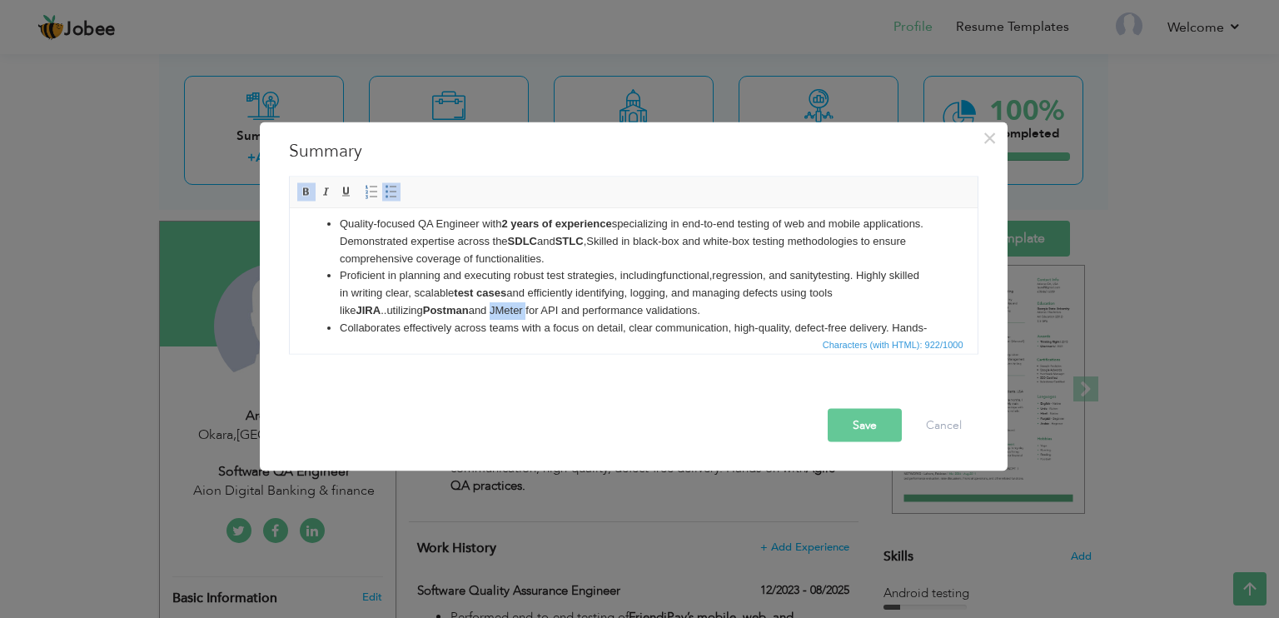
drag, startPoint x: 476, startPoint y: 307, endPoint x: 510, endPoint y: 310, distance: 33.4
click at [510, 310] on li "Proficient in planning and executing robust test strategies, including function…" at bounding box center [633, 293] width 588 height 52
drag, startPoint x: 708, startPoint y: 238, endPoint x: 755, endPoint y: 238, distance: 46.6
click at [755, 238] on li "Quality-focused QA Engineer with 2 years of experience specializing in end-to-e…" at bounding box center [633, 241] width 588 height 52
click at [827, 241] on li "Quality-focused QA Engineer with 2 years of experience specializing in end-to-e…" at bounding box center [633, 241] width 588 height 52
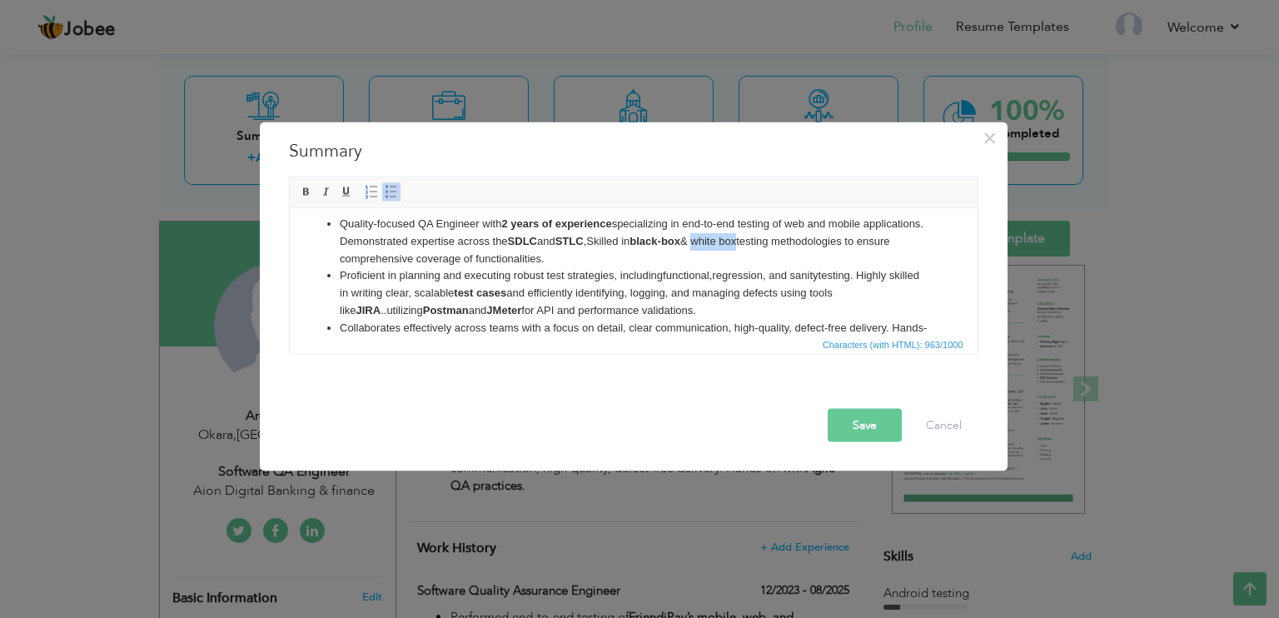
drag, startPoint x: 816, startPoint y: 236, endPoint x: 774, endPoint y: 234, distance: 42.5
click at [774, 234] on li "Quality-focused QA Engineer with 2 years of experience specializing in end-to-e…" at bounding box center [633, 241] width 588 height 52
click at [596, 257] on li "Quality-focused QA Engineer with 2 years of experience specializing in end-to-e…" at bounding box center [633, 241] width 588 height 52
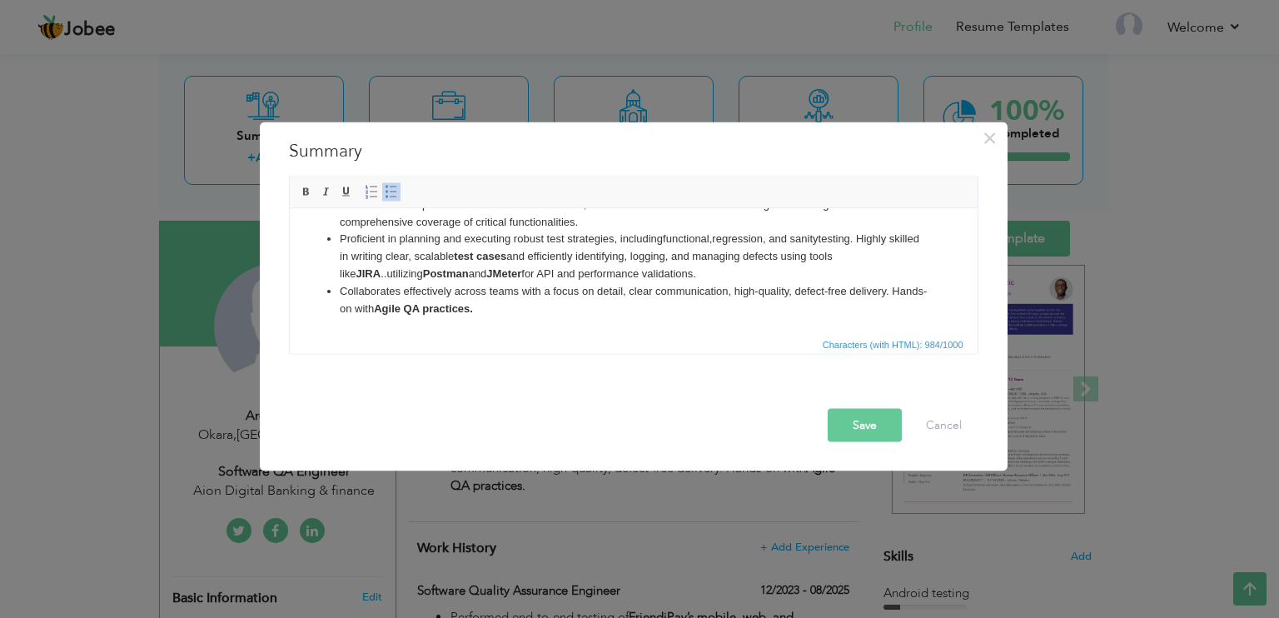
click at [862, 431] on button "Save" at bounding box center [865, 425] width 74 height 33
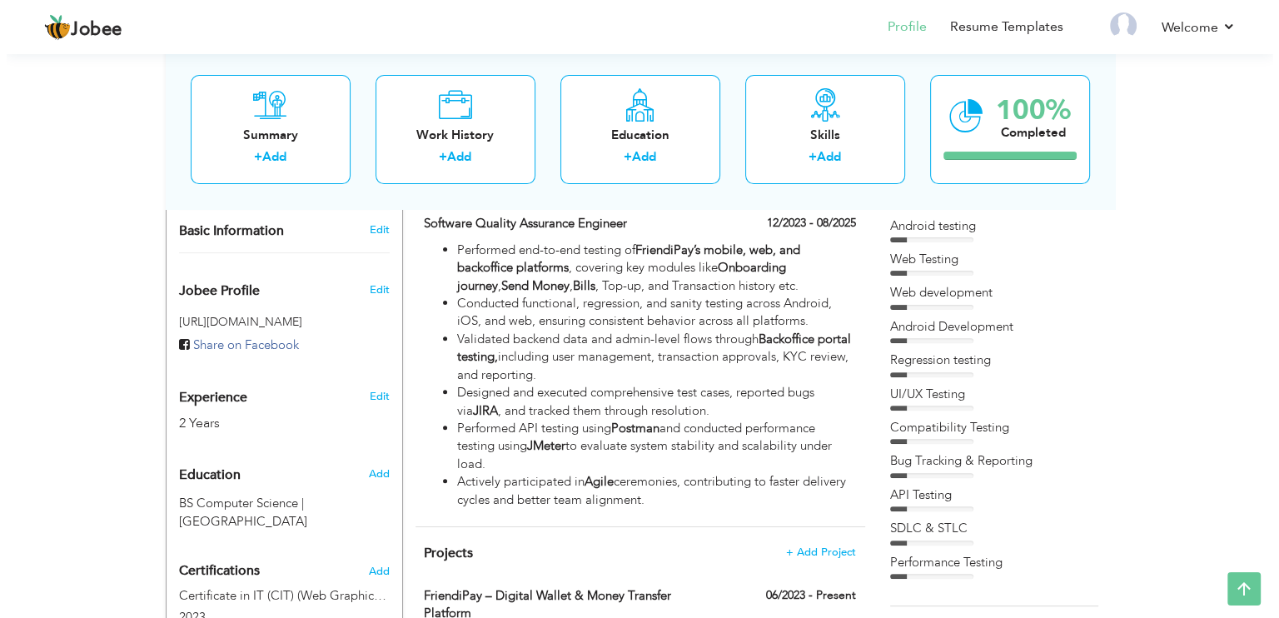
scroll to position [460, 0]
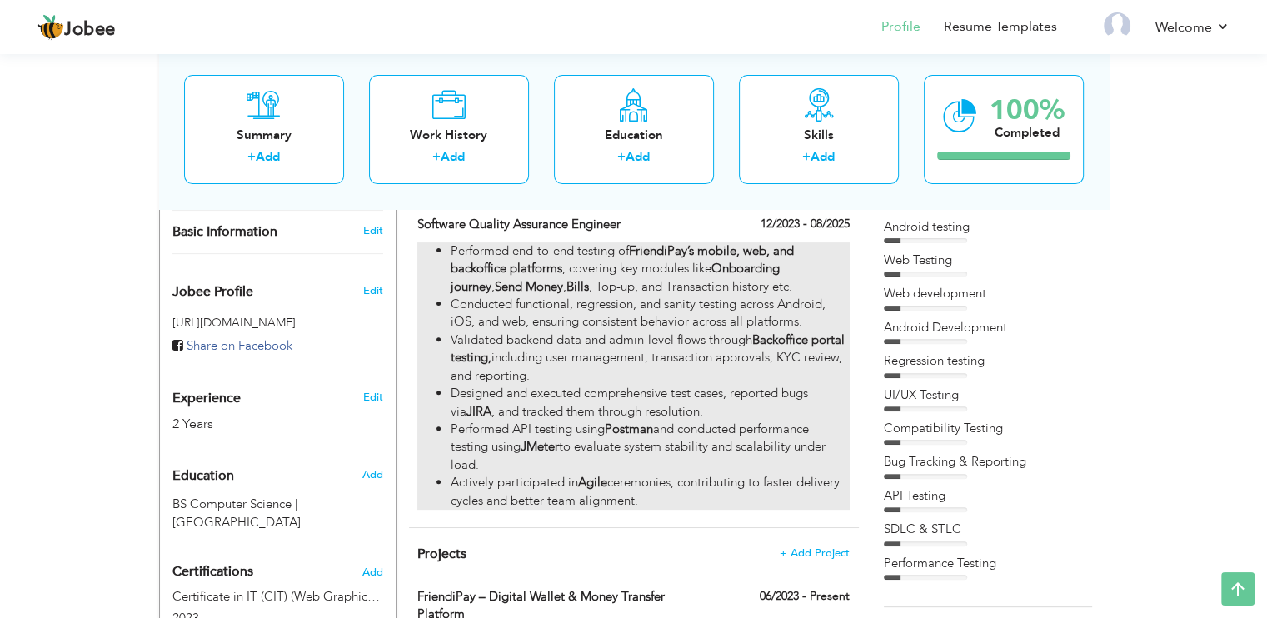
click at [673, 462] on li "Performed API testing using Postman and conducted performance testing using JMe…" at bounding box center [650, 447] width 398 height 53
type input "Software Quality Assurance Engineer"
type input "12/2023"
type input "08/2025"
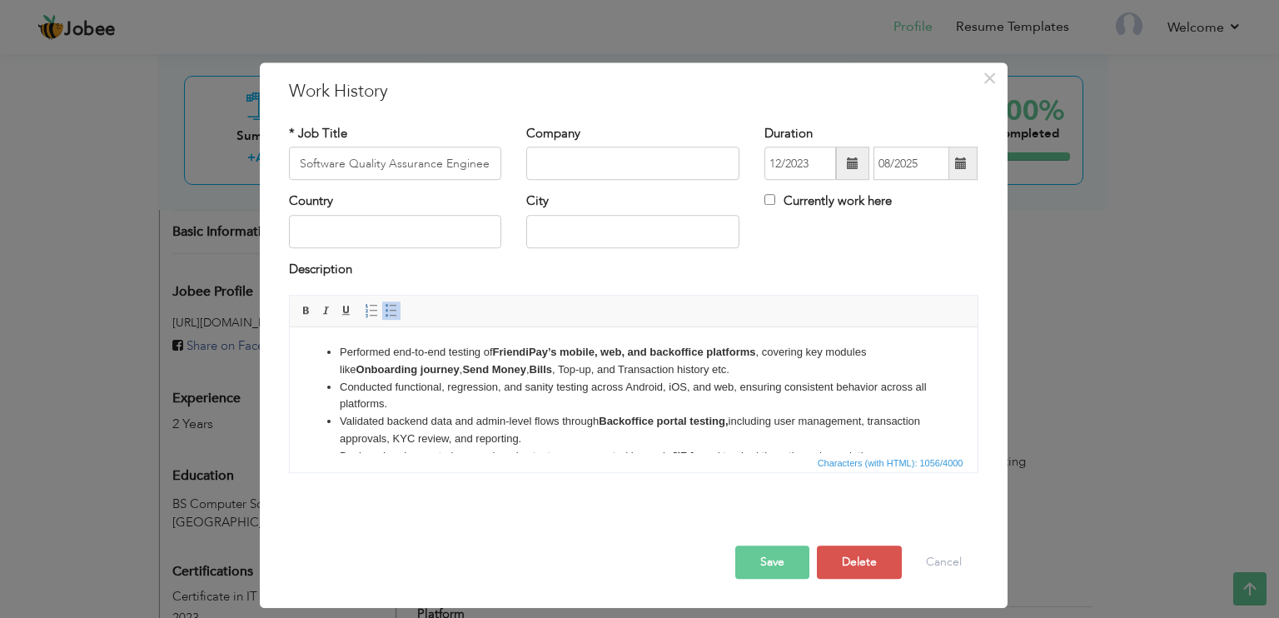
drag, startPoint x: 580, startPoint y: 441, endPoint x: 322, endPoint y: 339, distance: 277.5
click at [322, 339] on html "Performed end-to-end testing of FriendiPay’s mobile, web, and backoffice platfo…" at bounding box center [633, 430] width 688 height 207
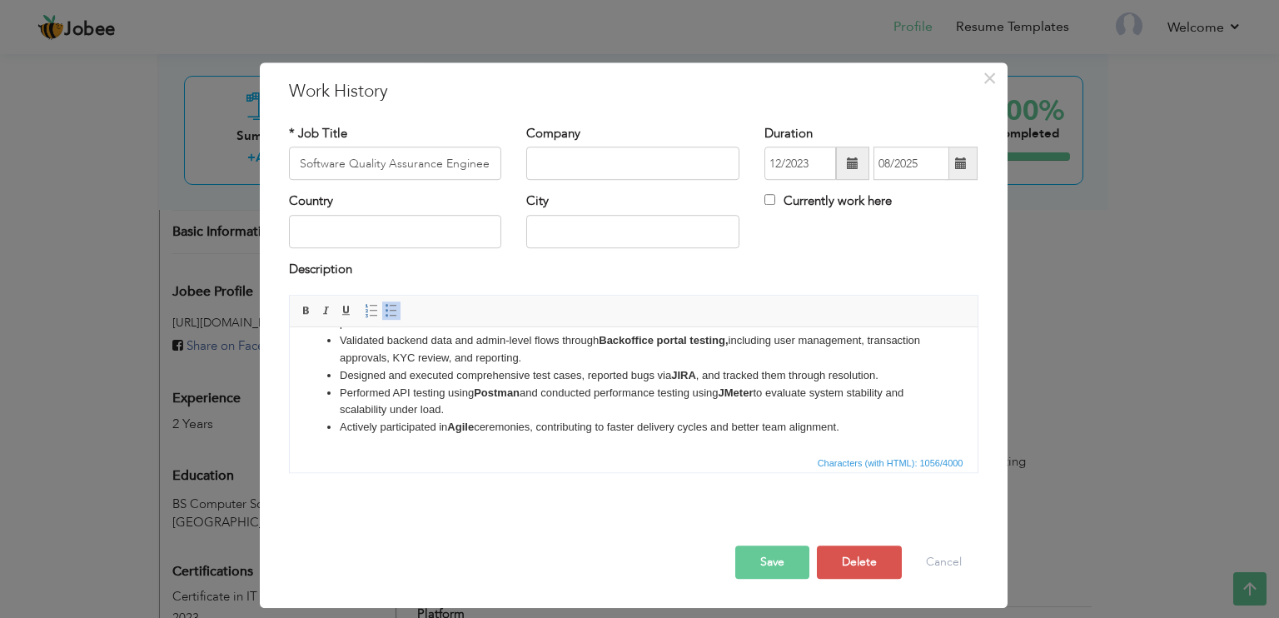
click at [849, 423] on li "Actively participated in Agile ceremonies, contributing to faster delivery cycl…" at bounding box center [633, 427] width 588 height 17
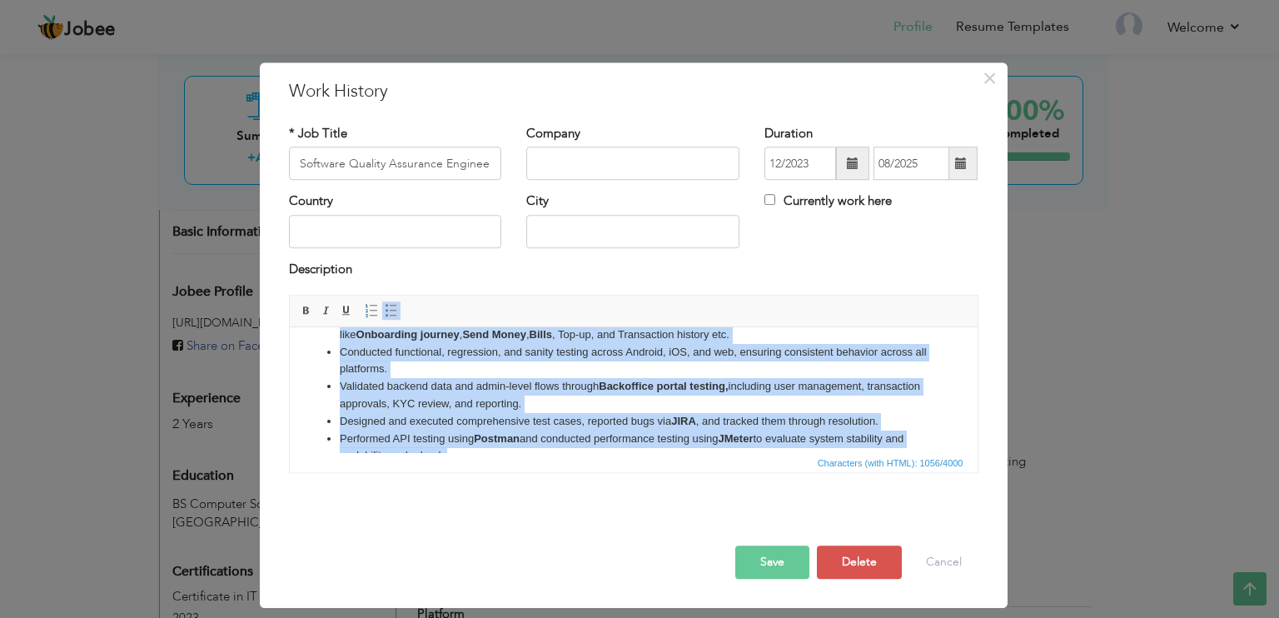
scroll to position [0, 0]
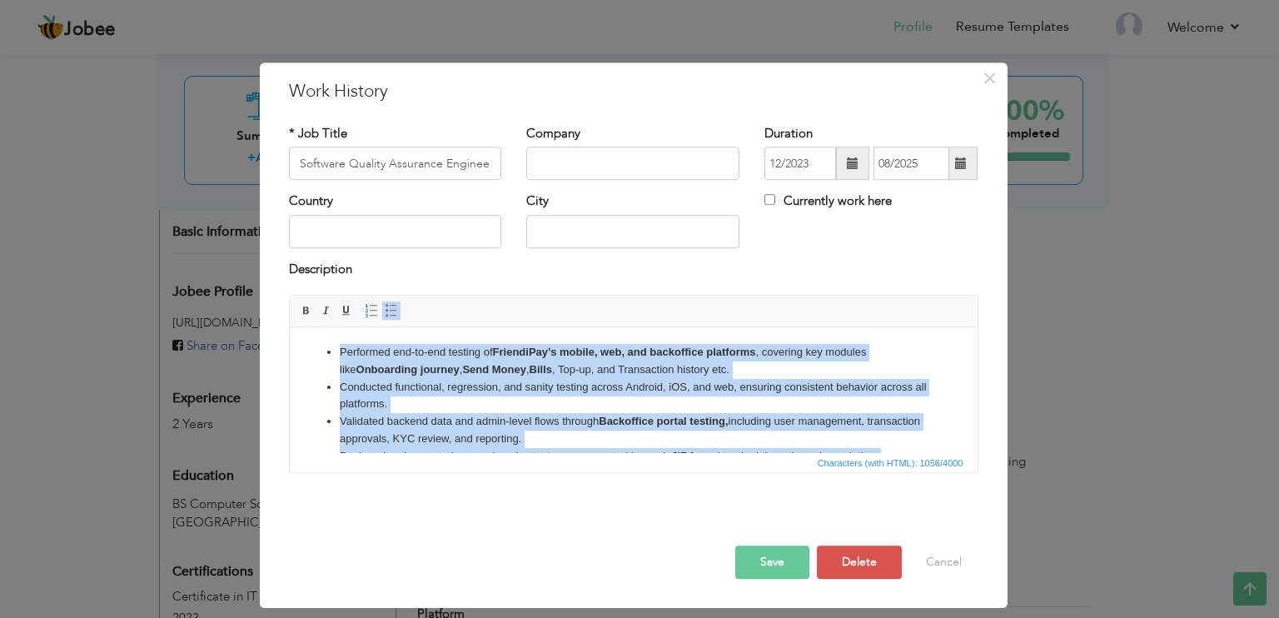
drag, startPoint x: 849, startPoint y: 422, endPoint x: 312, endPoint y: 311, distance: 547.8
click at [312, 327] on html "Performed end-to-end testing of FriendiPay’s mobile, web, and backoffice platfo…" at bounding box center [633, 430] width 688 height 207
copy ul "Performed end-to-end testing of FriendiPay’s mobile, web, and backoffice platfo…"
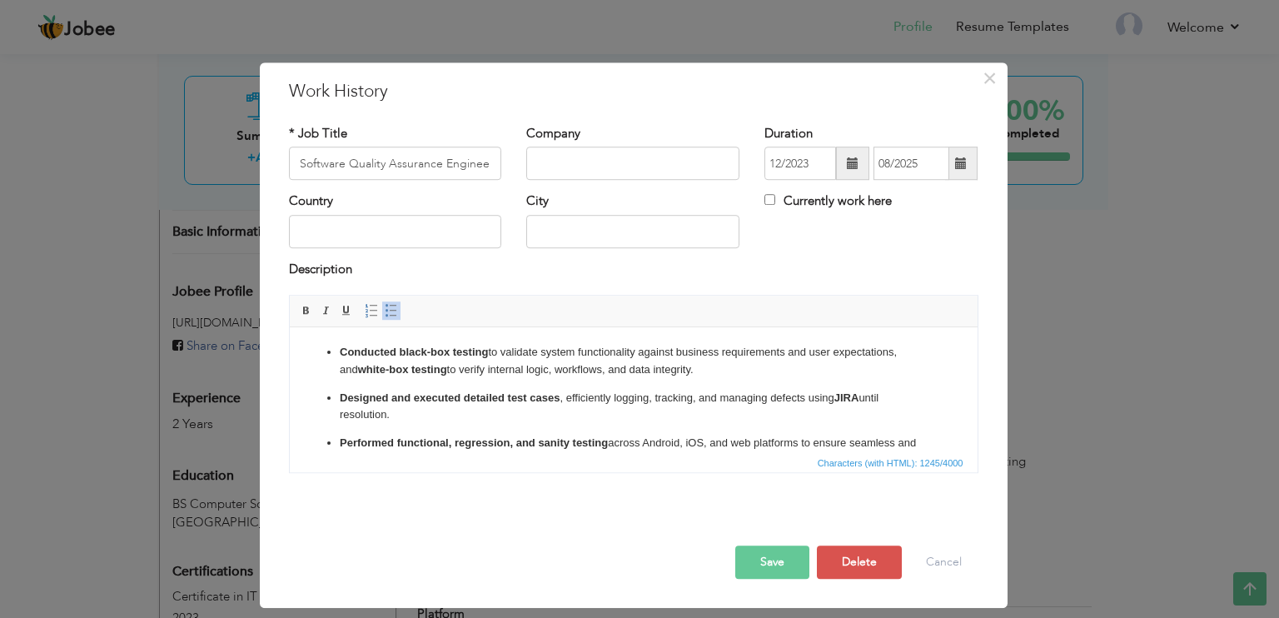
click ul "Conducted black-box testing to validate system functionality against business r…"
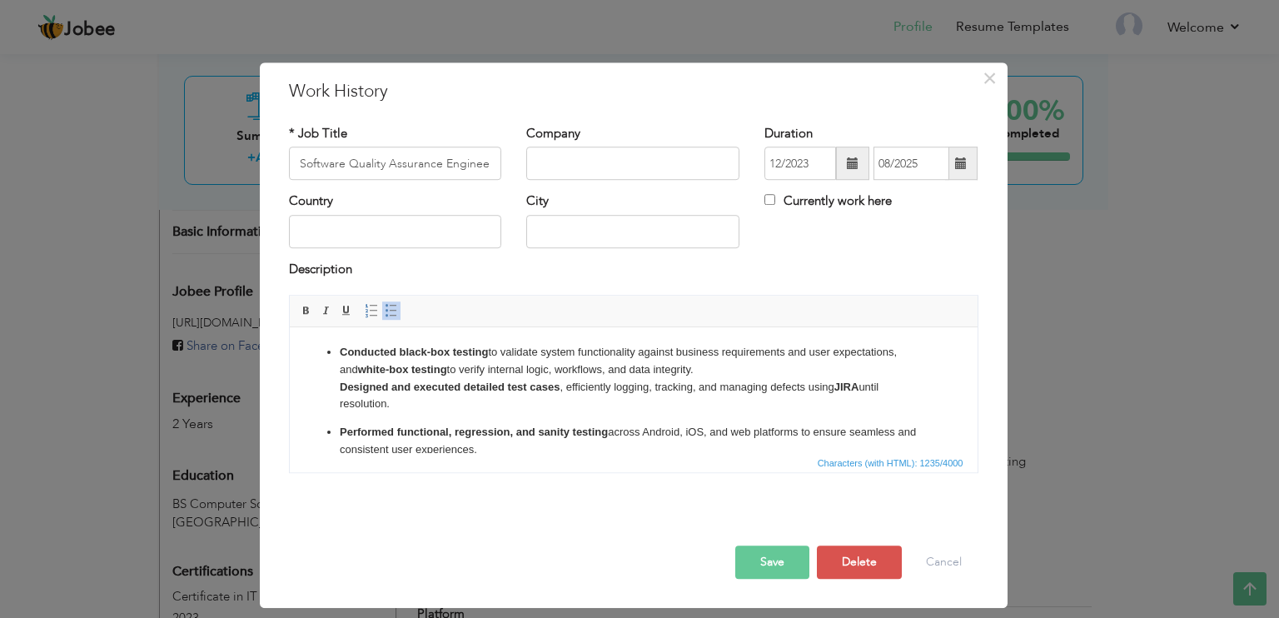
click ul "Conducted black-box testing to validate system functionality against business r…"
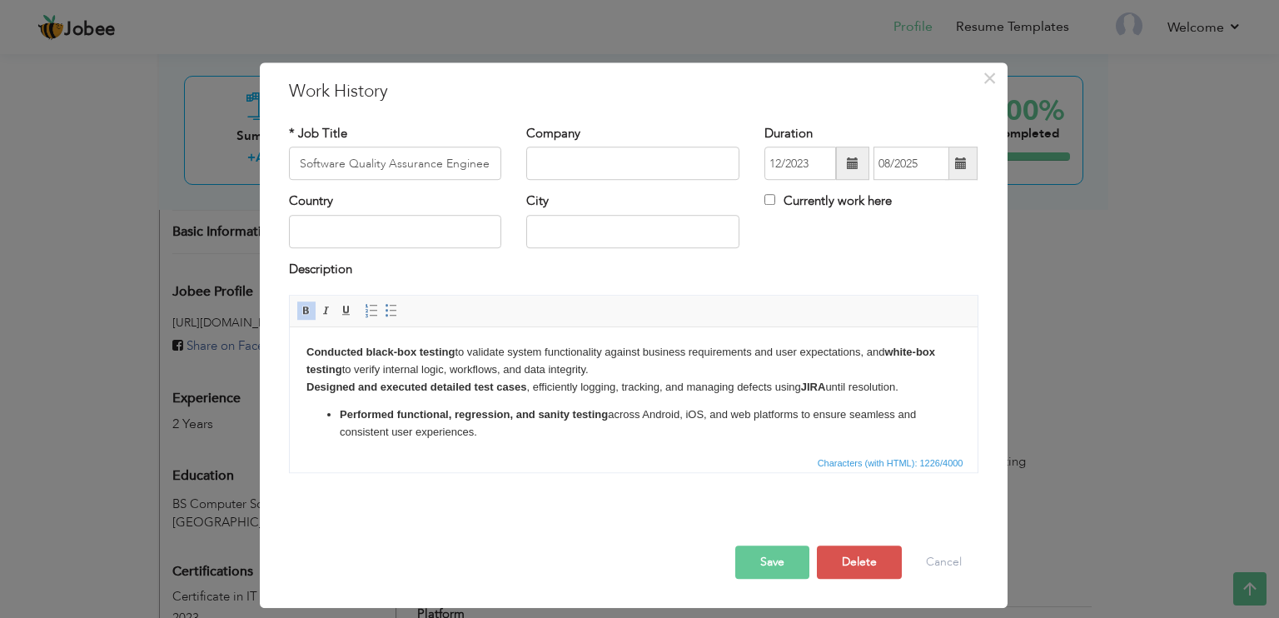
click at [339, 411] on strong "Performed functional, regression, and sanity testing" at bounding box center [473, 414] width 268 height 12
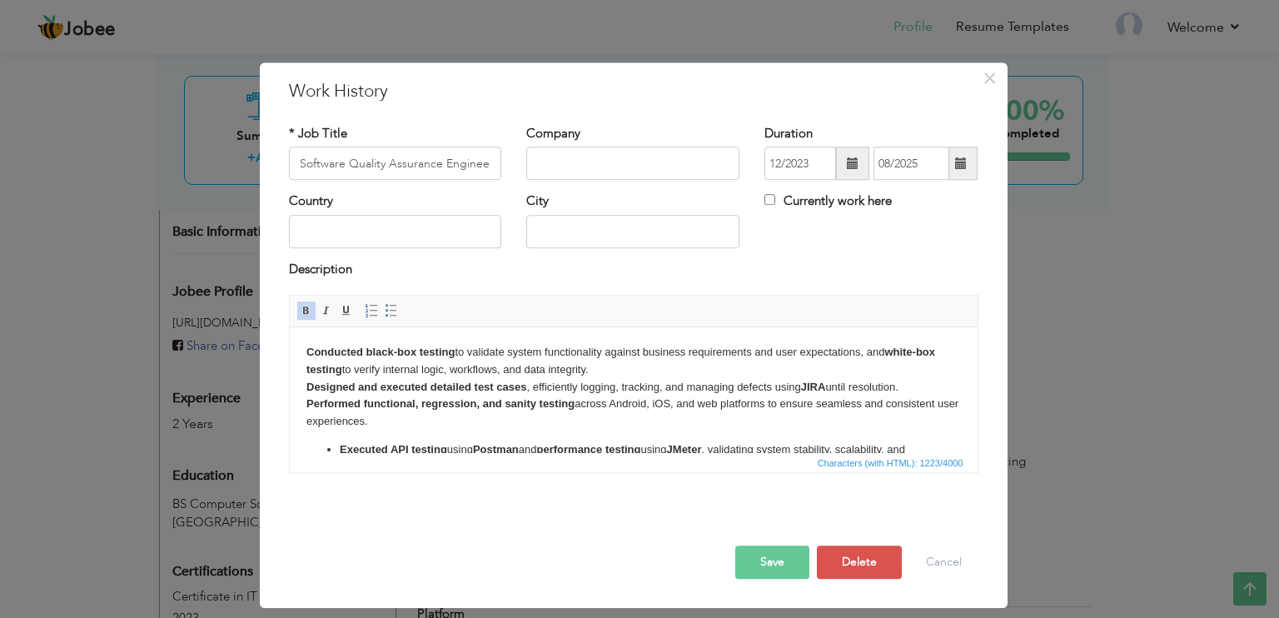
click at [339, 443] on strong "Executed API testing" at bounding box center [392, 449] width 107 height 12
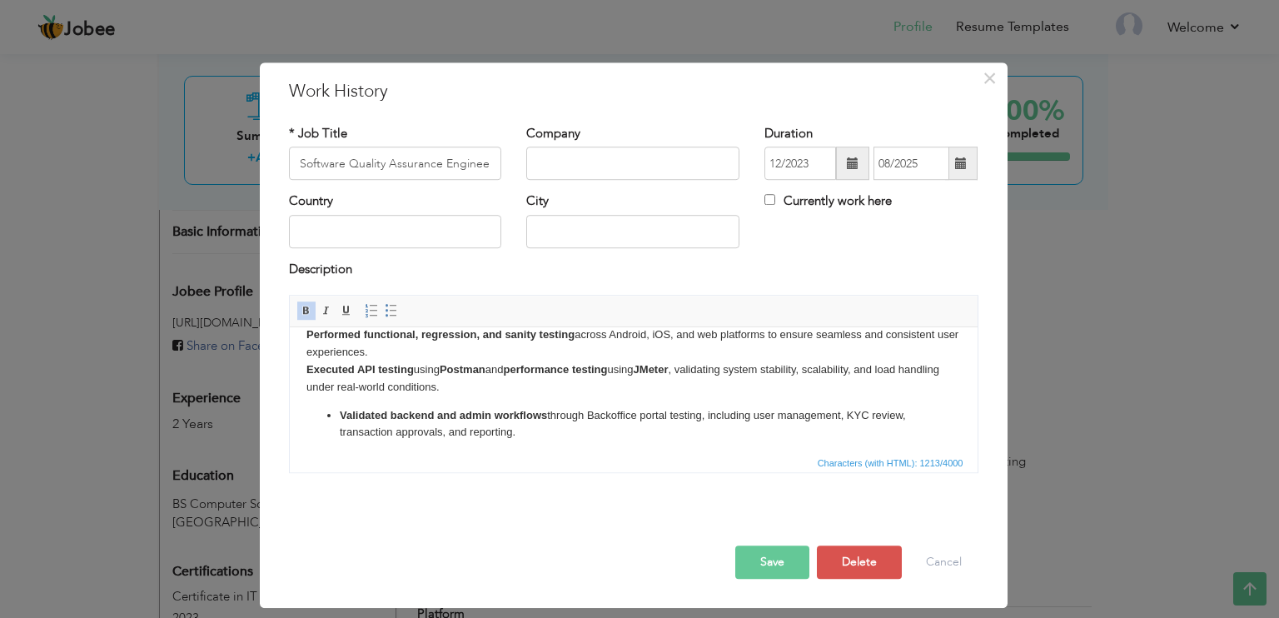
scroll to position [89, 0]
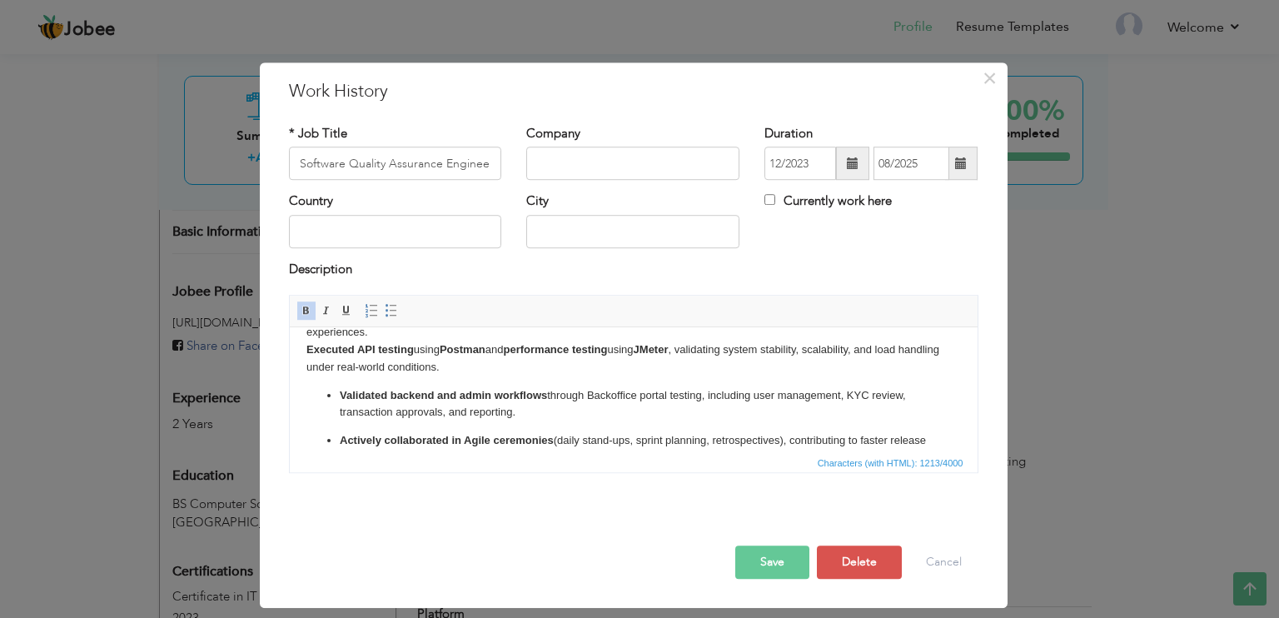
click at [342, 396] on strong "Validated backend and admin workflows" at bounding box center [442, 395] width 207 height 12
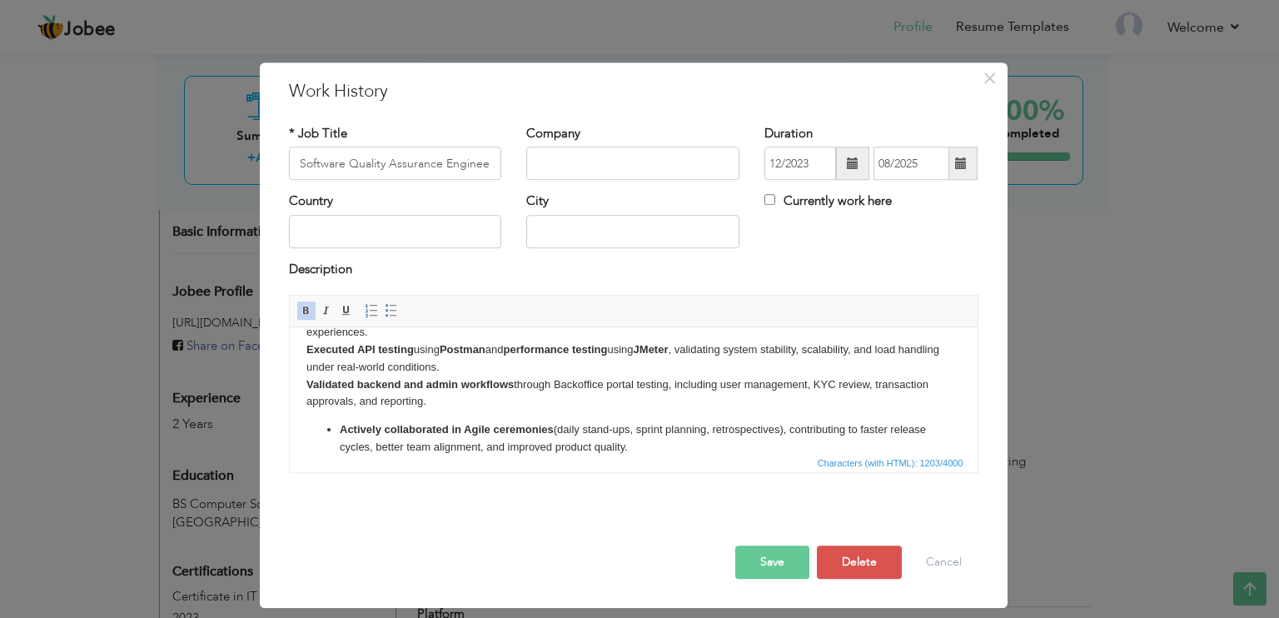
click at [339, 424] on strong "Actively collaborated in Agile ceremonies" at bounding box center [446, 429] width 214 height 12
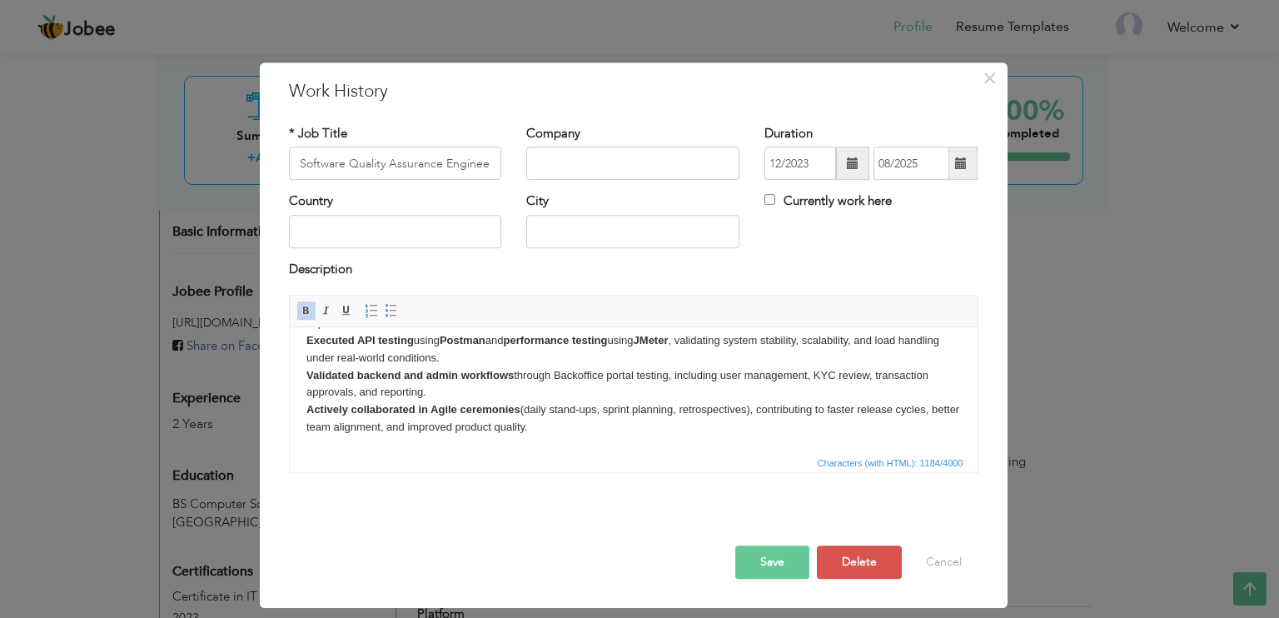
scroll to position [0, 0]
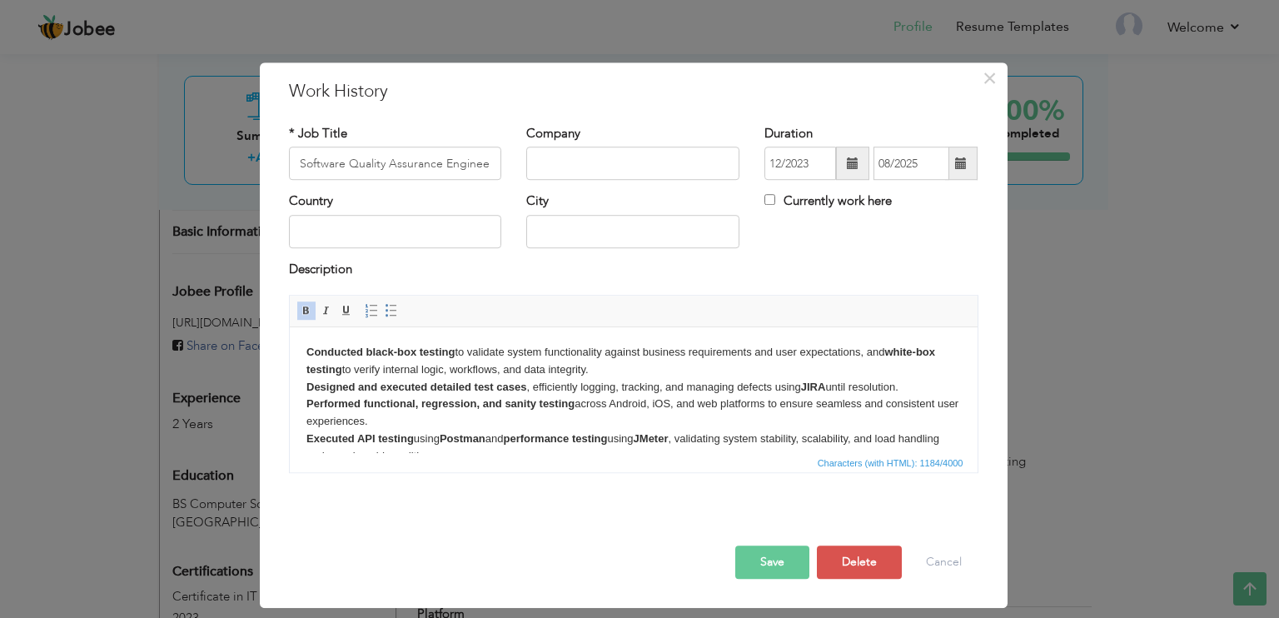
drag, startPoint x: 596, startPoint y: 370, endPoint x: 869, endPoint y: 356, distance: 272.7
click p "Conducted black-box testing to validate system functionality against business r…"
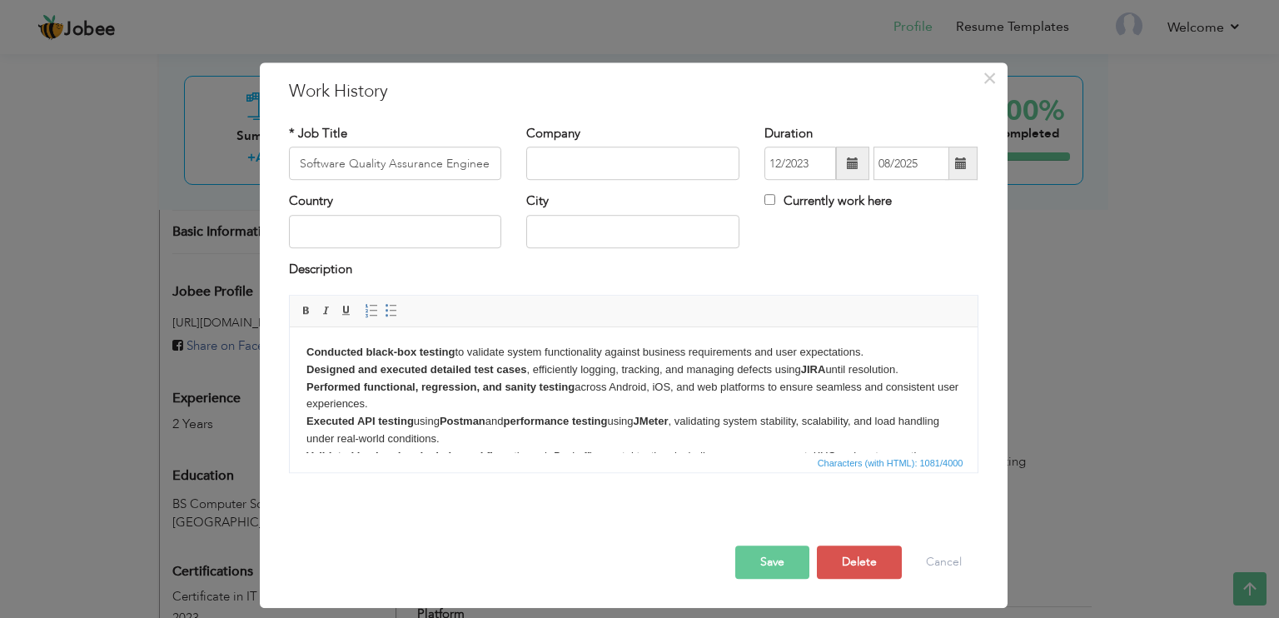
click p "Conducted black-box testing to validate system functionality against business r…"
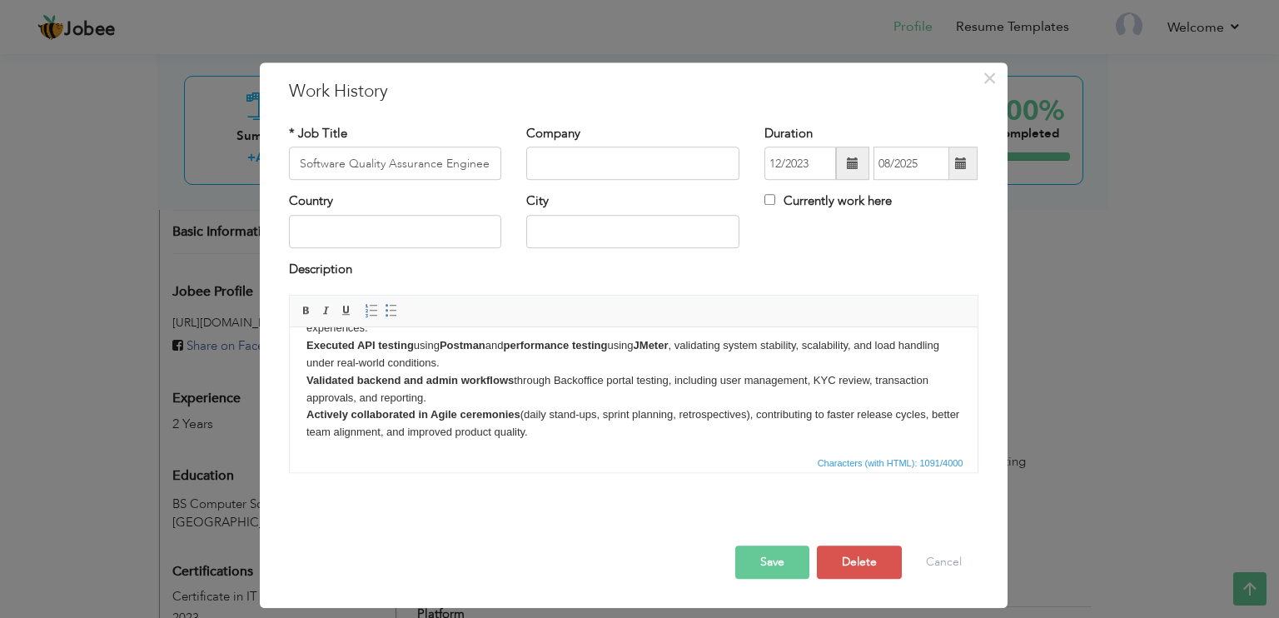
scroll to position [81, 0]
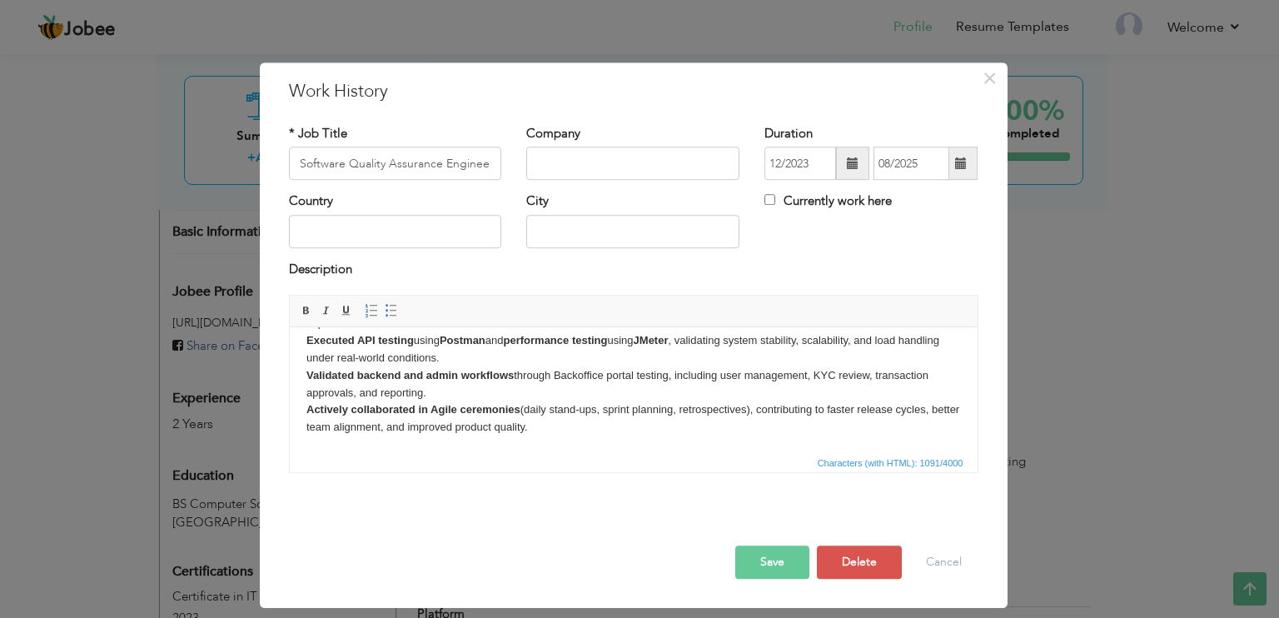
drag, startPoint x: 426, startPoint y: 397, endPoint x: 676, endPoint y: 371, distance: 252.1
click p "Conducted black-box testing to validate system functionality against business r…"
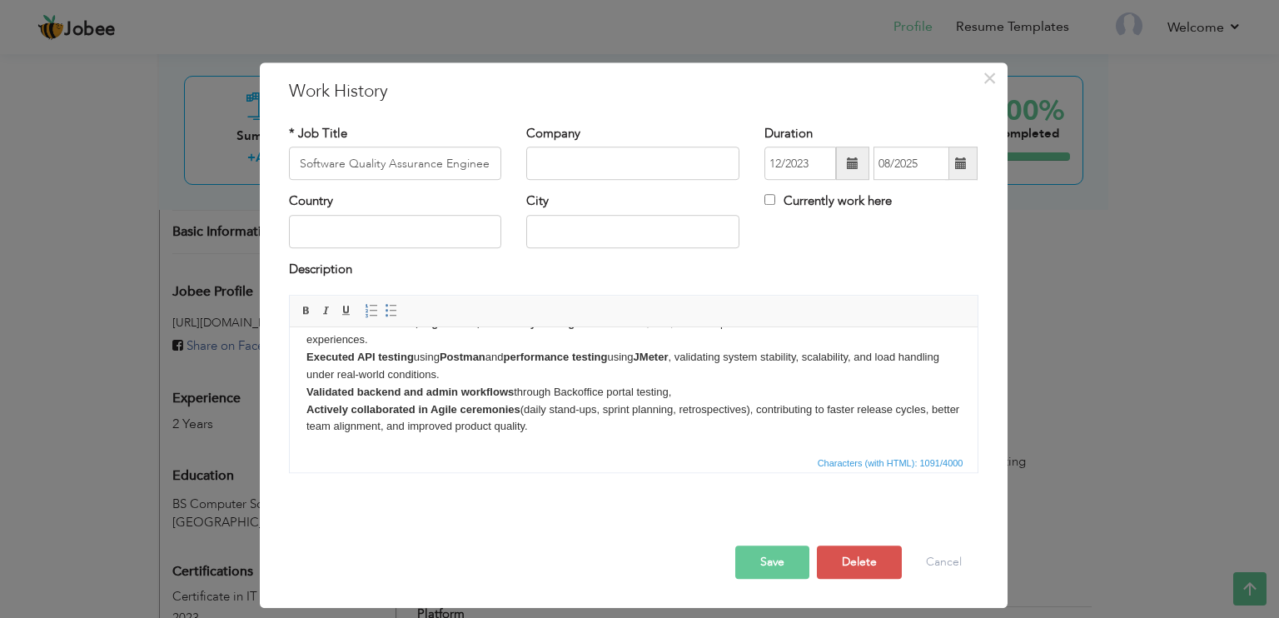
scroll to position [63, 0]
drag, startPoint x: 685, startPoint y: 390, endPoint x: 296, endPoint y: 395, distance: 389.8
click at [296, 395] on html "Conducted black-box testing to validate system functionality against business r…" at bounding box center [633, 358] width 688 height 189
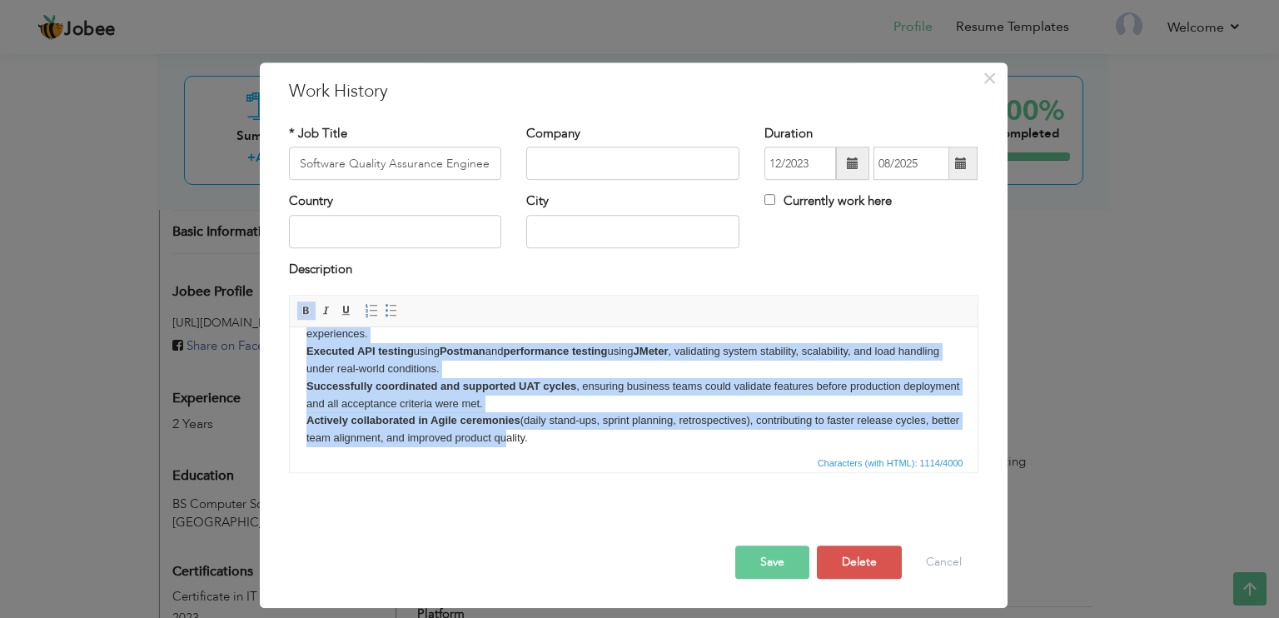
scroll to position [81, 0]
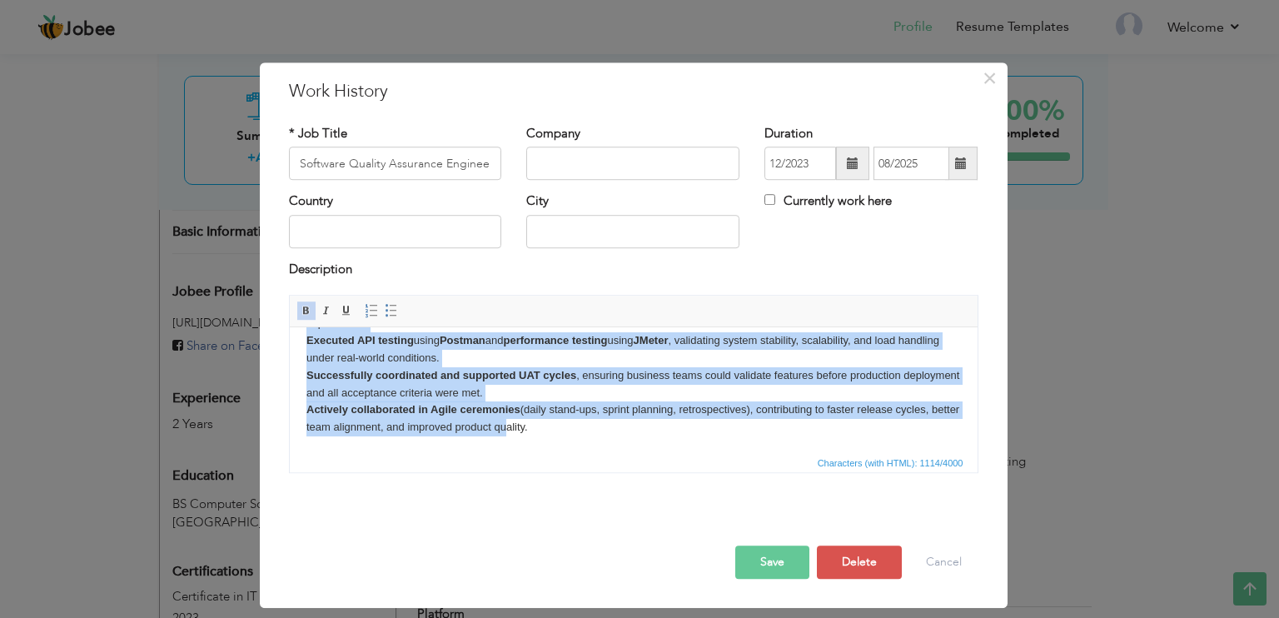
drag, startPoint x: 302, startPoint y: 344, endPoint x: 615, endPoint y: 447, distance: 329.7
click at [615, 447] on html "Conducted black-box testing to validate system functionality against business r…" at bounding box center [633, 350] width 688 height 207
click at [386, 312] on span at bounding box center [391, 310] width 13 height 13
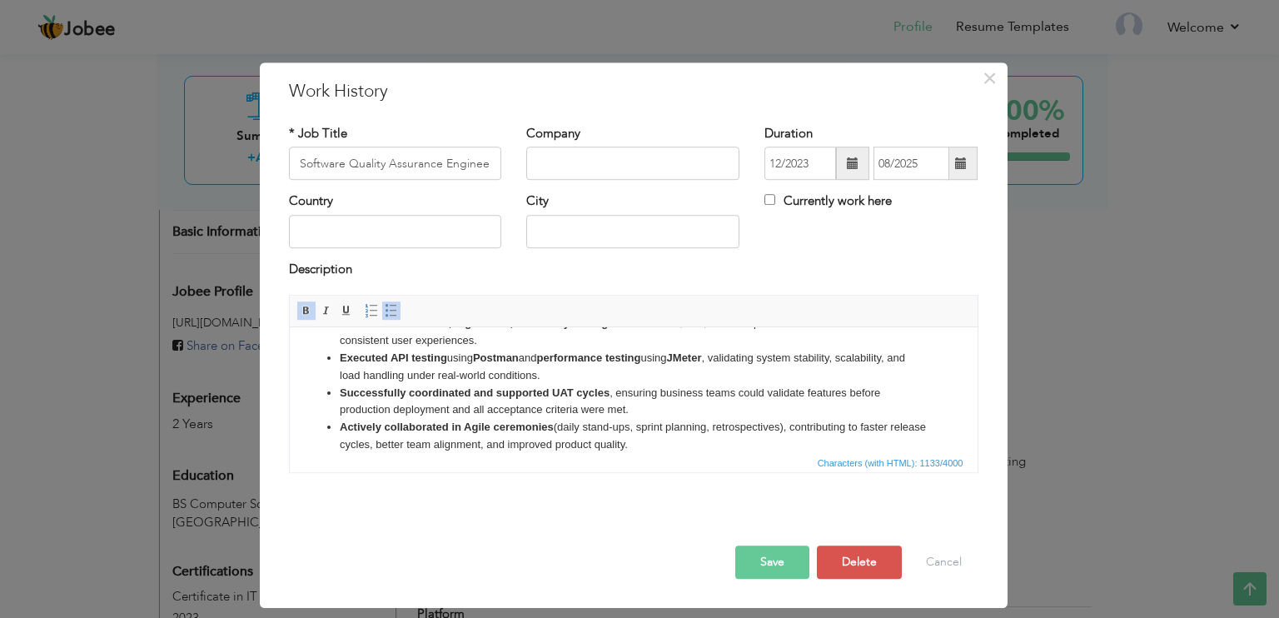
scroll to position [0, 0]
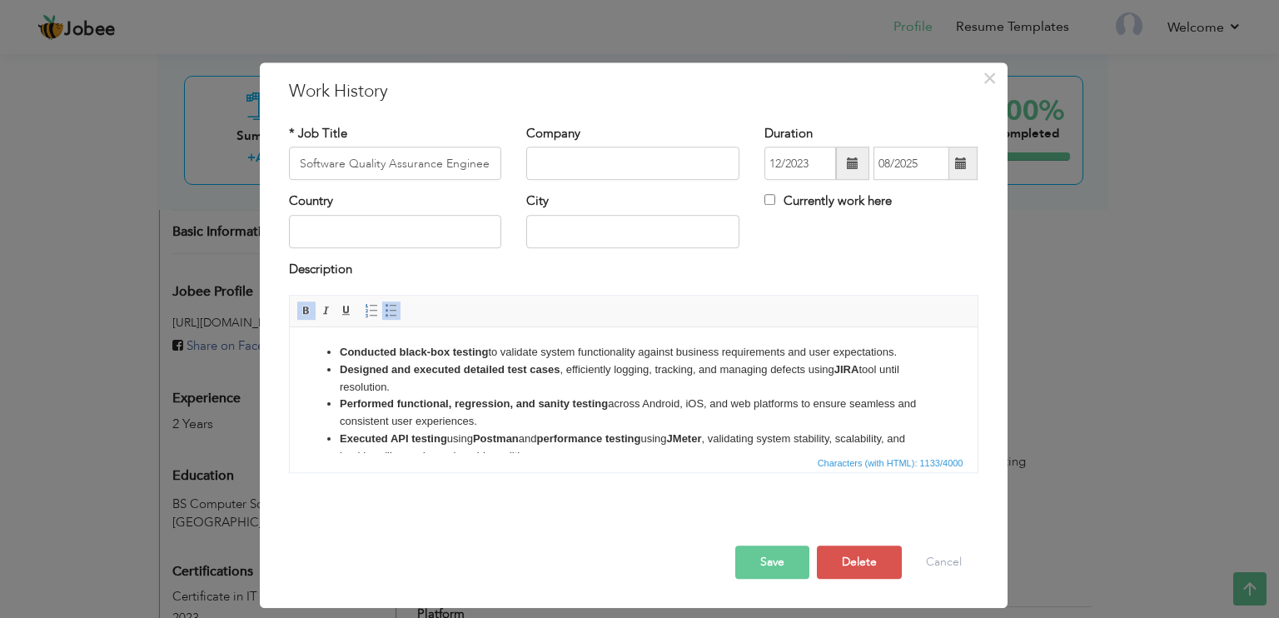
click at [487, 378] on li "​​​​​​​ Designed and executed detailed test cases , efficiently logging, tracki…" at bounding box center [633, 378] width 588 height 35
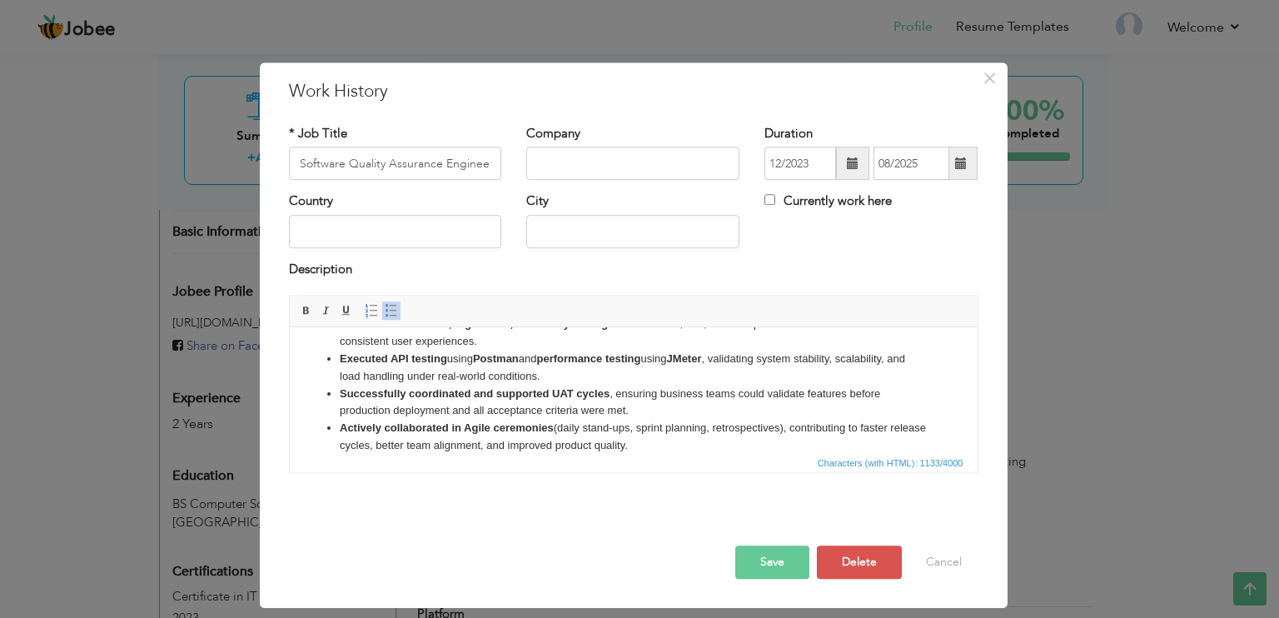
scroll to position [98, 0]
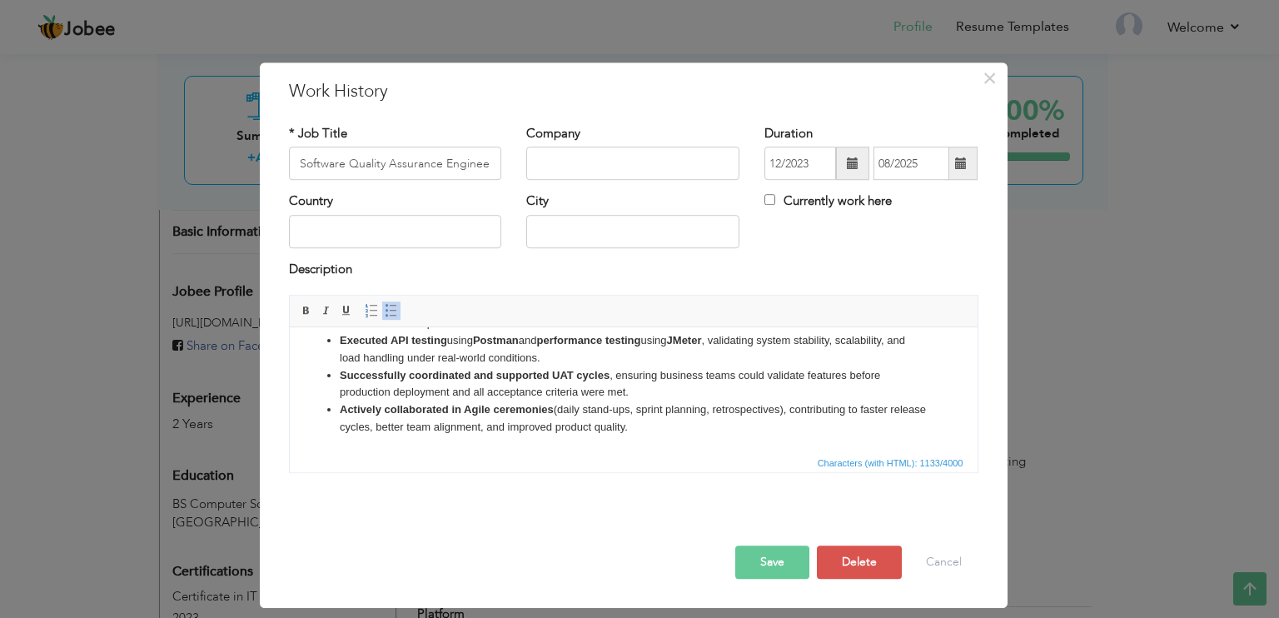
click at [785, 559] on button "Save" at bounding box center [772, 562] width 74 height 33
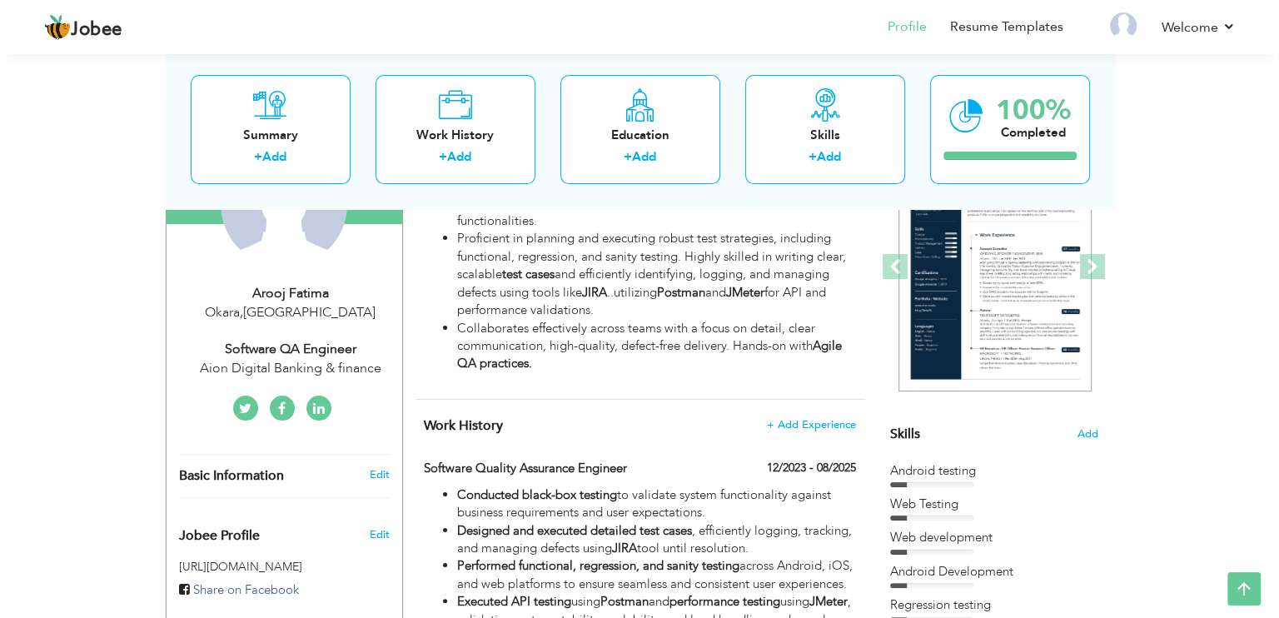
scroll to position [143, 0]
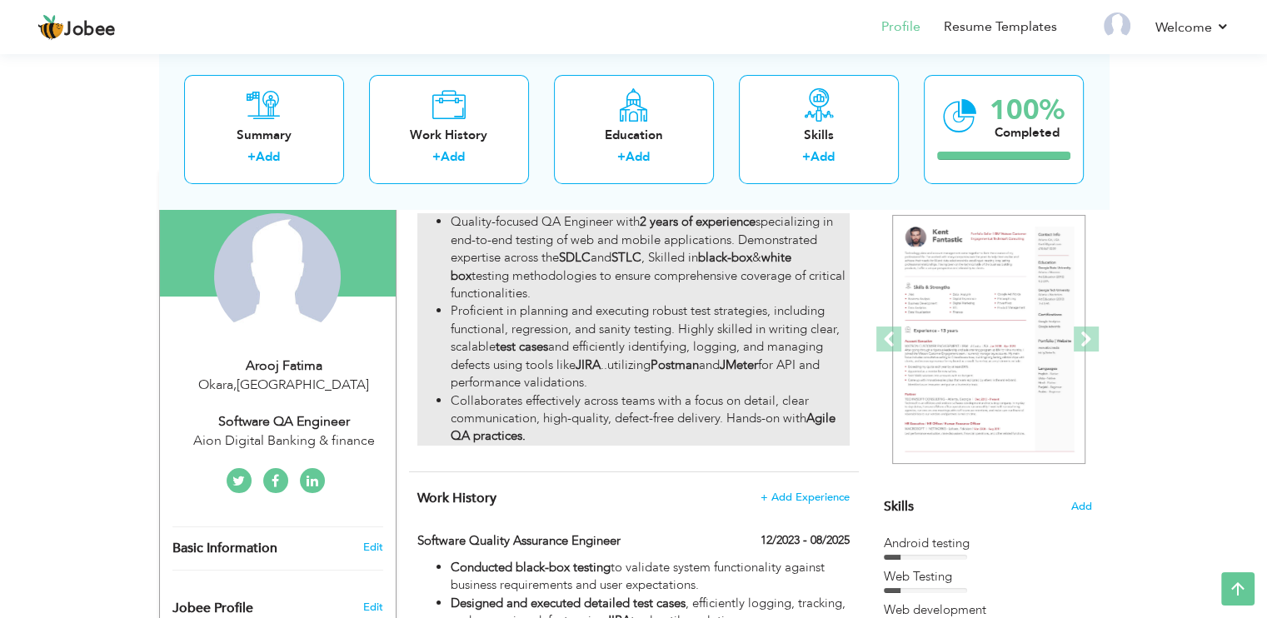
click at [765, 274] on li "Quality-focused QA Engineer with 2 years of experience specializing in end-to-e…" at bounding box center [650, 257] width 398 height 89
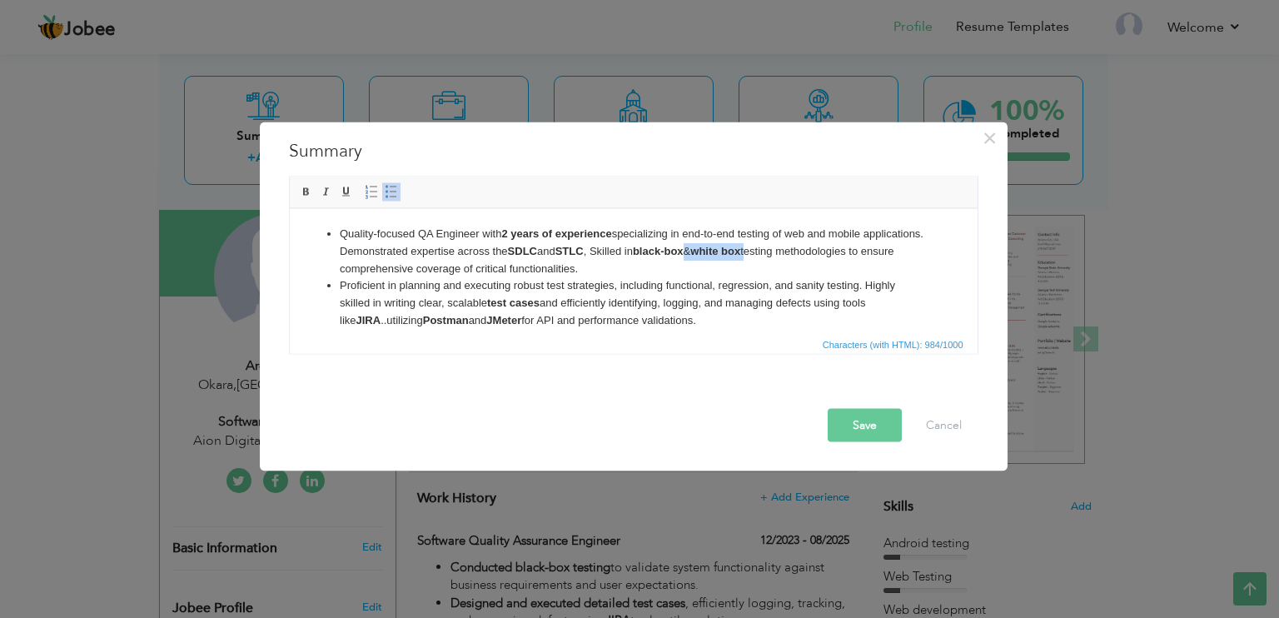
drag, startPoint x: 823, startPoint y: 250, endPoint x: 758, endPoint y: 248, distance: 65.0
click at [758, 248] on li "Quality-focused QA Engineer with 2 years of experience specializing in end-to-e…" at bounding box center [633, 251] width 588 height 52
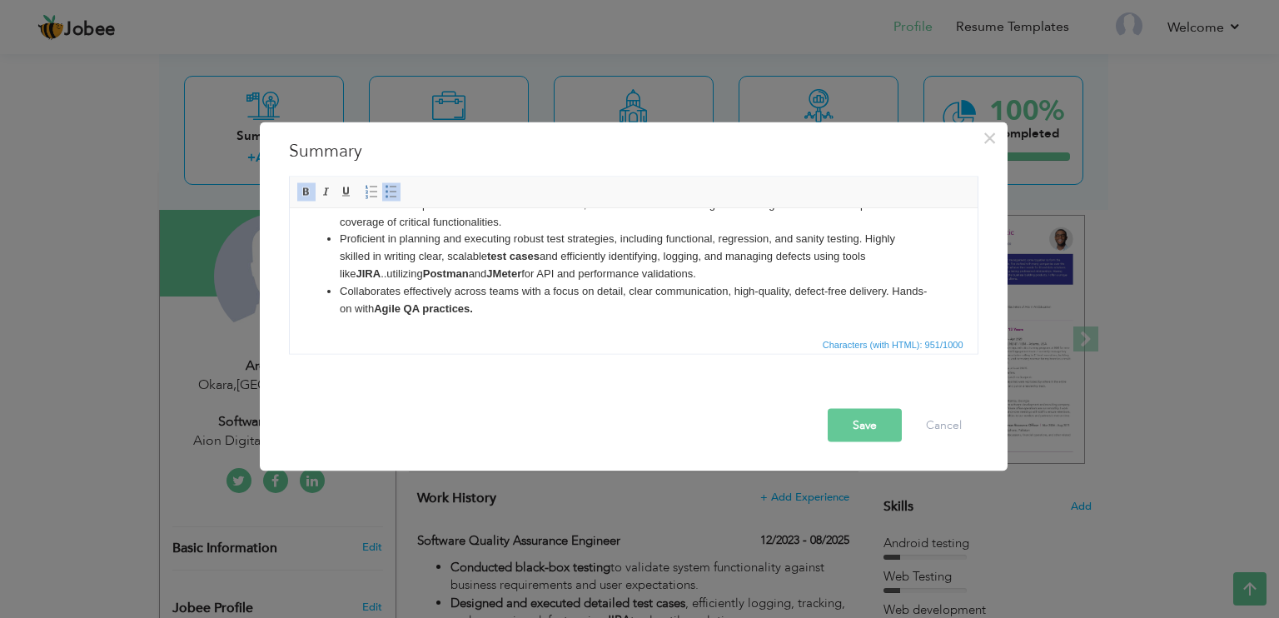
click at [866, 431] on button "Save" at bounding box center [865, 425] width 74 height 33
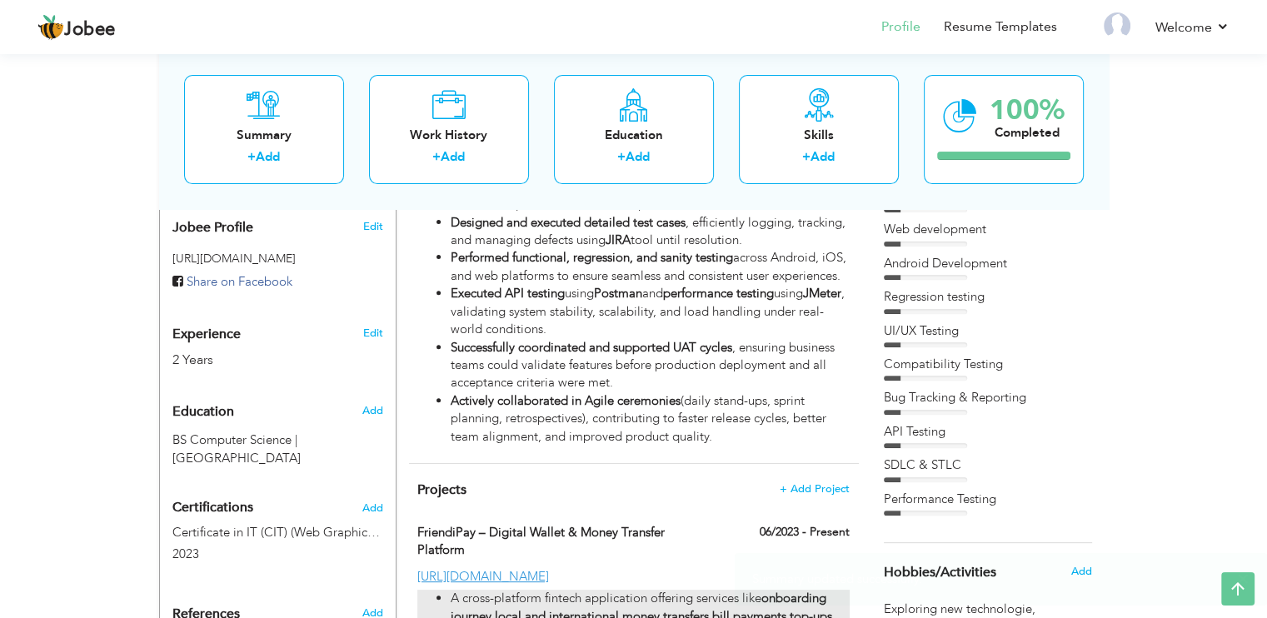
scroll to position [0, 0]
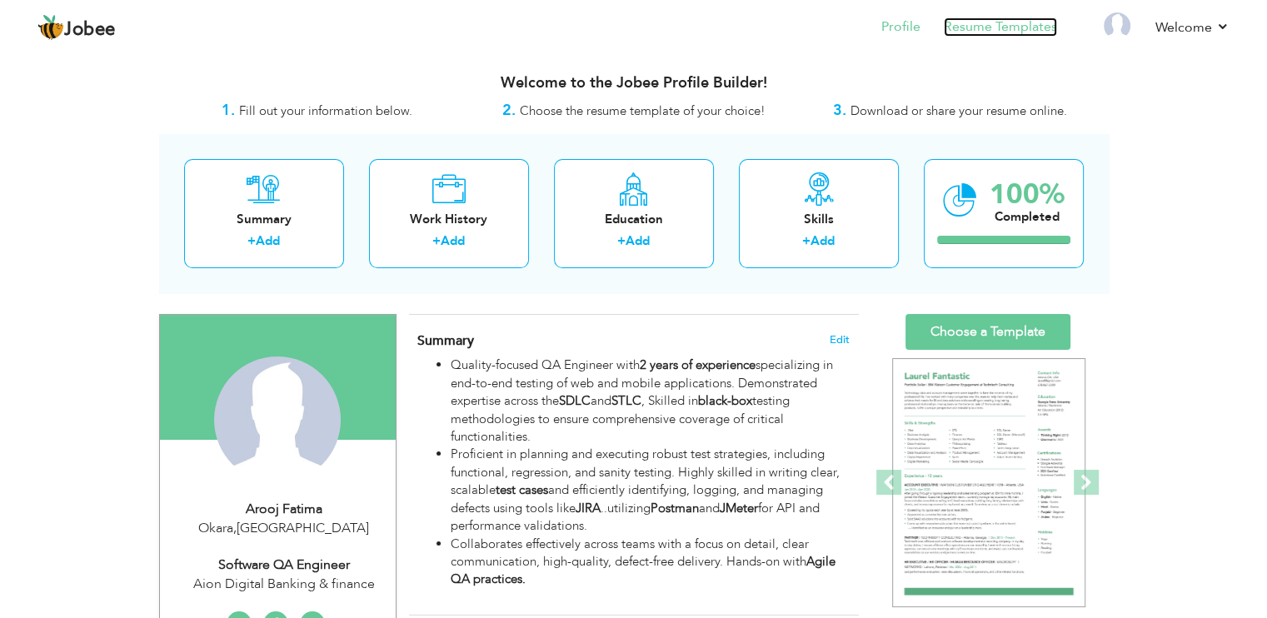
click at [1008, 27] on link "Resume Templates" at bounding box center [1000, 26] width 113 height 19
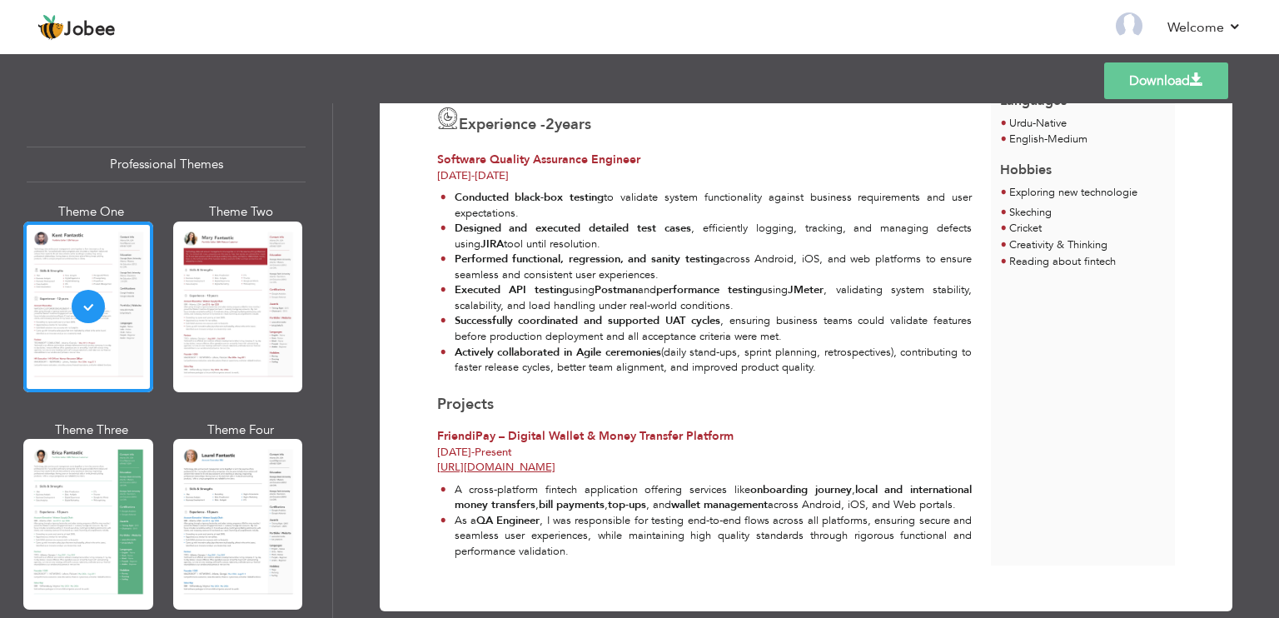
scroll to position [430, 0]
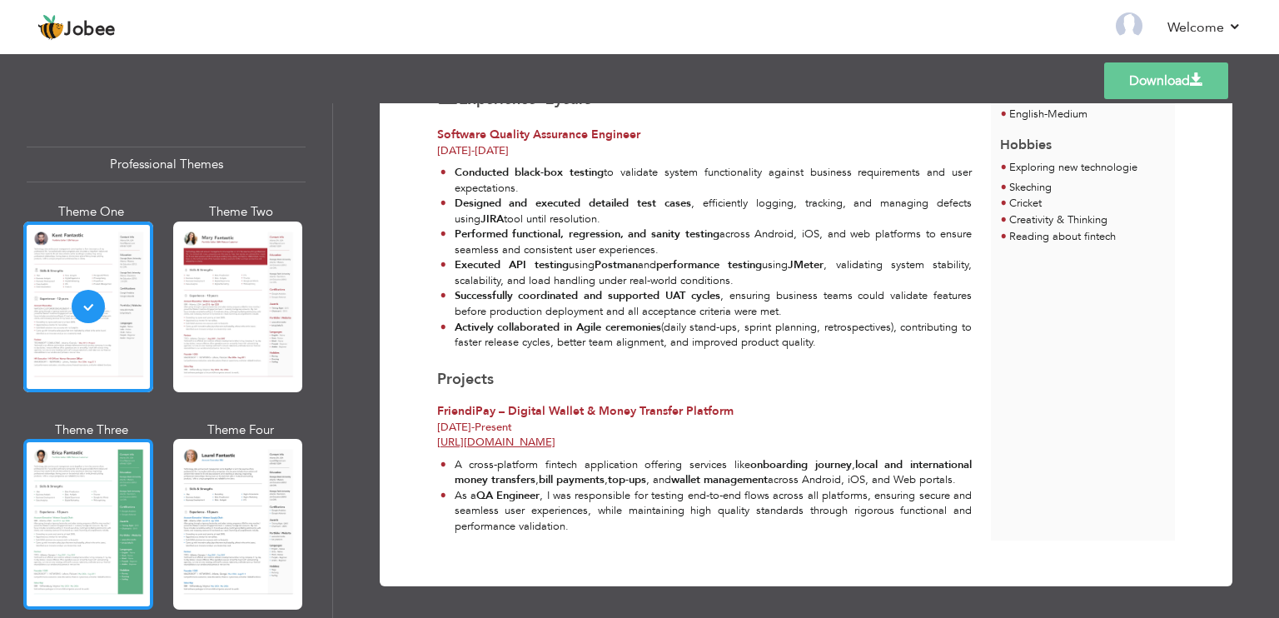
click at [53, 500] on div at bounding box center [88, 524] width 130 height 171
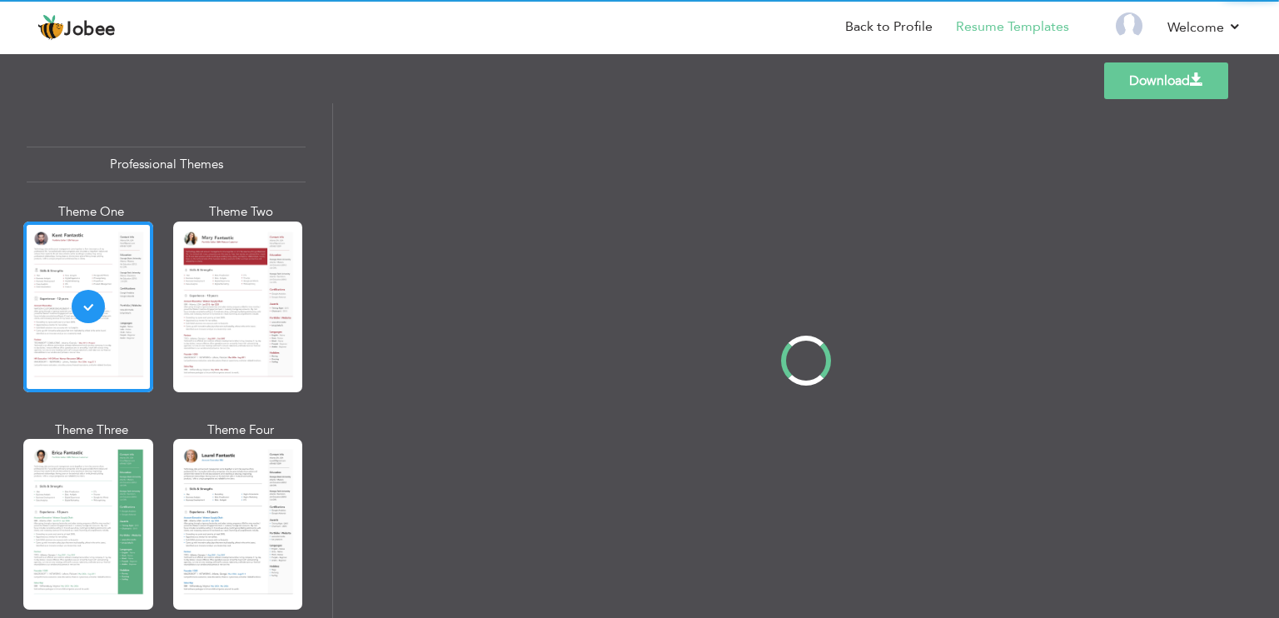
scroll to position [0, 0]
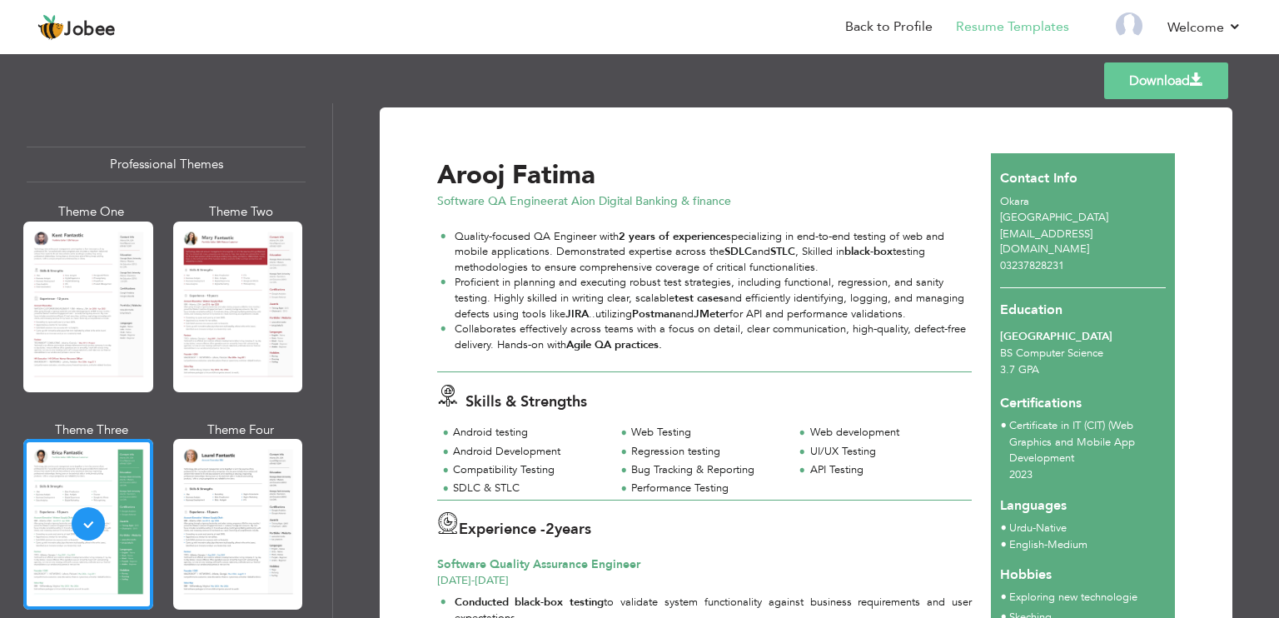
click at [1136, 82] on link "Download" at bounding box center [1166, 80] width 124 height 37
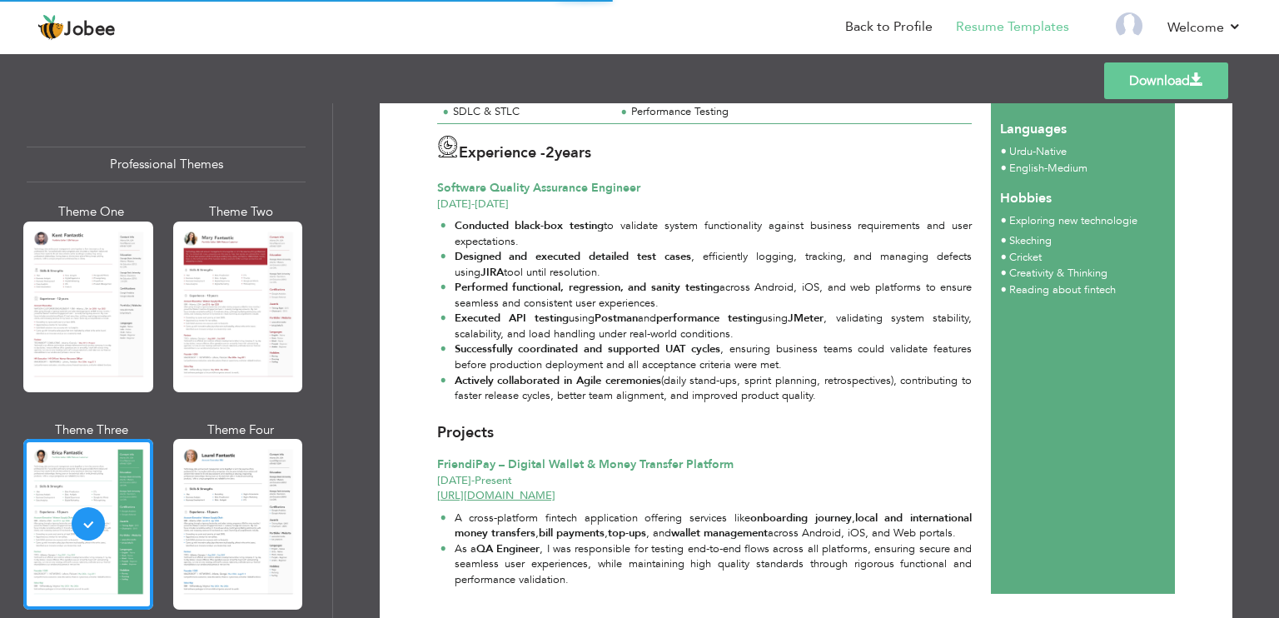
scroll to position [376, 0]
